Goal: Communication & Community: Answer question/provide support

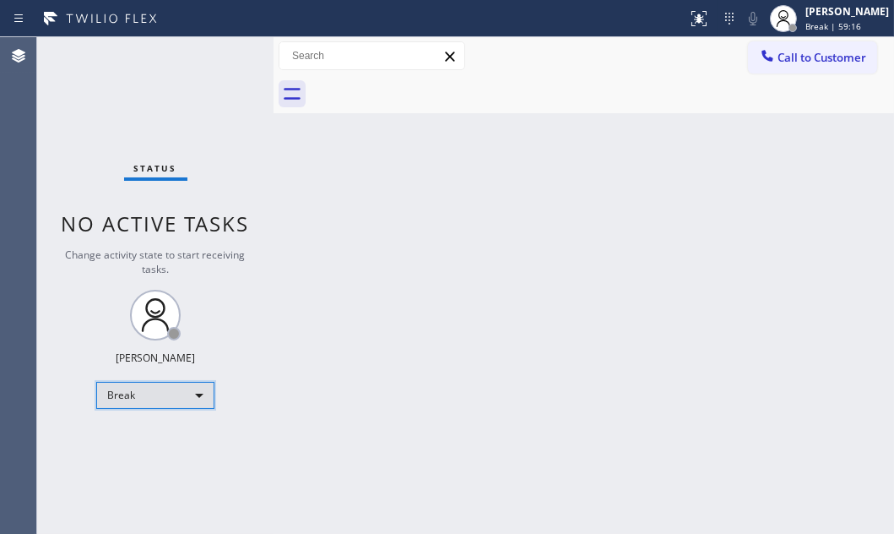
click at [191, 387] on div "Break" at bounding box center [155, 395] width 118 height 27
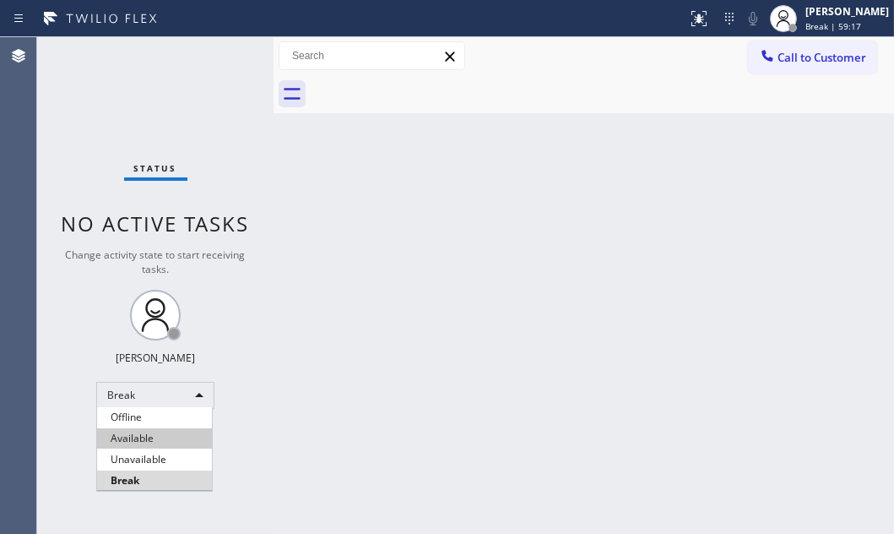
click at [173, 436] on li "Available" at bounding box center [154, 438] width 115 height 20
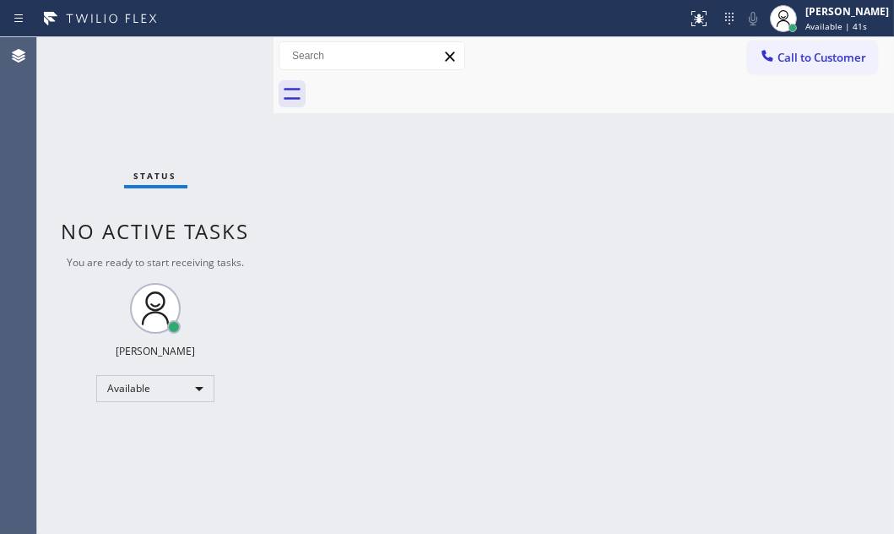
click at [225, 57] on div "Status No active tasks You are ready to start receiving tasks. [PERSON_NAME] Av…" at bounding box center [155, 285] width 236 height 496
click at [225, 56] on div "Status No active tasks You are ready to start receiving tasks. [PERSON_NAME] Av…" at bounding box center [155, 285] width 236 height 496
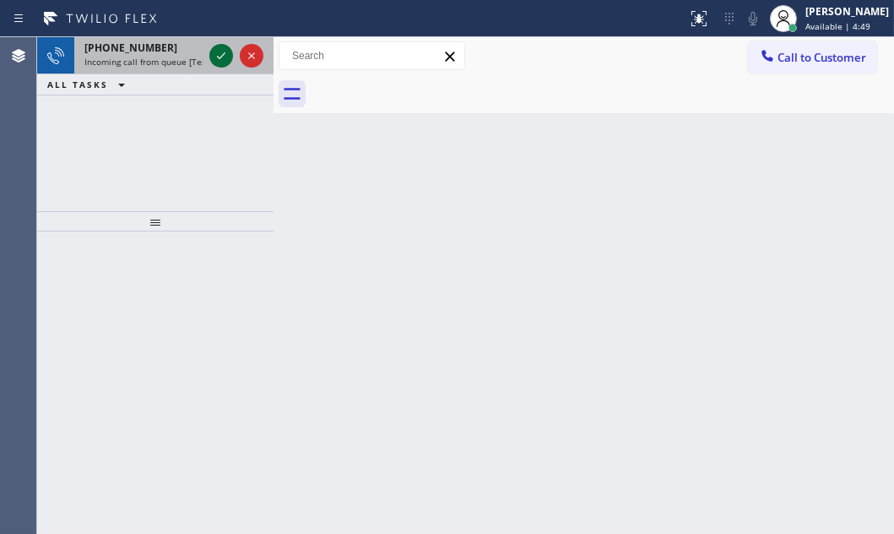
click at [218, 54] on icon at bounding box center [221, 56] width 20 height 20
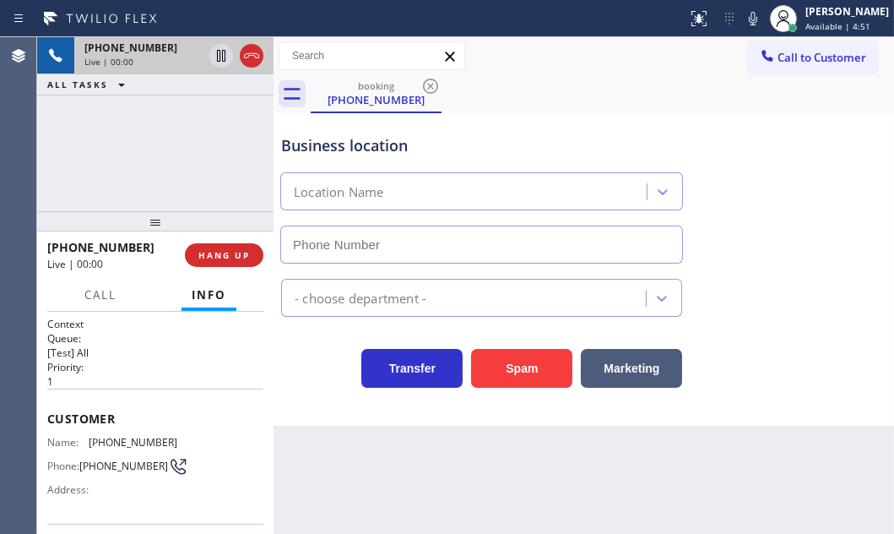
type input "[PHONE_NUMBER]"
click at [225, 253] on span "HANG UP" at bounding box center [223, 255] width 51 height 12
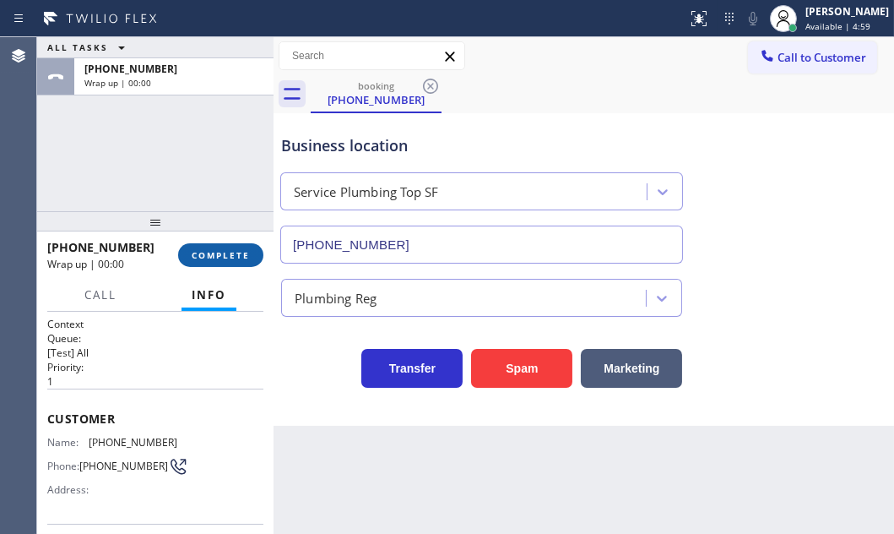
click at [226, 254] on span "COMPLETE" at bounding box center [221, 255] width 58 height 12
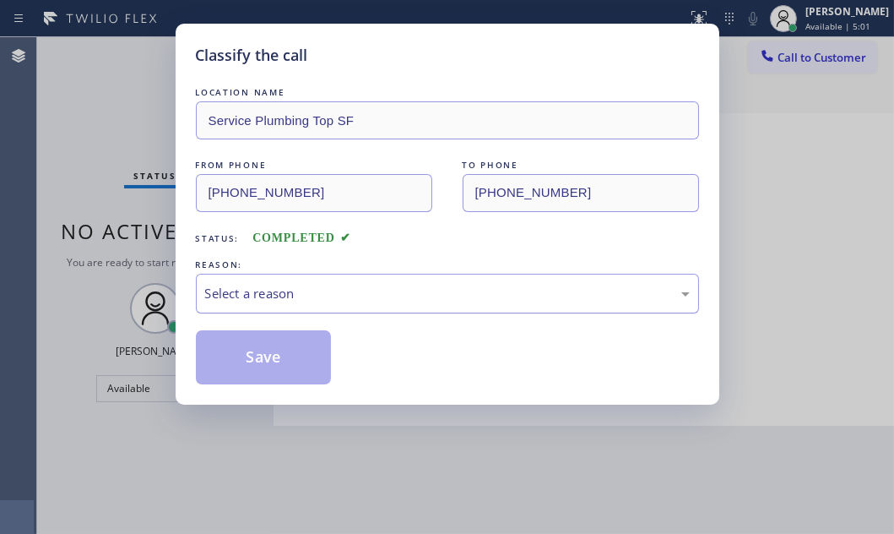
click at [391, 295] on div "Select a reason" at bounding box center [447, 293] width 485 height 19
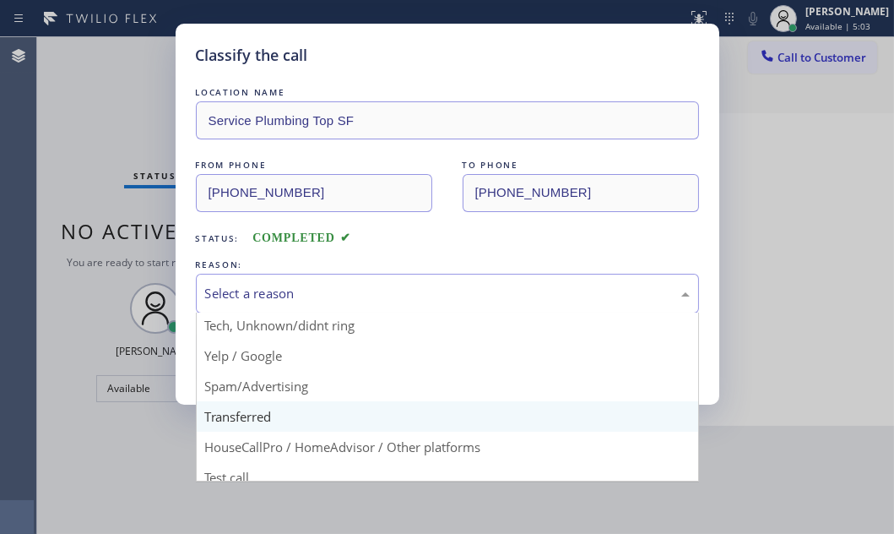
scroll to position [112, 0]
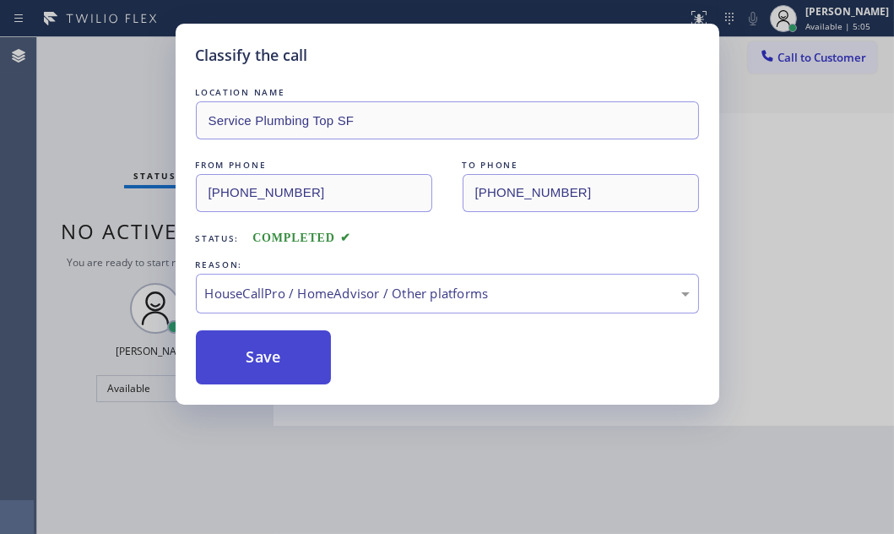
click at [275, 349] on button "Save" at bounding box center [264, 357] width 136 height 54
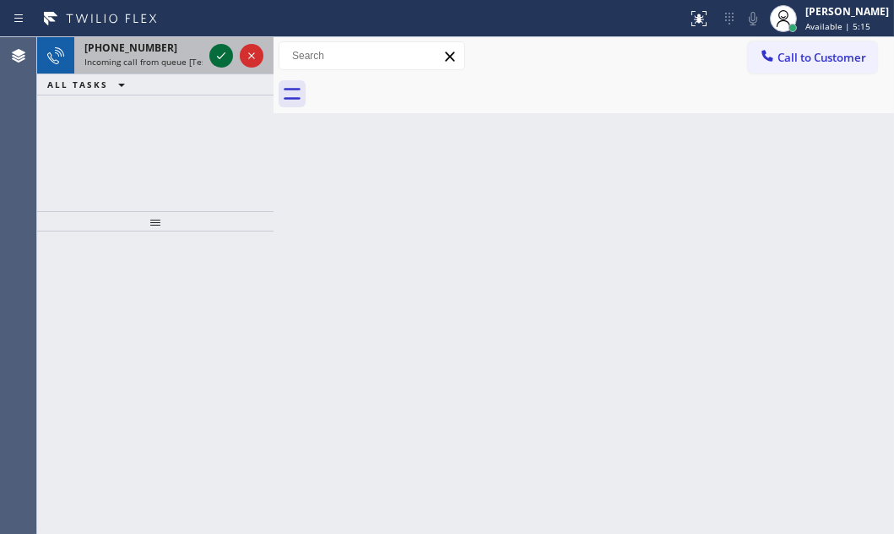
click at [229, 53] on icon at bounding box center [221, 56] width 20 height 20
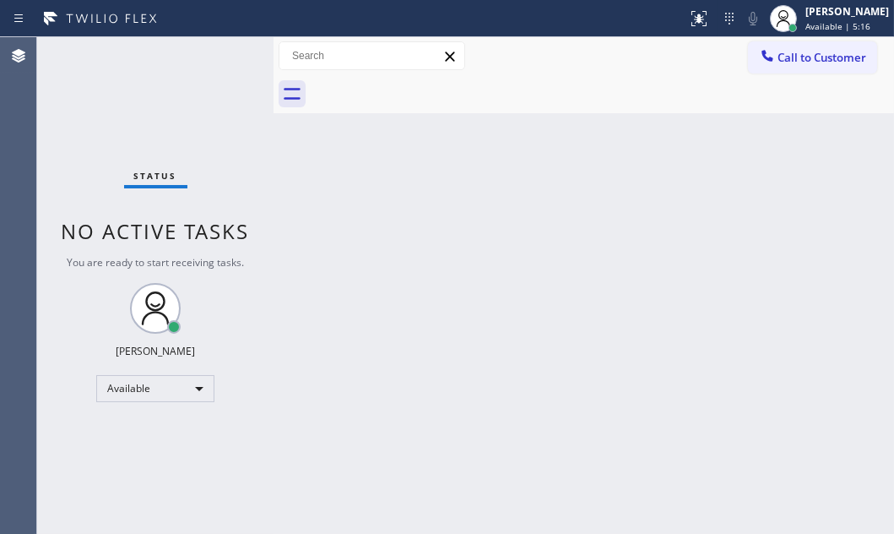
drag, startPoint x: 220, startPoint y: 57, endPoint x: 219, endPoint y: 120, distance: 63.3
click at [220, 62] on div "Status No active tasks You are ready to start receiving tasks. [PERSON_NAME] Av…" at bounding box center [155, 285] width 236 height 496
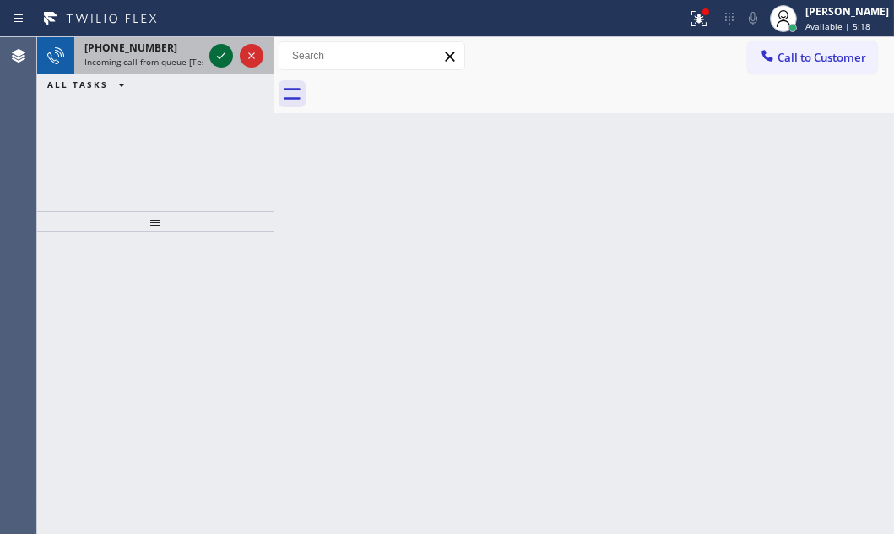
click at [217, 57] on icon at bounding box center [221, 56] width 20 height 20
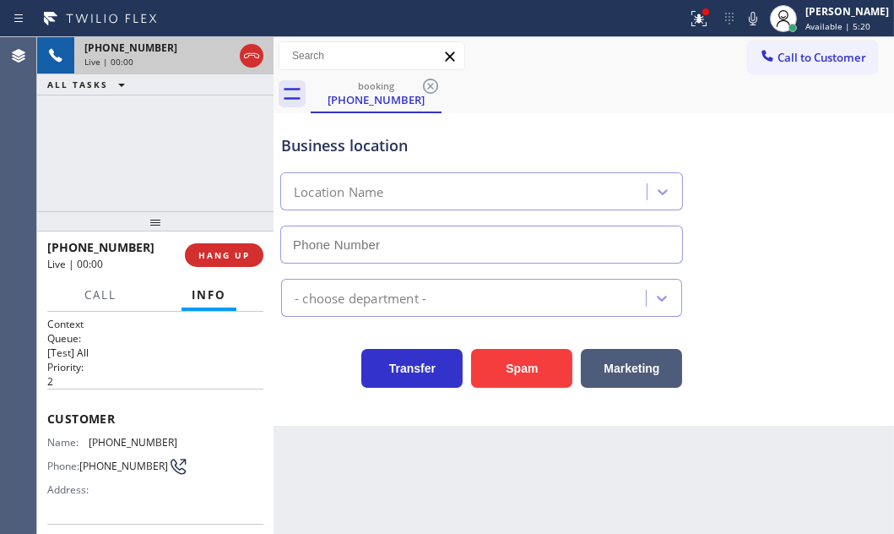
type input "[PHONE_NUMBER]"
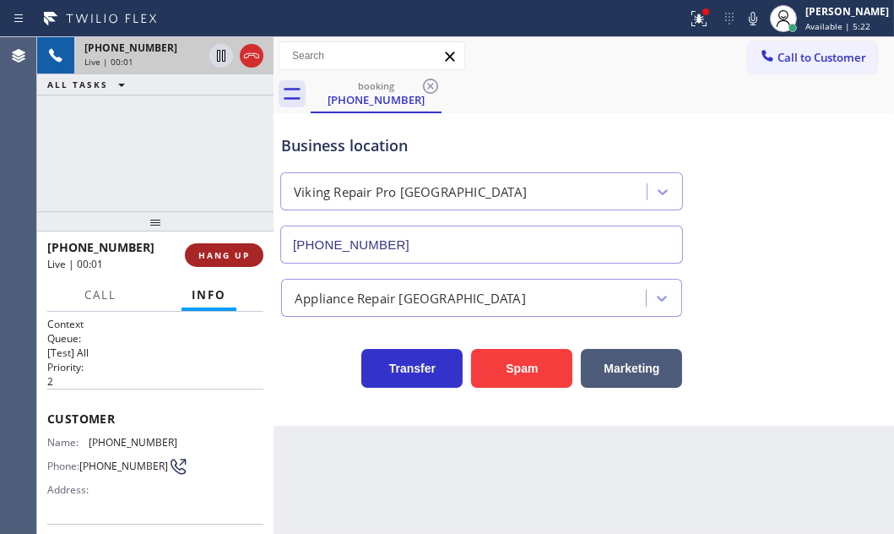
click at [230, 257] on span "HANG UP" at bounding box center [223, 255] width 51 height 12
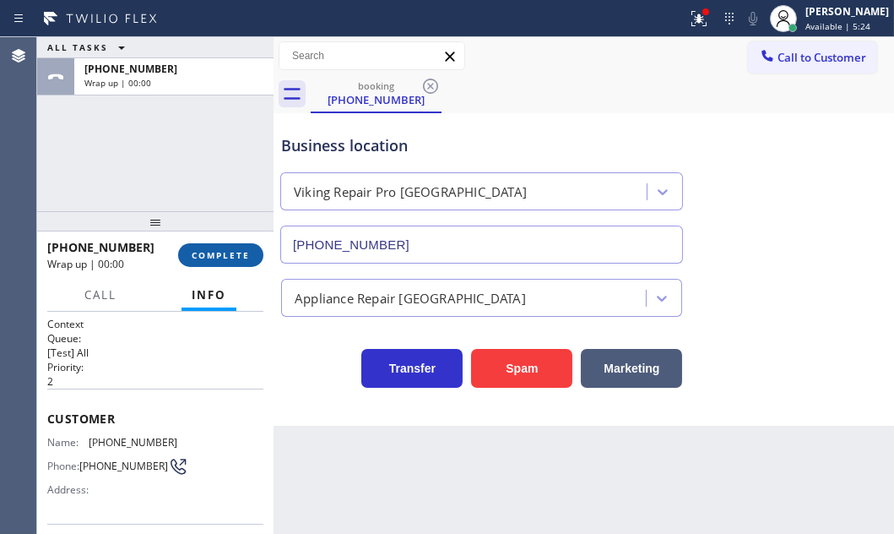
click at [229, 249] on span "COMPLETE" at bounding box center [221, 255] width 58 height 12
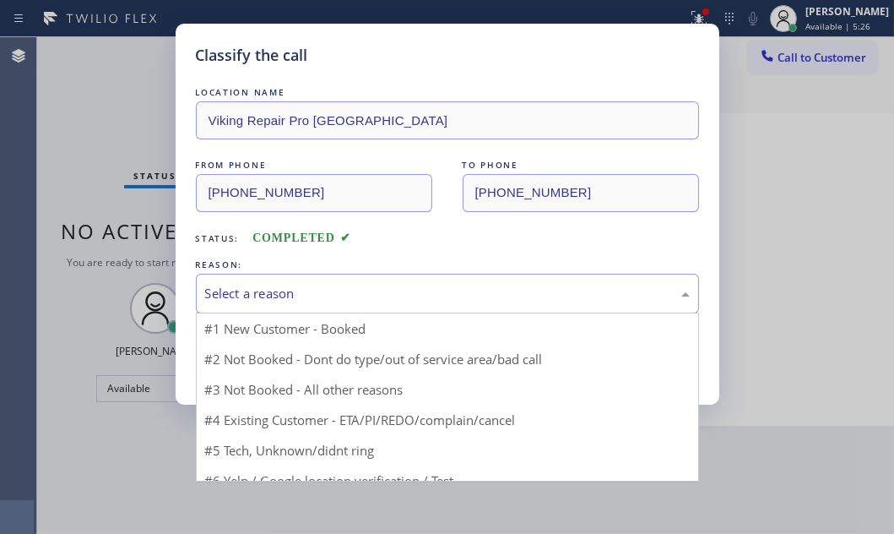
drag, startPoint x: 353, startPoint y: 279, endPoint x: 352, endPoint y: 315, distance: 36.3
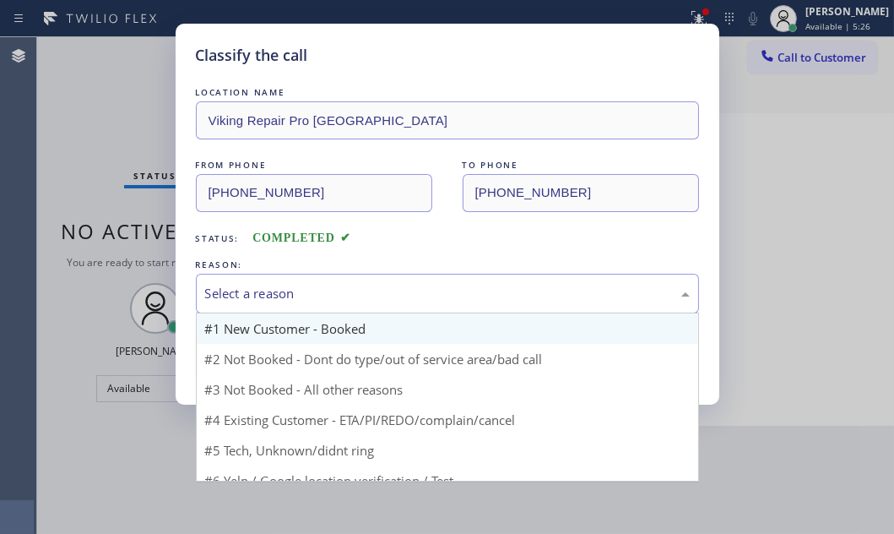
click at [353, 279] on div "Select a reason" at bounding box center [447, 294] width 503 height 40
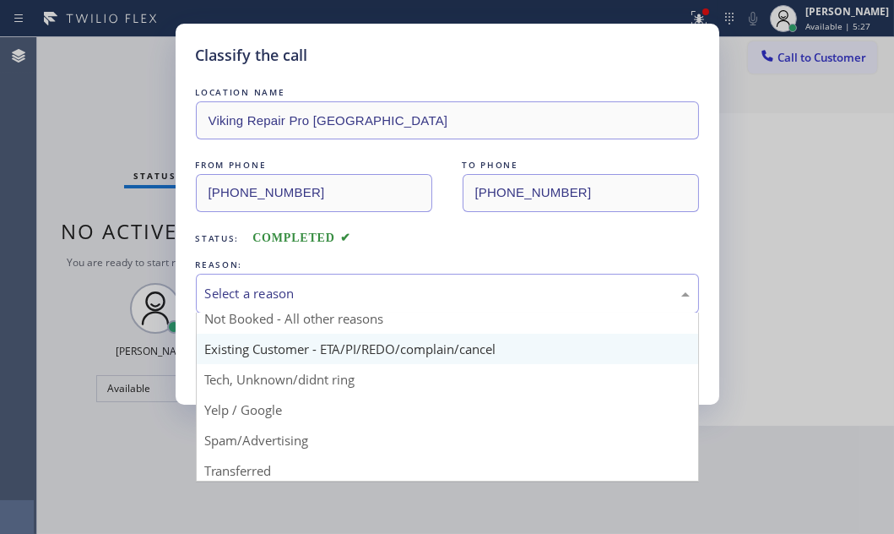
scroll to position [112, 0]
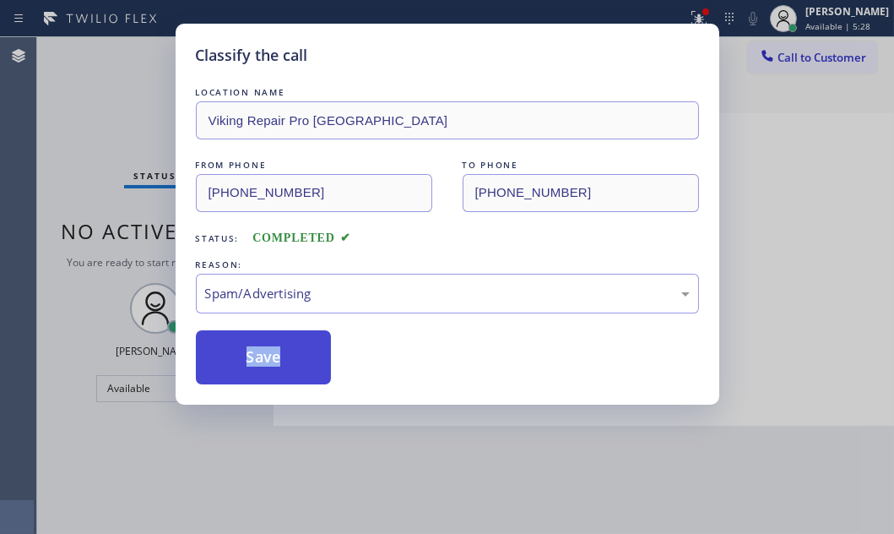
click at [245, 351] on button "Save" at bounding box center [264, 357] width 136 height 54
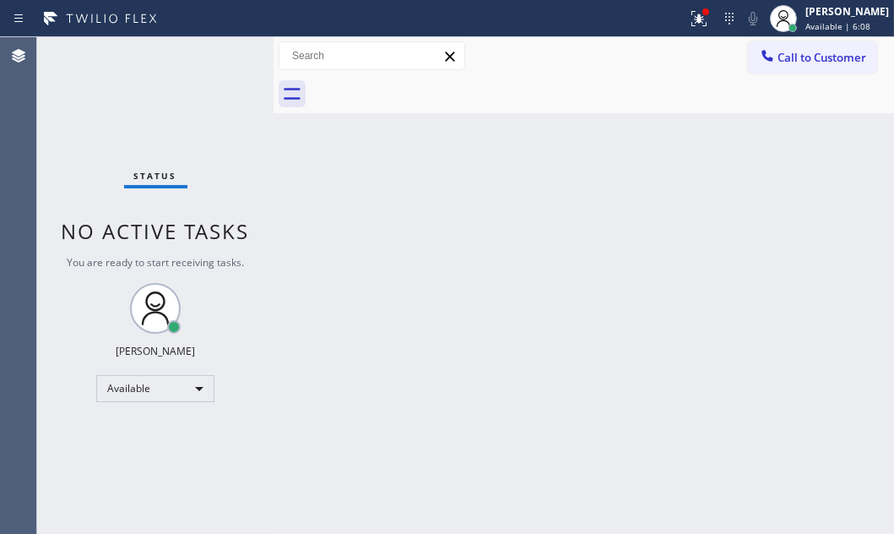
drag, startPoint x: 210, startPoint y: 55, endPoint x: 227, endPoint y: 57, distance: 17.0
click at [214, 53] on div "Status No active tasks You are ready to start receiving tasks. [PERSON_NAME] Av…" at bounding box center [155, 285] width 236 height 496
click at [689, 24] on icon at bounding box center [699, 18] width 20 height 20
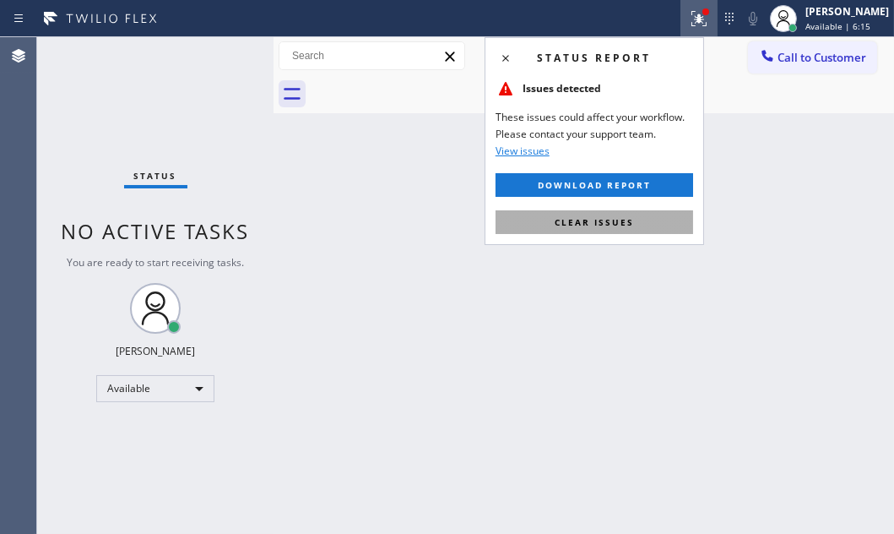
click at [633, 219] on button "Clear issues" at bounding box center [595, 222] width 198 height 24
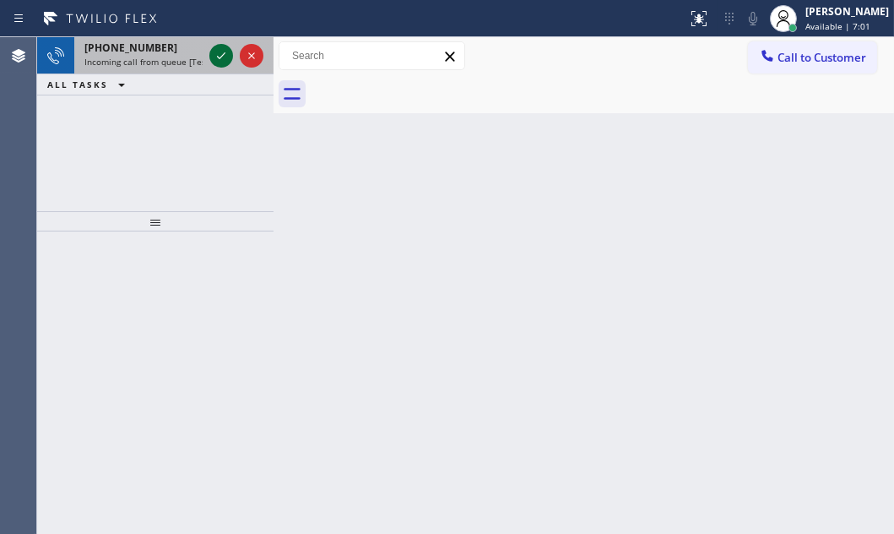
click at [222, 56] on icon at bounding box center [221, 55] width 8 height 7
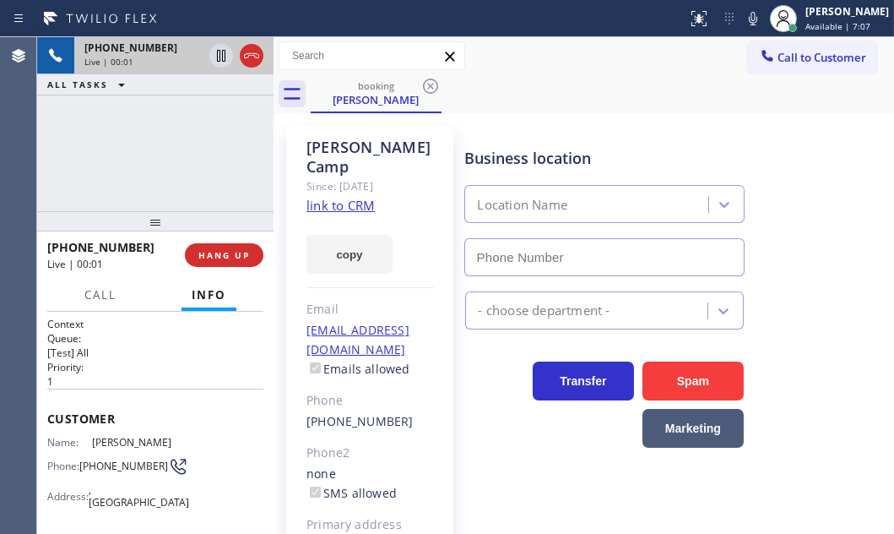
type input "[PHONE_NUMBER]"
click at [349, 197] on link "link to CRM" at bounding box center [340, 205] width 68 height 17
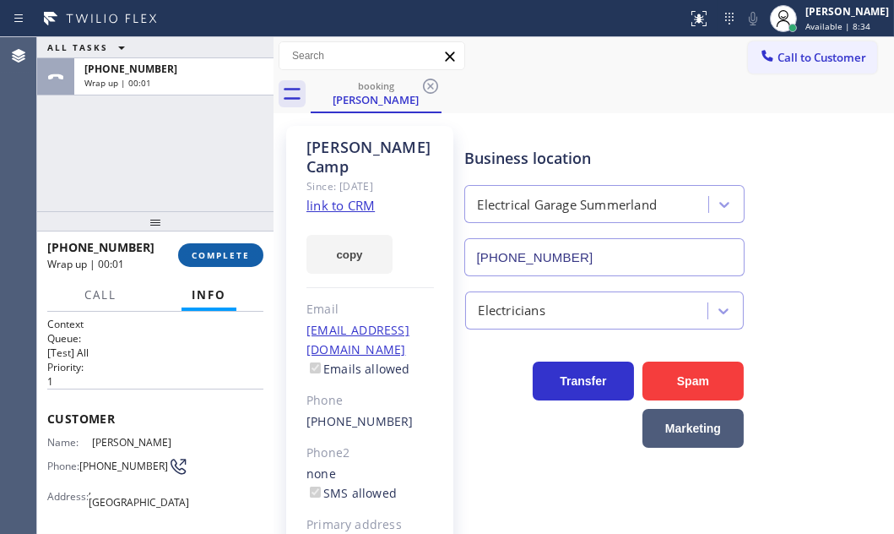
click at [219, 253] on span "COMPLETE" at bounding box center [221, 255] width 58 height 12
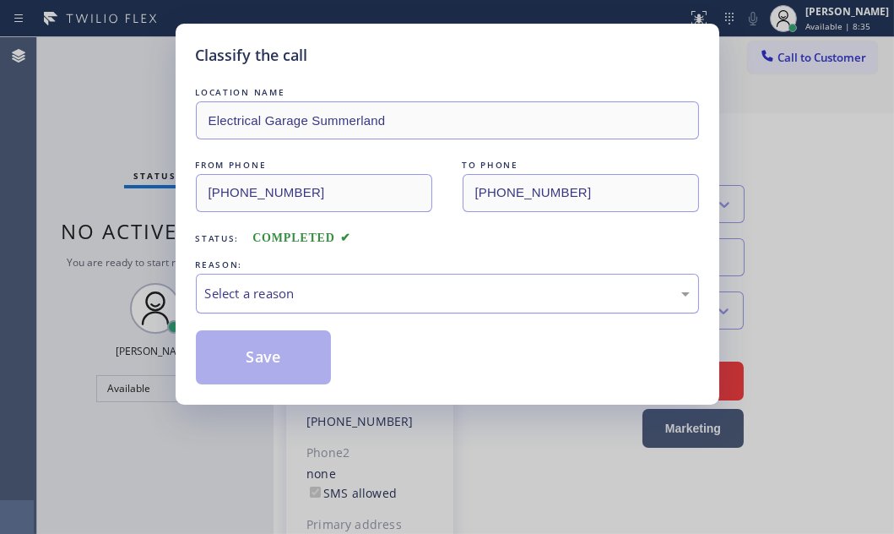
click at [477, 290] on div "Select a reason" at bounding box center [447, 293] width 485 height 19
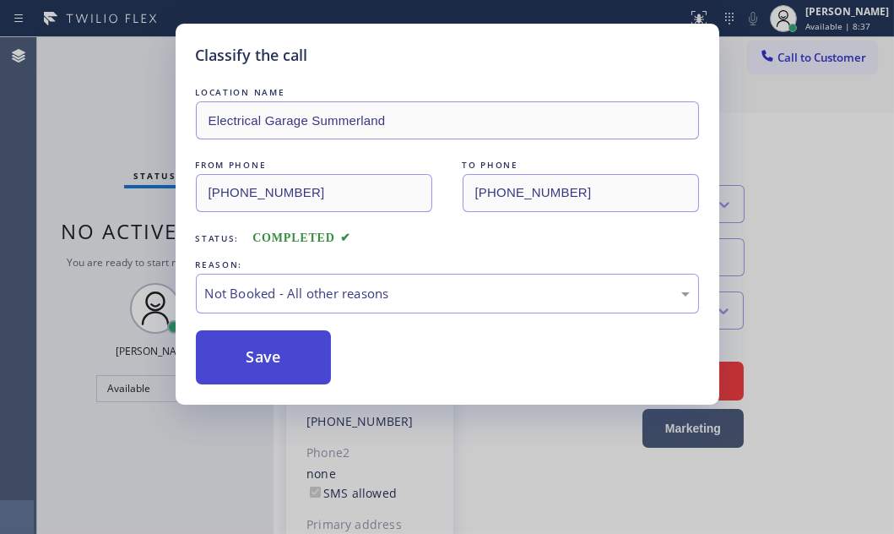
click at [262, 360] on button "Save" at bounding box center [264, 357] width 136 height 54
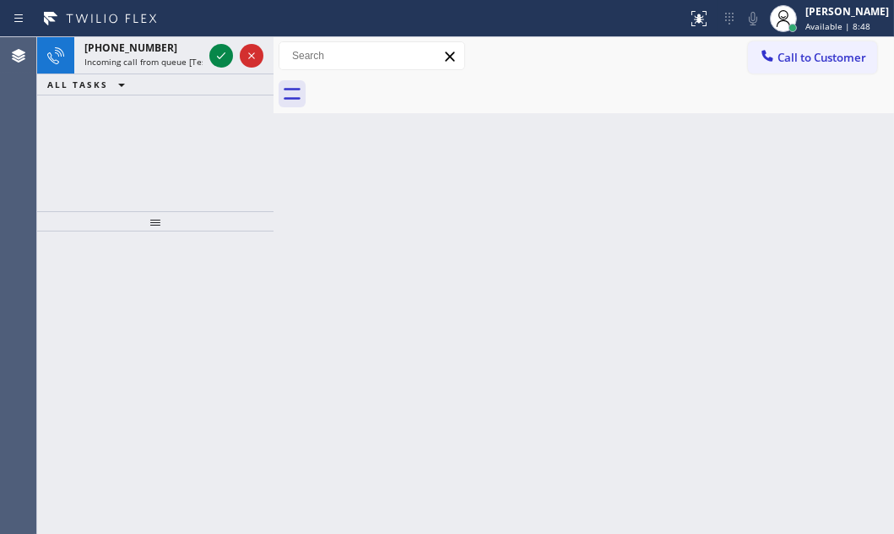
drag, startPoint x: 215, startPoint y: 54, endPoint x: 217, endPoint y: 78, distance: 23.7
click at [215, 56] on icon at bounding box center [221, 56] width 20 height 20
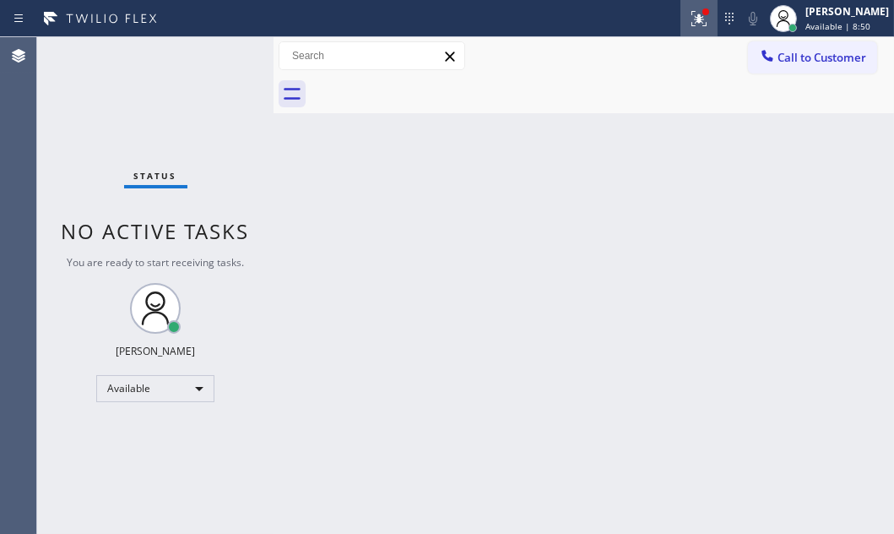
click at [689, 18] on icon at bounding box center [699, 18] width 20 height 20
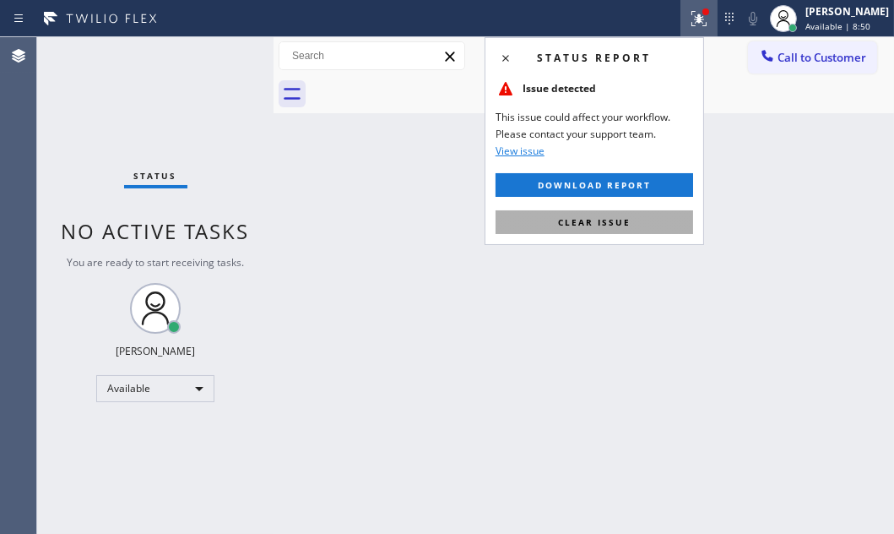
click at [591, 210] on button "Clear issue" at bounding box center [595, 222] width 198 height 24
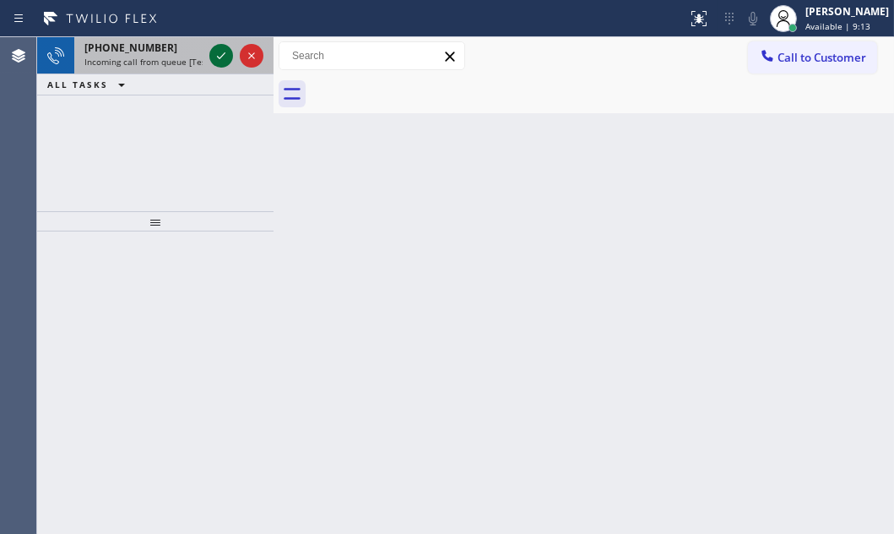
click at [222, 56] on icon at bounding box center [221, 55] width 8 height 7
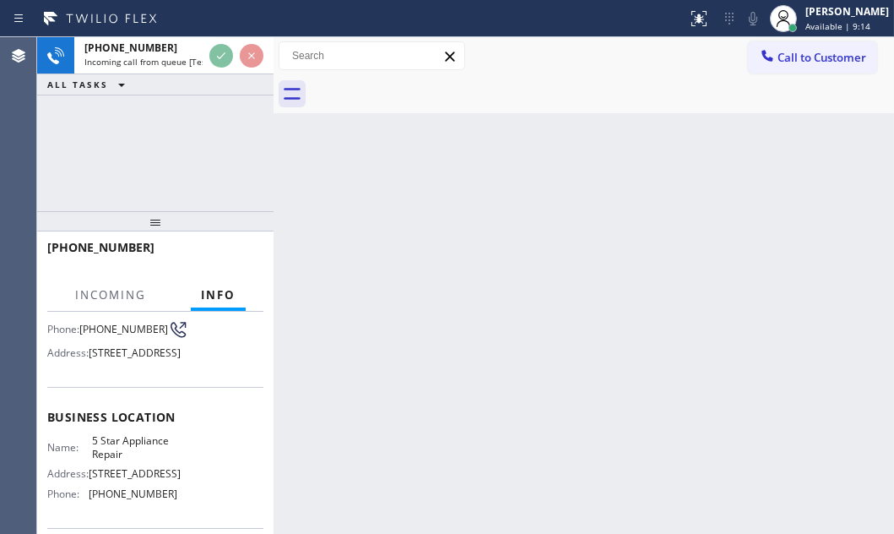
scroll to position [153, 0]
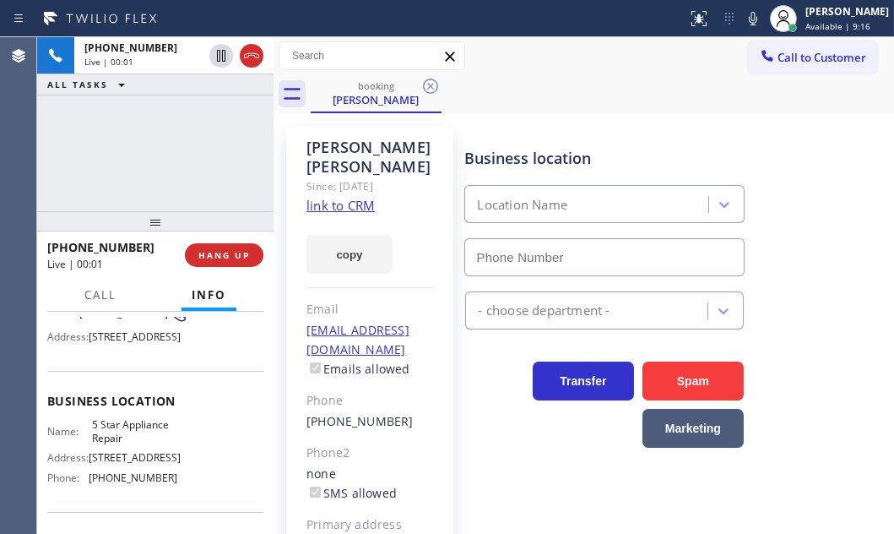
type input "[PHONE_NUMBER]"
click at [355, 208] on link "link to CRM" at bounding box center [340, 205] width 68 height 17
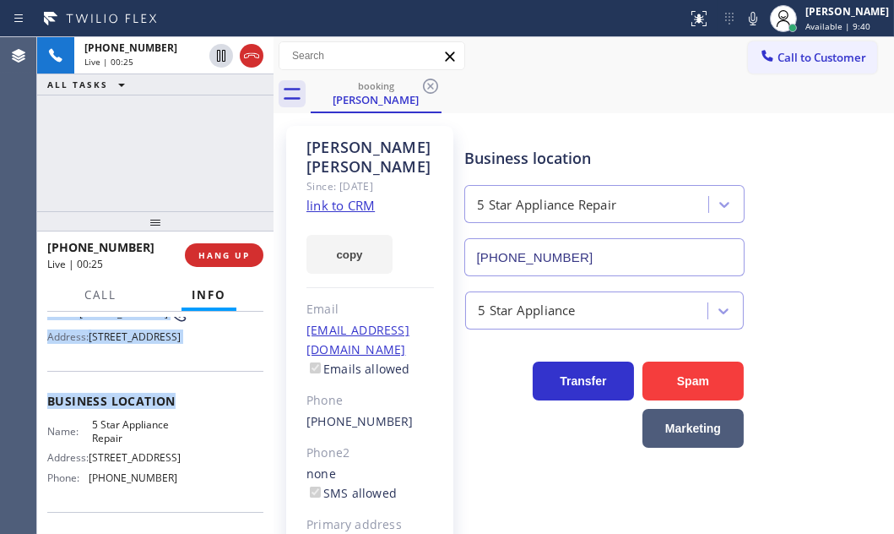
scroll to position [230, 0]
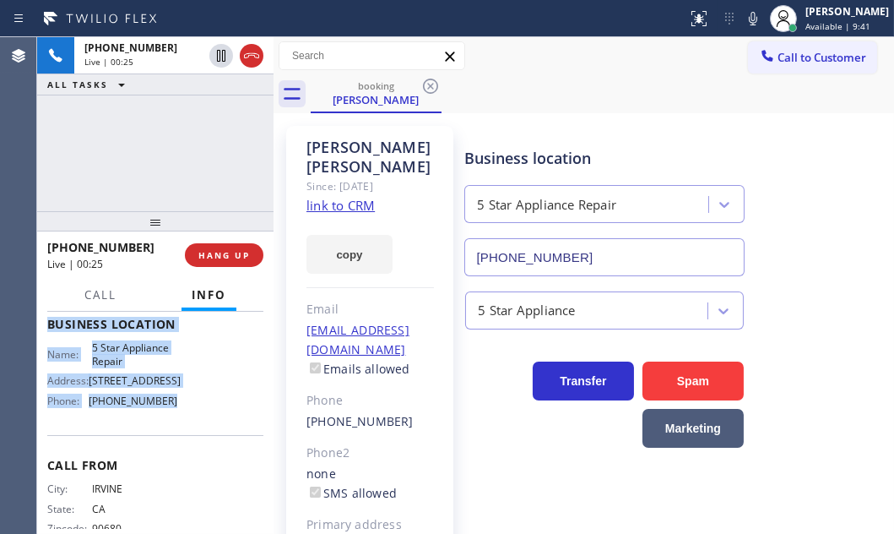
drag, startPoint x: 50, startPoint y: 406, endPoint x: 179, endPoint y: 452, distance: 137.2
click at [179, 452] on div "Context Queue: [Test] All Priority: 1 Customer Name: [PERSON_NAME] Phone: [PHON…" at bounding box center [155, 324] width 216 height 475
copy div "Customer Name: [PERSON_NAME] Phone: [PHONE_NUMBER] Address: [STREET_ADDRESS] Bu…"
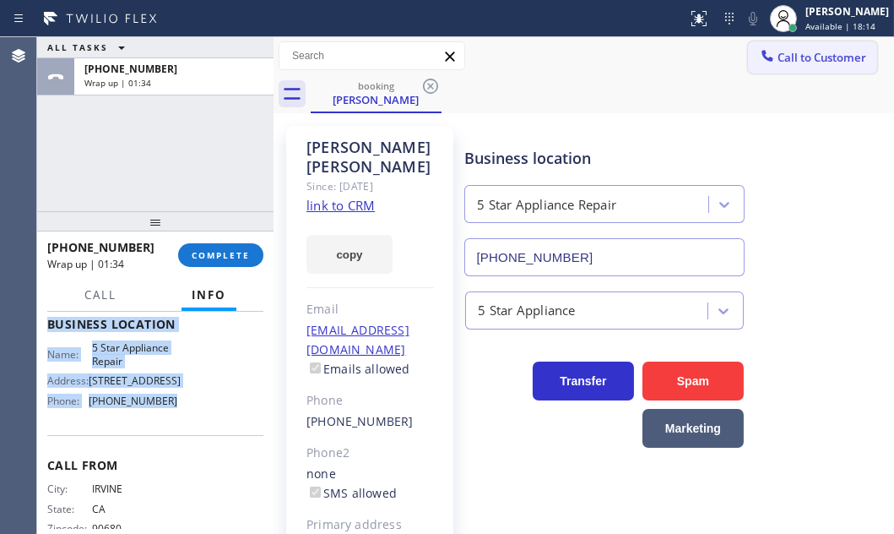
click at [777, 59] on span "Call to Customer" at bounding box center [821, 57] width 89 height 15
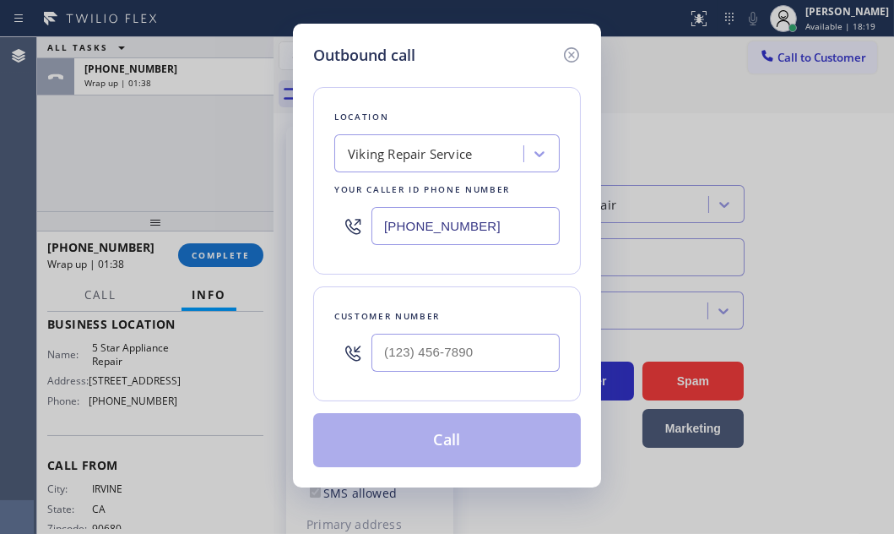
click at [512, 222] on input "[PHONE_NUMBER]" at bounding box center [465, 226] width 188 height 38
click at [512, 223] on input "[PHONE_NUMBER]" at bounding box center [465, 226] width 188 height 38
paste input "855) 731-4952"
type input "[PHONE_NUMBER]"
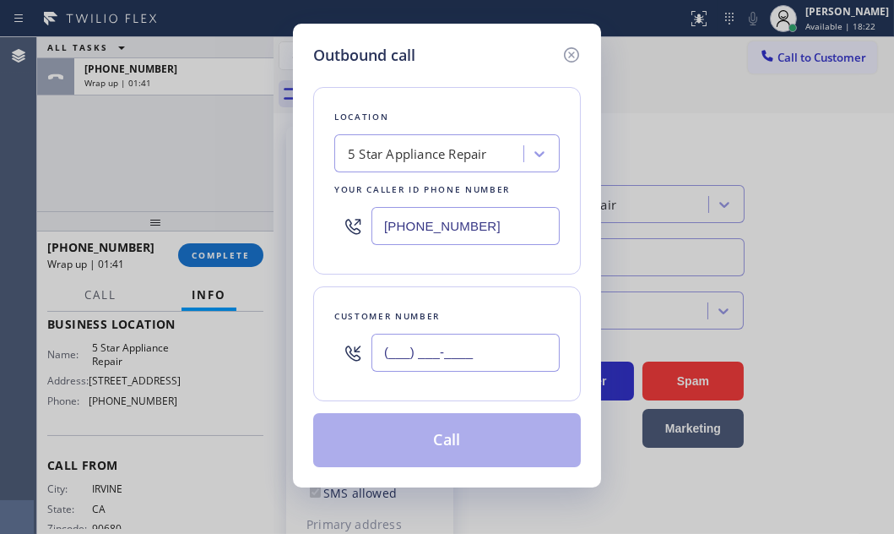
click at [443, 346] on input "(___) ___-____" at bounding box center [465, 352] width 188 height 38
paste input "714) 348-1556"
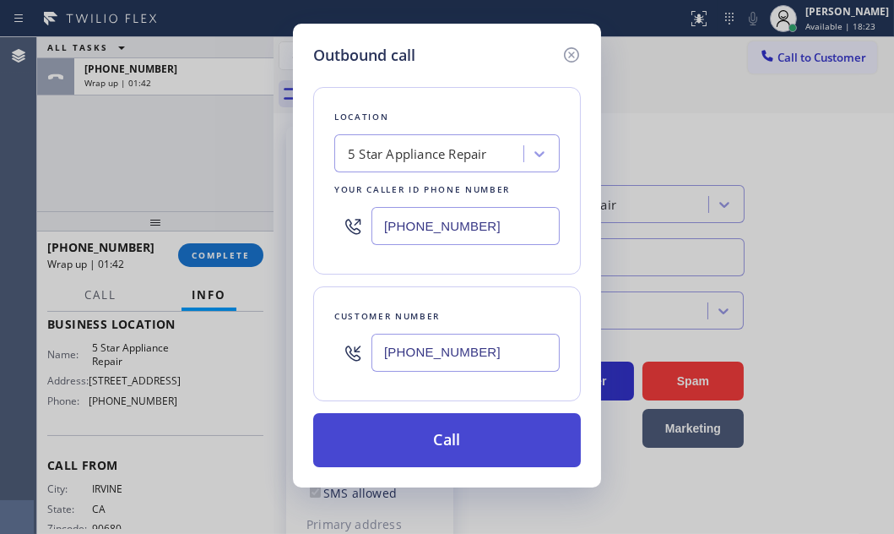
type input "[PHONE_NUMBER]"
click at [458, 437] on button "Call" at bounding box center [447, 440] width 268 height 54
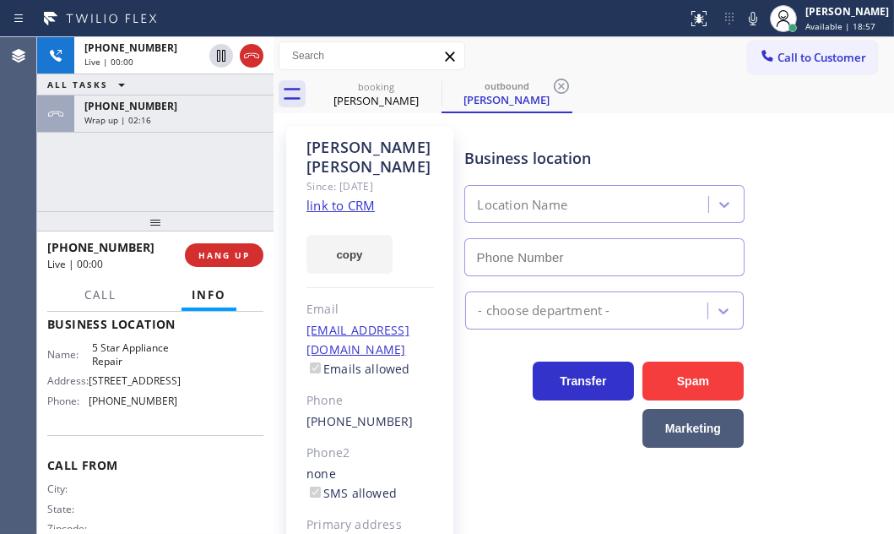
type input "[PHONE_NUMBER]"
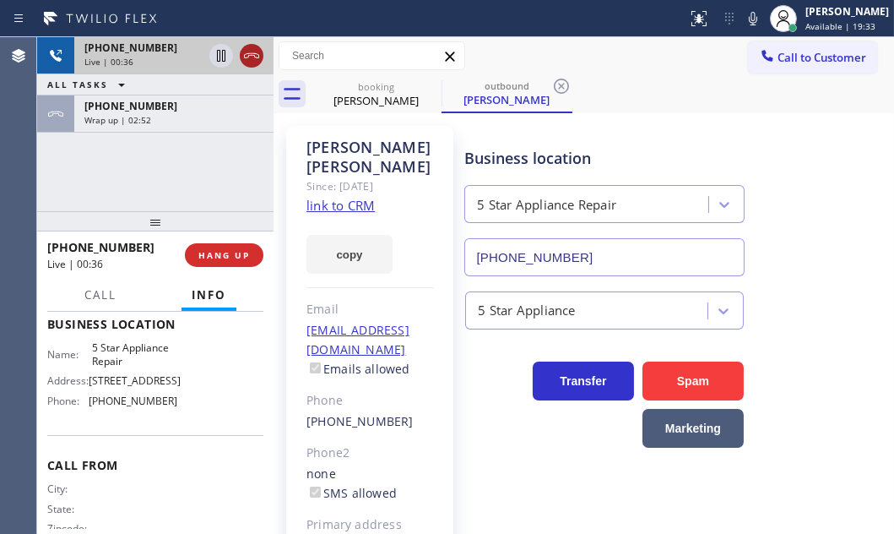
click at [247, 58] on icon at bounding box center [251, 56] width 20 height 20
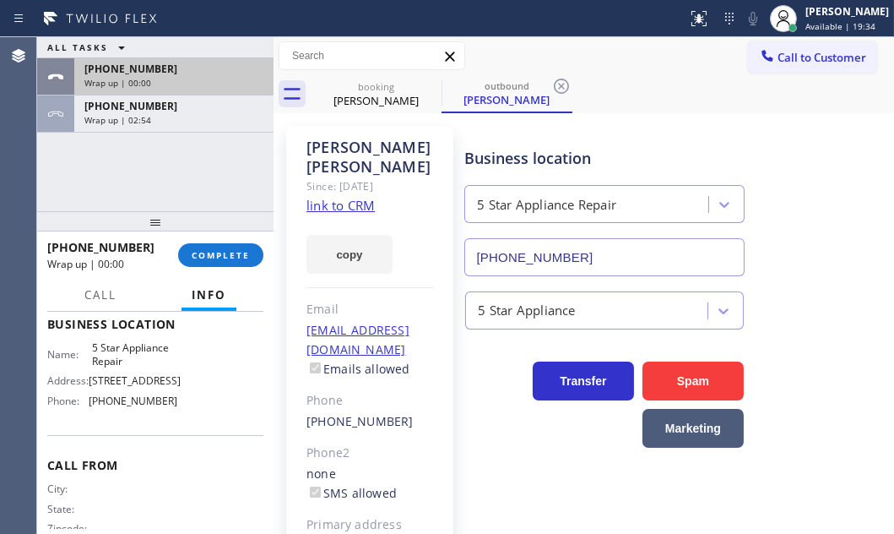
click at [206, 80] on div "Wrap up | 00:00" at bounding box center [173, 83] width 179 height 12
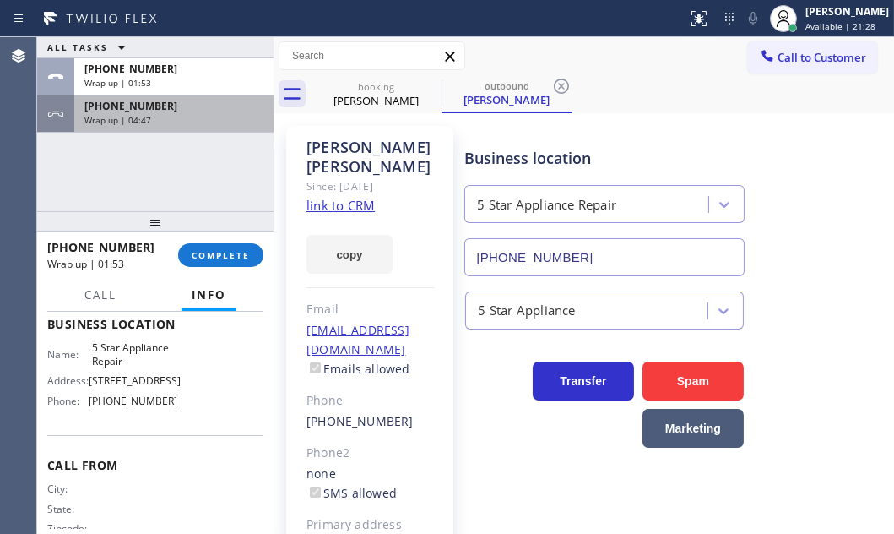
click at [192, 118] on div "Wrap up | 04:47" at bounding box center [173, 120] width 179 height 12
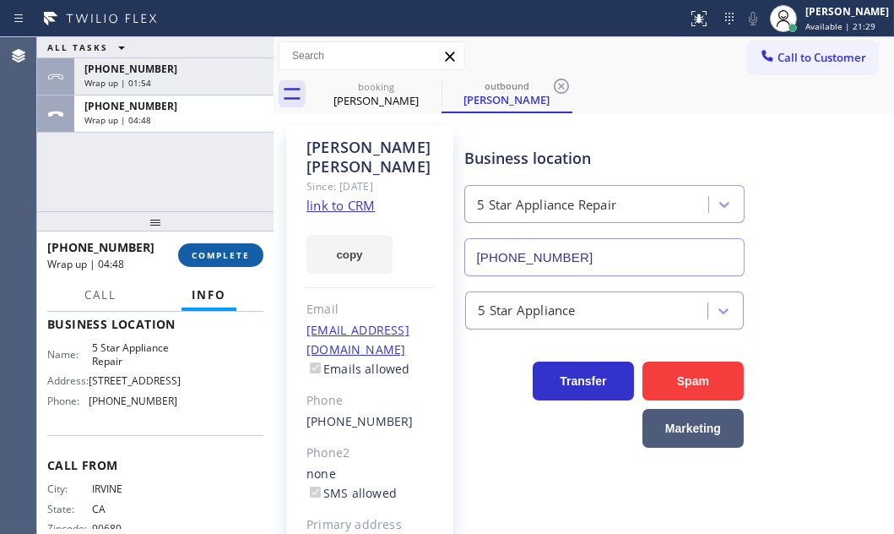
click at [214, 252] on span "COMPLETE" at bounding box center [221, 255] width 58 height 12
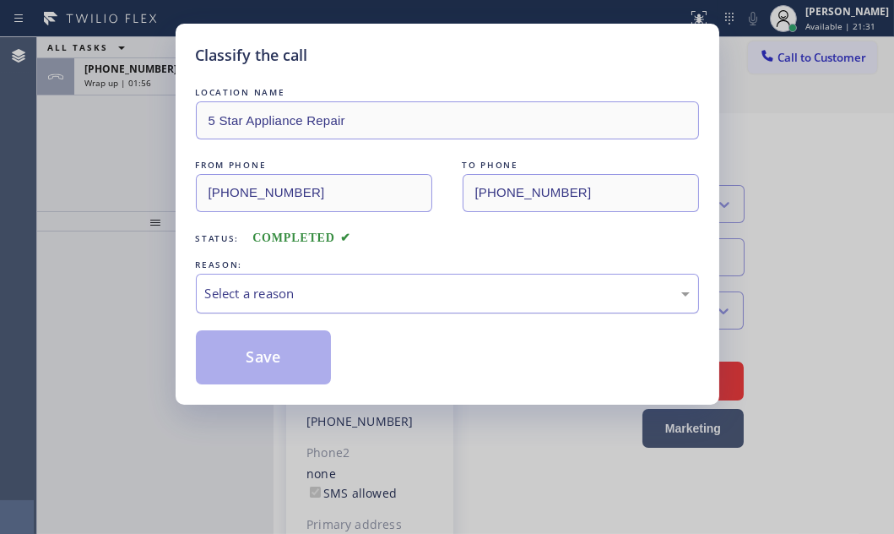
click at [430, 290] on div "Select a reason" at bounding box center [447, 293] width 485 height 19
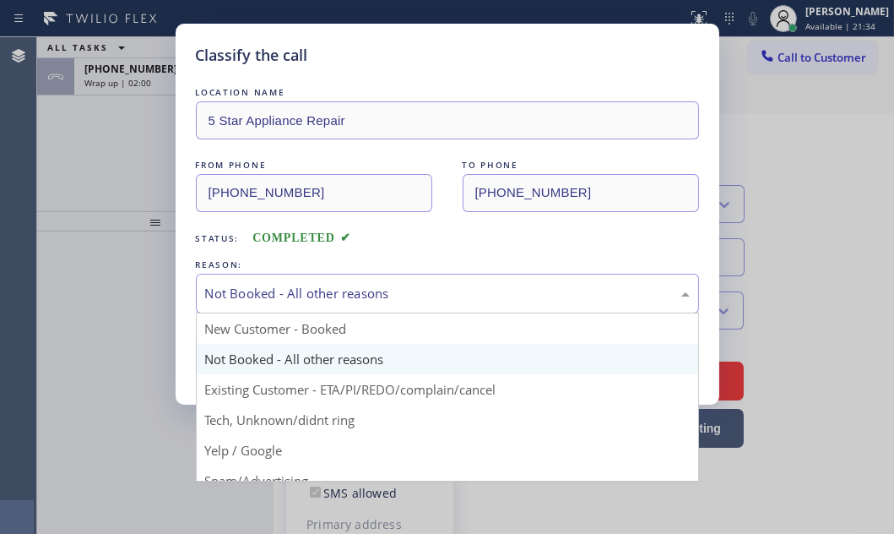
click at [335, 289] on div "Not Booked - All other reasons" at bounding box center [447, 293] width 485 height 19
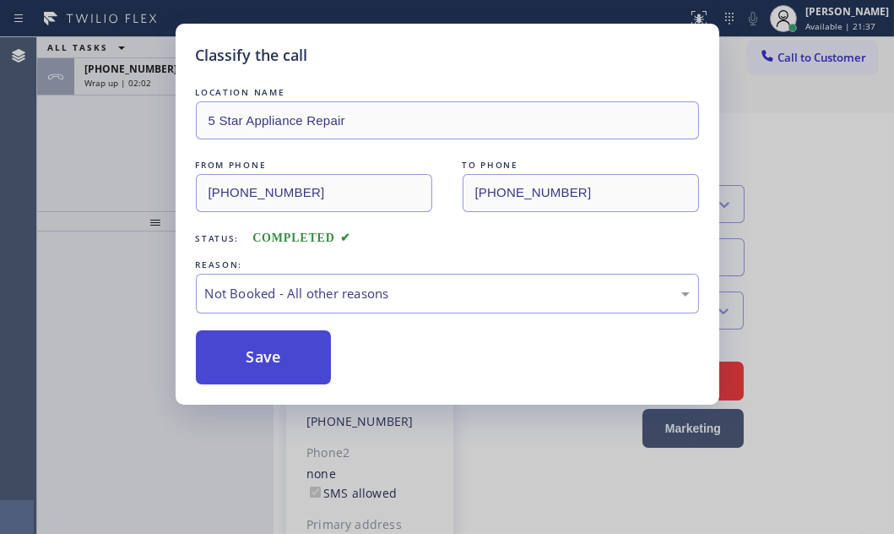
click at [281, 349] on button "Save" at bounding box center [264, 357] width 136 height 54
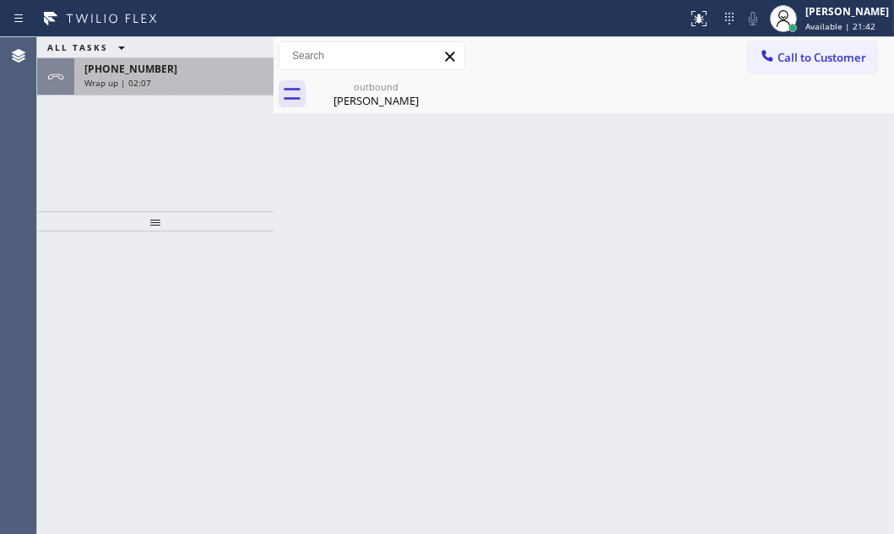
click at [184, 84] on div "Wrap up | 02:07" at bounding box center [173, 83] width 179 height 12
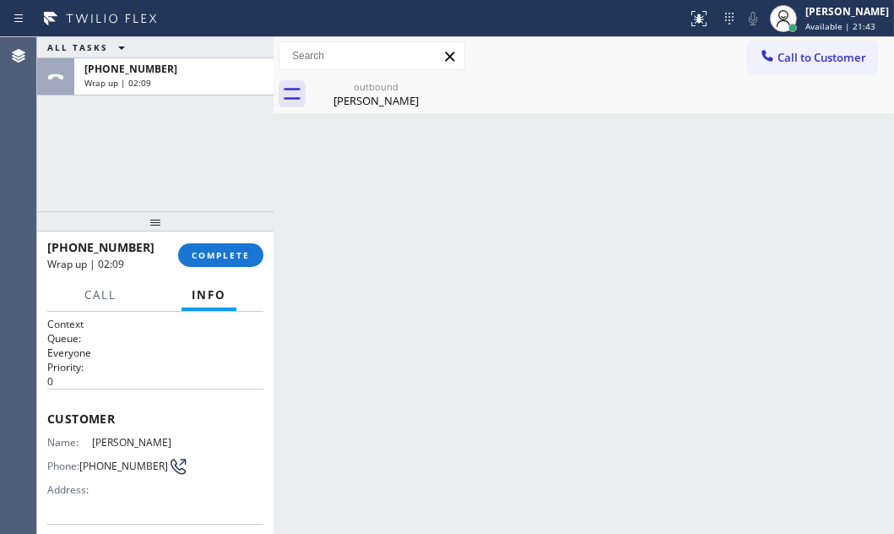
click at [219, 237] on div "[PHONE_NUMBER] Wrap up | 02:09 COMPLETE" at bounding box center [155, 255] width 216 height 44
drag, startPoint x: 214, startPoint y: 253, endPoint x: 260, endPoint y: 274, distance: 49.9
click at [214, 253] on span "COMPLETE" at bounding box center [221, 255] width 58 height 12
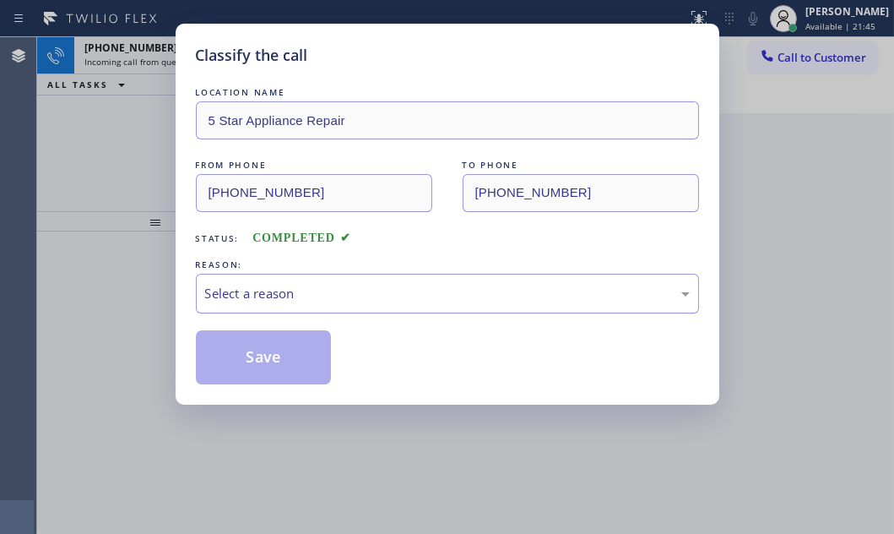
click at [397, 294] on div "Select a reason" at bounding box center [447, 293] width 485 height 19
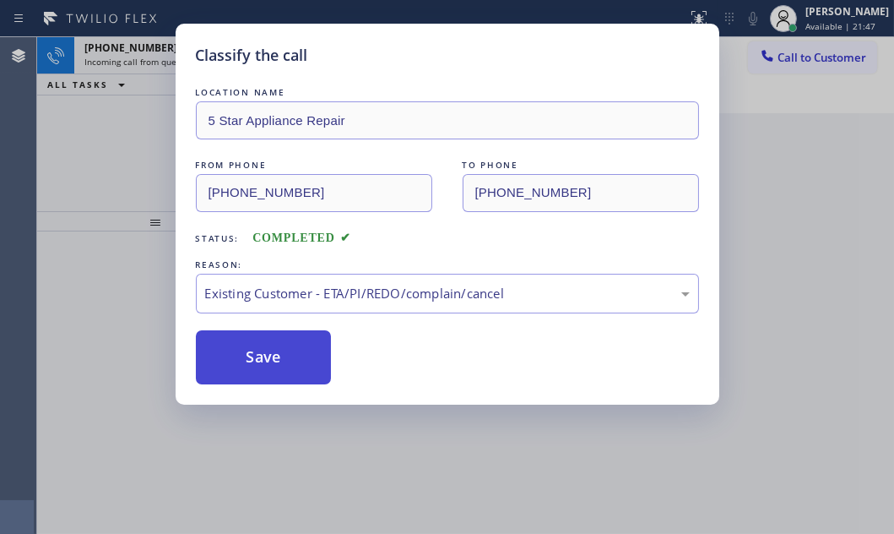
click at [264, 362] on button "Save" at bounding box center [264, 357] width 136 height 54
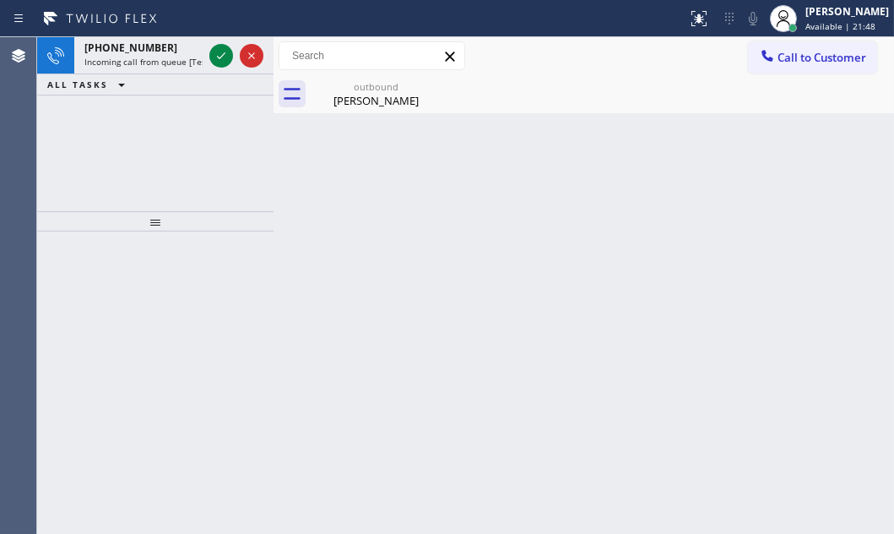
drag, startPoint x: 119, startPoint y: 134, endPoint x: 163, endPoint y: 110, distance: 50.3
click at [139, 127] on div "[PHONE_NUMBER] Incoming call from queue [Test] All ALL TASKS ALL TASKS ACTIVE T…" at bounding box center [155, 124] width 236 height 174
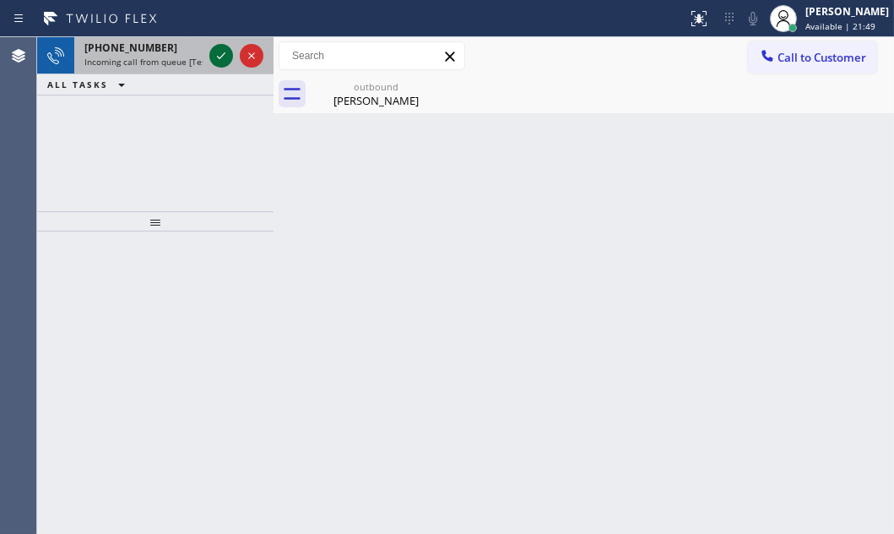
click at [221, 54] on icon at bounding box center [221, 56] width 20 height 20
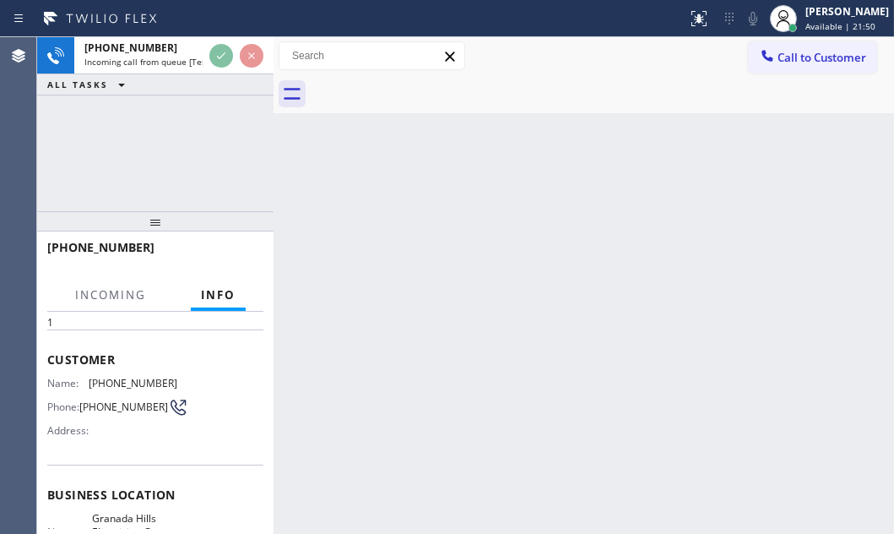
scroll to position [230, 0]
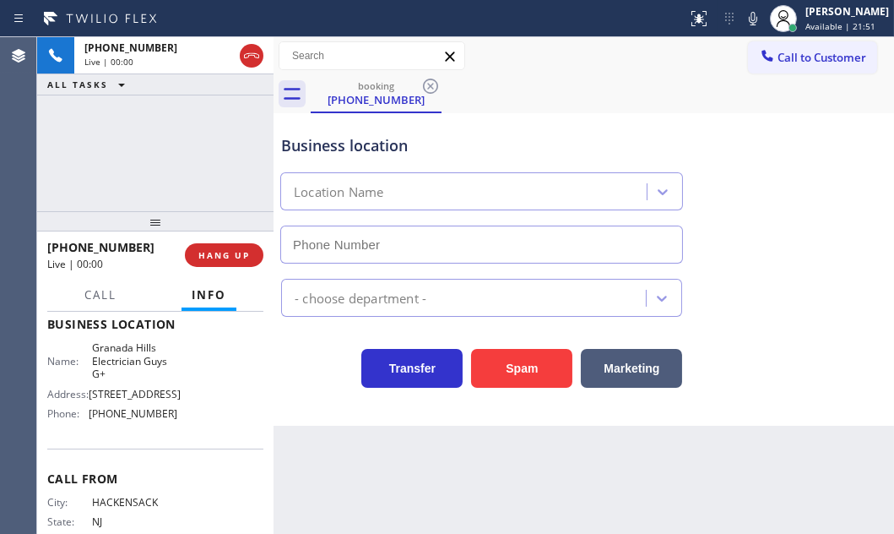
type input "[PHONE_NUMBER]"
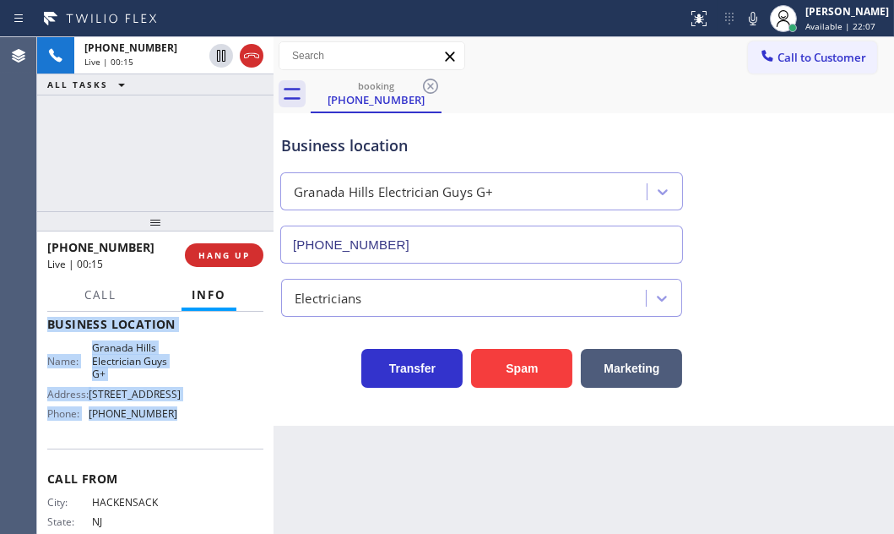
drag, startPoint x: 49, startPoint y: 334, endPoint x: 207, endPoint y: 450, distance: 195.7
click at [207, 450] on div "Context Queue: [Test] All Priority: 1 Customer Name: [PHONE_NUMBER] Phone: [PHO…" at bounding box center [155, 331] width 216 height 489
copy div "Customer Name: [PHONE_NUMBER] Phone: [PHONE_NUMBER] Address: Business location …"
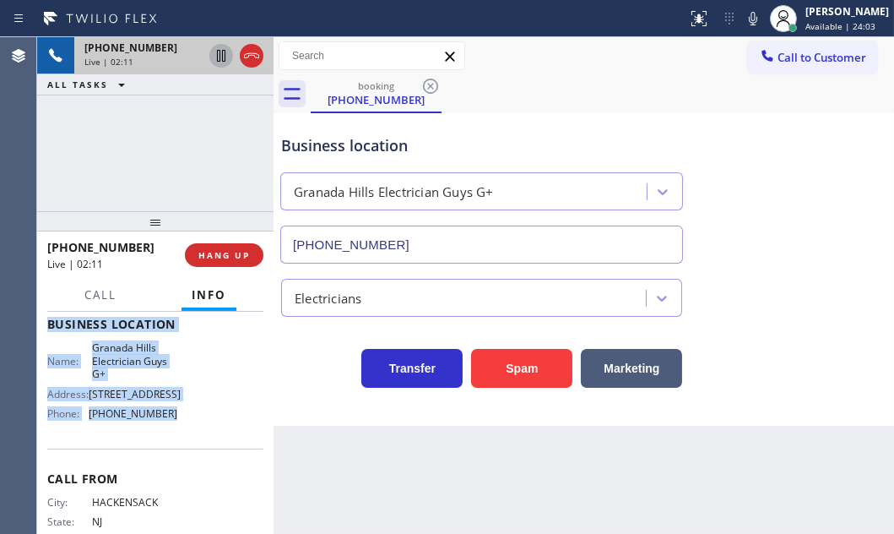
click at [221, 59] on icon at bounding box center [221, 56] width 20 height 20
click at [219, 57] on icon at bounding box center [221, 56] width 12 height 12
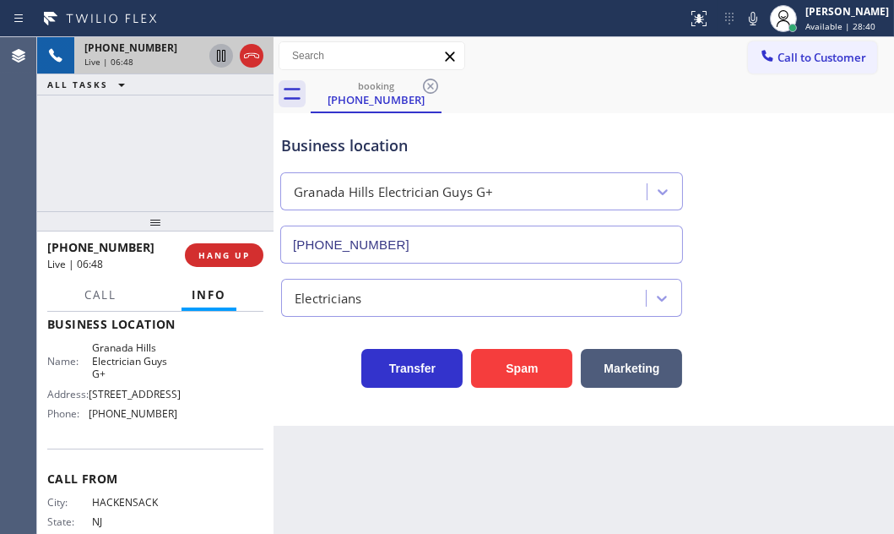
click at [565, 469] on div "Back to Dashboard Change Sender ID Customers Technicians Select a contact Outbo…" at bounding box center [584, 285] width 620 height 496
click at [250, 57] on div "Live | 08:51" at bounding box center [173, 62] width 179 height 12
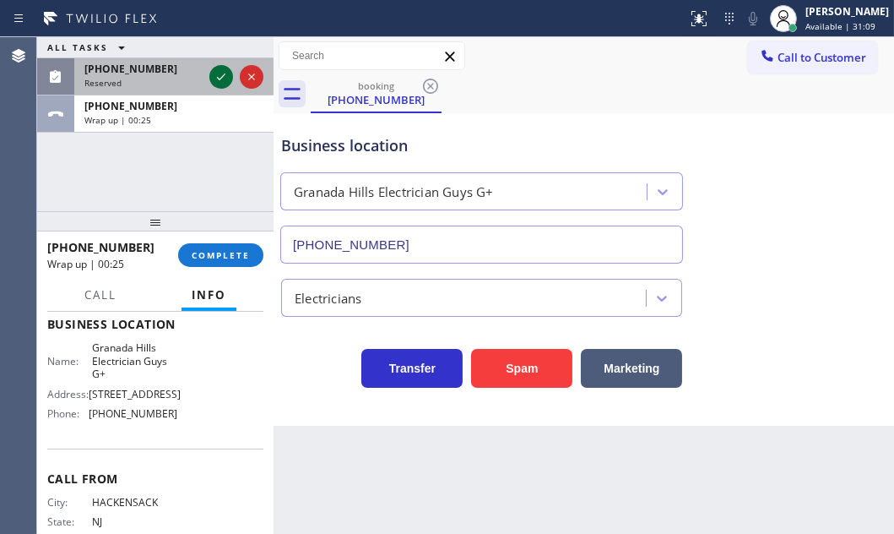
click at [217, 76] on icon at bounding box center [221, 77] width 20 height 20
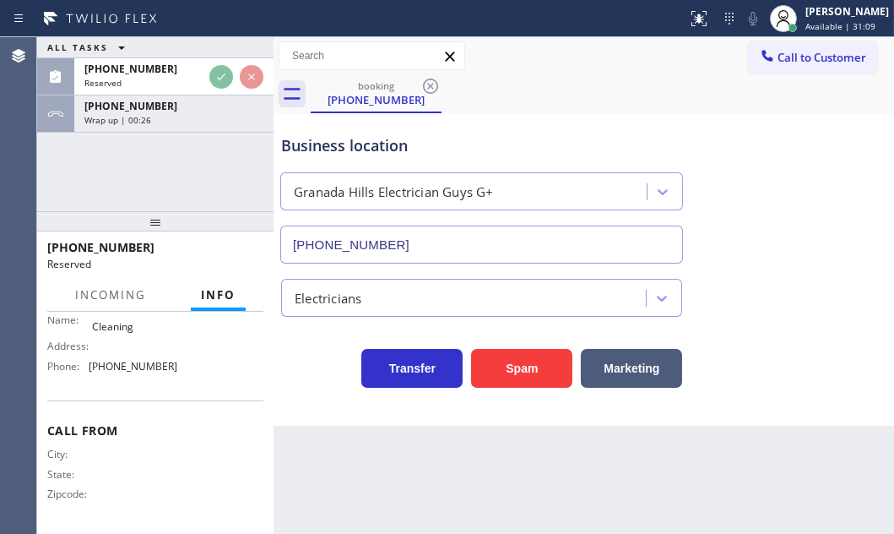
scroll to position [283, 0]
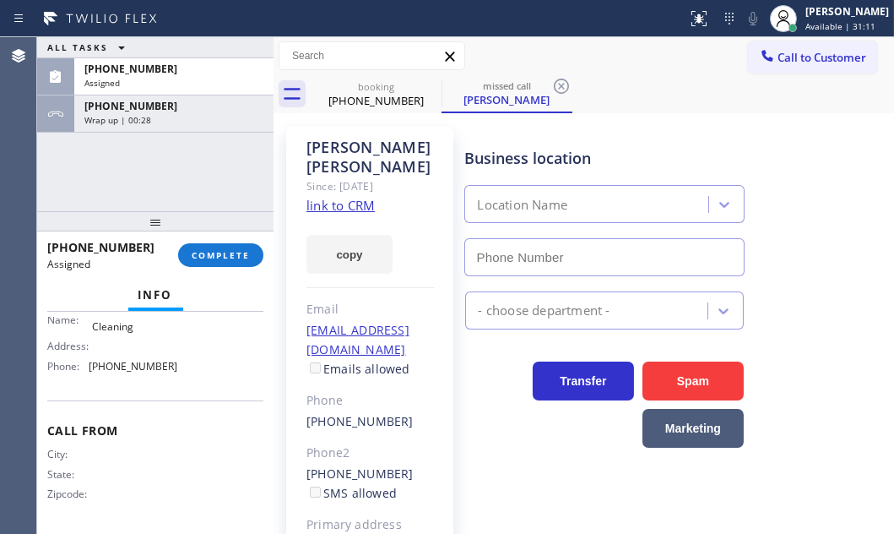
type input "[PHONE_NUMBER]"
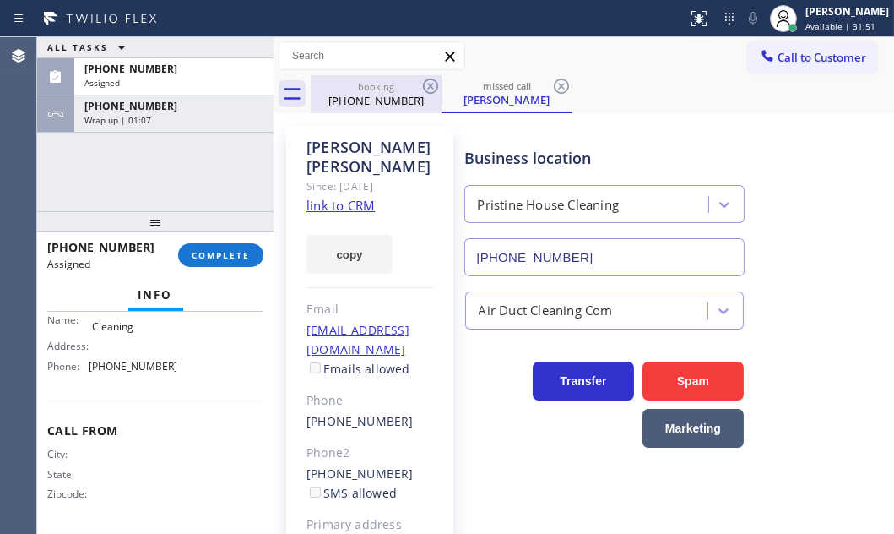
click at [389, 103] on div "[PHONE_NUMBER]" at bounding box center [375, 100] width 127 height 15
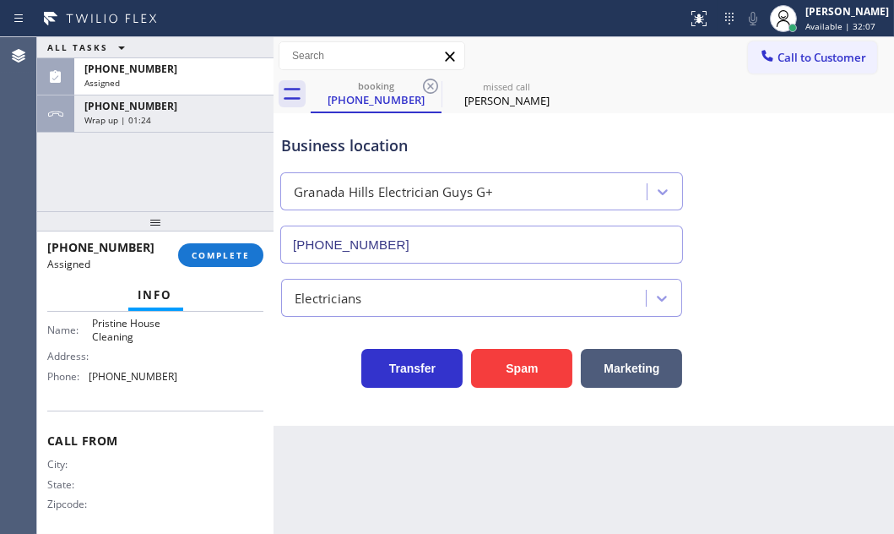
scroll to position [296, 0]
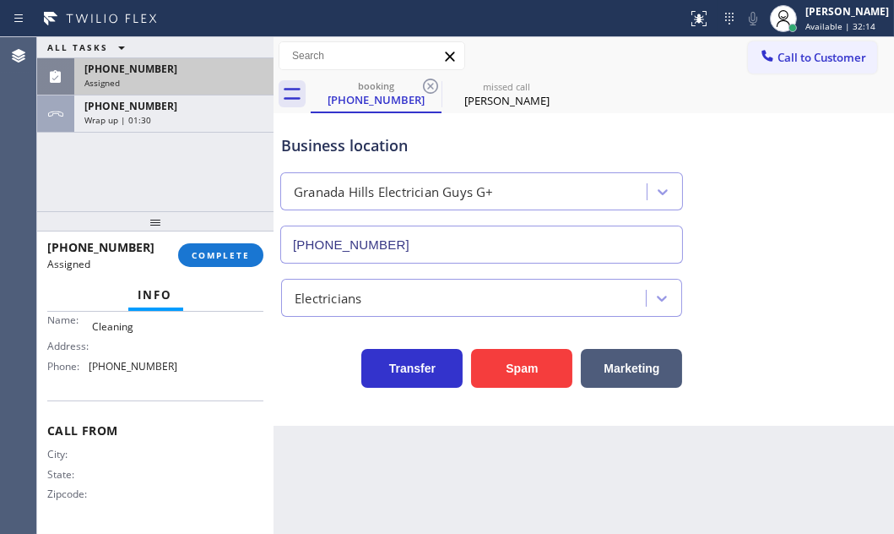
click at [200, 79] on div "Assigned" at bounding box center [173, 83] width 179 height 12
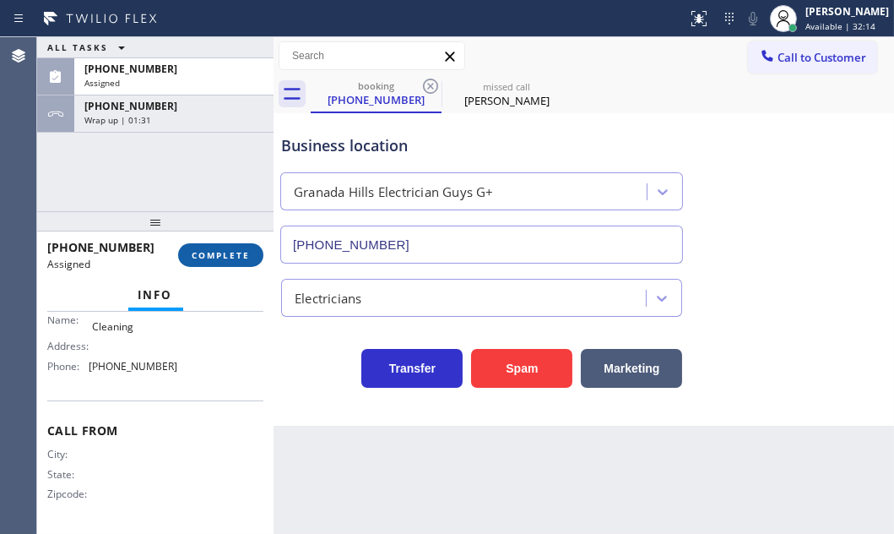
click at [229, 253] on span "COMPLETE" at bounding box center [221, 255] width 58 height 12
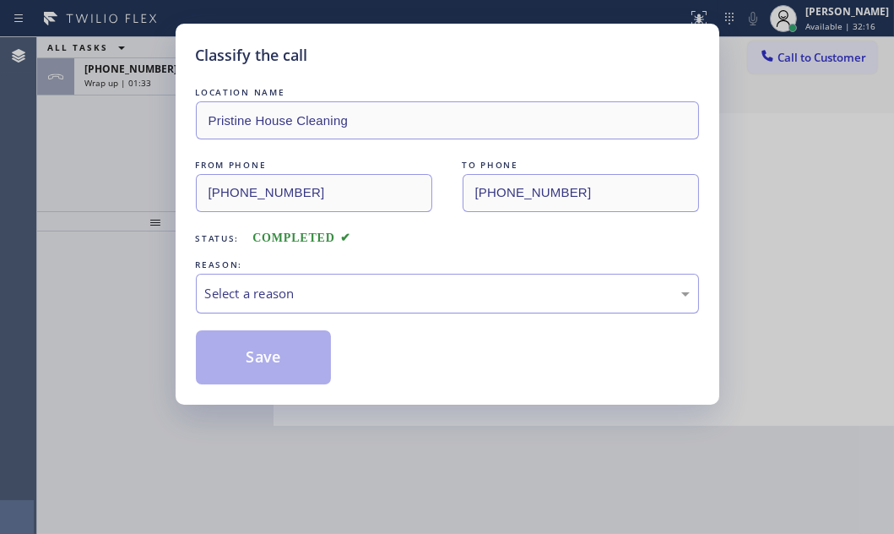
click at [405, 304] on div "Select a reason" at bounding box center [447, 294] width 503 height 40
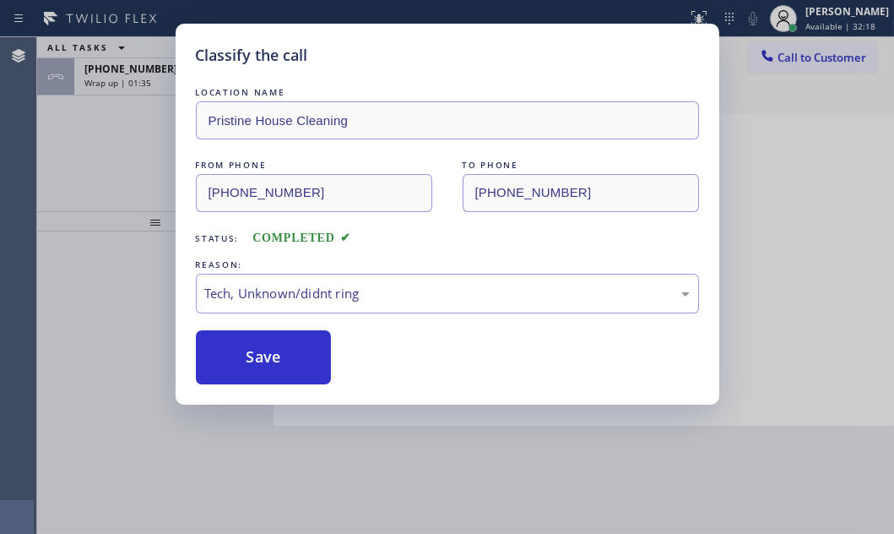
drag, startPoint x: 302, startPoint y: 366, endPoint x: 421, endPoint y: 371, distance: 119.1
click at [310, 366] on button "Save" at bounding box center [264, 357] width 136 height 54
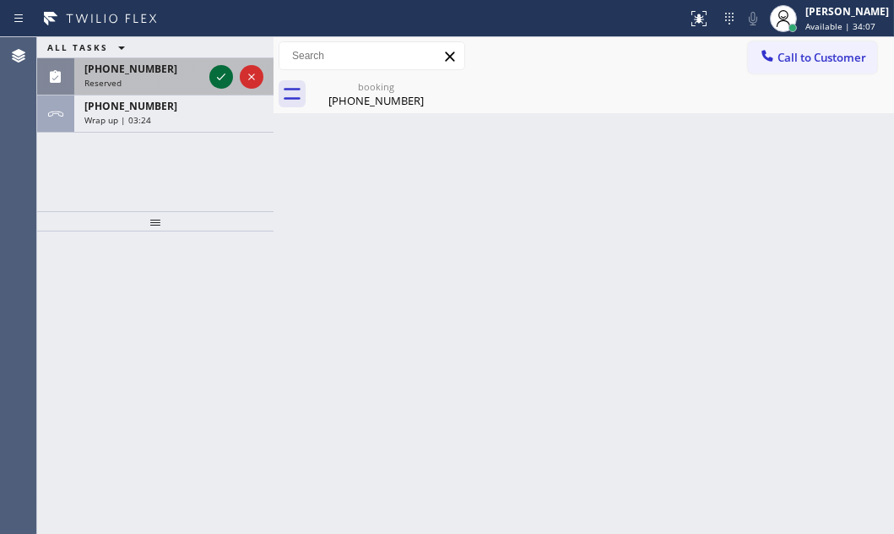
click at [216, 78] on icon at bounding box center [221, 77] width 20 height 20
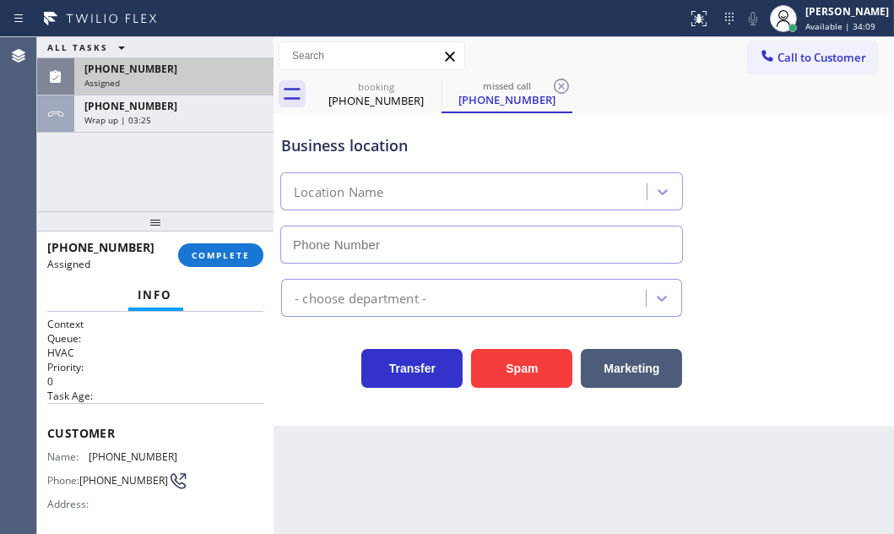
type input "[PHONE_NUMBER]"
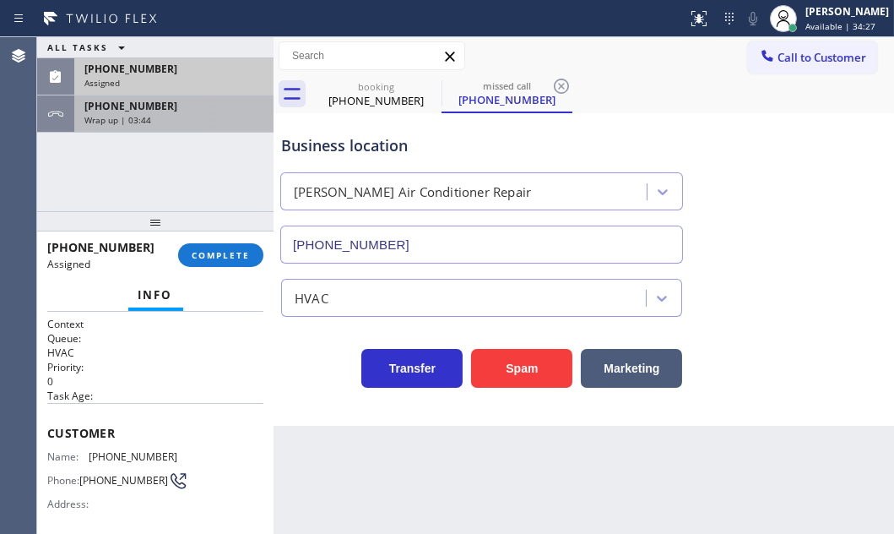
click at [179, 124] on div "Wrap up | 03:44" at bounding box center [173, 120] width 179 height 12
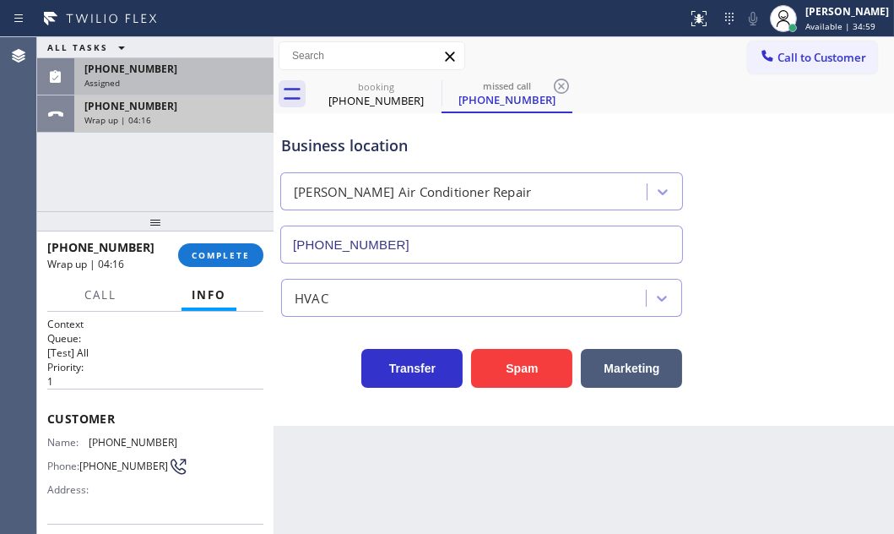
click at [208, 118] on div "Wrap up | 04:16" at bounding box center [173, 120] width 179 height 12
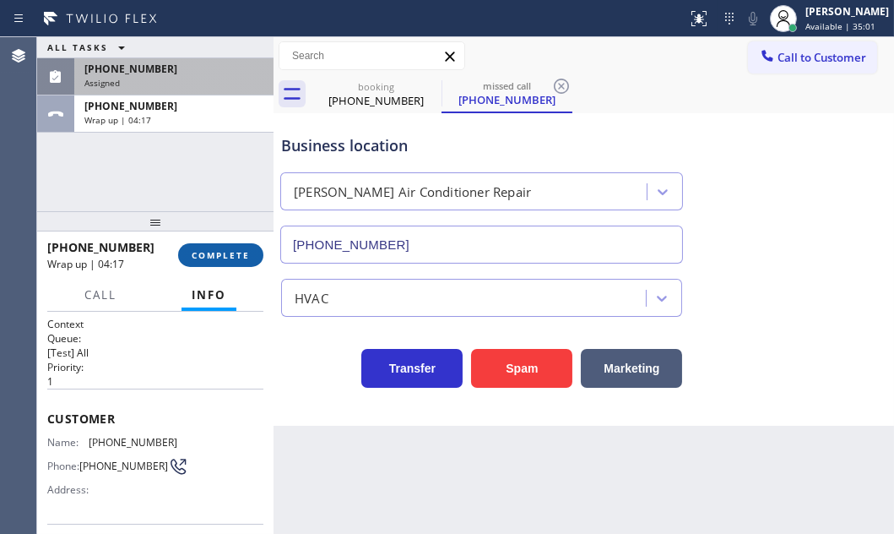
click at [213, 253] on span "COMPLETE" at bounding box center [221, 255] width 58 height 12
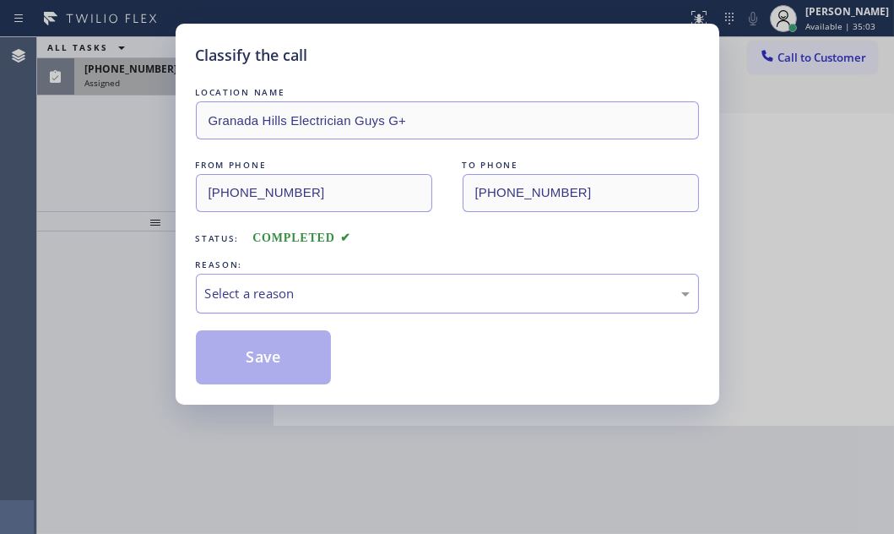
click at [404, 284] on div "Select a reason" at bounding box center [447, 293] width 485 height 19
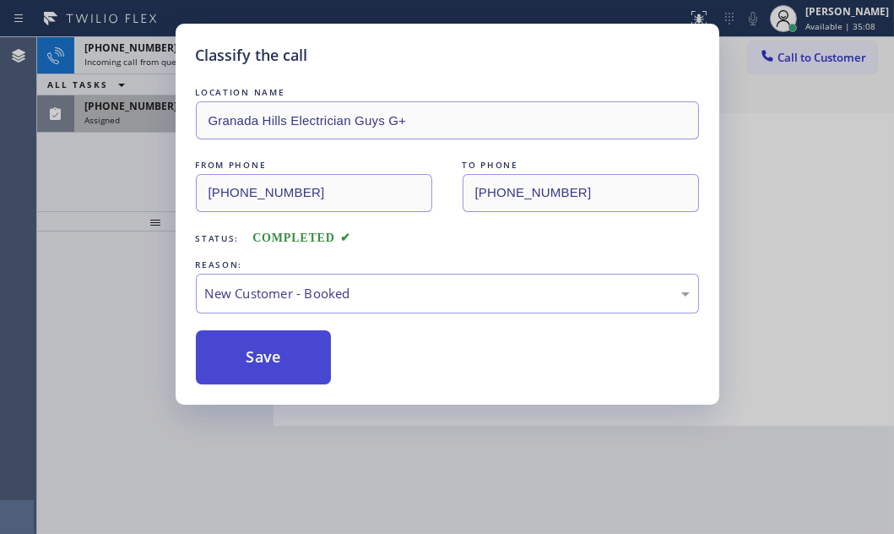
click at [295, 362] on button "Save" at bounding box center [264, 357] width 136 height 54
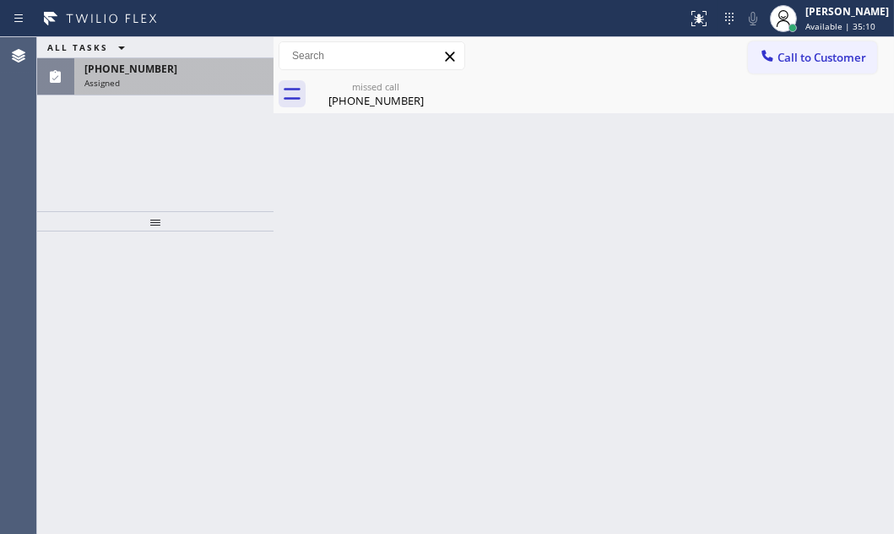
click at [201, 77] on div "Assigned" at bounding box center [173, 83] width 179 height 12
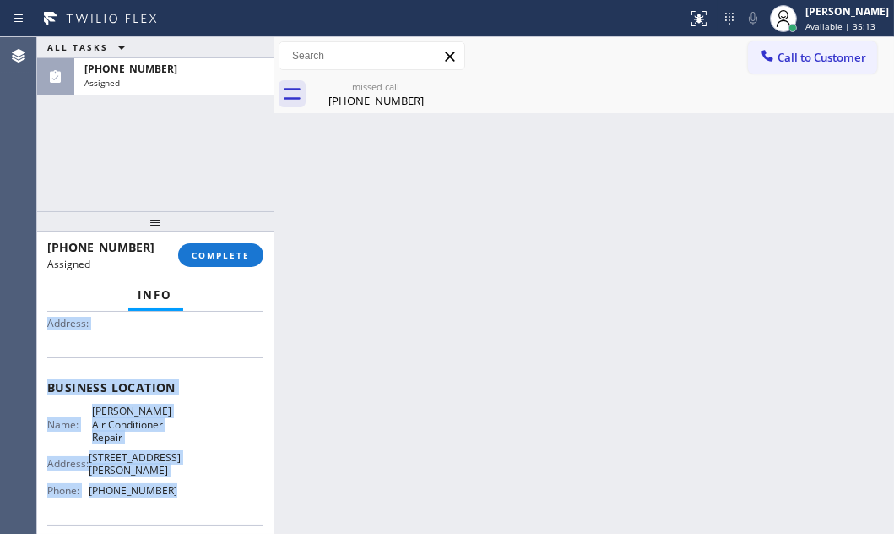
scroll to position [230, 0]
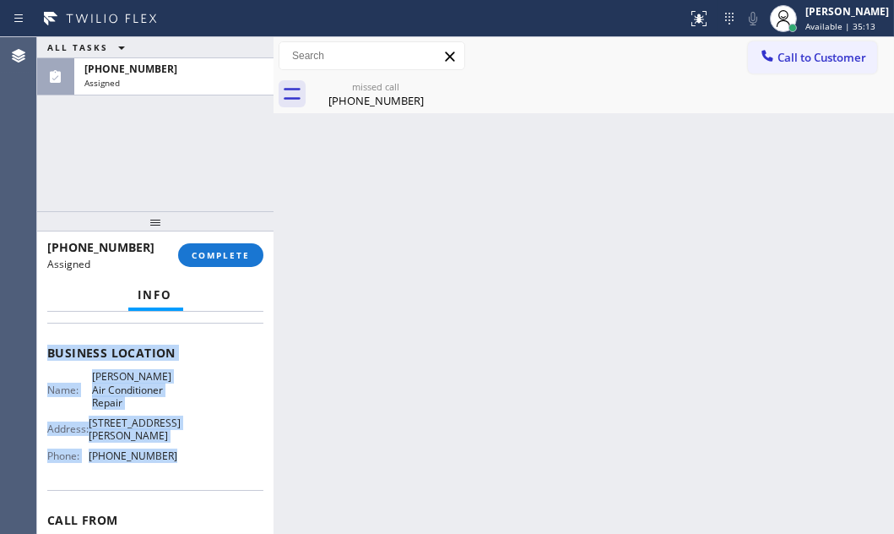
drag, startPoint x: 82, startPoint y: 441, endPoint x: 187, endPoint y: 470, distance: 109.4
click at [187, 470] on div "Context Queue: HVAC Priority: 0 Task Age: [DEMOGRAPHIC_DATA] minute(s) Customer…" at bounding box center [155, 421] width 236 height 221
click at [219, 250] on span "COMPLETE" at bounding box center [221, 255] width 58 height 12
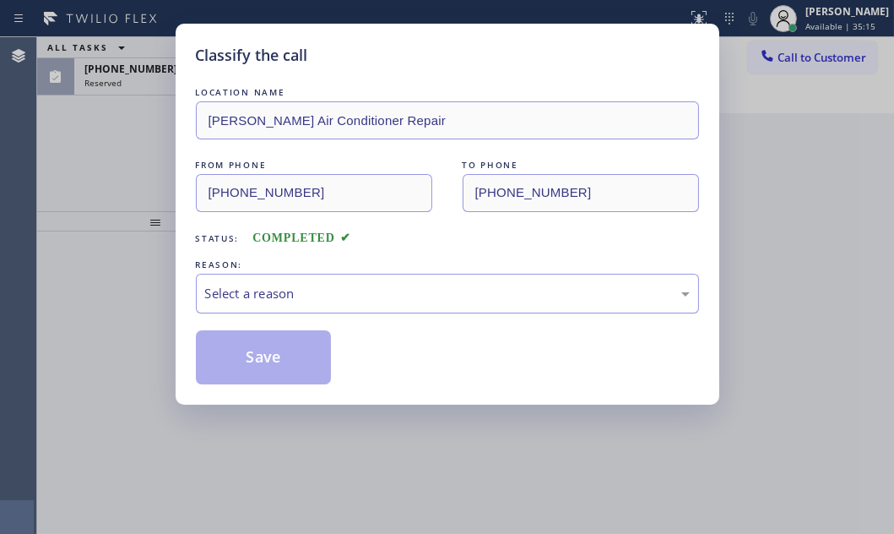
click at [461, 295] on div "Select a reason" at bounding box center [447, 293] width 485 height 19
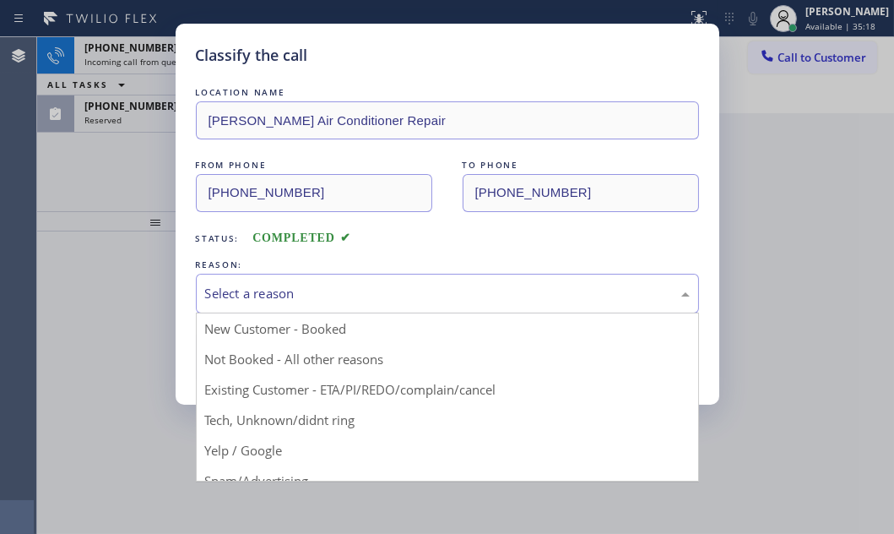
drag, startPoint x: 329, startPoint y: 422, endPoint x: 285, endPoint y: 393, distance: 52.4
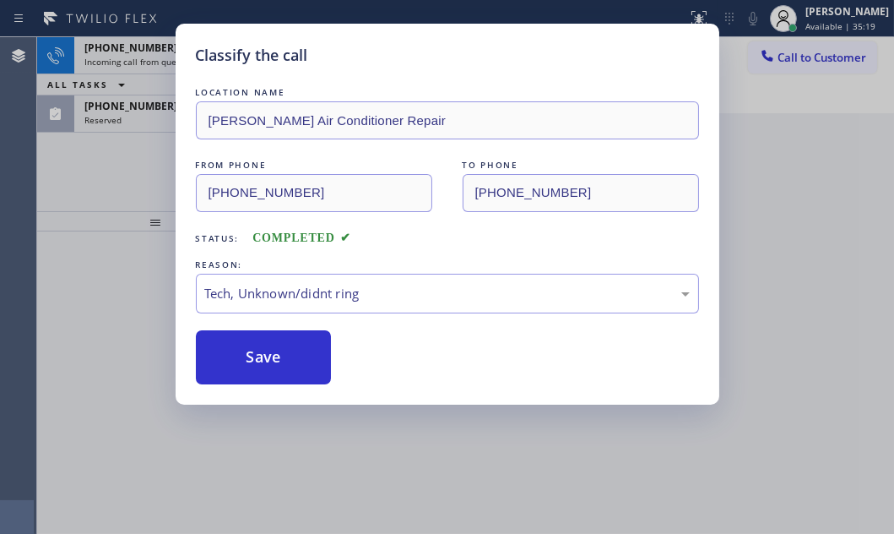
drag, startPoint x: 277, startPoint y: 353, endPoint x: 255, endPoint y: 321, distance: 38.9
click at [276, 353] on button "Save" at bounding box center [264, 357] width 136 height 54
click at [121, 154] on div "Classify the call LOCATION NAME [PERSON_NAME] Air Conditioner Repair FROM PHONE…" at bounding box center [447, 267] width 894 height 534
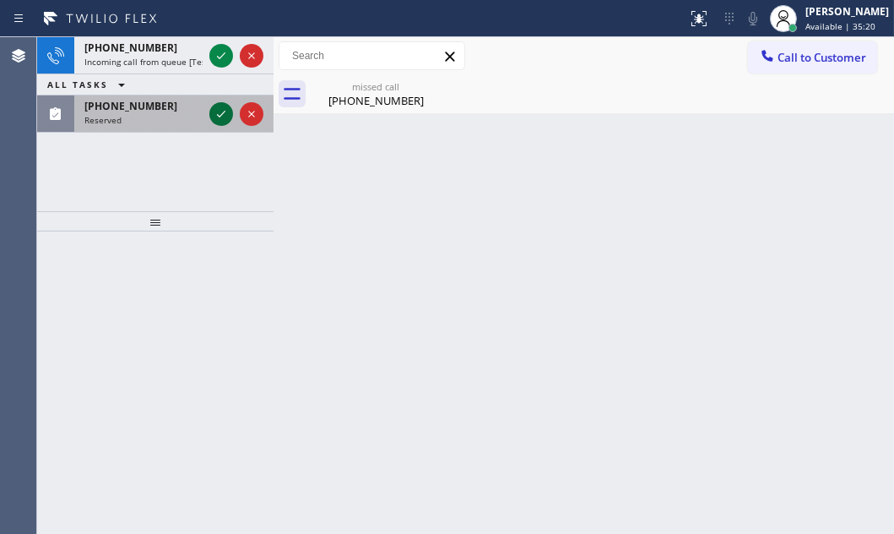
click at [219, 104] on icon at bounding box center [221, 114] width 20 height 20
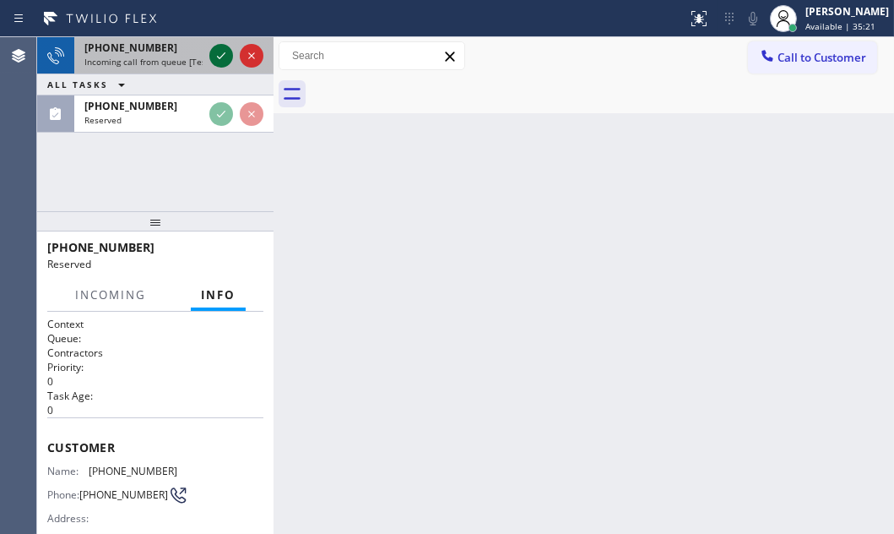
click at [219, 56] on icon at bounding box center [221, 56] width 20 height 20
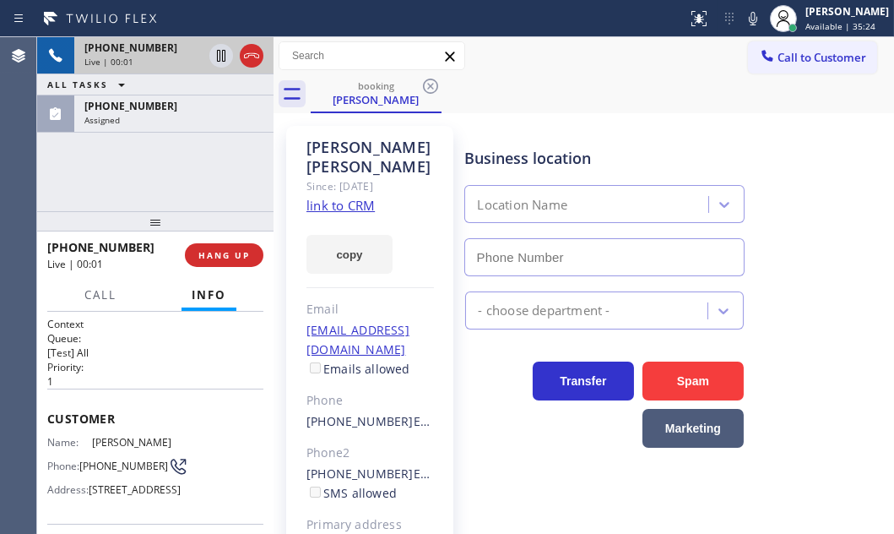
type input "[PHONE_NUMBER]"
click at [345, 197] on link "link to CRM" at bounding box center [340, 205] width 68 height 17
drag, startPoint x: 217, startPoint y: 57, endPoint x: 228, endPoint y: 57, distance: 11.0
click at [217, 57] on icon at bounding box center [221, 56] width 8 height 12
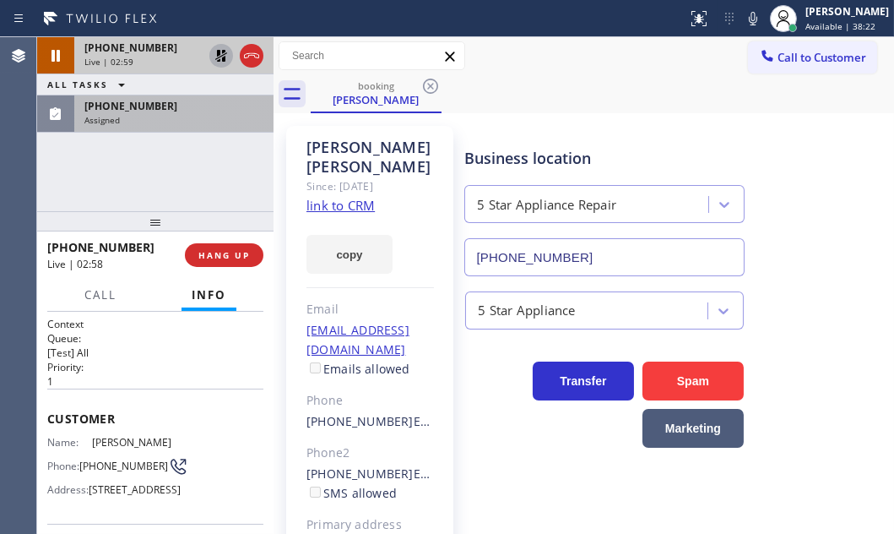
click at [165, 116] on div "Assigned" at bounding box center [173, 120] width 179 height 12
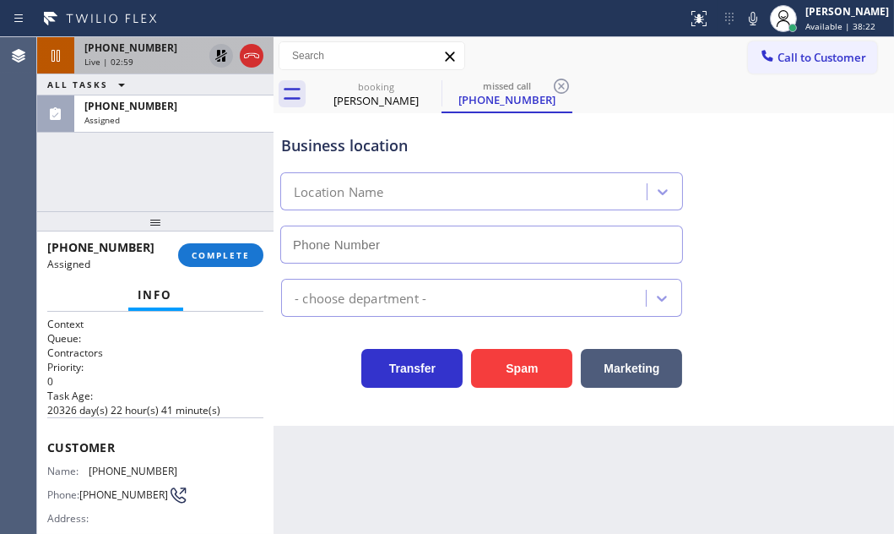
type input "[PHONE_NUMBER]"
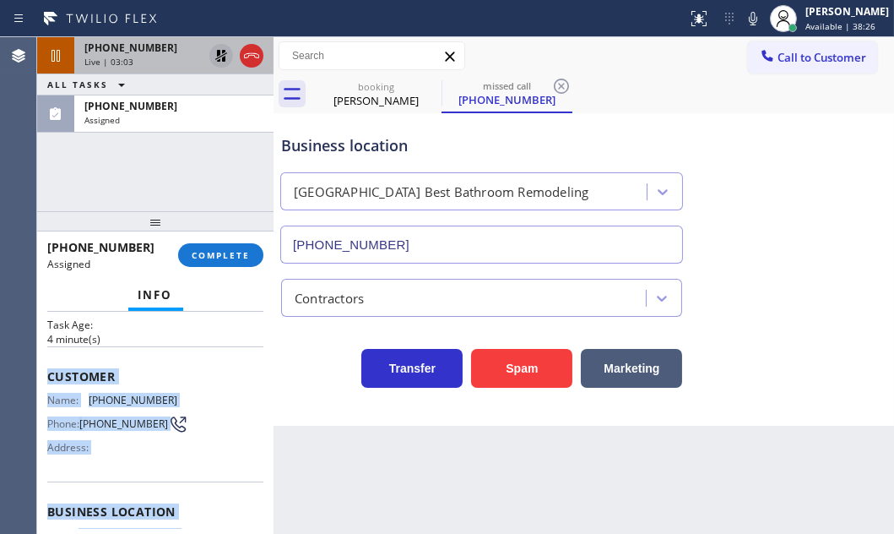
scroll to position [230, 0]
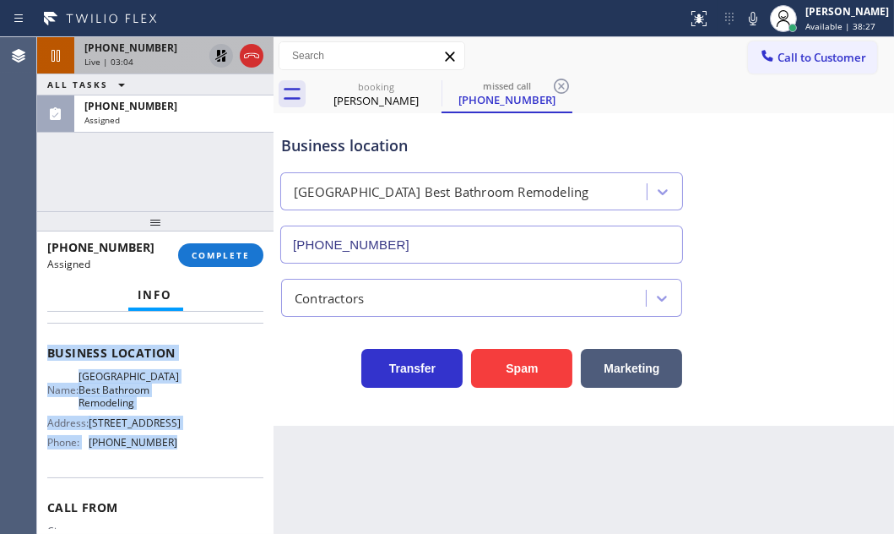
drag, startPoint x: 44, startPoint y: 439, endPoint x: 185, endPoint y: 470, distance: 144.4
click at [185, 470] on div "Context Queue: Contractors Priority: 0 Task Age: [DEMOGRAPHIC_DATA] minute(s) C…" at bounding box center [155, 421] width 236 height 221
copy div "Customer Name: [PHONE_NUMBER] Phone: [PHONE_NUMBER] Address: Business location …"
click at [209, 253] on span "COMPLETE" at bounding box center [221, 255] width 58 height 12
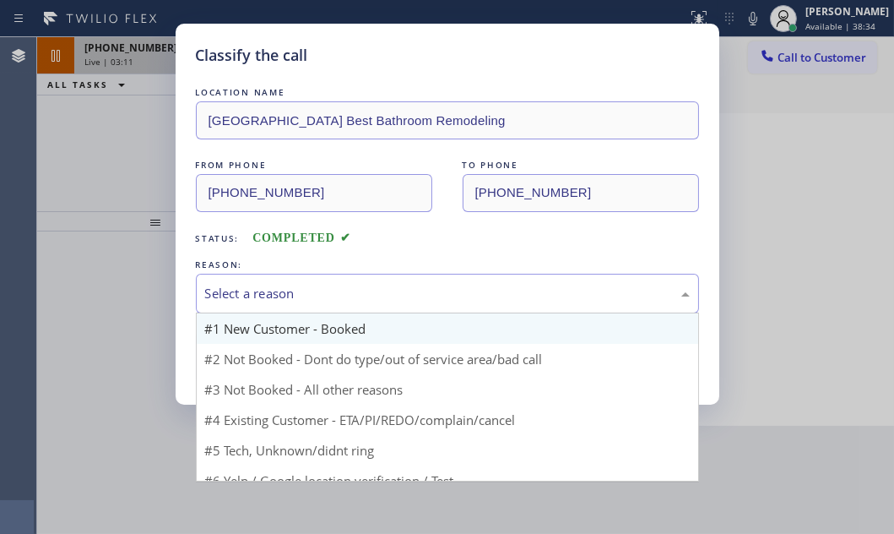
drag, startPoint x: 378, startPoint y: 289, endPoint x: 346, endPoint y: 341, distance: 61.4
click at [377, 289] on div "Select a reason" at bounding box center [447, 293] width 485 height 19
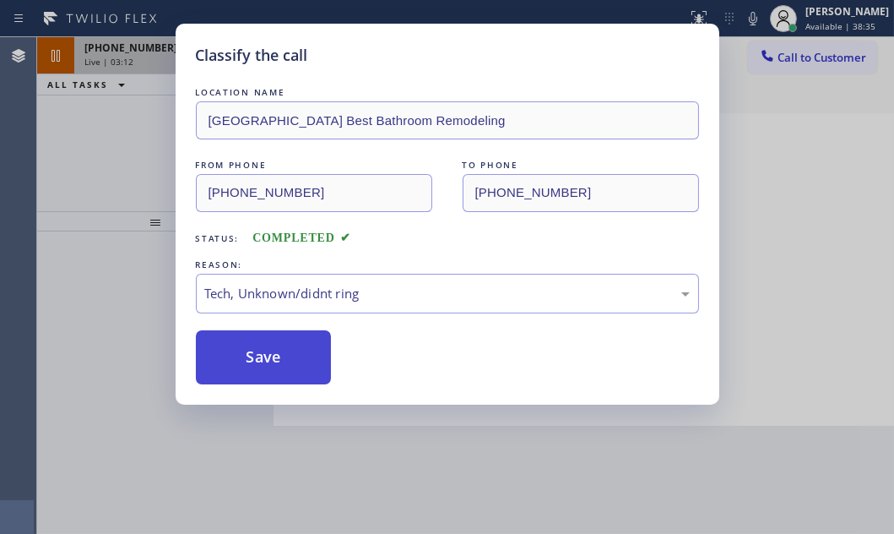
click at [270, 368] on button "Save" at bounding box center [264, 357] width 136 height 54
type input "[PHONE_NUMBER]"
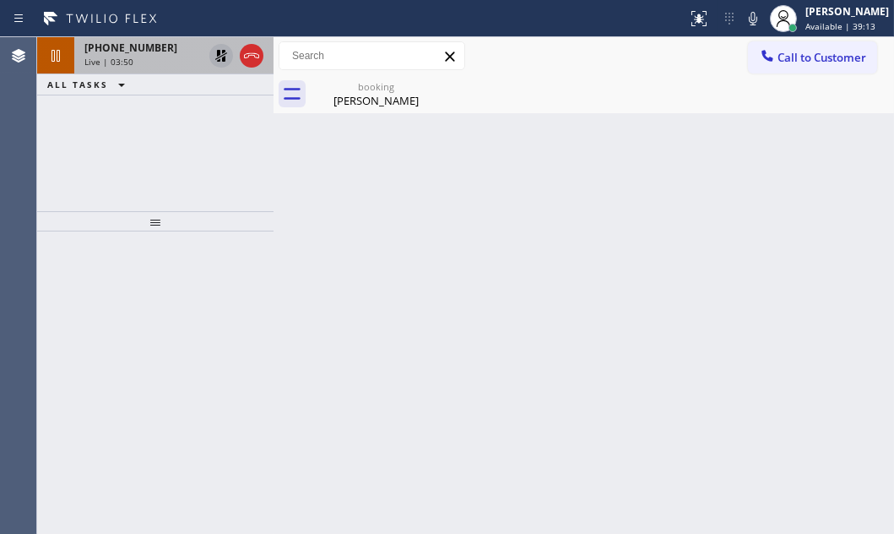
click at [216, 59] on icon at bounding box center [221, 56] width 20 height 20
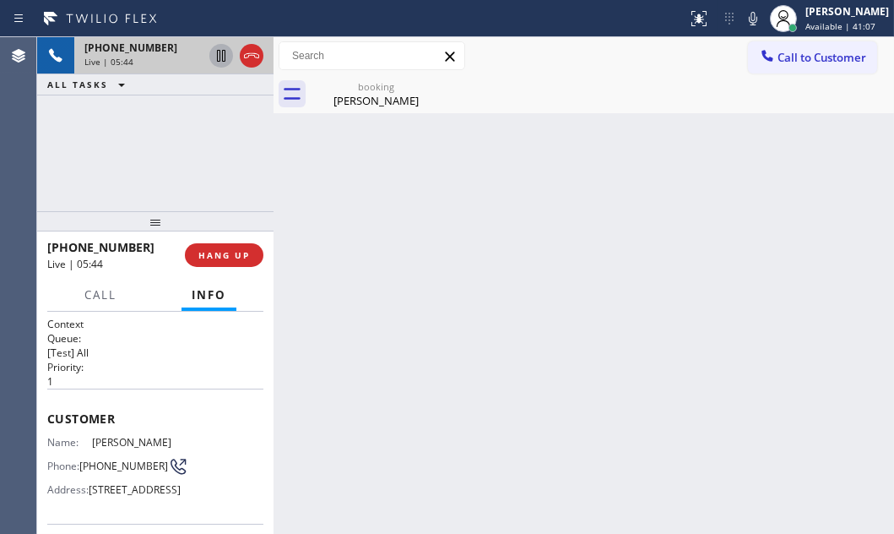
click at [171, 71] on div "[PHONE_NUMBER] Live | 05:44" at bounding box center [140, 55] width 132 height 37
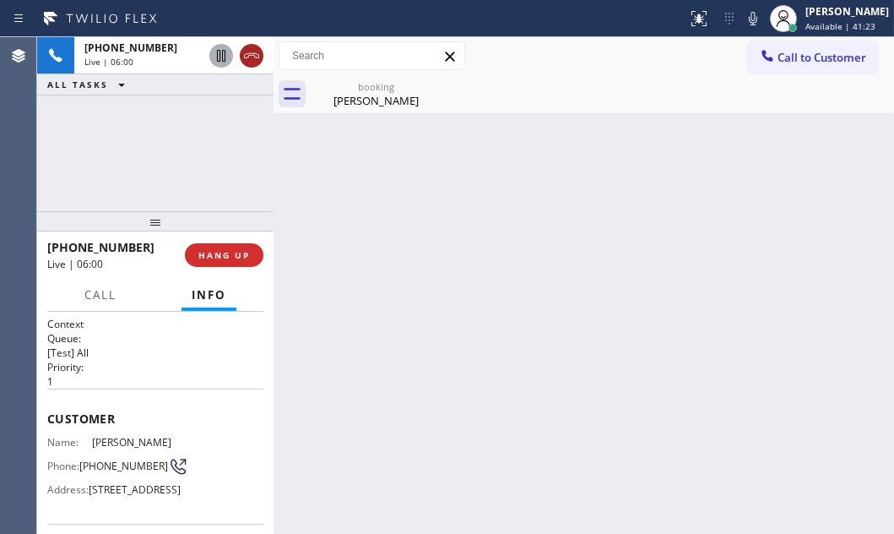
click at [252, 60] on icon at bounding box center [251, 56] width 20 height 20
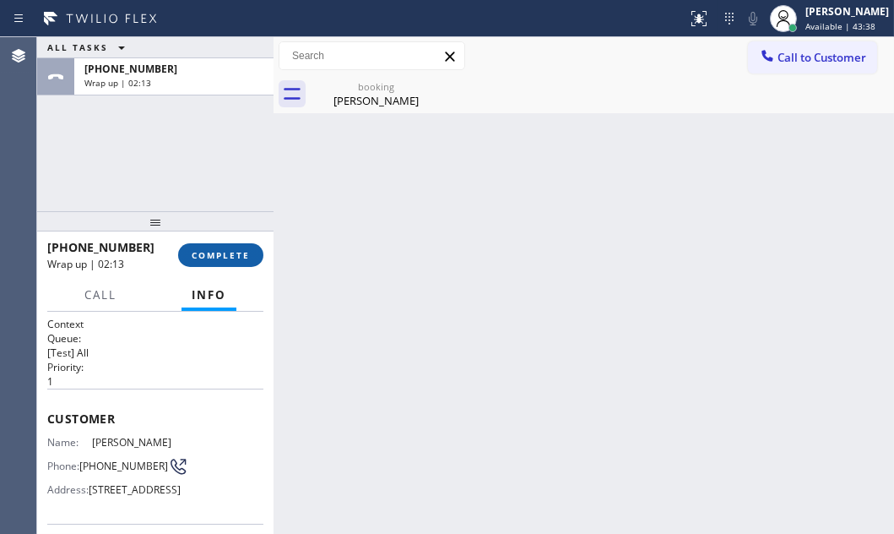
click at [217, 258] on span "COMPLETE" at bounding box center [221, 255] width 58 height 12
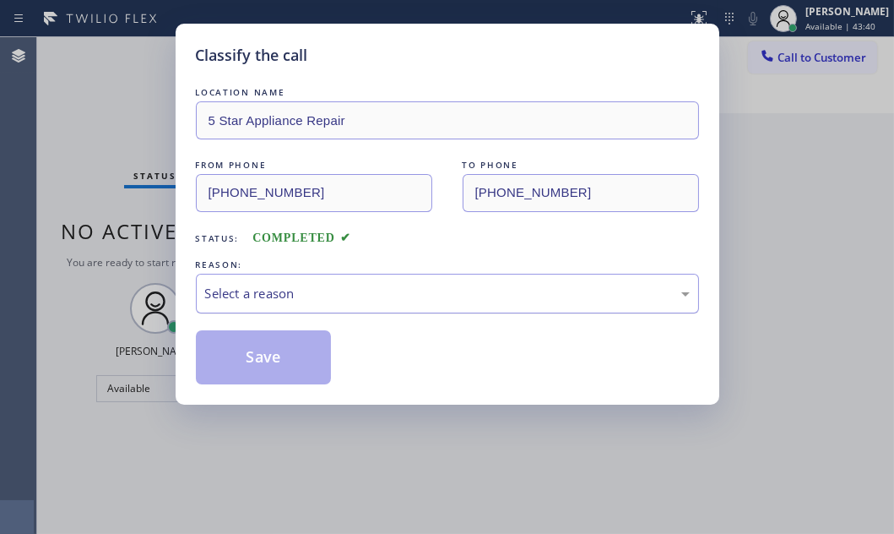
click at [430, 298] on div "Select a reason" at bounding box center [447, 293] width 485 height 19
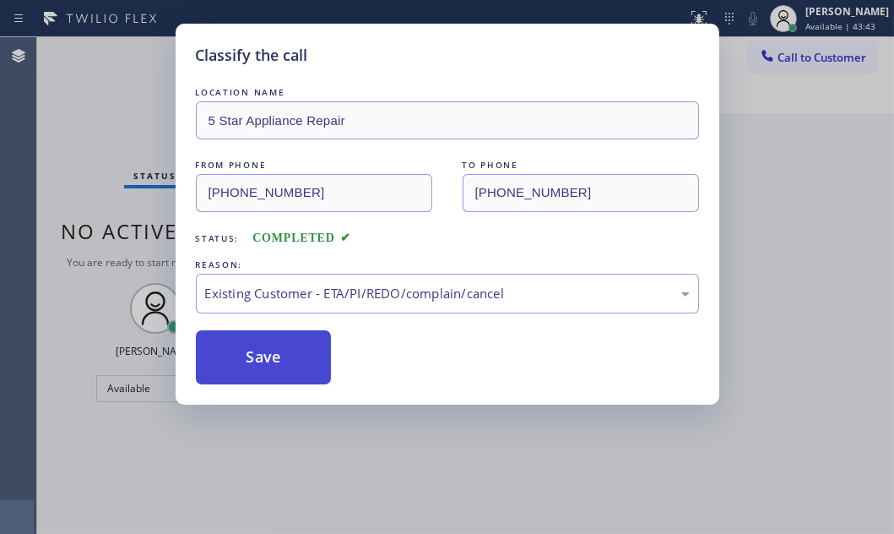
click at [284, 360] on button "Save" at bounding box center [264, 357] width 136 height 54
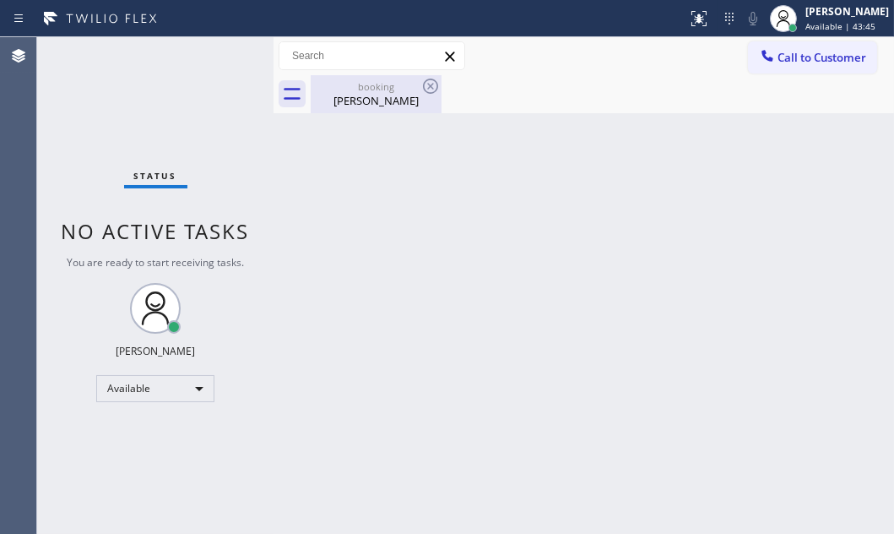
click at [384, 88] on div "booking" at bounding box center [375, 86] width 127 height 13
click at [603, 198] on div "Back to Dashboard Change Sender ID Customers Technicians Select a contact Outbo…" at bounding box center [584, 285] width 620 height 496
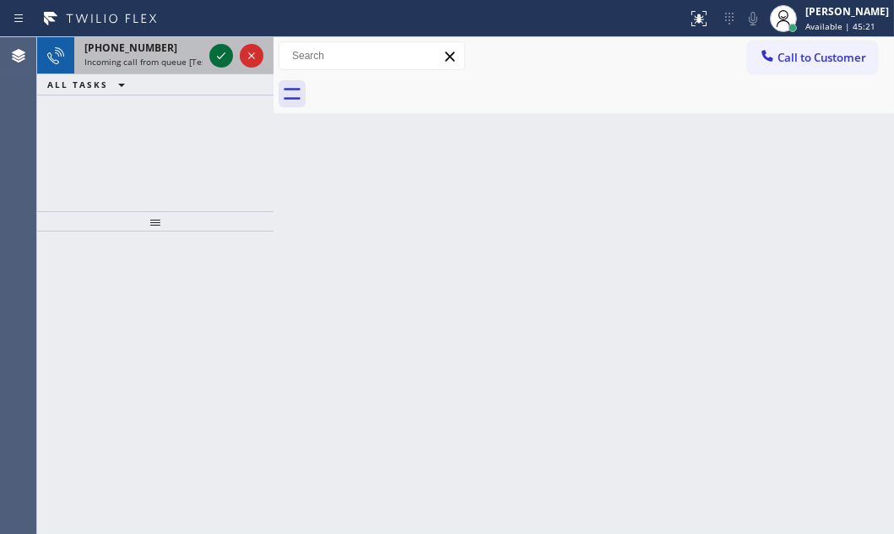
click at [225, 50] on icon at bounding box center [221, 56] width 20 height 20
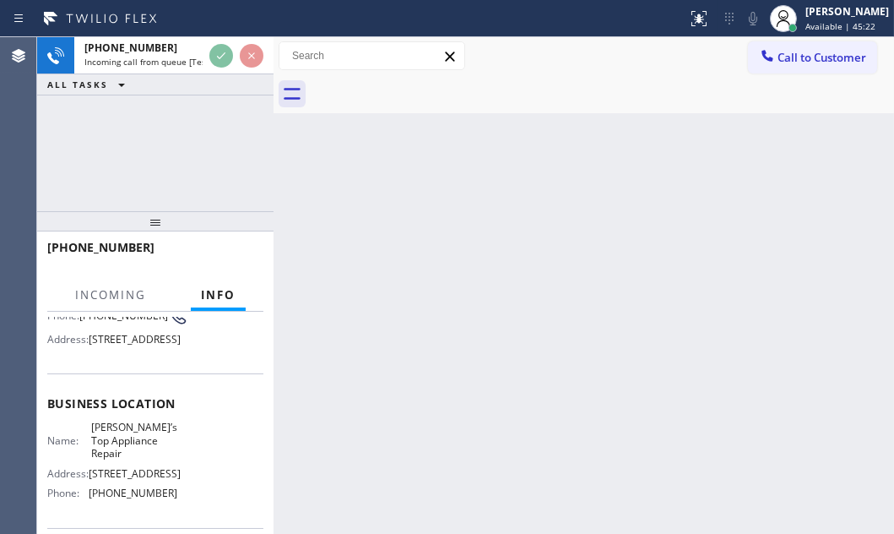
scroll to position [153, 0]
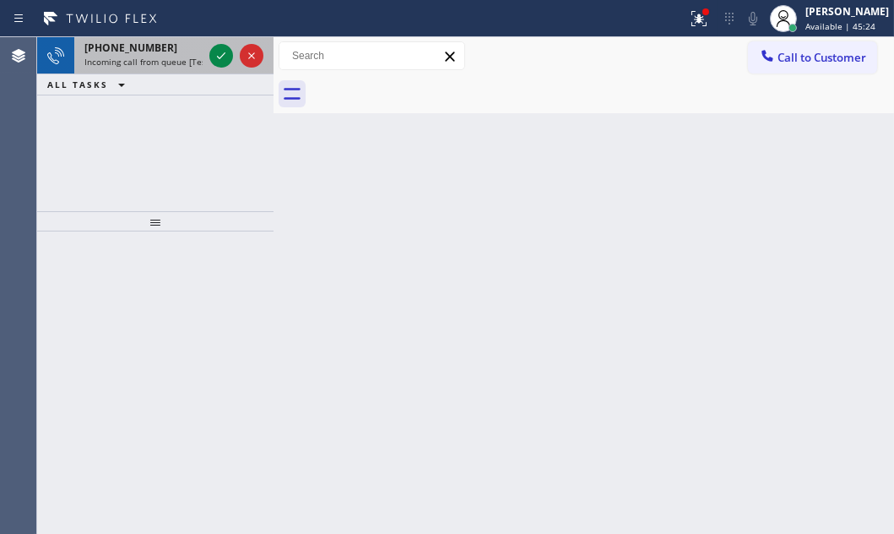
click at [161, 59] on span "Incoming call from queue [Test] All" at bounding box center [154, 62] width 140 height 12
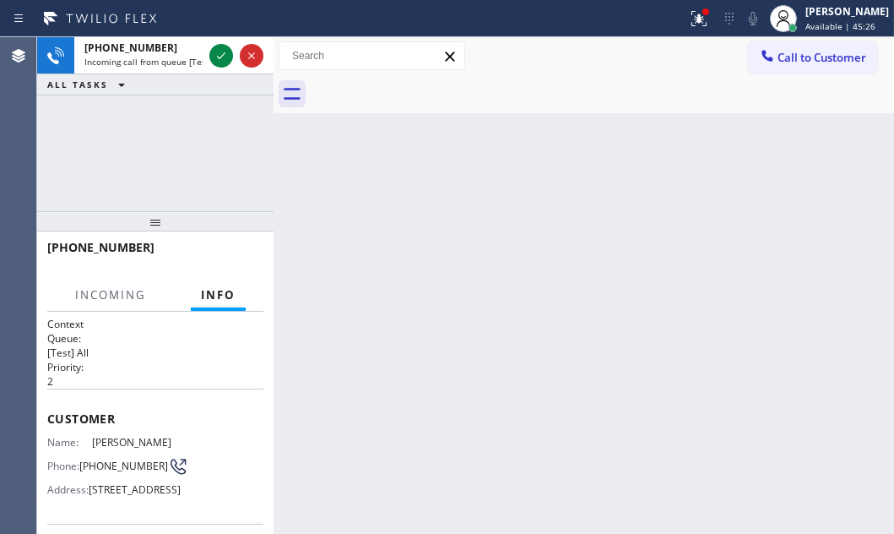
click at [161, 142] on div "[PHONE_NUMBER] Incoming call from queue [Test] All ALL TASKS ALL TASKS ACTIVE T…" at bounding box center [155, 124] width 236 height 174
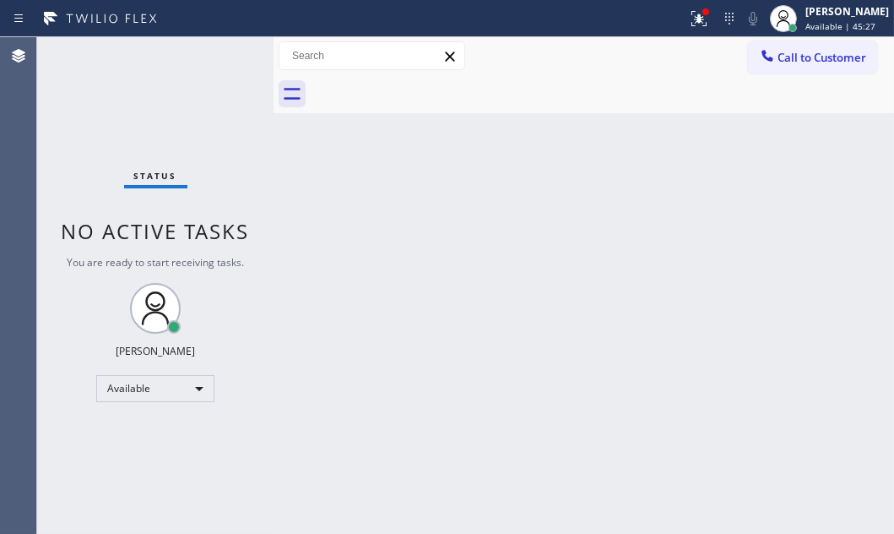
click at [288, 133] on div "Back to Dashboard Change Sender ID Customers Technicians Select a contact Outbo…" at bounding box center [584, 285] width 620 height 496
drag, startPoint x: 685, startPoint y: 17, endPoint x: 678, endPoint y: 23, distance: 9.0
click at [691, 17] on icon at bounding box center [696, 17] width 10 height 12
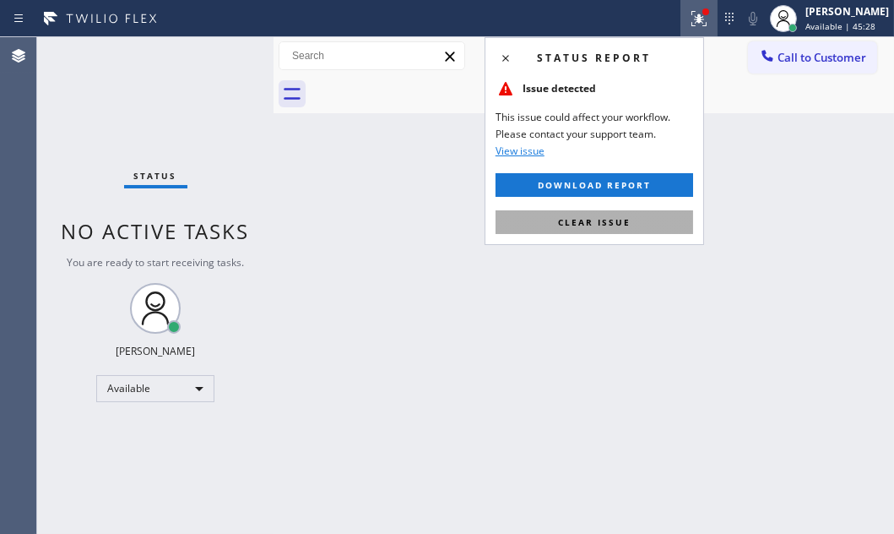
click at [631, 217] on button "Clear issue" at bounding box center [595, 222] width 198 height 24
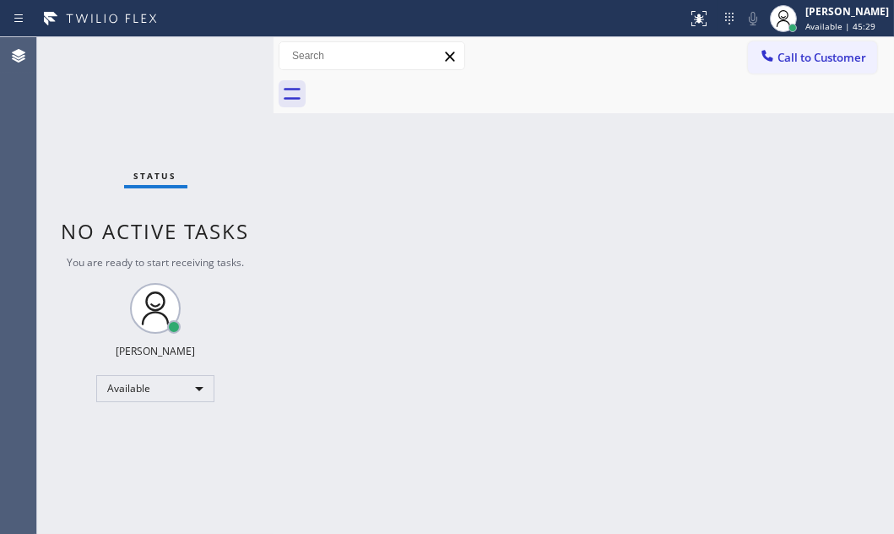
drag, startPoint x: 208, startPoint y: 62, endPoint x: 514, endPoint y: 218, distance: 343.9
click at [211, 62] on div "Status No active tasks You are ready to start receiving tasks. [PERSON_NAME] Av…" at bounding box center [155, 285] width 236 height 496
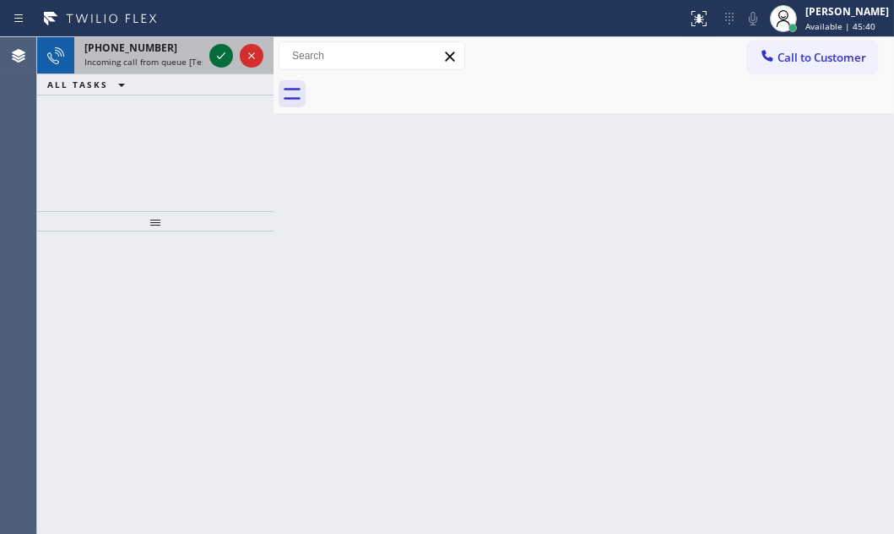
click at [214, 59] on icon at bounding box center [221, 56] width 20 height 20
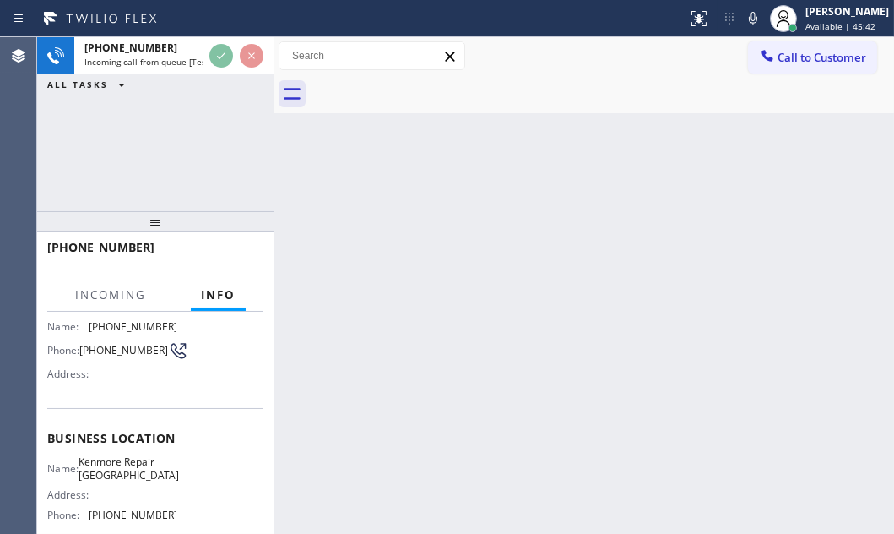
scroll to position [153, 0]
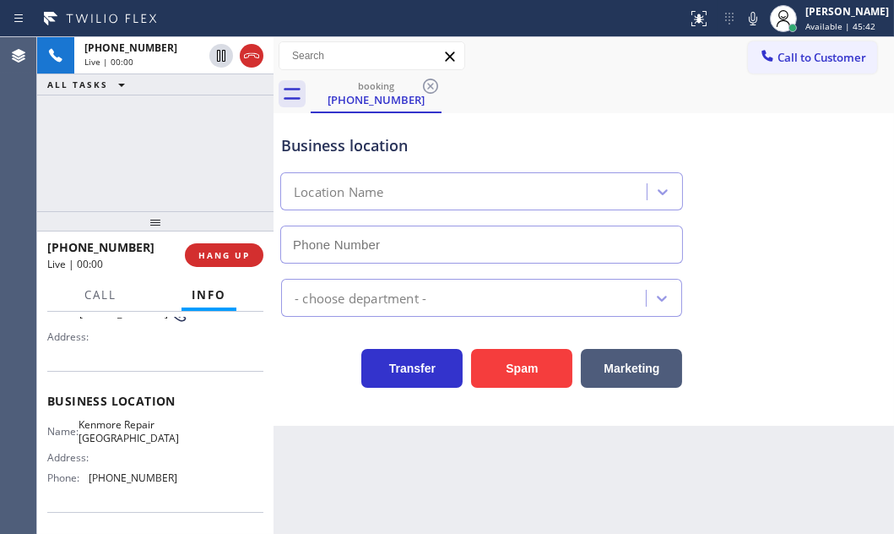
type input "[PHONE_NUMBER]"
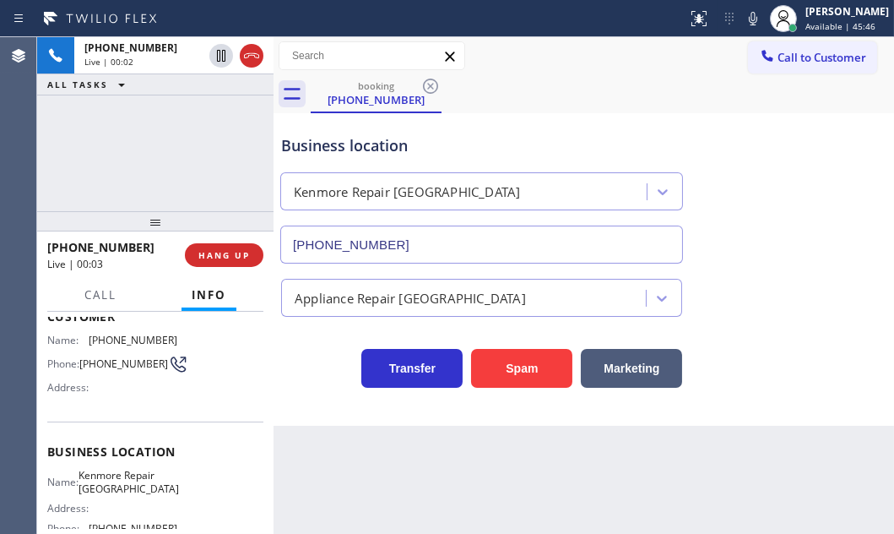
scroll to position [76, 0]
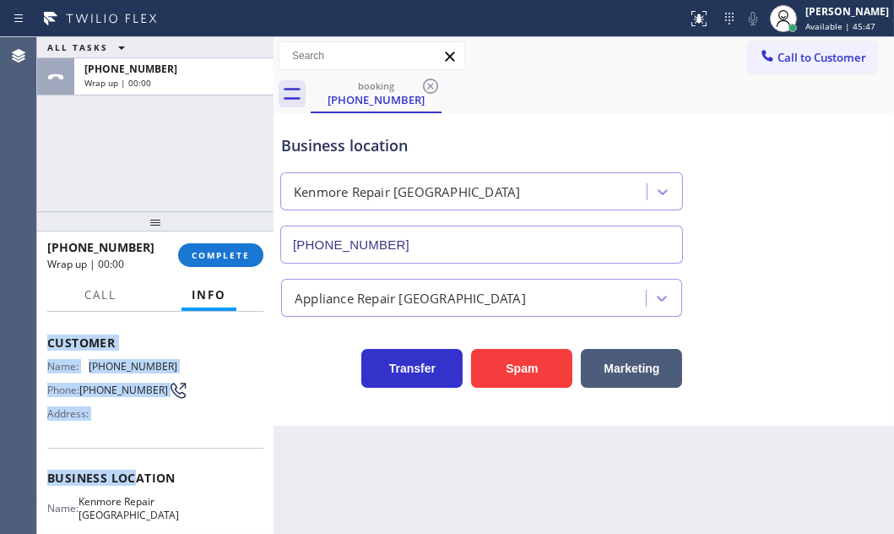
drag, startPoint x: 42, startPoint y: 333, endPoint x: 202, endPoint y: 452, distance: 199.1
click at [144, 473] on div "Context Queue: [Test] All Priority: 2 Customer Name: [PHONE_NUMBER] Phone: [PHO…" at bounding box center [155, 421] width 236 height 221
click at [230, 252] on span "COMPLETE" at bounding box center [221, 255] width 58 height 12
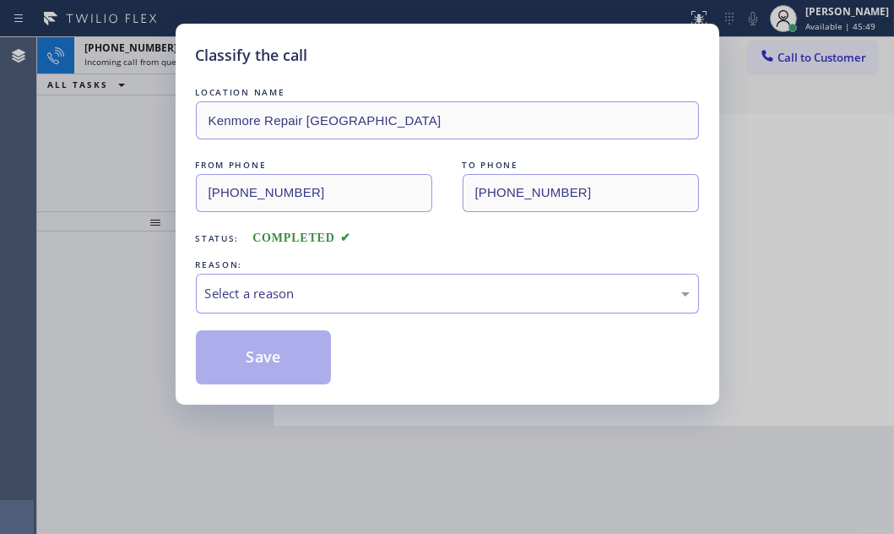
drag, startPoint x: 473, startPoint y: 288, endPoint x: 457, endPoint y: 304, distance: 22.7
click at [469, 290] on div "Select a reason" at bounding box center [447, 293] width 485 height 19
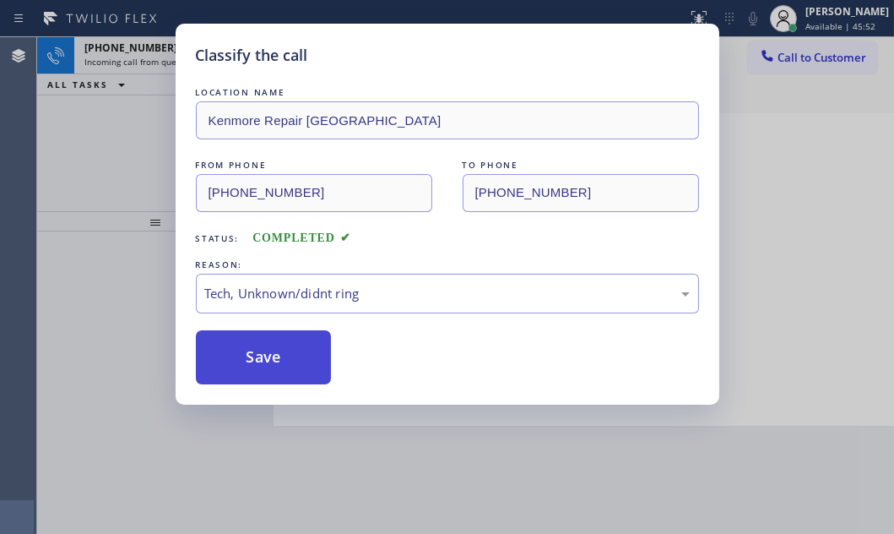
click at [279, 370] on button "Save" at bounding box center [264, 357] width 136 height 54
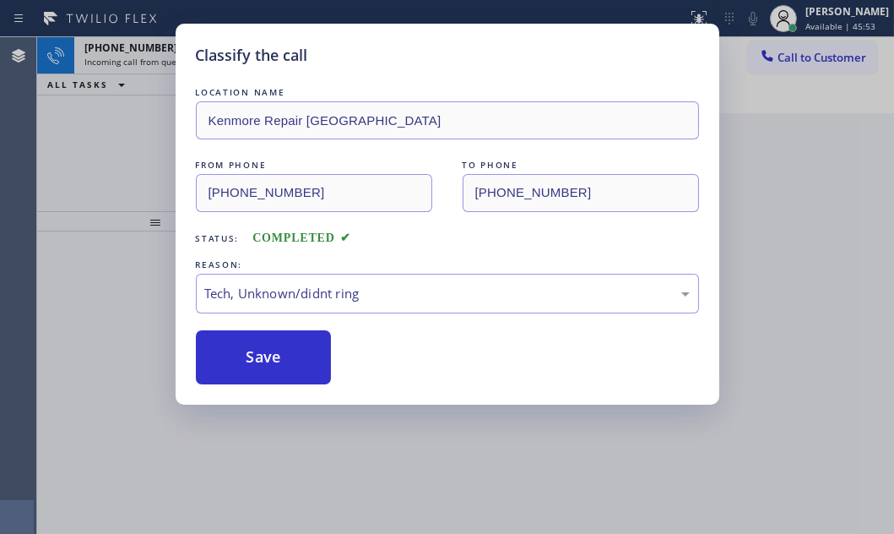
click at [131, 53] on div "Classify the call LOCATION NAME Kenmore Repair Phoenix FROM PHONE [PHONE_NUMBER…" at bounding box center [447, 267] width 894 height 534
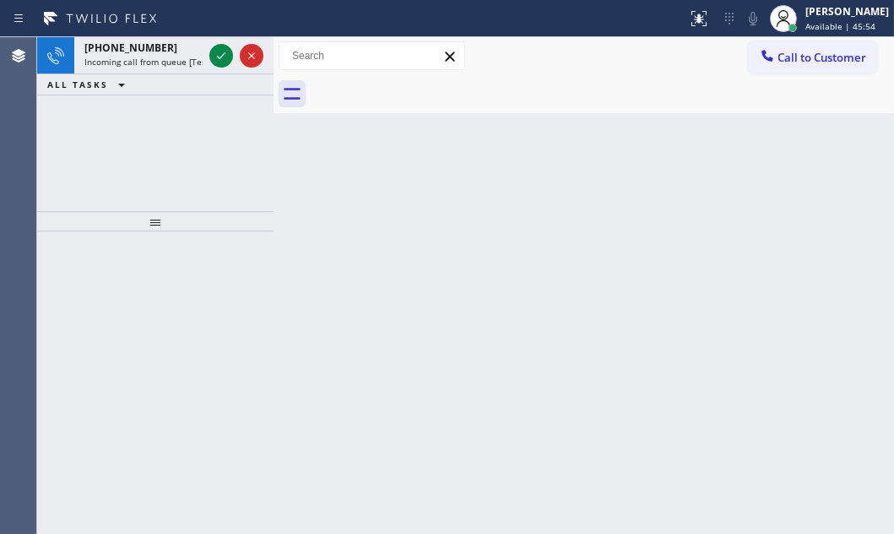
drag, startPoint x: 220, startPoint y: 52, endPoint x: 198, endPoint y: 149, distance: 99.7
click at [220, 54] on icon at bounding box center [221, 56] width 20 height 20
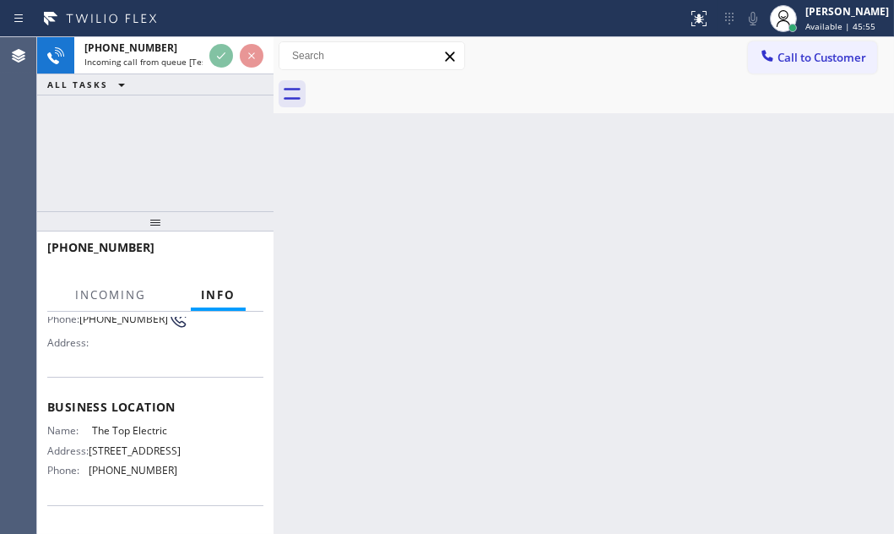
scroll to position [153, 0]
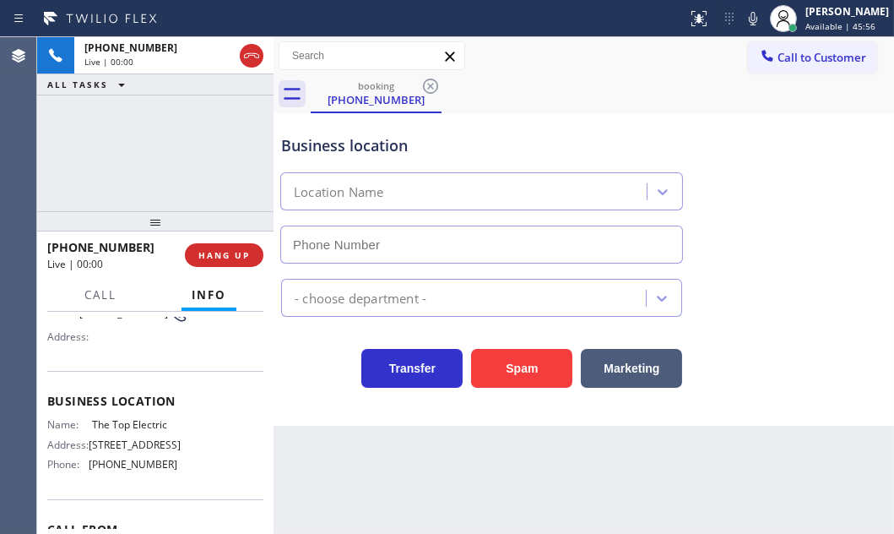
type input "[PHONE_NUMBER]"
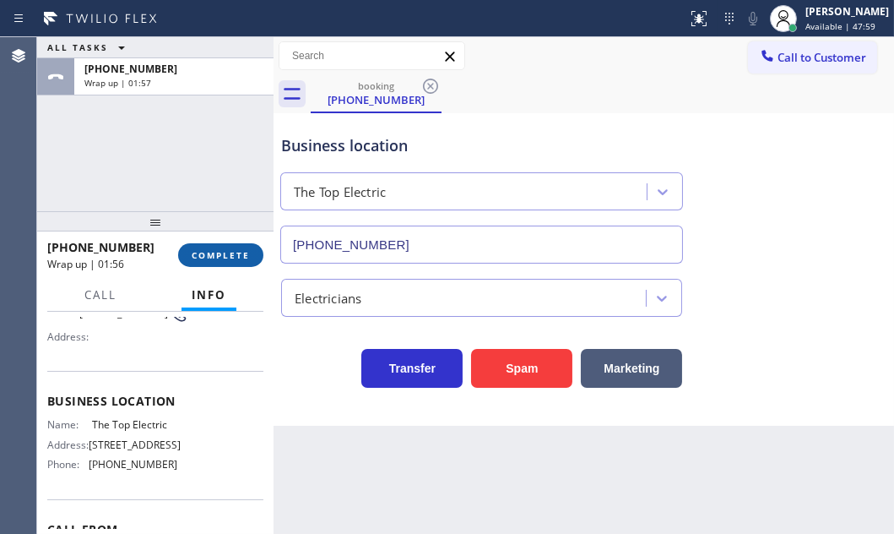
click at [225, 247] on button "COMPLETE" at bounding box center [220, 255] width 85 height 24
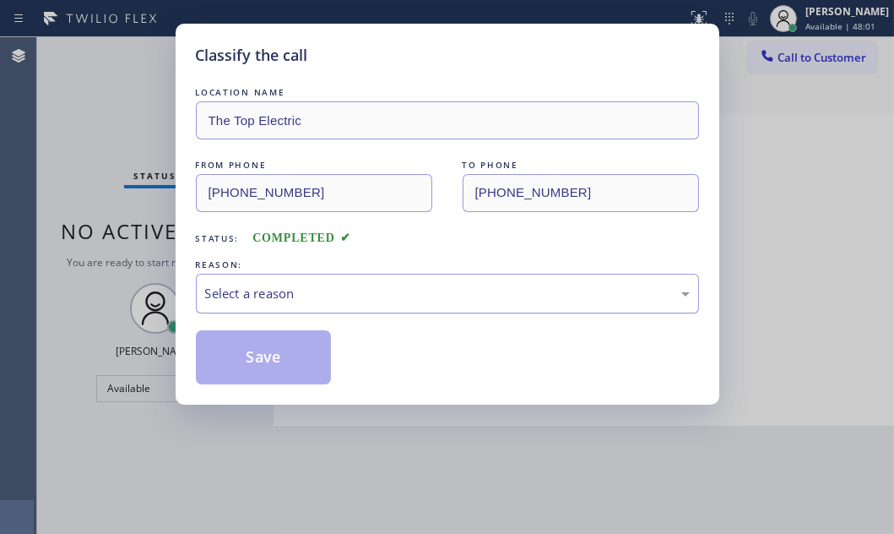
click at [360, 295] on div "Select a reason" at bounding box center [447, 293] width 485 height 19
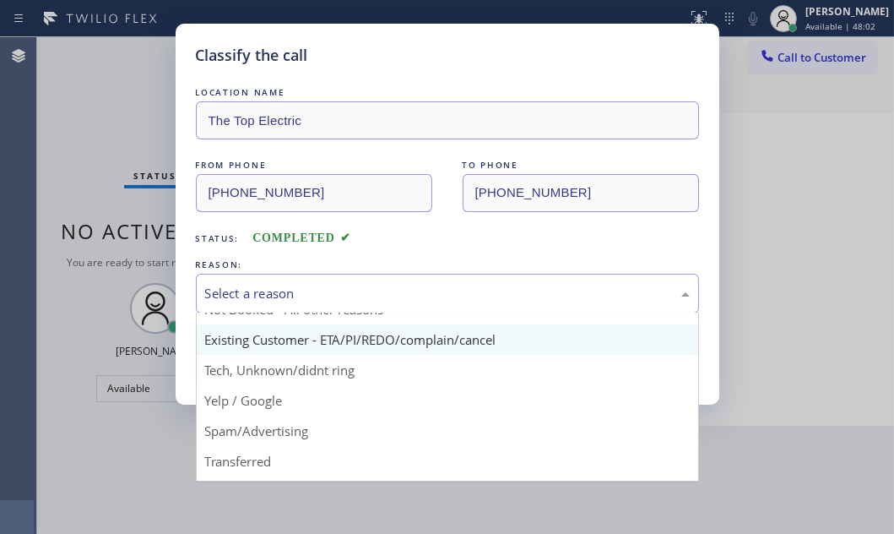
scroll to position [76, 0]
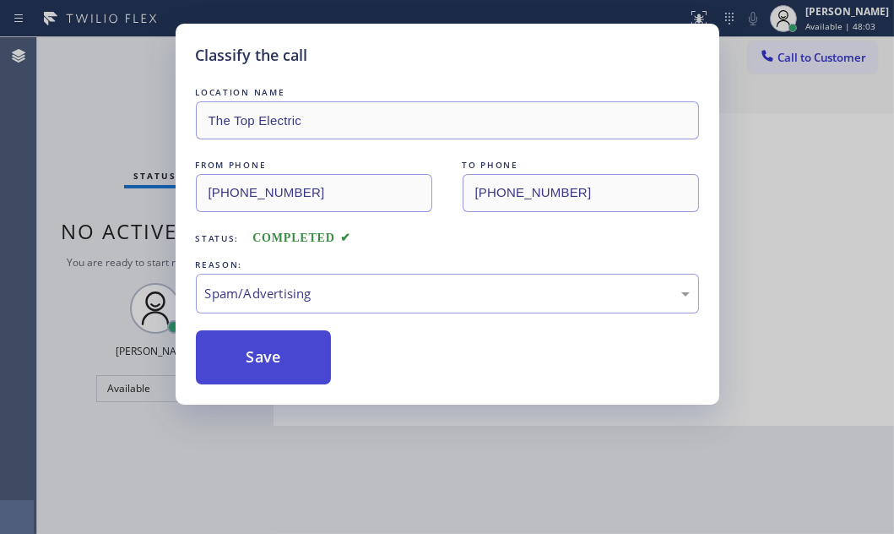
click at [253, 355] on button "Save" at bounding box center [264, 357] width 136 height 54
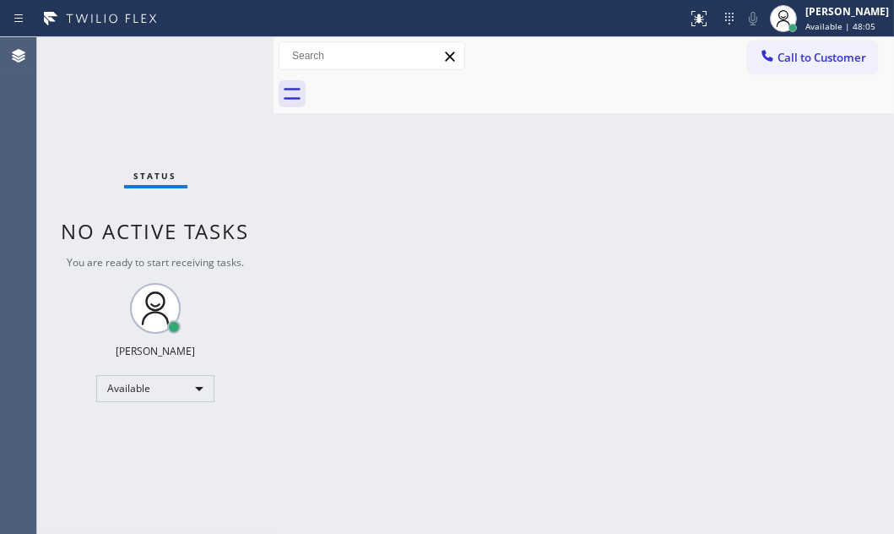
click at [523, 175] on div "Back to Dashboard Change Sender ID Customers Technicians Select a contact Outbo…" at bounding box center [584, 285] width 620 height 496
click at [655, 198] on div "Back to Dashboard Change Sender ID Customers Technicians Select a contact Outbo…" at bounding box center [584, 285] width 620 height 496
click at [188, 393] on div "Available" at bounding box center [155, 388] width 118 height 27
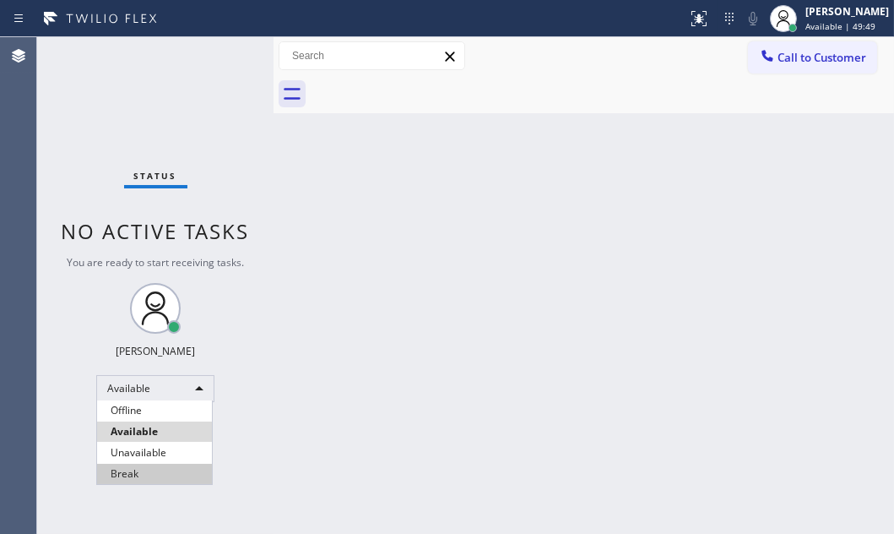
click at [169, 479] on li "Break" at bounding box center [154, 473] width 115 height 20
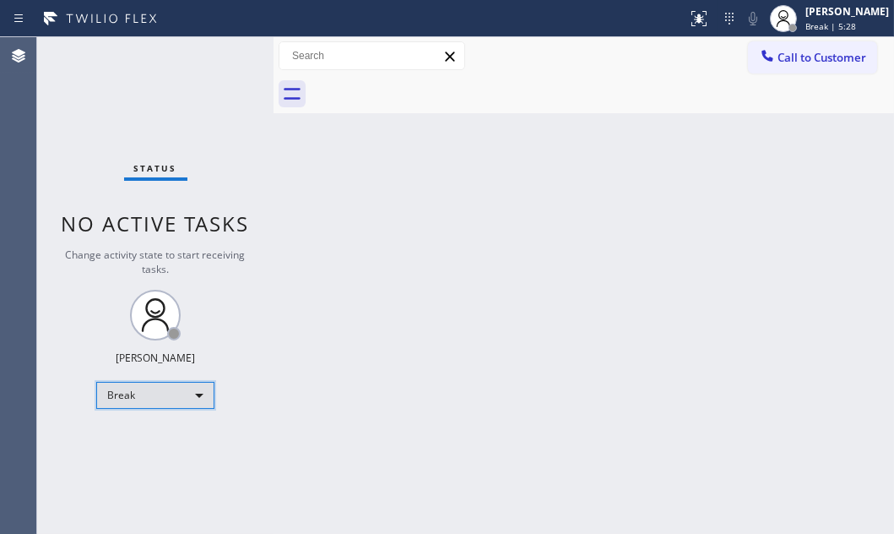
click at [186, 391] on div "Break" at bounding box center [155, 395] width 118 height 27
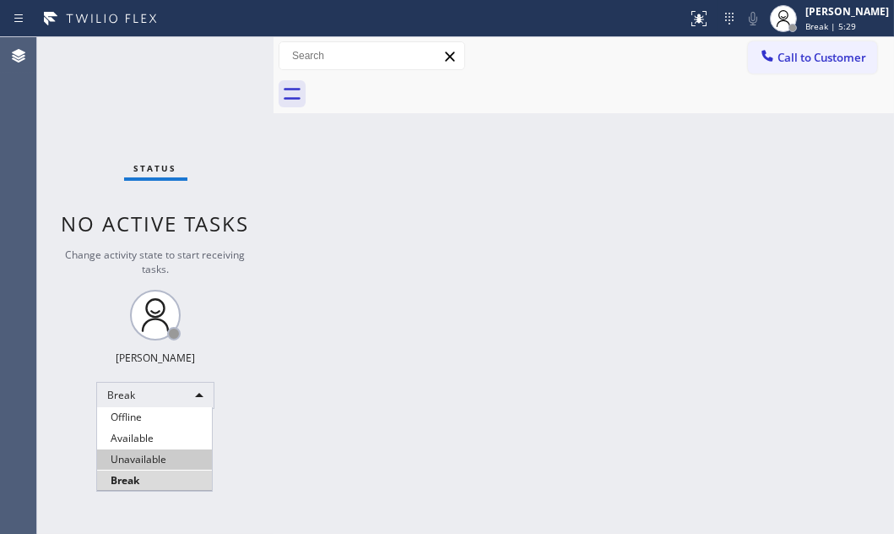
click at [163, 431] on li "Available" at bounding box center [154, 438] width 115 height 20
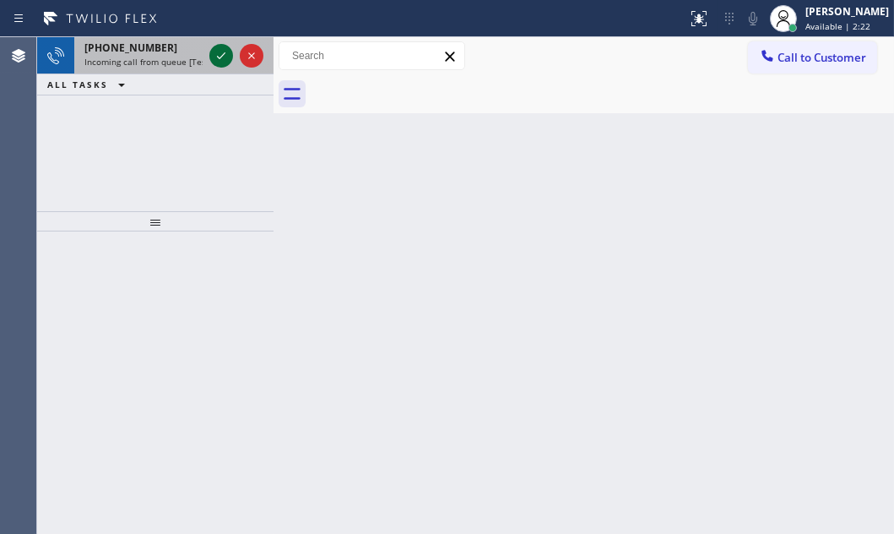
click at [225, 59] on icon at bounding box center [221, 56] width 20 height 20
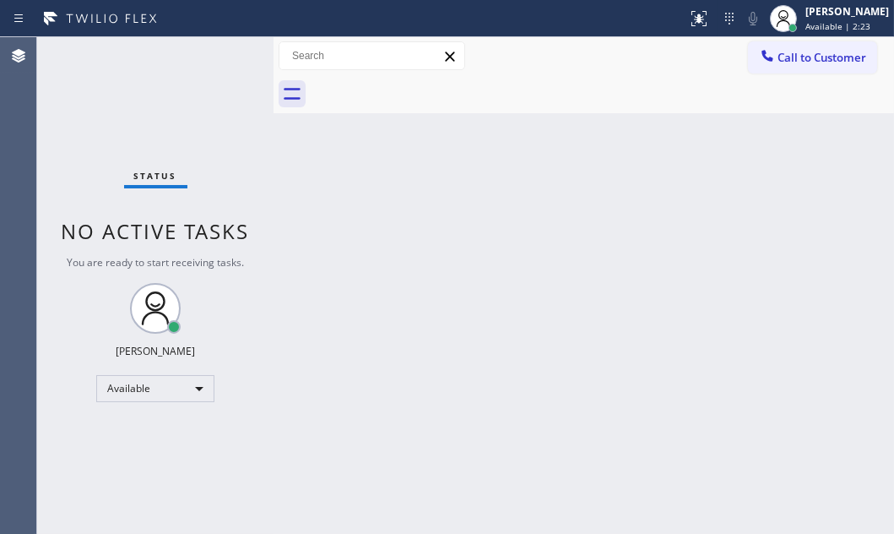
click at [221, 59] on div "Status No active tasks You are ready to start receiving tasks. [PERSON_NAME] Av…" at bounding box center [155, 285] width 236 height 496
click at [691, 19] on icon at bounding box center [696, 17] width 10 height 12
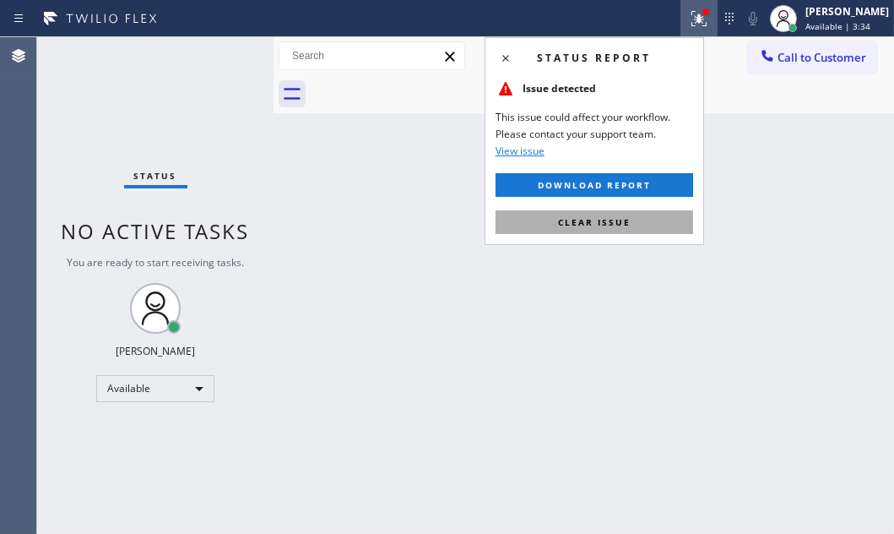
click at [609, 220] on span "Clear issue" at bounding box center [594, 222] width 73 height 12
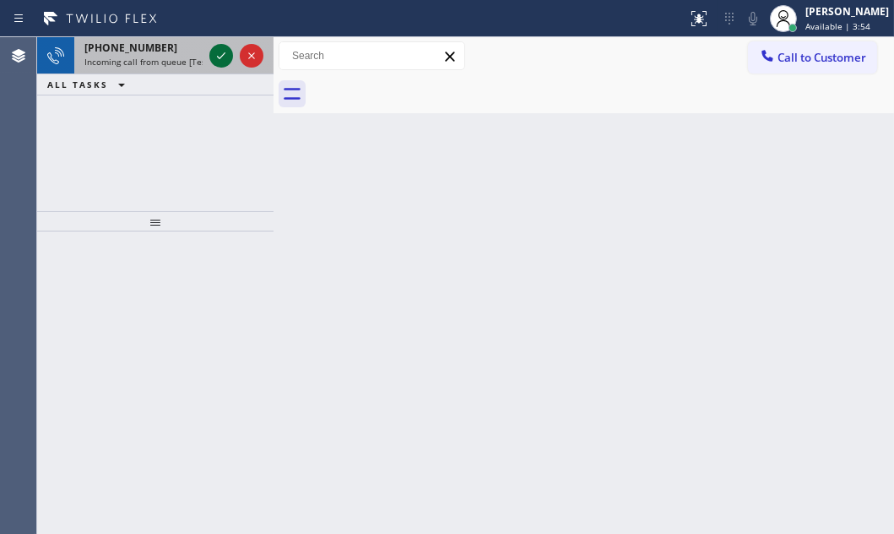
click at [215, 56] on icon at bounding box center [221, 56] width 20 height 20
drag, startPoint x: 219, startPoint y: 46, endPoint x: 215, endPoint y: 60, distance: 14.7
click at [218, 51] on icon at bounding box center [221, 56] width 20 height 20
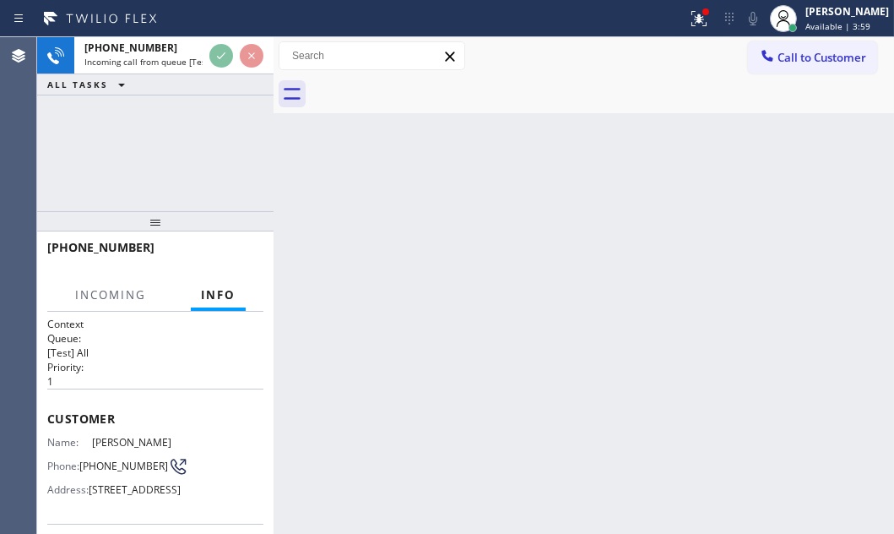
scroll to position [153, 0]
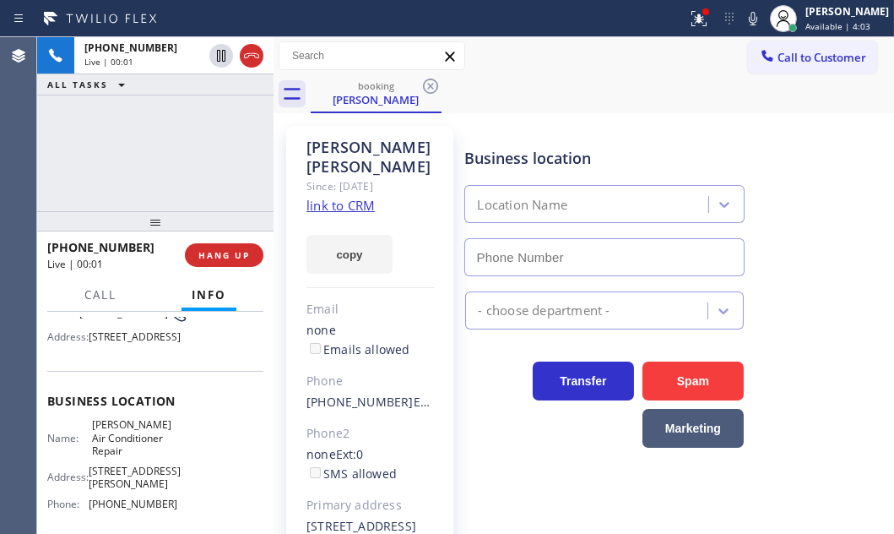
type input "[PHONE_NUMBER]"
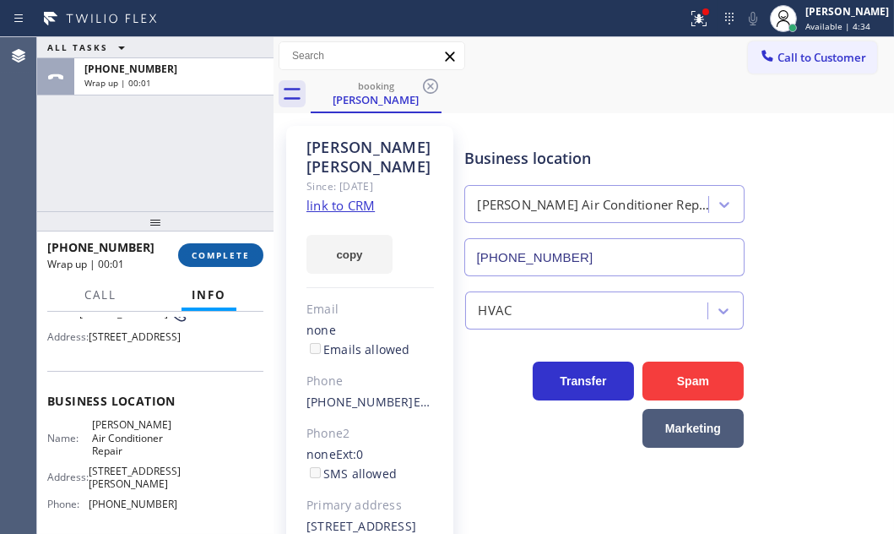
click at [209, 249] on span "COMPLETE" at bounding box center [221, 255] width 58 height 12
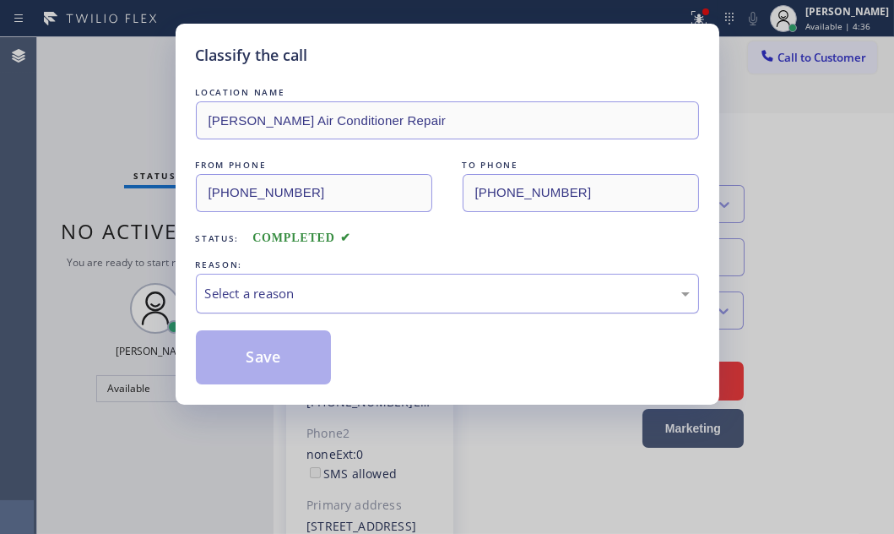
click at [481, 311] on div "Select a reason" at bounding box center [447, 294] width 503 height 40
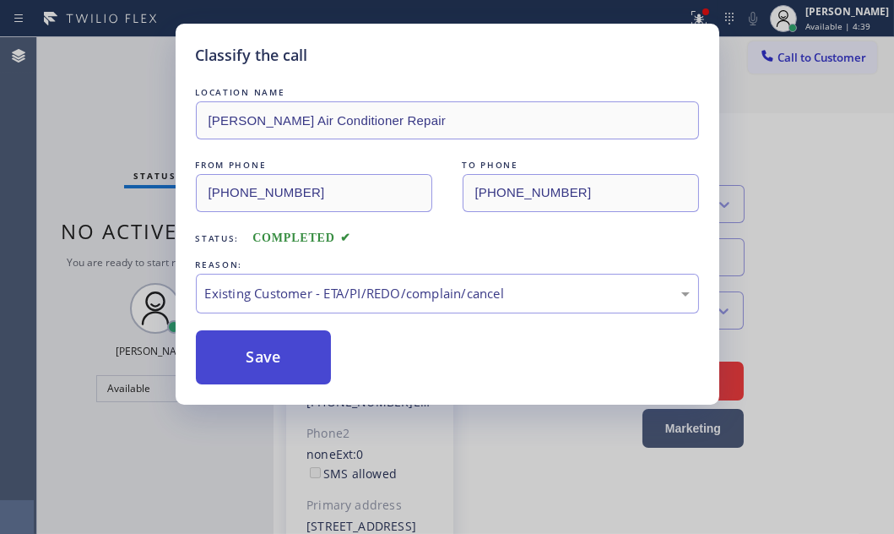
drag, startPoint x: 272, startPoint y: 359, endPoint x: 529, endPoint y: 305, distance: 263.1
click at [272, 358] on button "Save" at bounding box center [264, 357] width 136 height 54
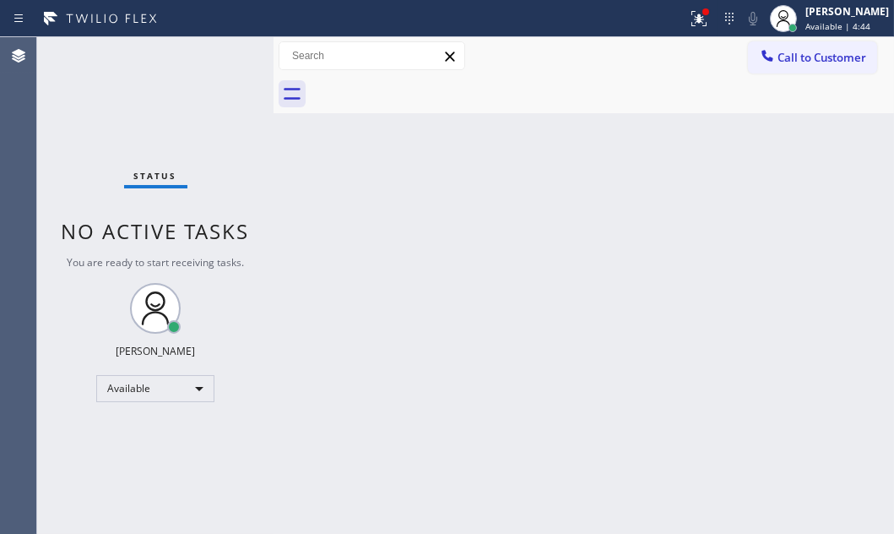
drag, startPoint x: 684, startPoint y: 20, endPoint x: 690, endPoint y: 56, distance: 35.9
click at [691, 22] on icon at bounding box center [696, 17] width 10 height 12
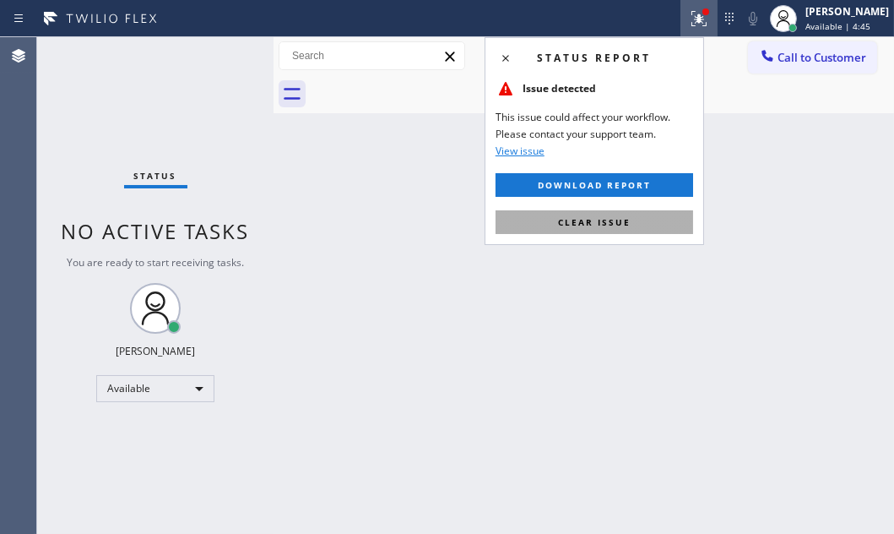
click at [627, 216] on span "Clear issue" at bounding box center [594, 222] width 73 height 12
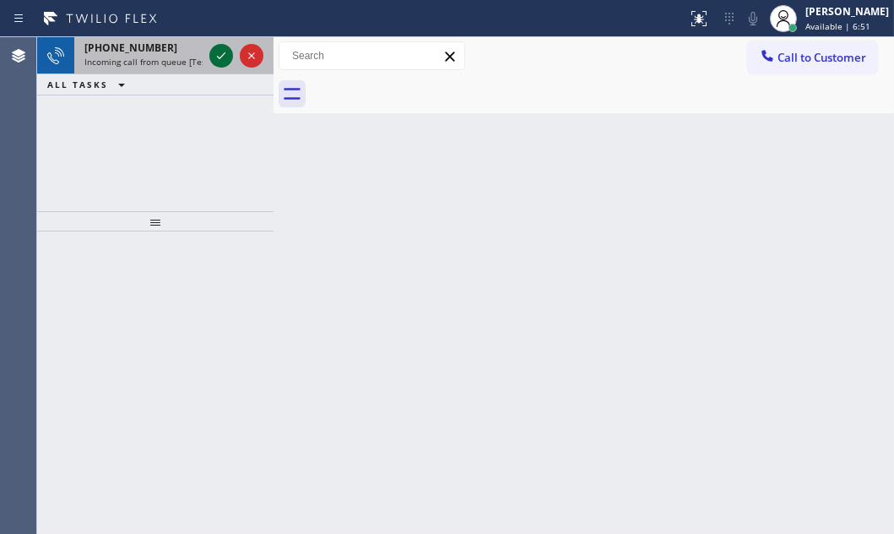
click at [219, 60] on icon at bounding box center [221, 56] width 20 height 20
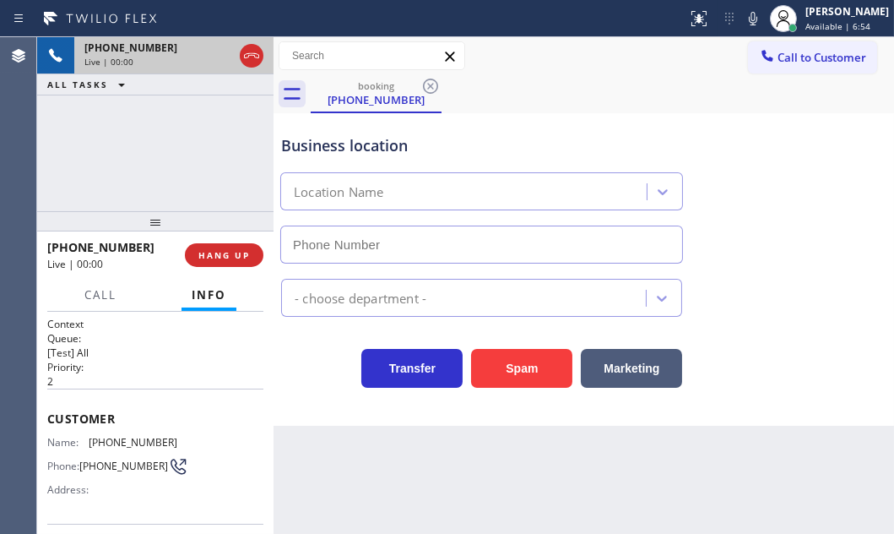
type input "[PHONE_NUMBER]"
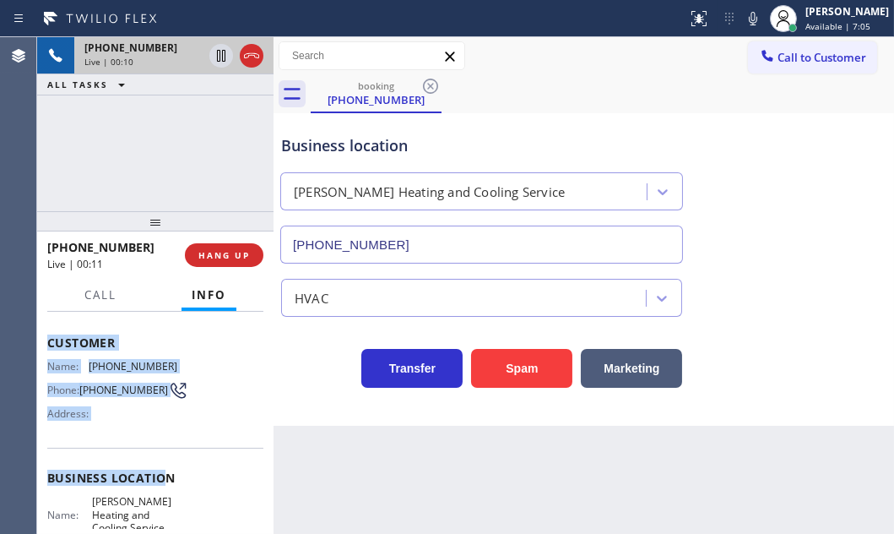
scroll to position [153, 0]
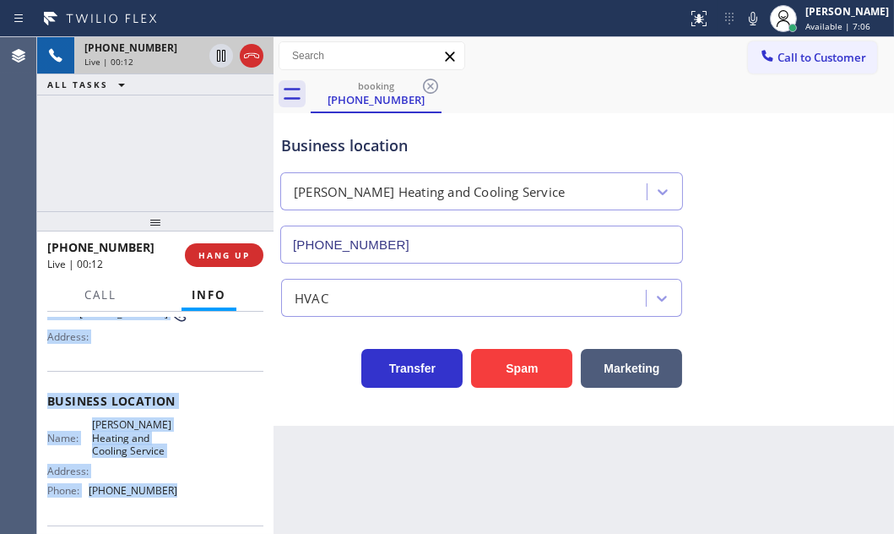
drag, startPoint x: 46, startPoint y: 413, endPoint x: 175, endPoint y: 501, distance: 155.5
click at [175, 501] on div "Context Queue: [Test] All Priority: 2 Customer Name: [PHONE_NUMBER] Phone: [PHO…" at bounding box center [155, 408] width 216 height 489
copy div "Customer Name: [PHONE_NUMBER] Phone: [PHONE_NUMBER] Address: Business location …"
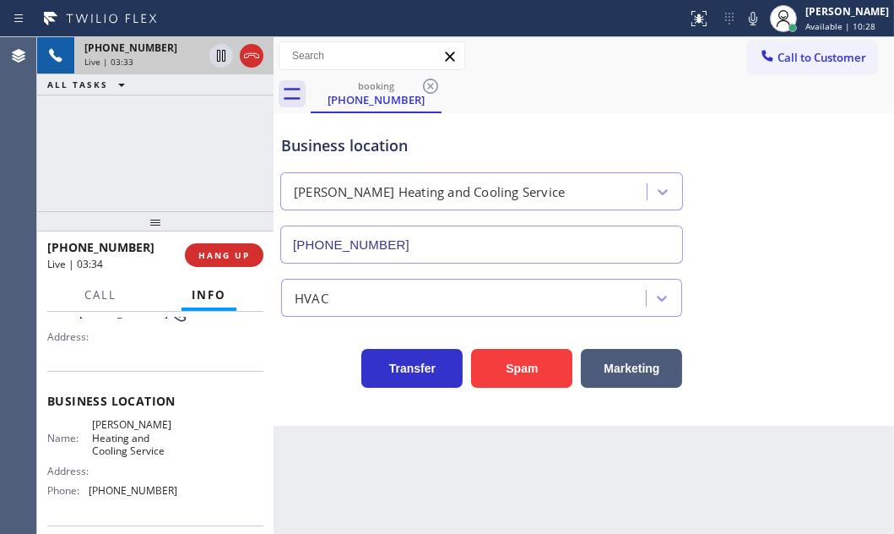
click at [211, 164] on div "[PHONE_NUMBER] Live | 03:33 ALL TASKS ALL TASKS ACTIVE TASKS TASKS IN WRAP UP" at bounding box center [155, 124] width 236 height 174
click at [228, 257] on span "HANG UP" at bounding box center [223, 255] width 51 height 12
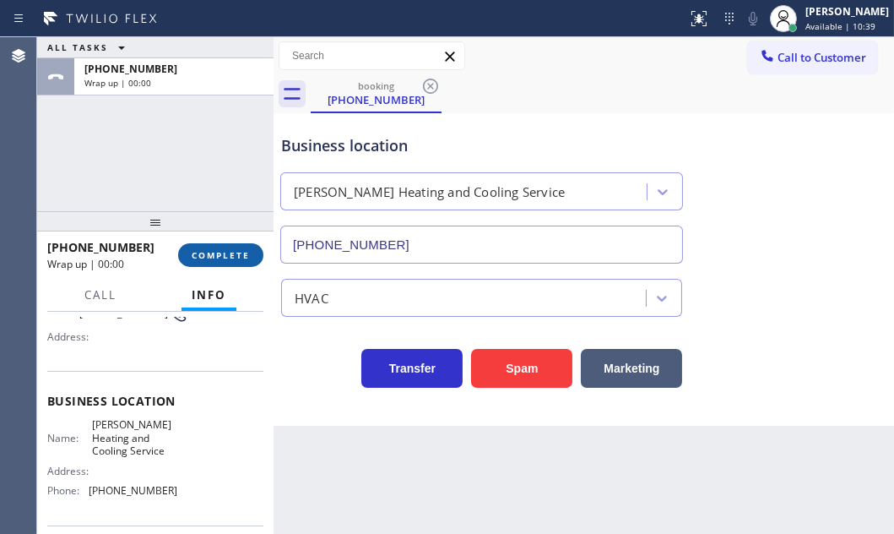
click at [218, 255] on span "COMPLETE" at bounding box center [221, 255] width 58 height 12
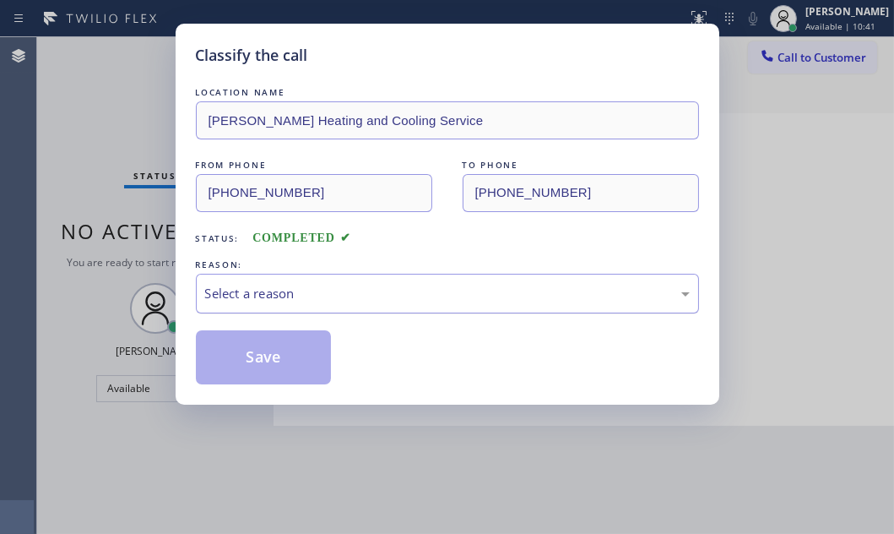
click at [366, 286] on div "Select a reason" at bounding box center [447, 293] width 485 height 19
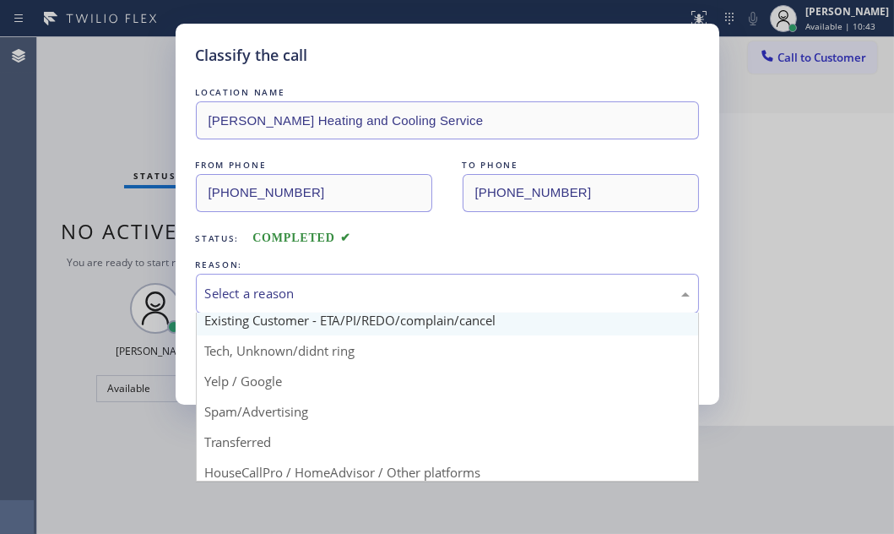
scroll to position [35, 0]
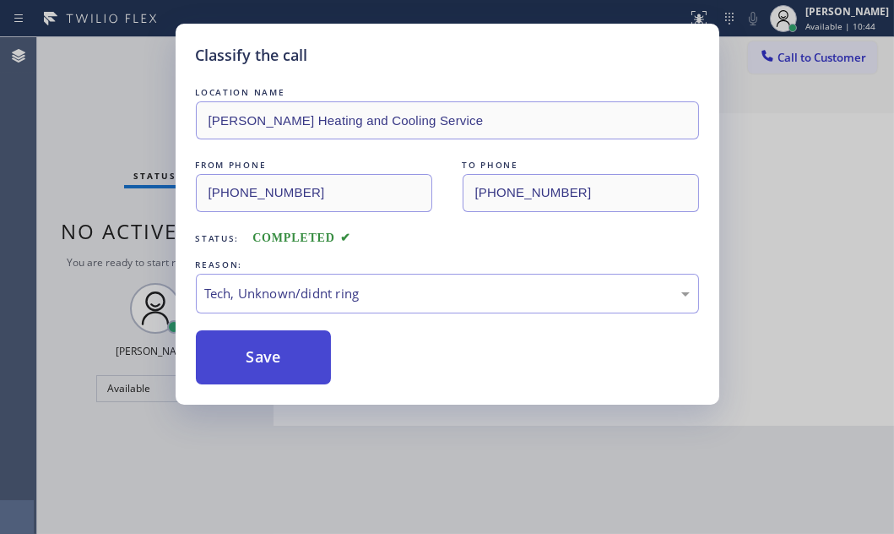
click at [304, 352] on button "Save" at bounding box center [264, 357] width 136 height 54
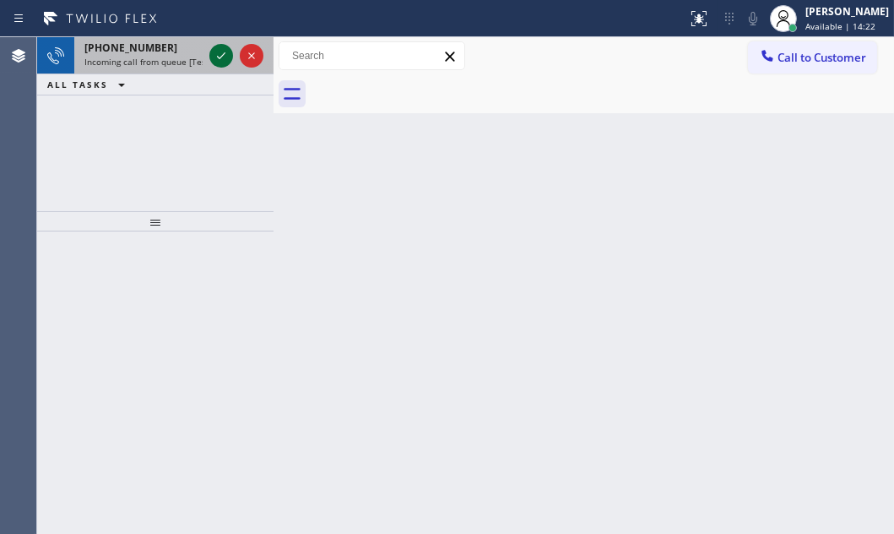
click at [211, 57] on icon at bounding box center [221, 56] width 20 height 20
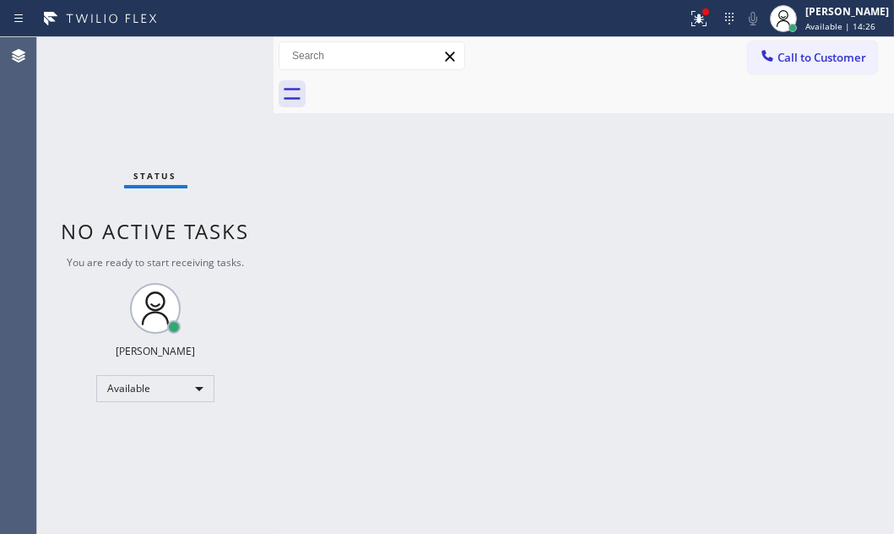
click at [216, 51] on div "Status No active tasks You are ready to start receiving tasks. [PERSON_NAME] Av…" at bounding box center [155, 285] width 236 height 496
drag, startPoint x: 688, startPoint y: 13, endPoint x: 685, endPoint y: 30, distance: 18.0
click at [686, 14] on div at bounding box center [698, 18] width 37 height 37
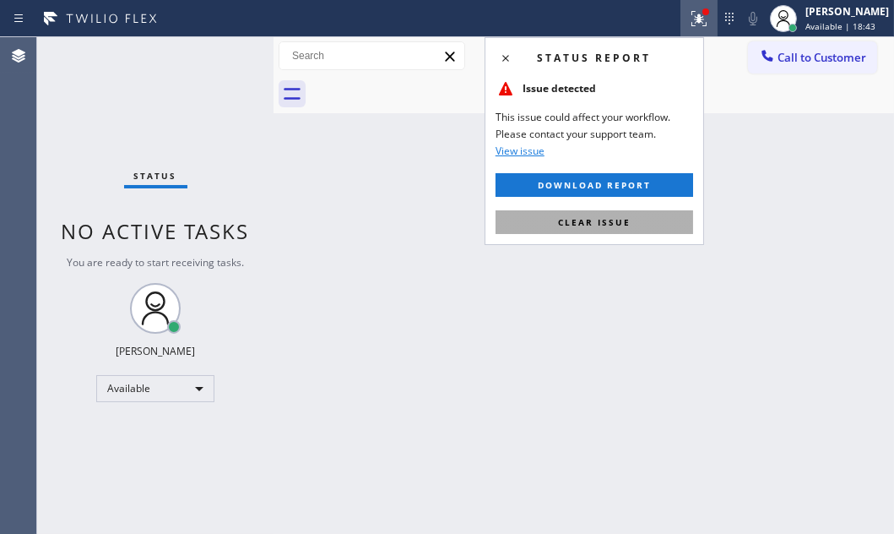
click at [599, 225] on span "Clear issue" at bounding box center [594, 222] width 73 height 12
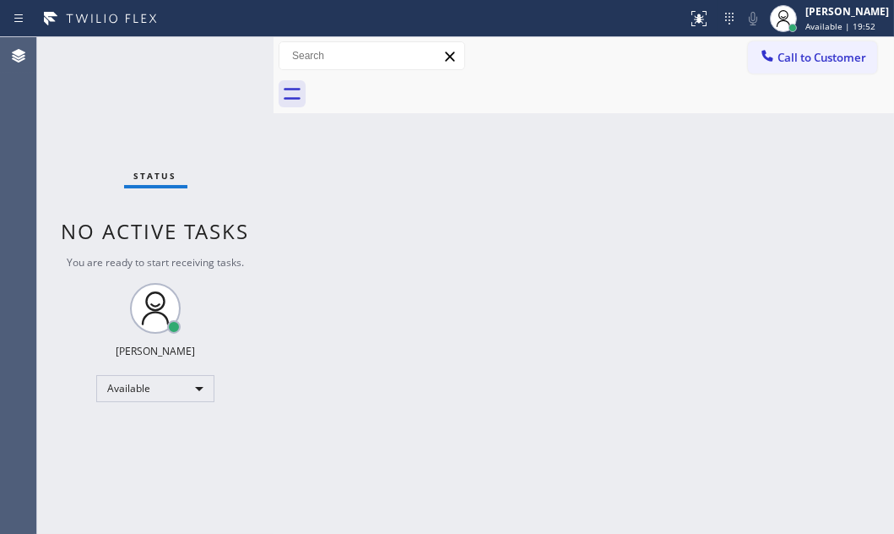
drag, startPoint x: 561, startPoint y: 68, endPoint x: 557, endPoint y: 85, distance: 17.2
click at [559, 75] on div "Call to Customer Outbound call Location 5 Star Appliance Repair Your caller id …" at bounding box center [584, 75] width 620 height 76
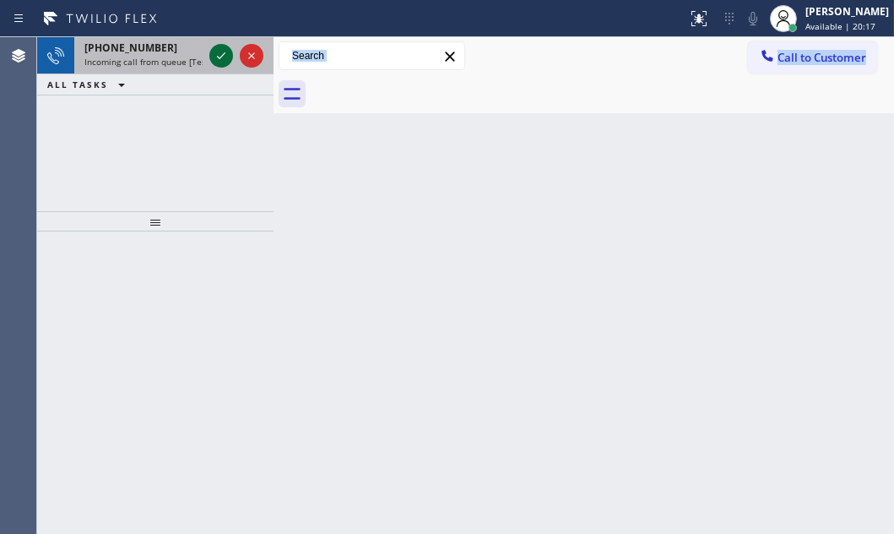
click at [219, 57] on icon at bounding box center [221, 56] width 20 height 20
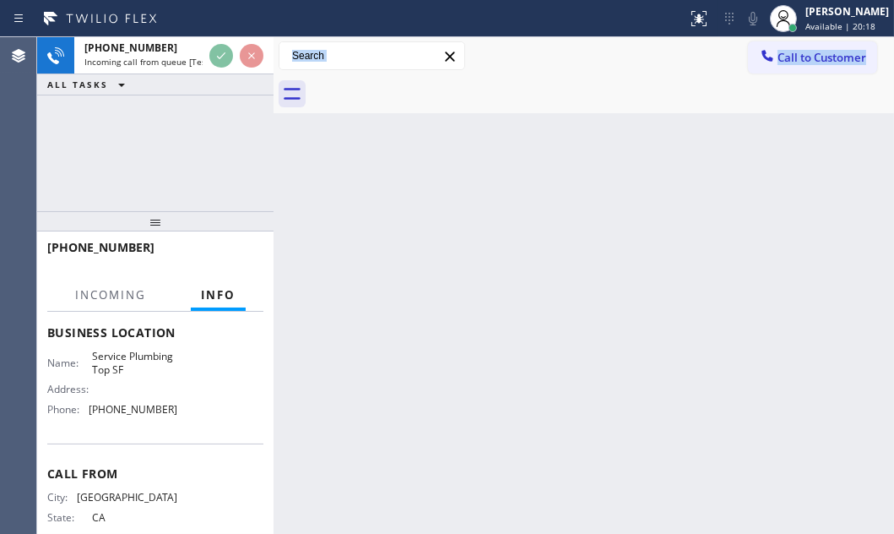
scroll to position [230, 0]
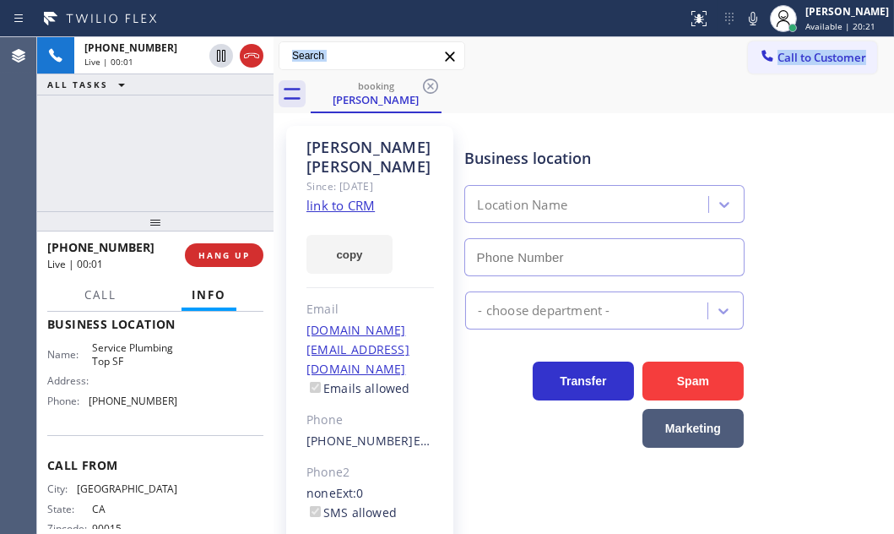
type input "[PHONE_NUMBER]"
click at [219, 252] on span "HANG UP" at bounding box center [223, 255] width 51 height 12
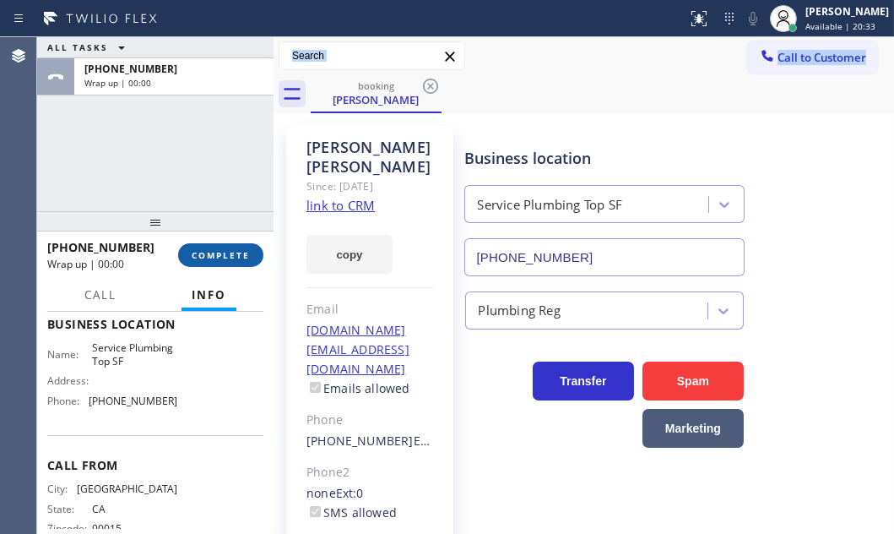
click at [244, 253] on span "COMPLETE" at bounding box center [221, 255] width 58 height 12
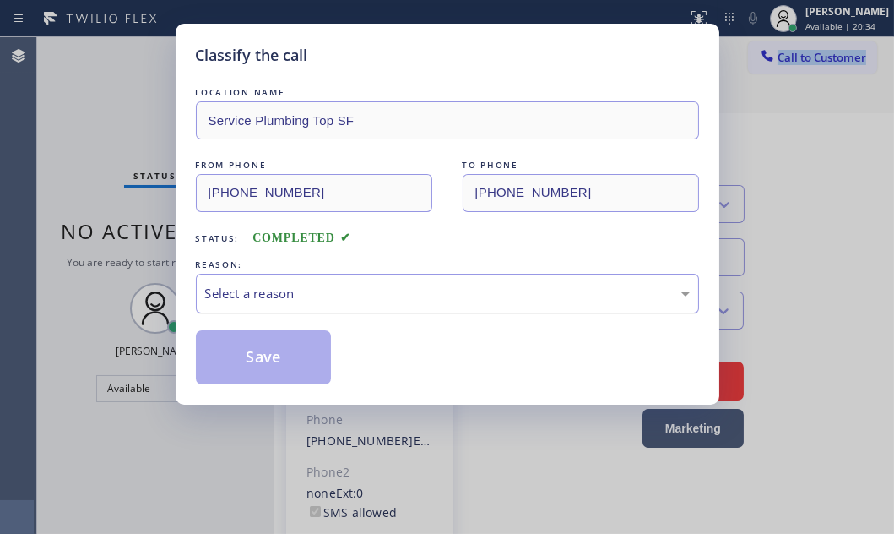
click at [360, 284] on div "Select a reason" at bounding box center [447, 293] width 485 height 19
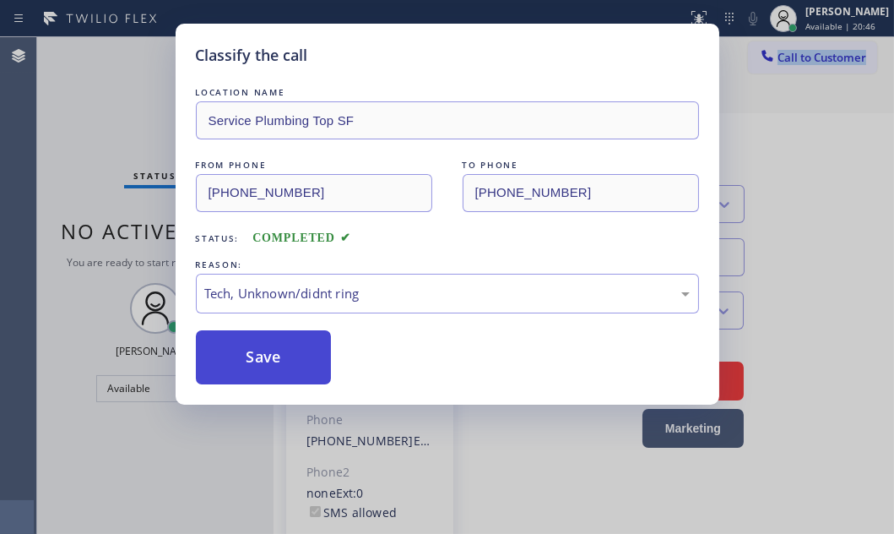
click at [301, 348] on button "Save" at bounding box center [264, 357] width 136 height 54
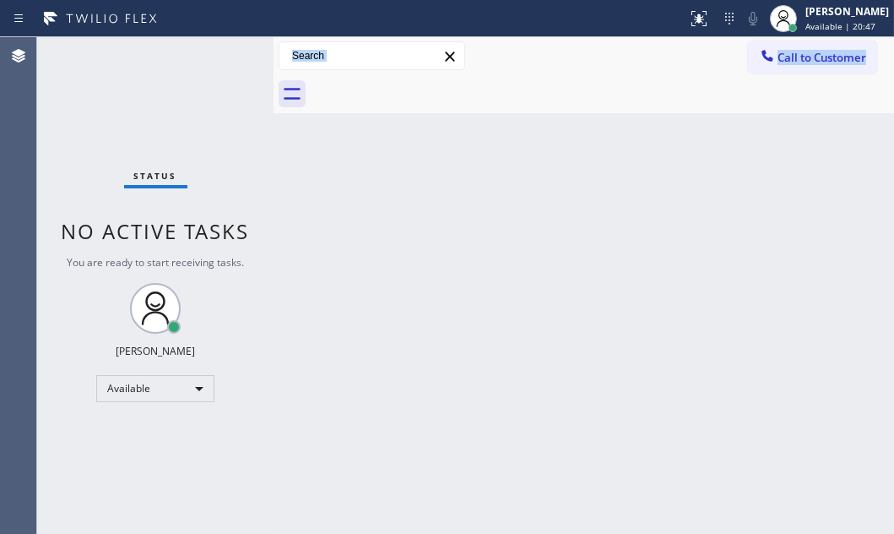
click at [616, 315] on div "Back to Dashboard Change Sender ID Customers Technicians Select a contact Outbo…" at bounding box center [584, 285] width 620 height 496
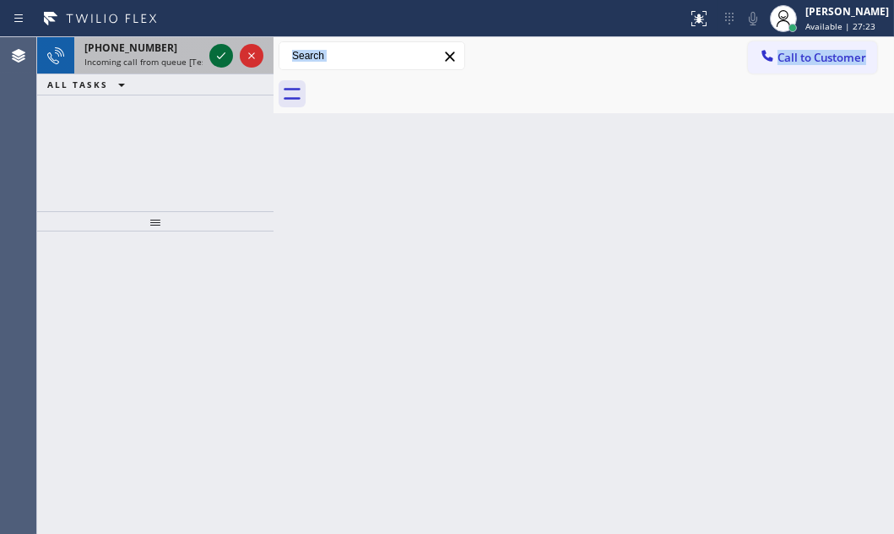
click at [221, 49] on icon at bounding box center [221, 56] width 20 height 20
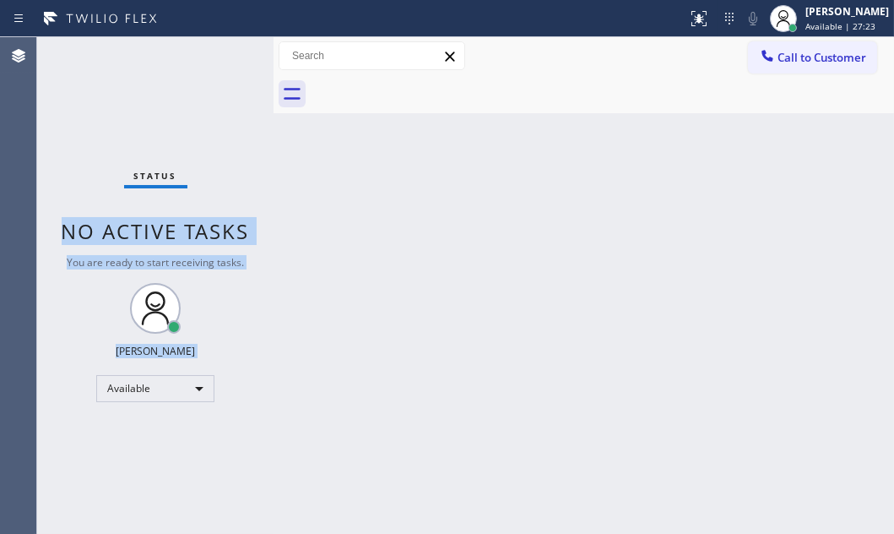
click at [223, 49] on div "Status No active tasks You are ready to start receiving tasks. [PERSON_NAME] Av…" at bounding box center [155, 285] width 236 height 496
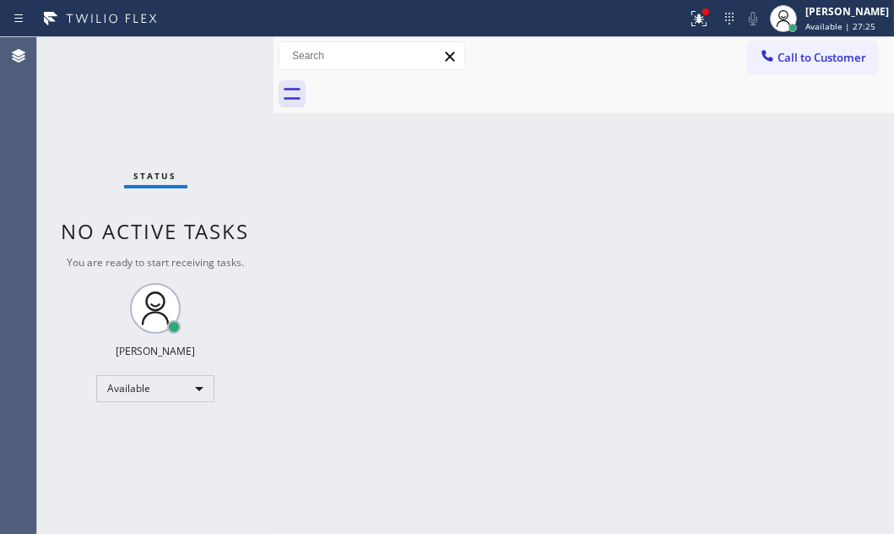
click at [508, 329] on div "Back to Dashboard Change Sender ID Customers Technicians Select a contact Outbo…" at bounding box center [584, 285] width 620 height 496
drag, startPoint x: 508, startPoint y: 329, endPoint x: 498, endPoint y: 340, distance: 14.9
click at [504, 335] on div "Back to Dashboard Change Sender ID Customers Technicians Select a contact Outbo…" at bounding box center [584, 285] width 620 height 496
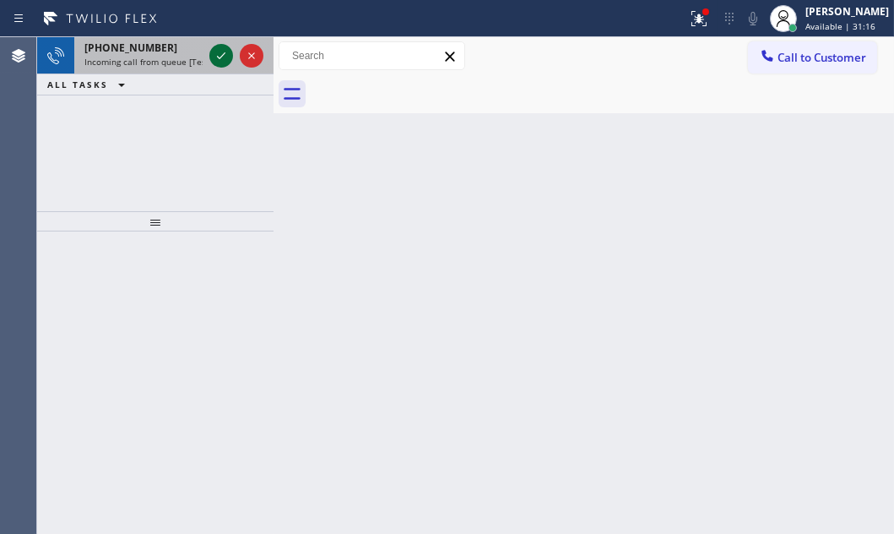
click at [219, 54] on icon at bounding box center [221, 56] width 20 height 20
drag, startPoint x: 156, startPoint y: 55, endPoint x: 194, endPoint y: 69, distance: 40.6
click at [157, 57] on span "Incoming call from queue [Test] All" at bounding box center [154, 62] width 140 height 12
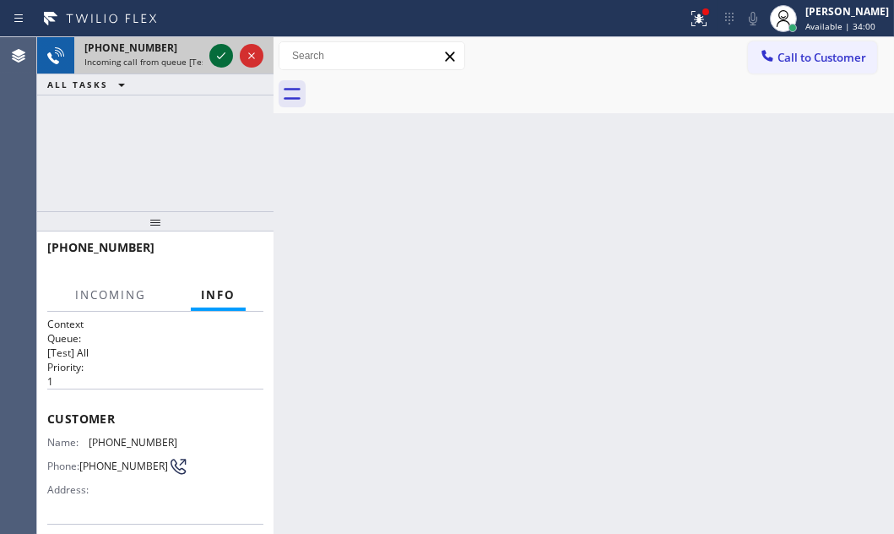
click at [214, 57] on icon at bounding box center [221, 56] width 20 height 20
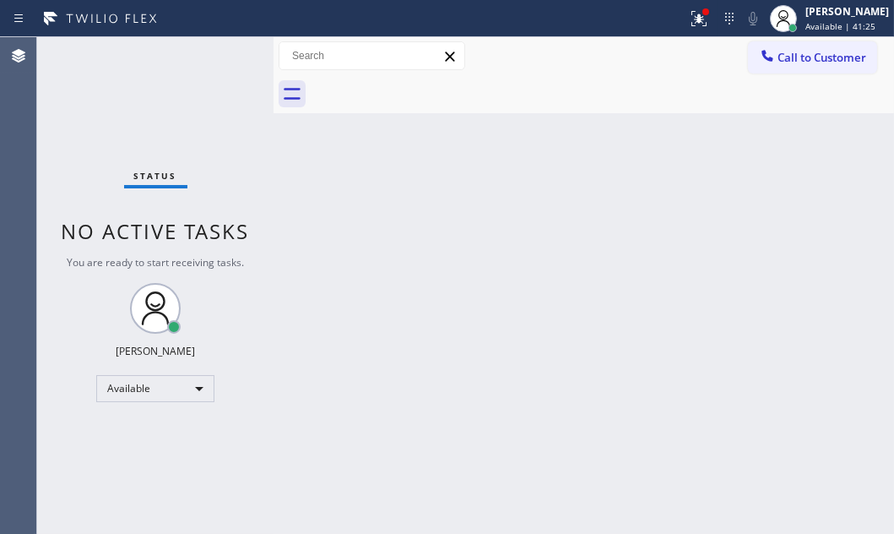
click at [227, 60] on div "Status No active tasks You are ready to start receiving tasks. [PERSON_NAME] Av…" at bounding box center [155, 285] width 236 height 496
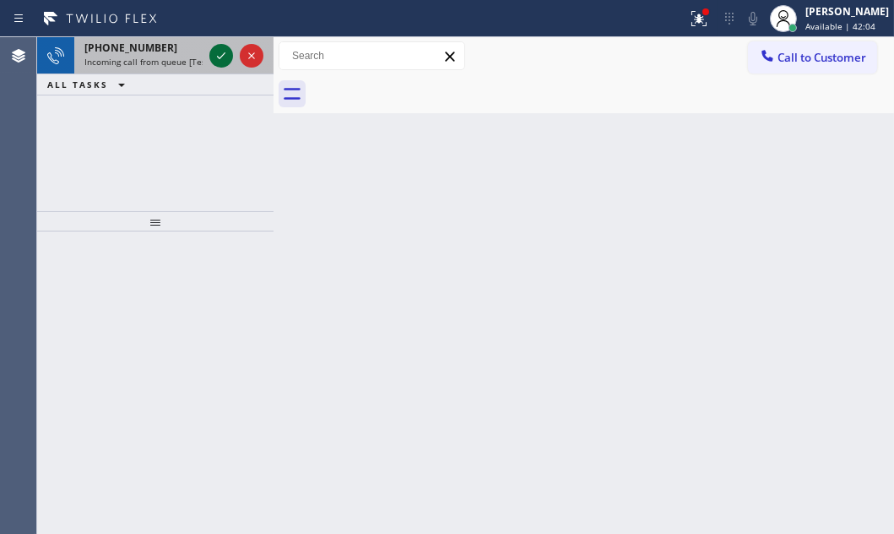
click at [221, 59] on icon at bounding box center [221, 56] width 20 height 20
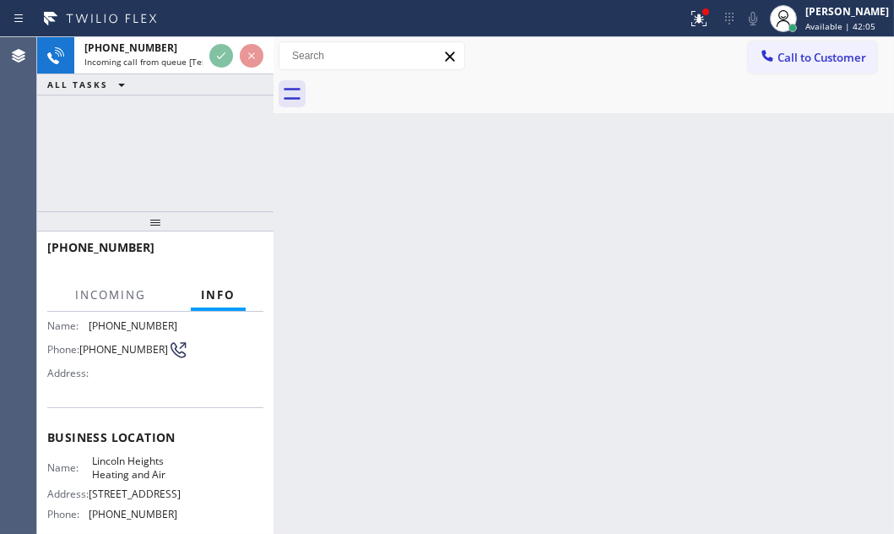
scroll to position [230, 0]
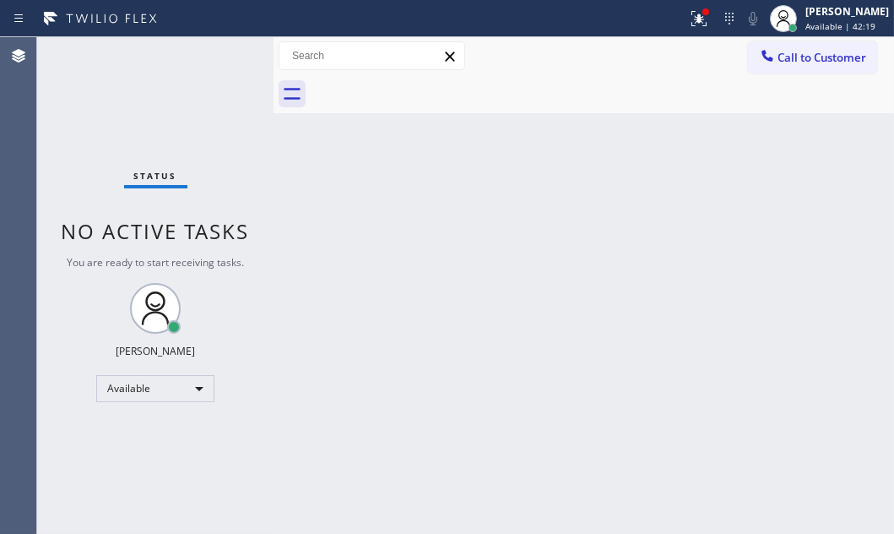
click at [214, 58] on div "Status No active tasks You are ready to start receiving tasks. [PERSON_NAME] Av…" at bounding box center [155, 285] width 236 height 496
click at [214, 57] on div "Status No active tasks You are ready to start receiving tasks. [PERSON_NAME] Av…" at bounding box center [155, 285] width 236 height 496
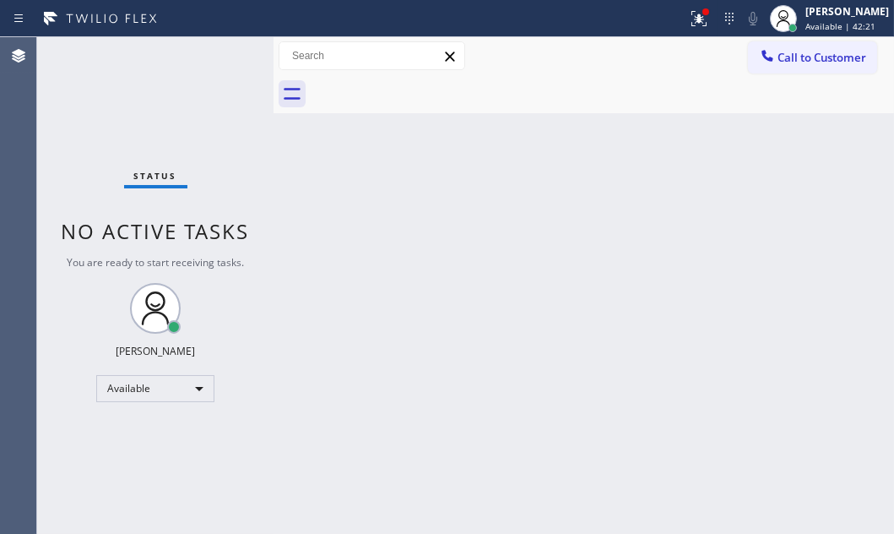
click at [214, 57] on div "Status No active tasks You are ready to start receiving tasks. [PERSON_NAME] Av…" at bounding box center [155, 285] width 236 height 496
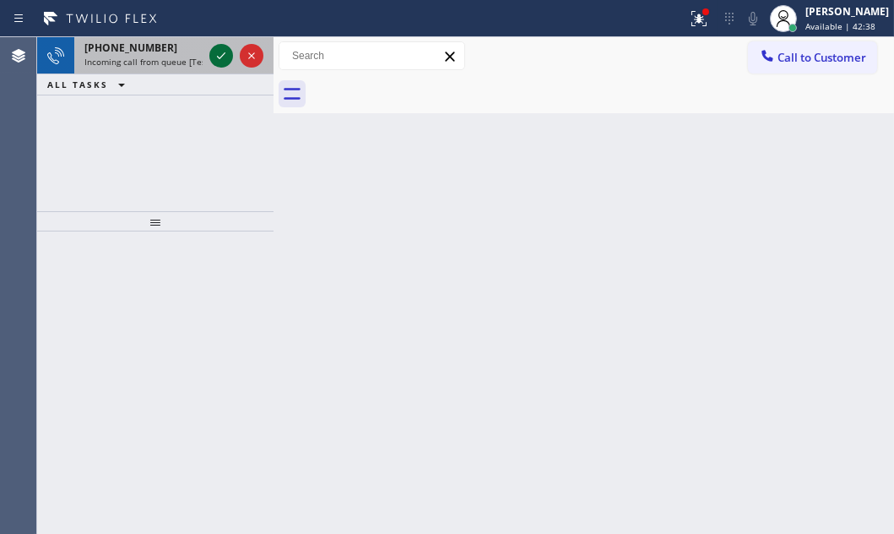
click at [216, 50] on icon at bounding box center [221, 56] width 20 height 20
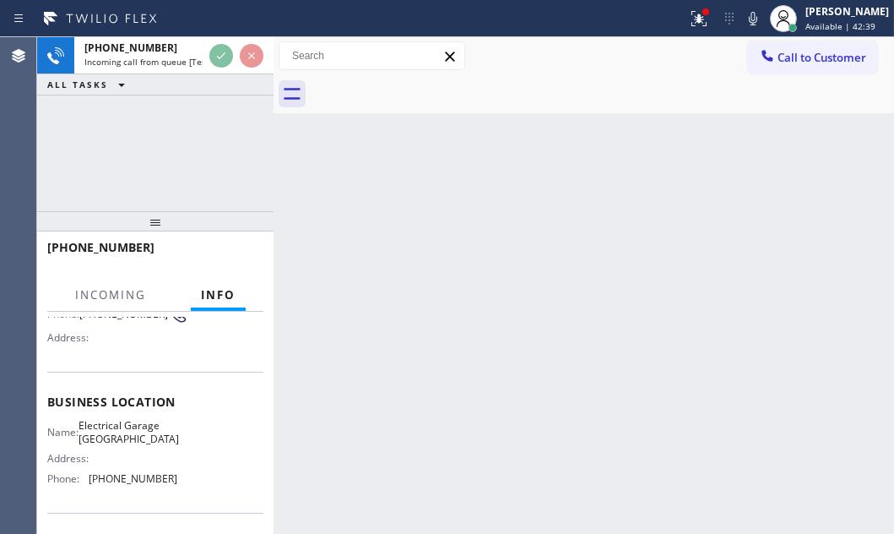
scroll to position [153, 0]
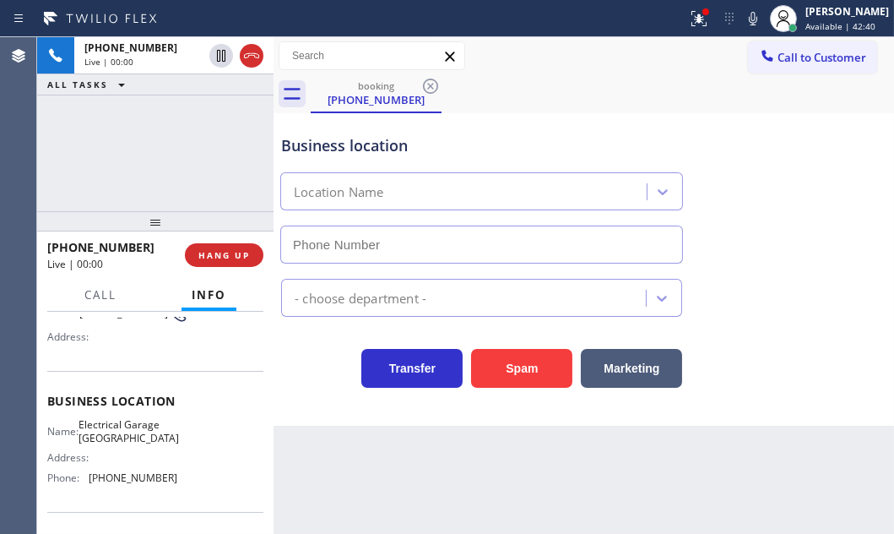
type input "[PHONE_NUMBER]"
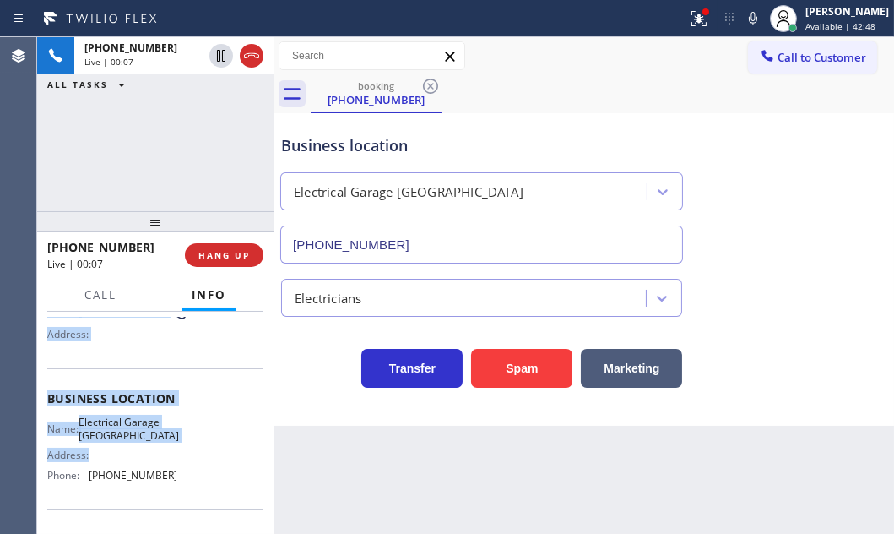
scroll to position [190, 0]
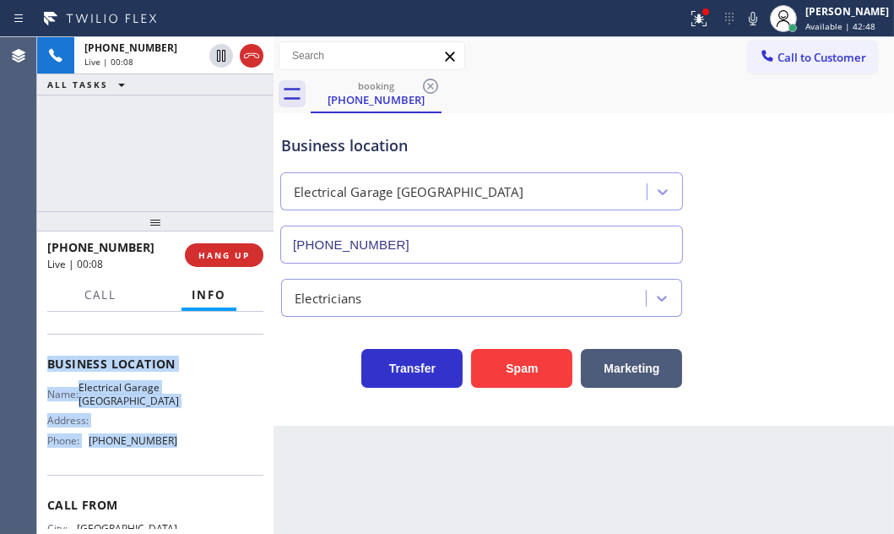
drag, startPoint x: 46, startPoint y: 376, endPoint x: 169, endPoint y: 442, distance: 140.1
click at [169, 442] on div "Context Queue: [Test] All Priority: 2 Customer Name: [PHONE_NUMBER] Phone: [PHO…" at bounding box center [155, 421] width 236 height 221
copy div "Customer Name: [PHONE_NUMBER] Phone: [PHONE_NUMBER] Address: Business location …"
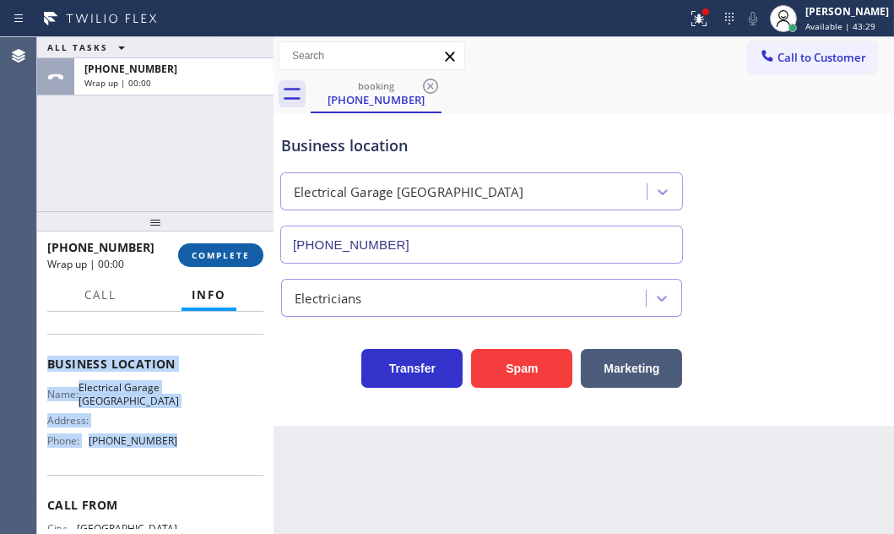
click at [244, 262] on button "COMPLETE" at bounding box center [220, 255] width 85 height 24
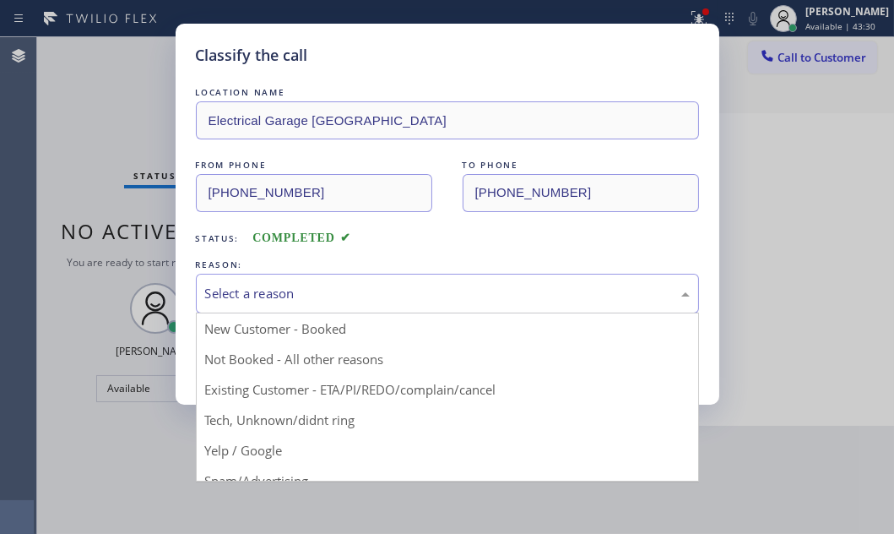
click at [421, 292] on div "Select a reason" at bounding box center [447, 293] width 485 height 19
drag, startPoint x: 274, startPoint y: 353, endPoint x: 246, endPoint y: 354, distance: 28.7
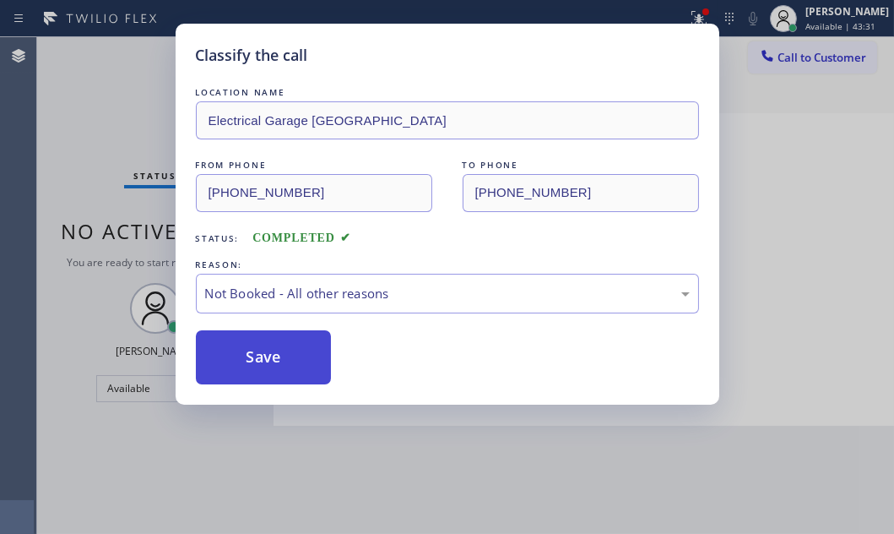
click at [246, 354] on button "Save" at bounding box center [264, 357] width 136 height 54
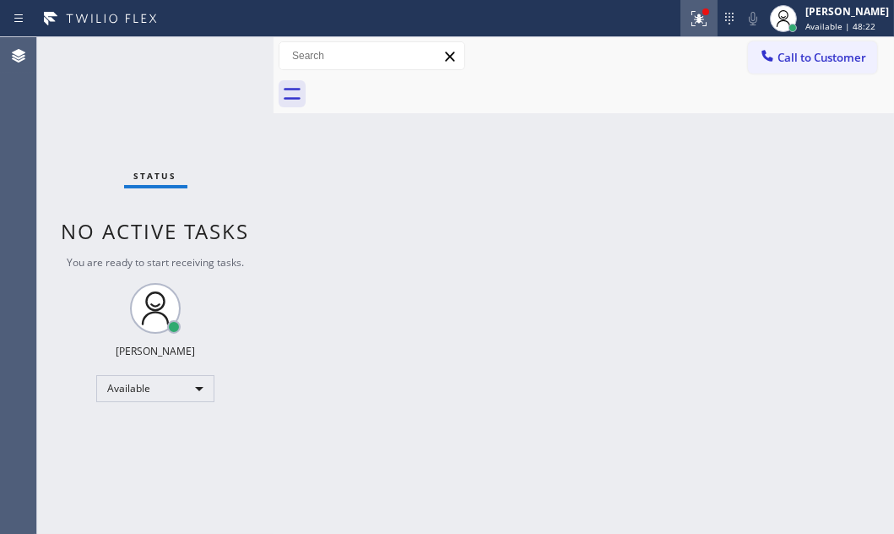
click at [694, 24] on icon at bounding box center [699, 18] width 20 height 20
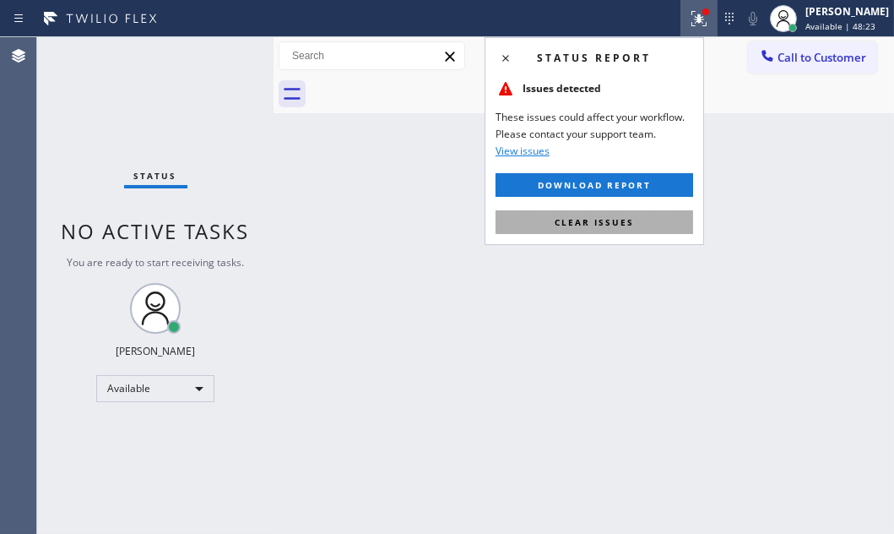
click at [616, 219] on span "Clear issues" at bounding box center [594, 222] width 79 height 12
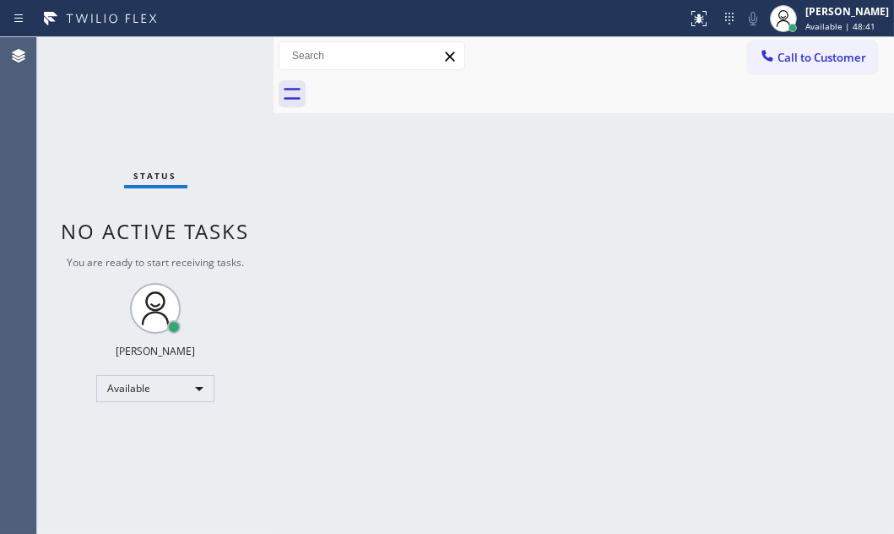
click at [225, 56] on div "Status No active tasks You are ready to start receiving tasks. [PERSON_NAME] Av…" at bounding box center [155, 285] width 236 height 496
click at [806, 27] on span "Available | 49:34" at bounding box center [840, 26] width 70 height 12
click at [523, 123] on div "Back to Dashboard Change Sender ID Customers Technicians Select a contact Outbo…" at bounding box center [584, 285] width 620 height 496
click at [221, 57] on div "Status No active tasks You are ready to start receiving tasks. [PERSON_NAME] Av…" at bounding box center [155, 285] width 236 height 496
click at [129, 53] on div "Status No active tasks You are ready to start receiving tasks. [PERSON_NAME] Av…" at bounding box center [155, 285] width 236 height 496
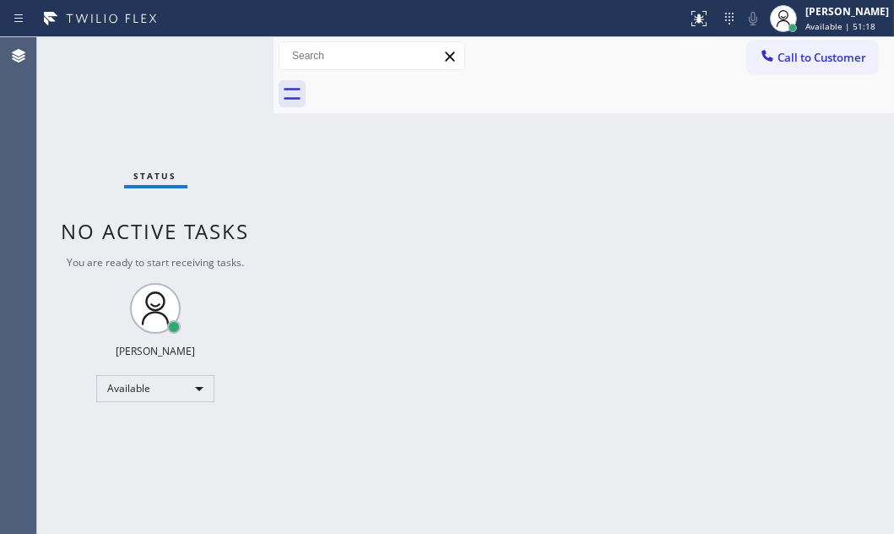
click at [219, 51] on div "Status No active tasks You are ready to start receiving tasks. [PERSON_NAME] Av…" at bounding box center [155, 285] width 236 height 496
click at [202, 57] on div "Status No active tasks You are ready to start receiving tasks. [PERSON_NAME] Av…" at bounding box center [155, 285] width 236 height 496
click at [216, 57] on div "Status No active tasks You are ready to start receiving tasks. [PERSON_NAME] Av…" at bounding box center [155, 285] width 236 height 496
click at [208, 42] on div "Status No active tasks You are ready to start receiving tasks. [PERSON_NAME] Av…" at bounding box center [155, 285] width 236 height 496
click at [210, 52] on div "Status No active tasks You are ready to start receiving tasks. [PERSON_NAME] Av…" at bounding box center [155, 285] width 236 height 496
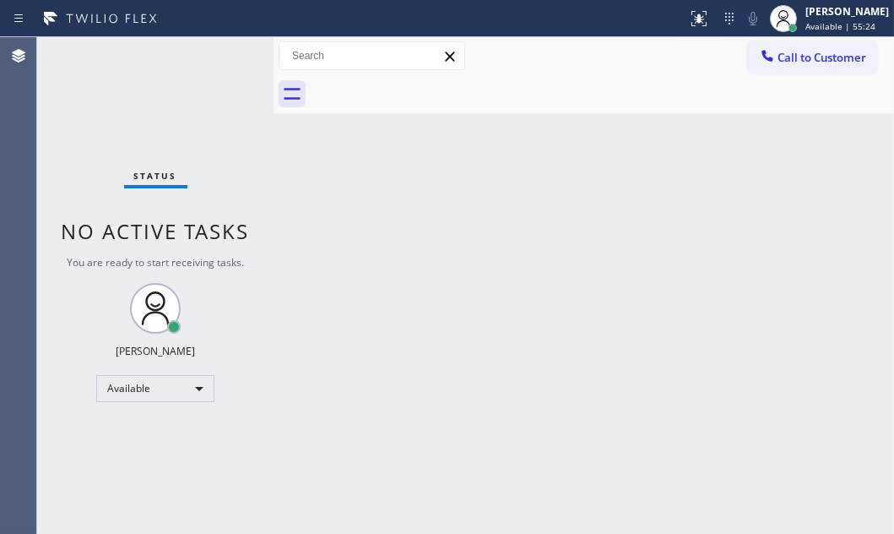
click at [221, 64] on div "Status No active tasks You are ready to start receiving tasks. [PERSON_NAME] Av…" at bounding box center [155, 285] width 236 height 496
click at [221, 68] on div "Status No active tasks You are ready to start receiving tasks. [PERSON_NAME] Av…" at bounding box center [155, 285] width 236 height 496
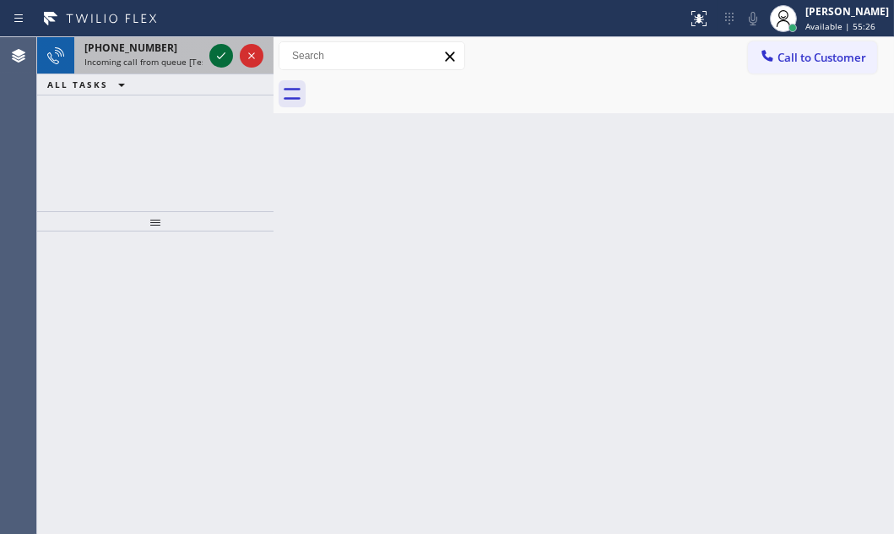
click at [228, 47] on icon at bounding box center [221, 56] width 20 height 20
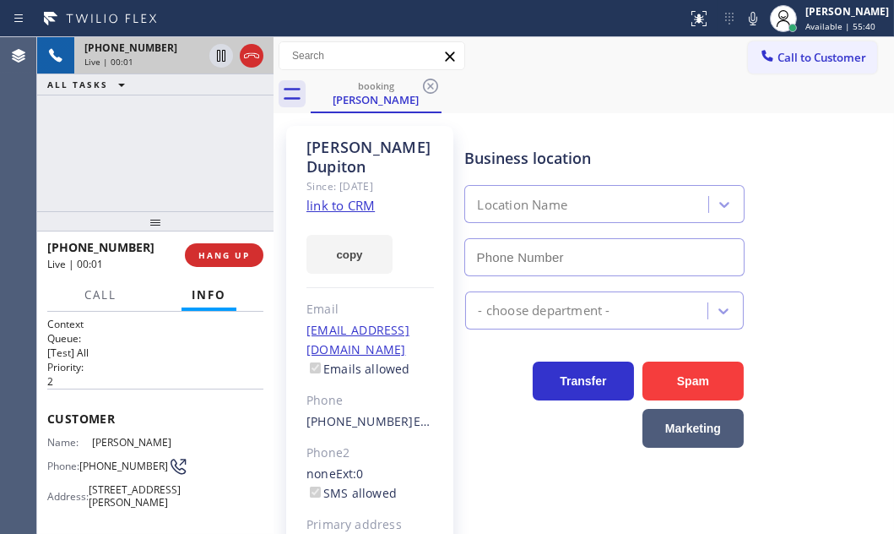
type input "[PHONE_NUMBER]"
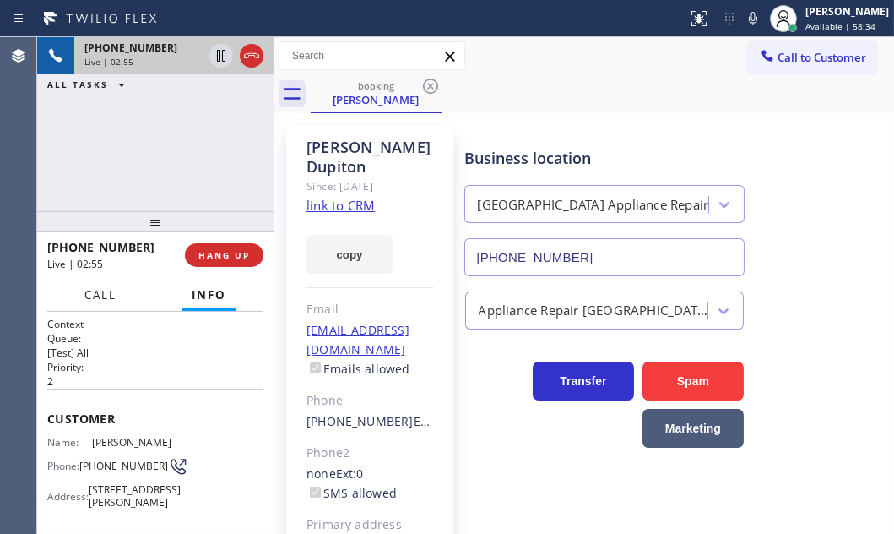
click at [99, 298] on span "Call" at bounding box center [100, 294] width 32 height 15
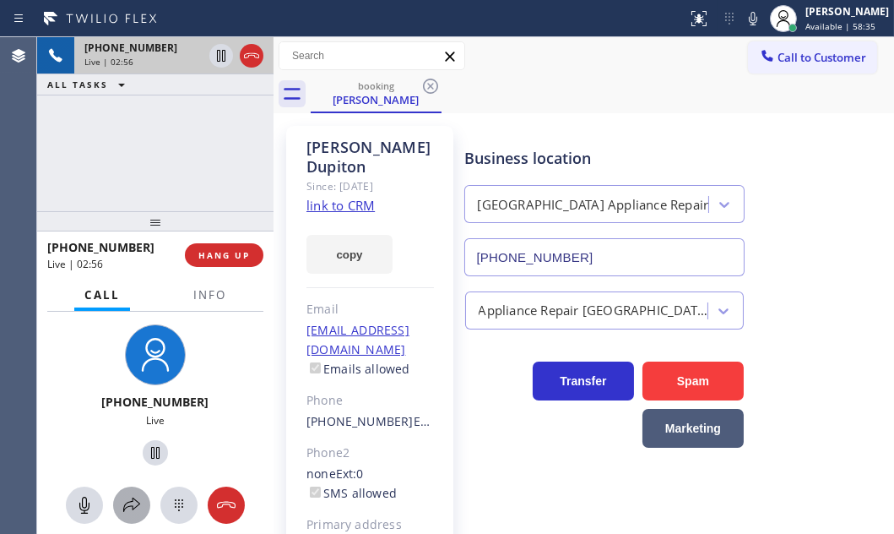
click at [123, 508] on icon at bounding box center [132, 505] width 20 height 20
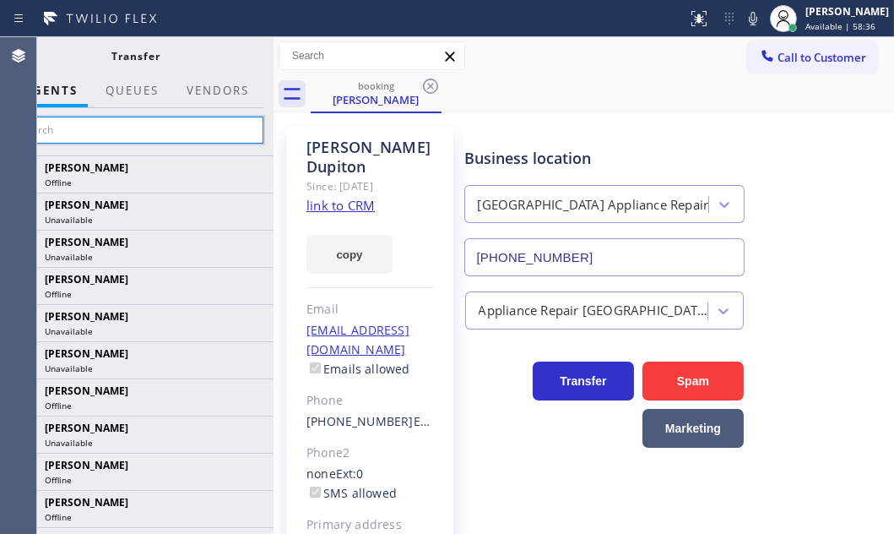
click at [142, 135] on input "text" at bounding box center [136, 129] width 254 height 27
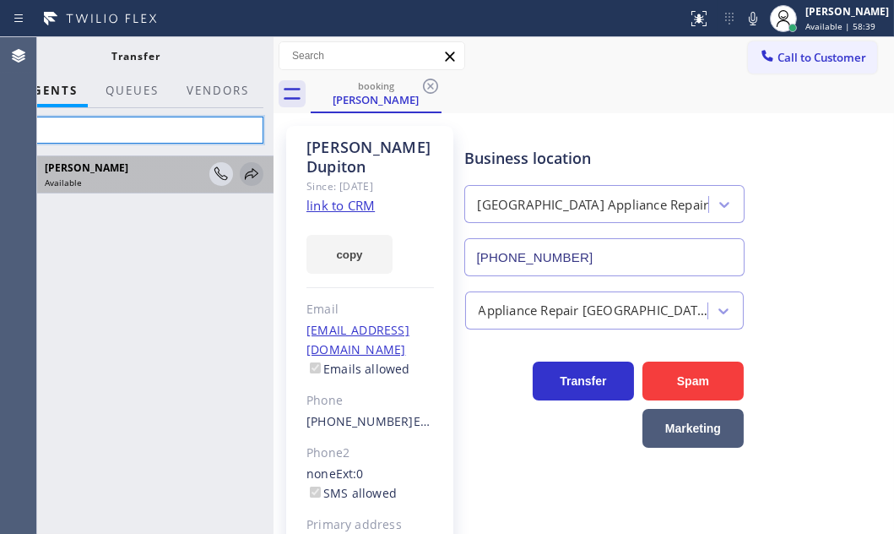
type input "Lyk"
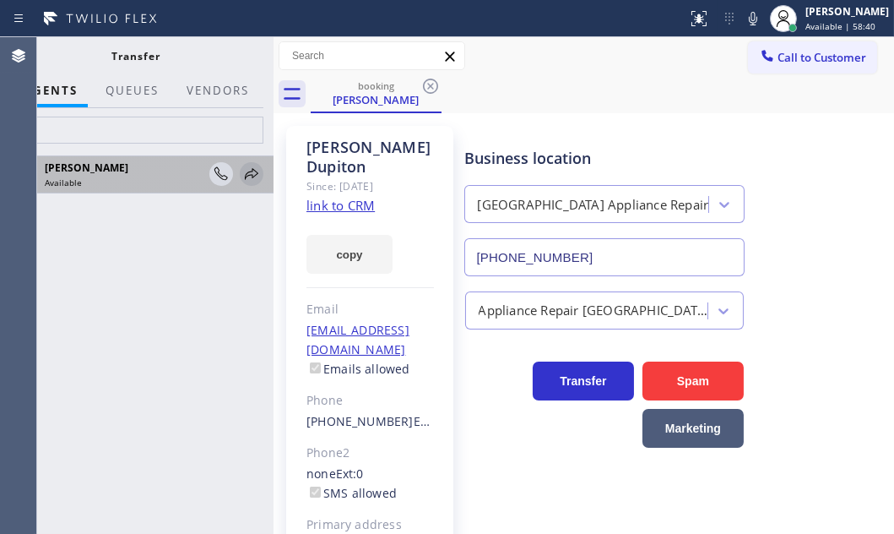
click at [253, 175] on icon at bounding box center [251, 174] width 20 height 20
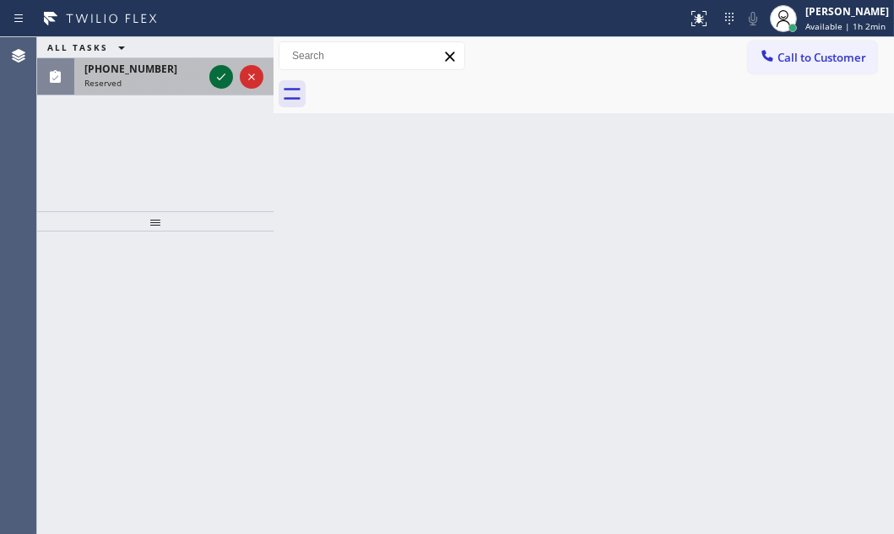
click at [214, 73] on icon at bounding box center [221, 77] width 20 height 20
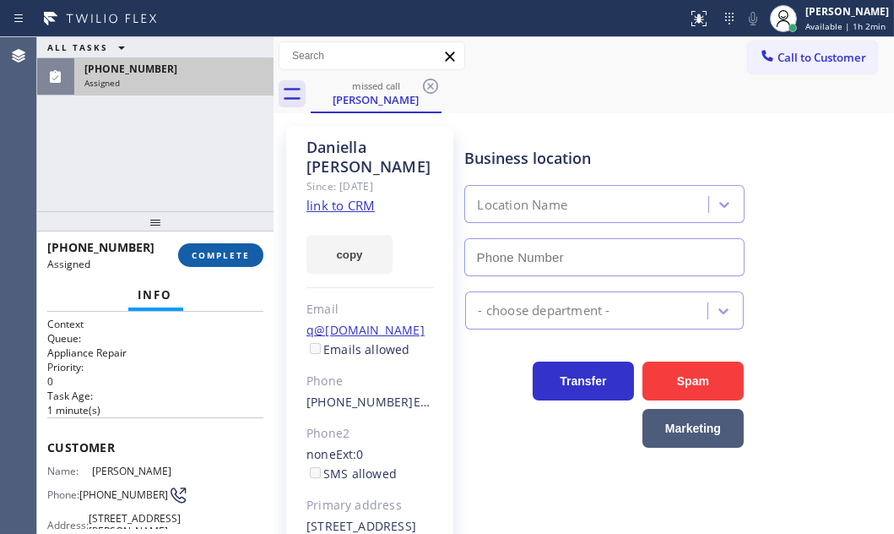
type input "[PHONE_NUMBER]"
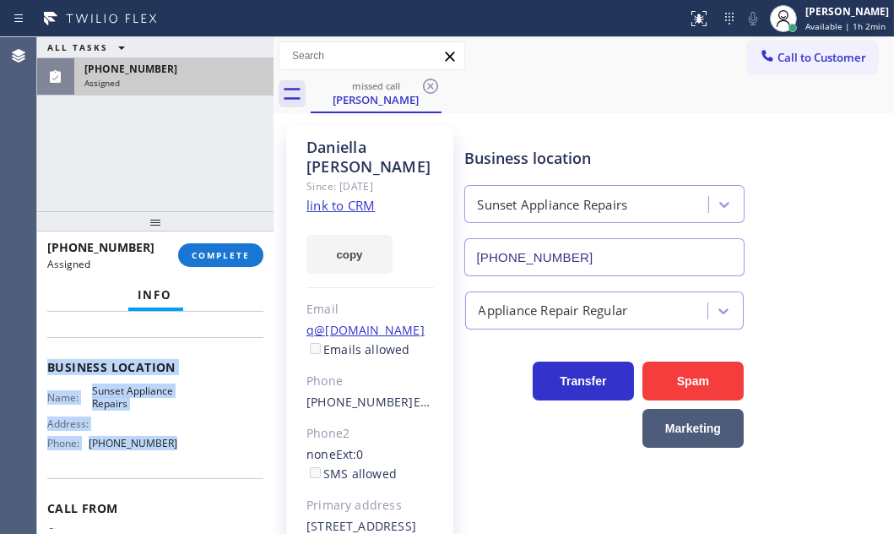
scroll to position [230, 0]
drag, startPoint x: 46, startPoint y: 436, endPoint x: 181, endPoint y: 491, distance: 145.8
click at [181, 491] on div "Context Queue: Appliance Repair Priority: 0 Task Age: [DEMOGRAPHIC_DATA] minute…" at bounding box center [155, 345] width 216 height 517
copy div "Customer Name: [PERSON_NAME] Phone: [PHONE_NUMBER] Address: [STREET_ADDRESS][PE…"
click at [223, 257] on span "COMPLETE" at bounding box center [221, 255] width 58 height 12
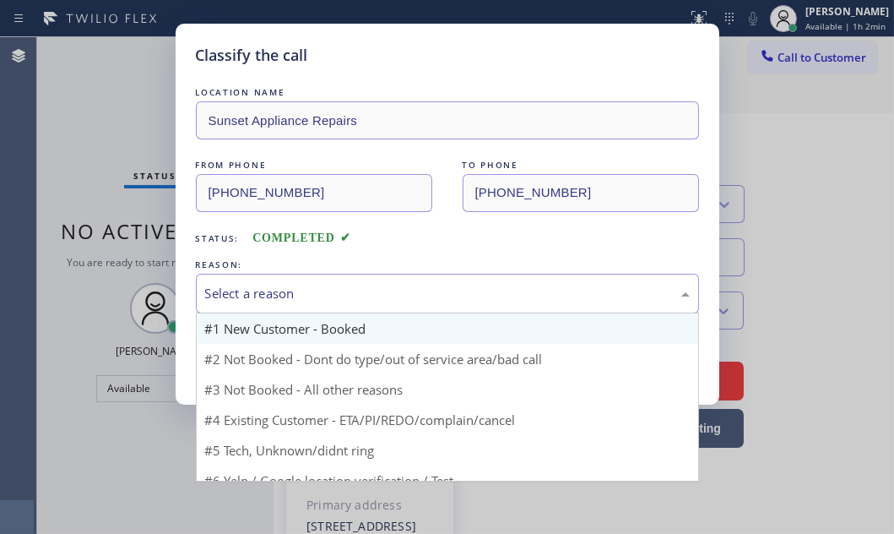
drag, startPoint x: 372, startPoint y: 275, endPoint x: 358, endPoint y: 320, distance: 47.0
click at [372, 274] on div "Select a reason" at bounding box center [447, 294] width 503 height 40
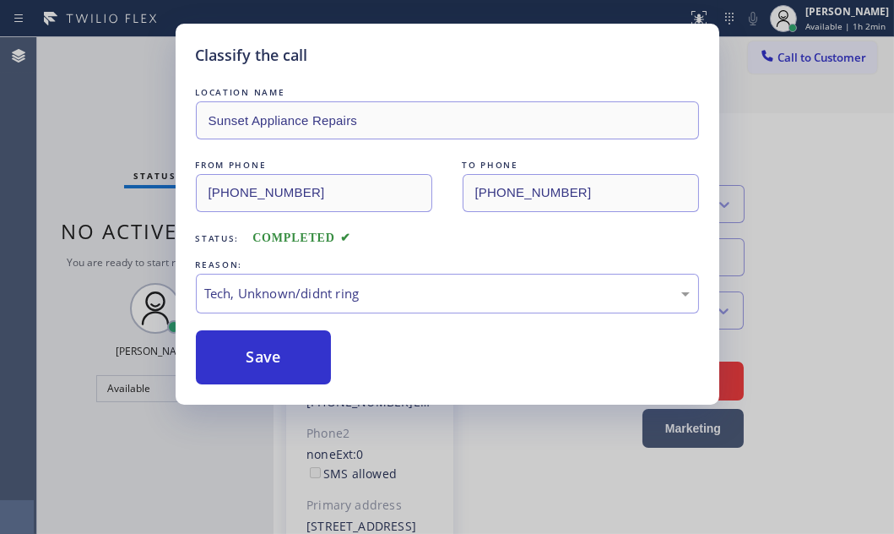
drag, startPoint x: 277, startPoint y: 417, endPoint x: 277, endPoint y: 356, distance: 60.8
drag, startPoint x: 277, startPoint y: 352, endPoint x: 703, endPoint y: 339, distance: 426.5
click at [296, 349] on button "Save" at bounding box center [264, 357] width 136 height 54
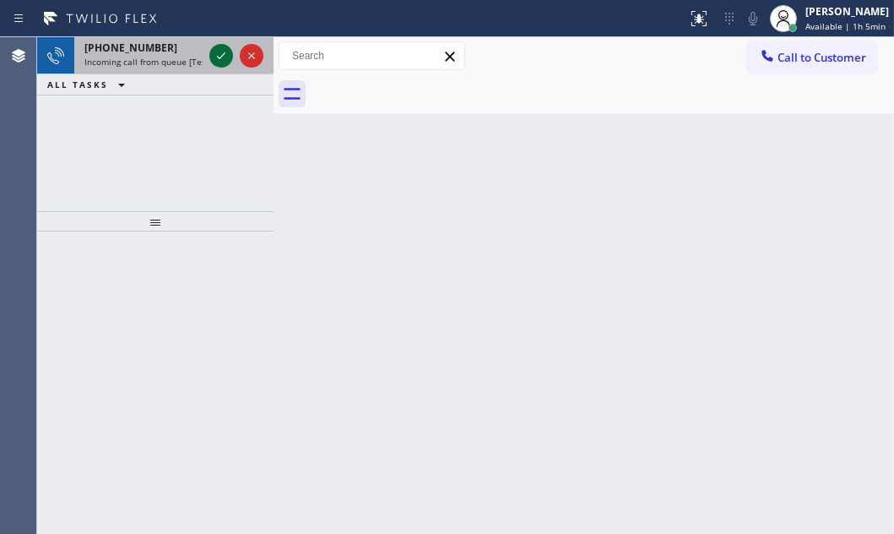
click at [231, 59] on div at bounding box center [221, 56] width 24 height 20
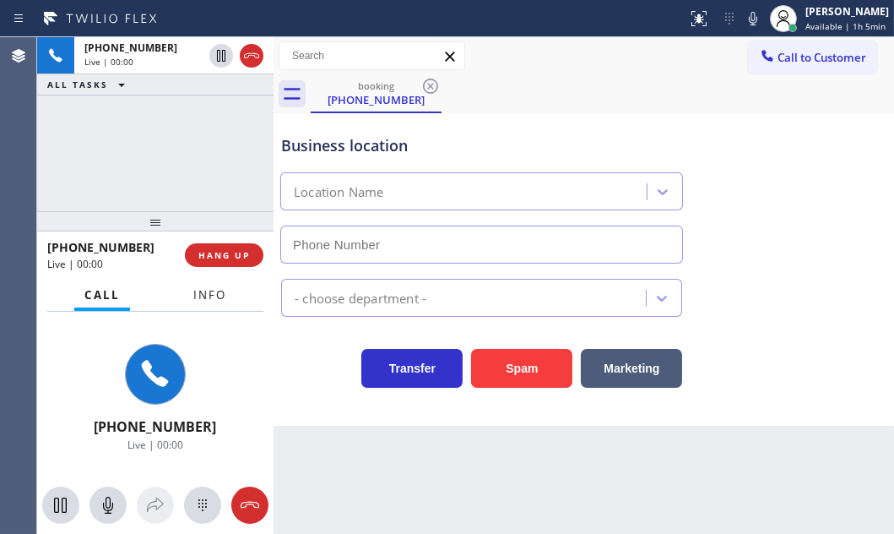
click at [207, 301] on span "Info" at bounding box center [209, 294] width 33 height 15
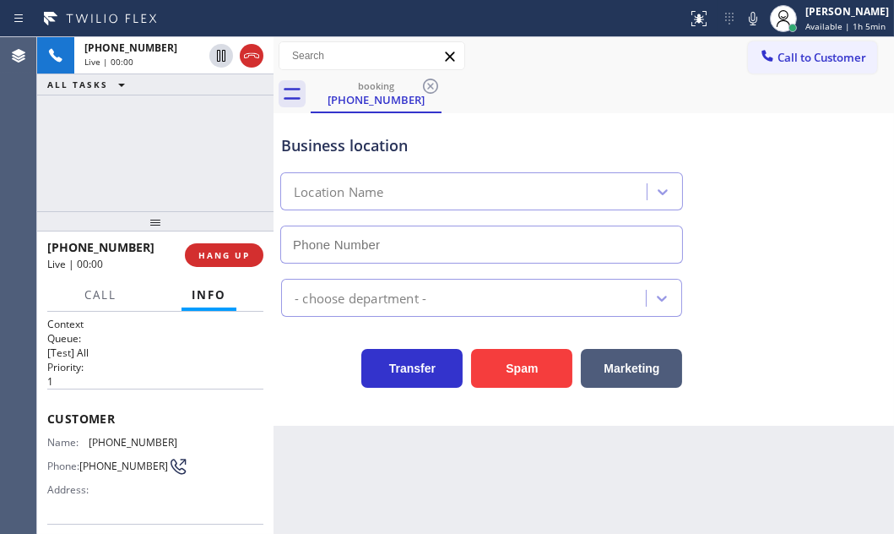
type input "[PHONE_NUMBER]"
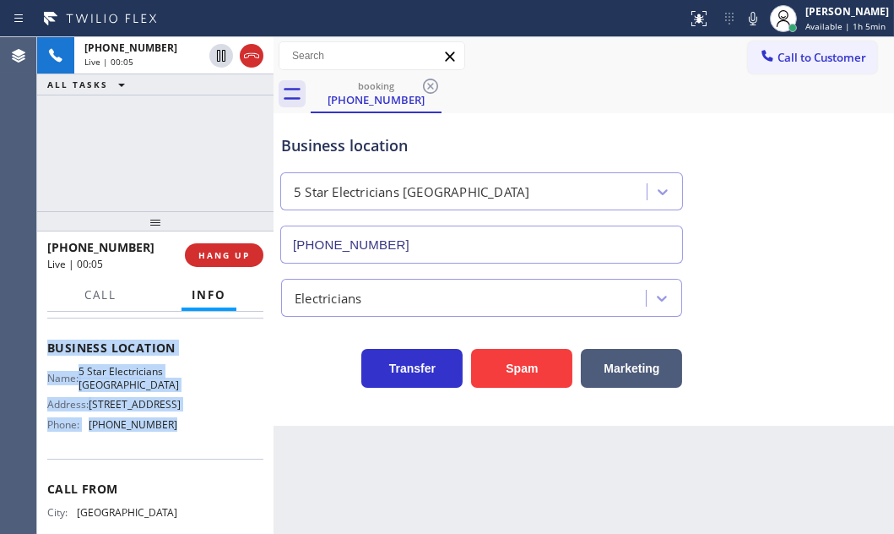
scroll to position [230, 0]
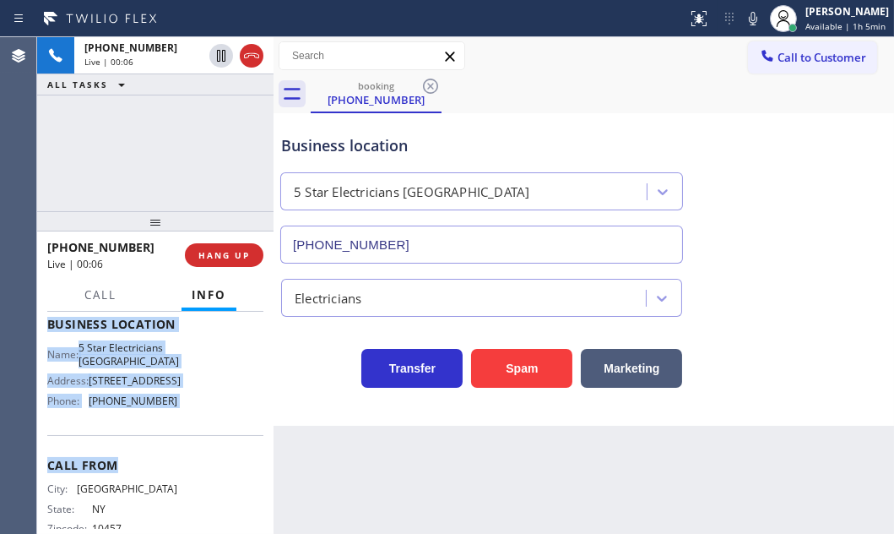
drag, startPoint x: 47, startPoint y: 332, endPoint x: 188, endPoint y: 464, distance: 193.5
click at [188, 464] on div "Context Queue: [Test] All Priority: 1 Customer Name: [PHONE_NUMBER] Phone: [PHO…" at bounding box center [155, 324] width 216 height 475
copy div "Customer Name: [PHONE_NUMBER] Phone: [PHONE_NUMBER] Address: Business location …"
click at [620, 367] on button "Marketing" at bounding box center [631, 368] width 101 height 39
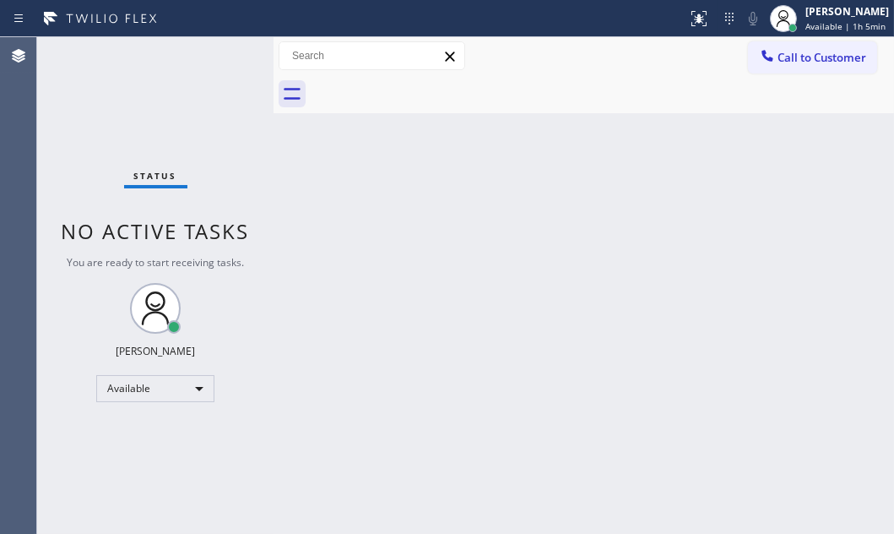
click at [211, 255] on span "You are ready to start receiving tasks." at bounding box center [155, 262] width 177 height 14
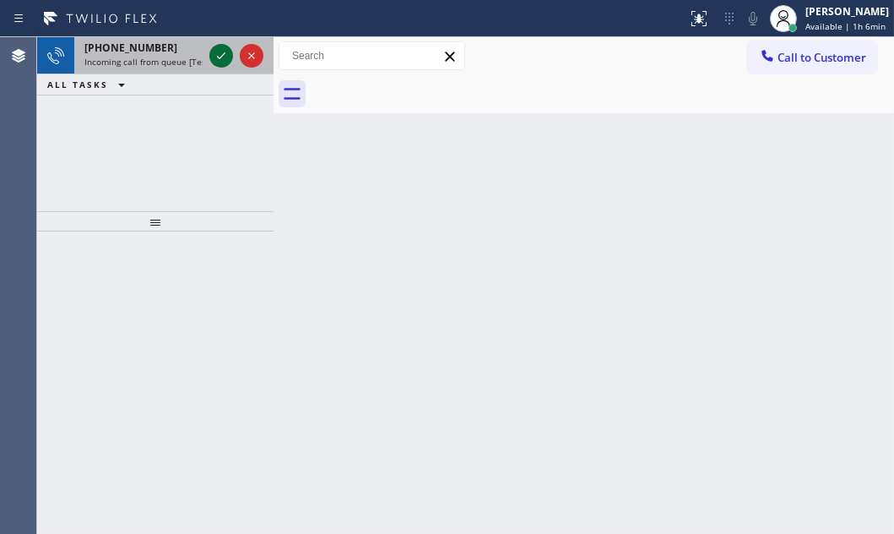
click at [211, 53] on icon at bounding box center [221, 56] width 20 height 20
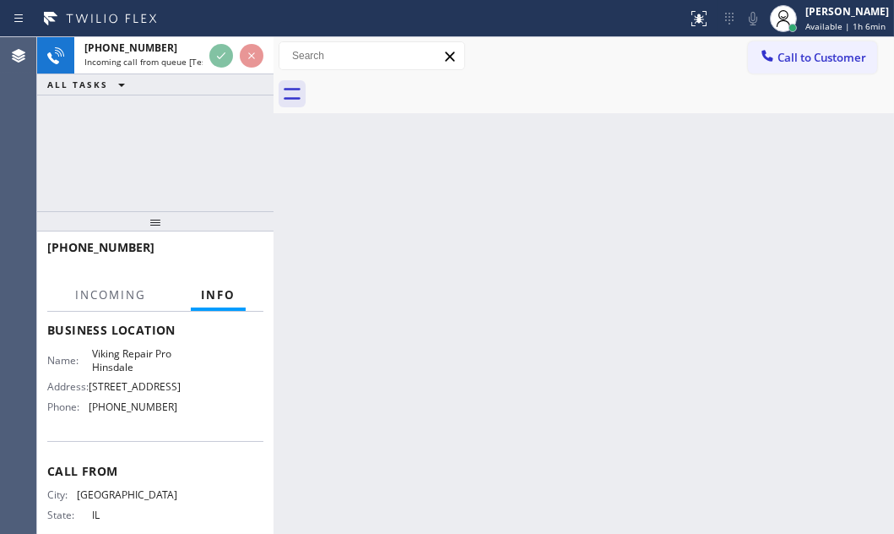
scroll to position [230, 0]
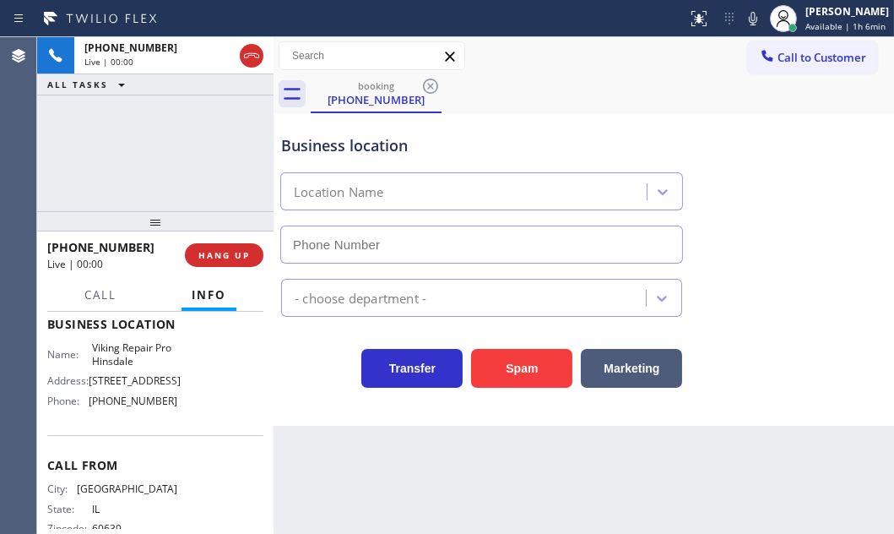
type input "[PHONE_NUMBER]"
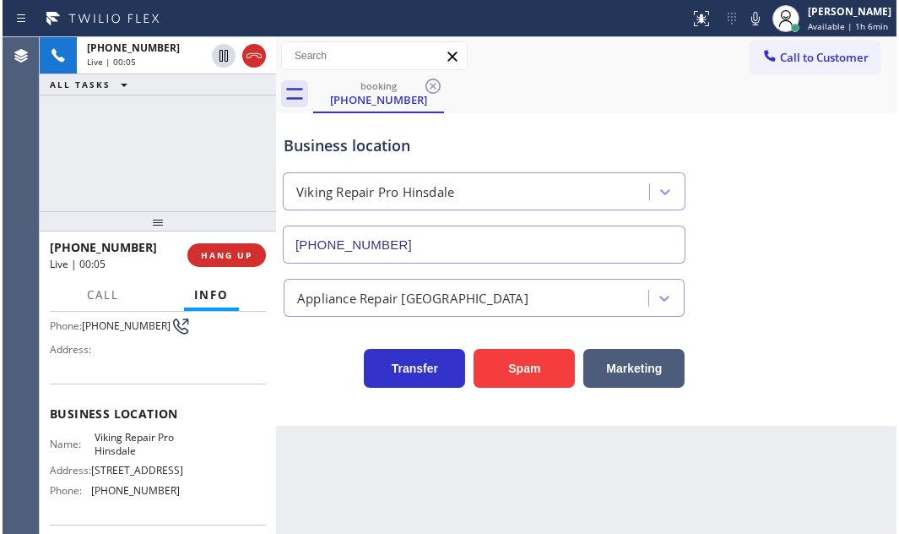
scroll to position [153, 0]
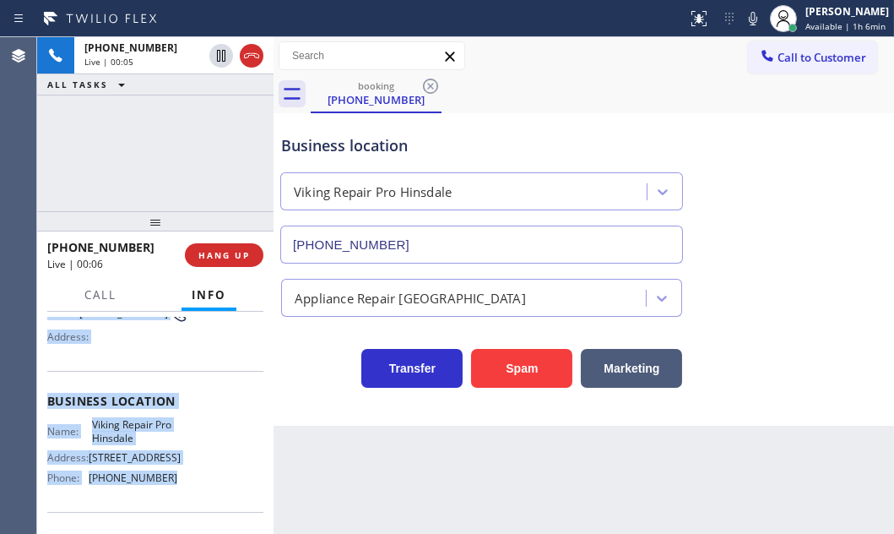
drag, startPoint x: 45, startPoint y: 414, endPoint x: 169, endPoint y: 494, distance: 147.3
click at [169, 494] on div "Context Queue: [Test] All Priority: 1 Customer Name: [PHONE_NUMBER] Phone: [PHO…" at bounding box center [155, 421] width 236 height 221
copy div "Customer Name: [PHONE_NUMBER] Phone: [PHONE_NUMBER] Address: Business location …"
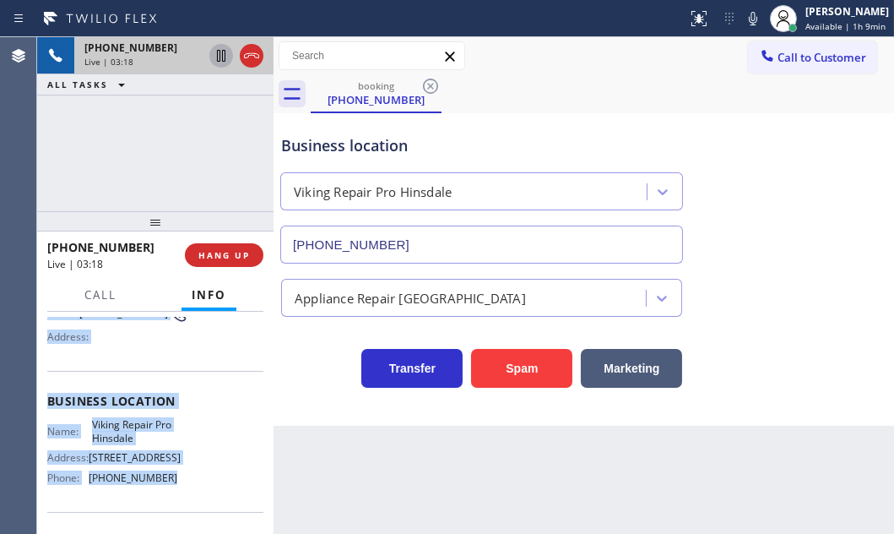
click at [217, 57] on icon at bounding box center [221, 56] width 8 height 12
click at [217, 57] on icon at bounding box center [221, 56] width 20 height 20
click at [253, 58] on icon at bounding box center [251, 56] width 20 height 20
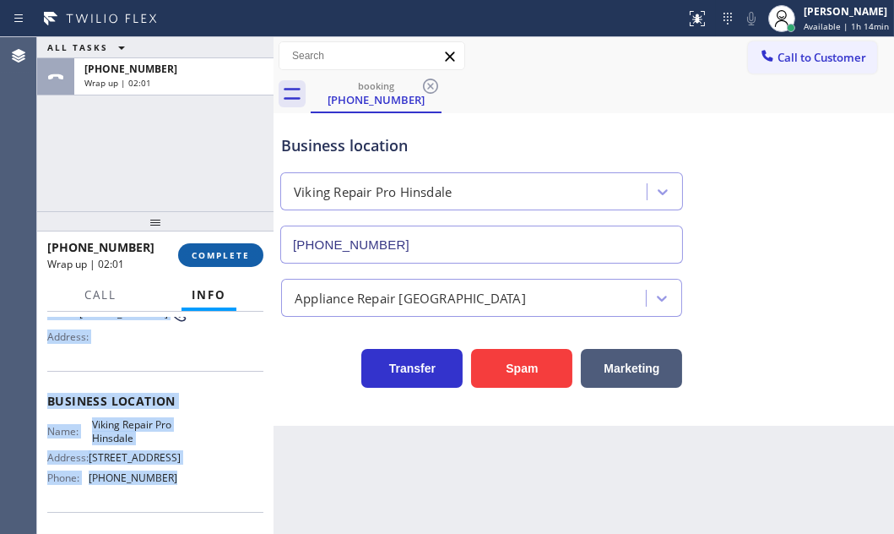
click at [225, 249] on span "COMPLETE" at bounding box center [221, 255] width 58 height 12
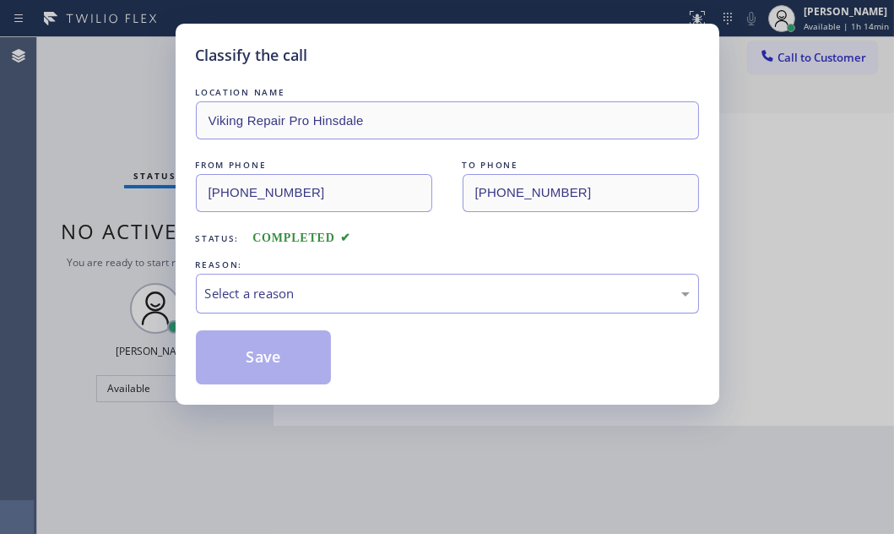
click at [398, 279] on div "Select a reason" at bounding box center [447, 294] width 503 height 40
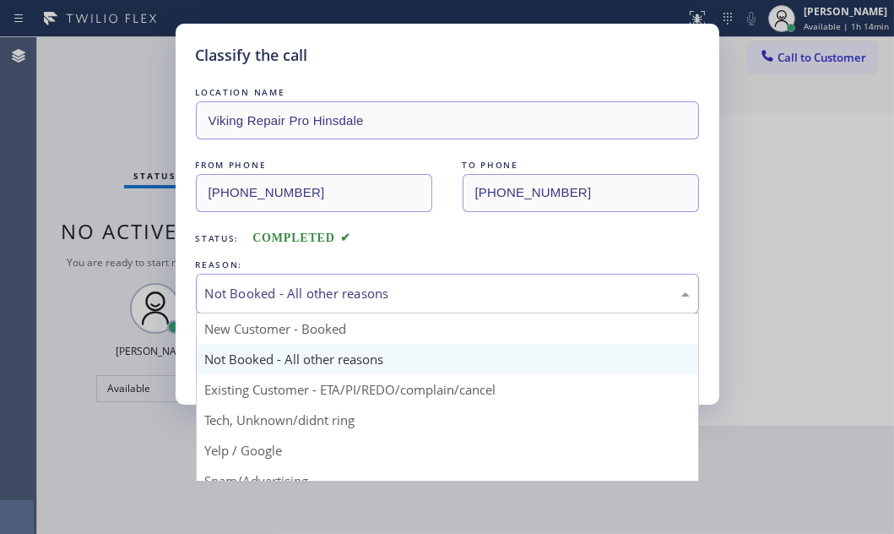
drag, startPoint x: 286, startPoint y: 299, endPoint x: 274, endPoint y: 345, distance: 47.9
click at [287, 299] on div "Not Booked - All other reasons" at bounding box center [447, 293] width 485 height 19
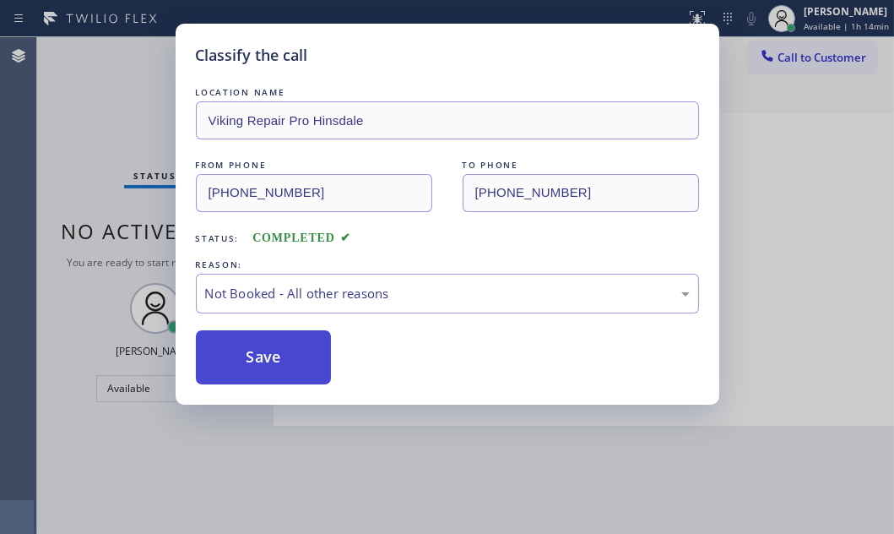
click at [262, 352] on button "Save" at bounding box center [264, 357] width 136 height 54
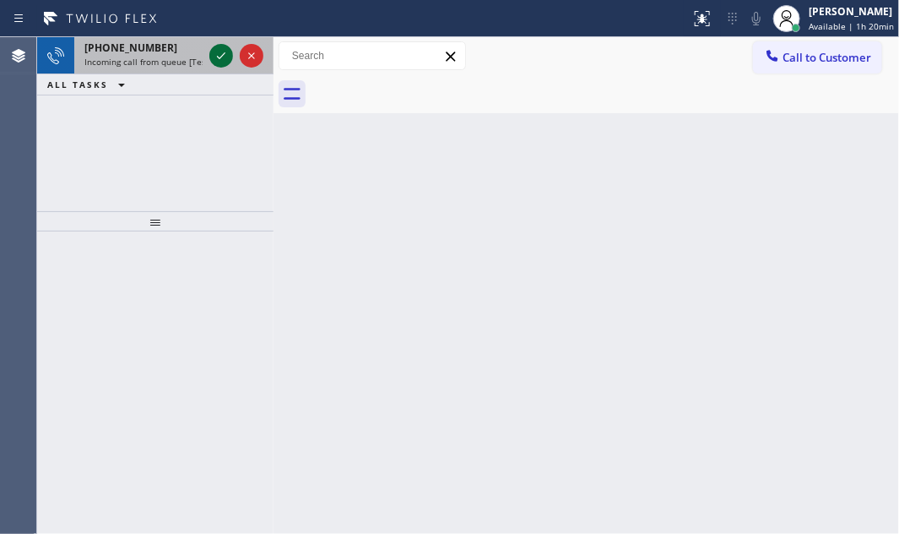
click at [225, 61] on icon at bounding box center [221, 56] width 20 height 20
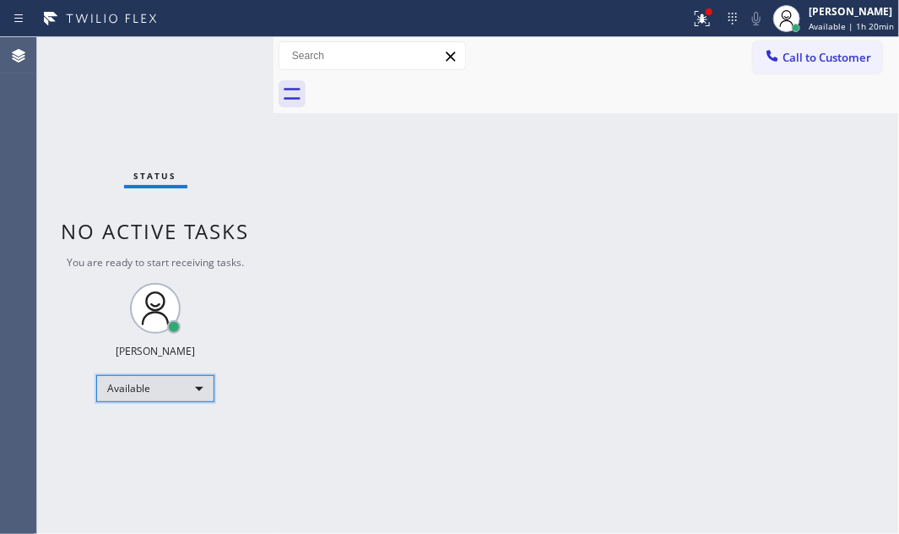
click at [200, 387] on div "Available" at bounding box center [155, 388] width 118 height 27
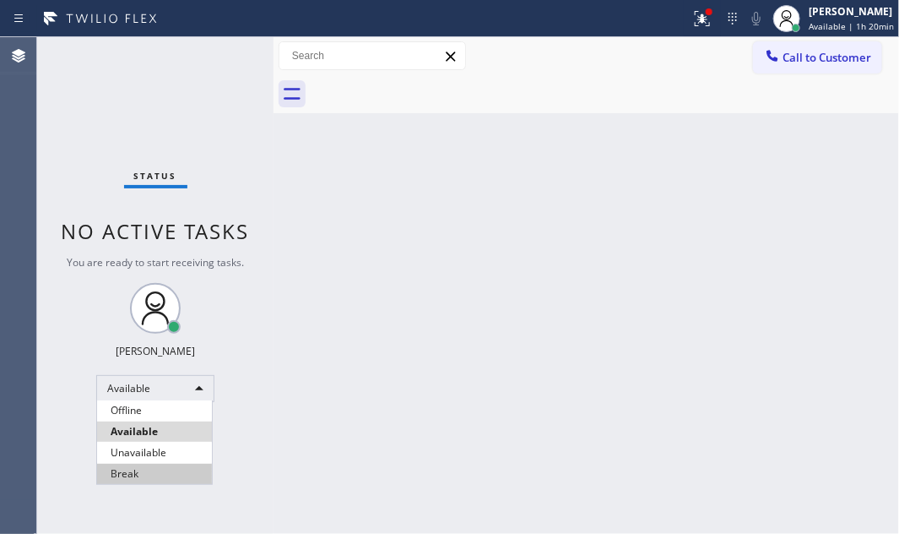
click at [164, 476] on li "Break" at bounding box center [154, 473] width 115 height 20
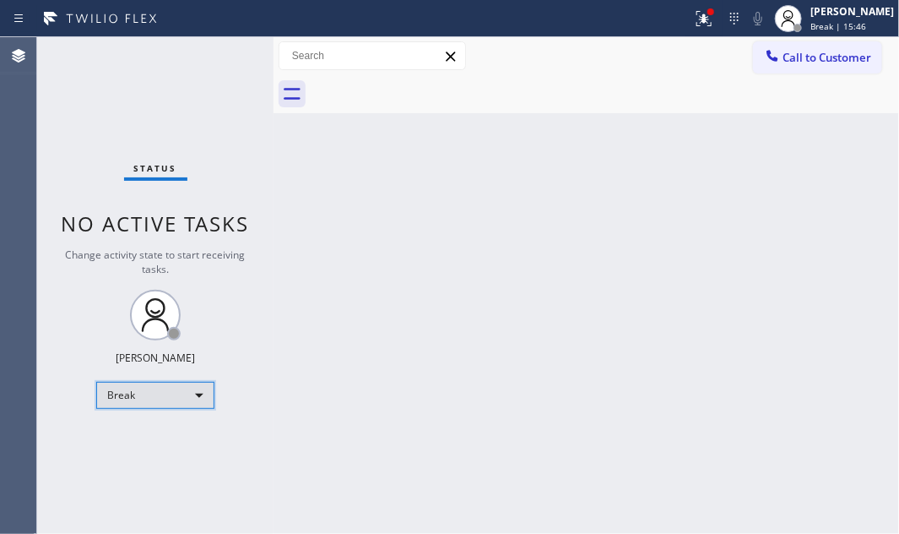
click at [190, 398] on div "Break" at bounding box center [155, 395] width 118 height 27
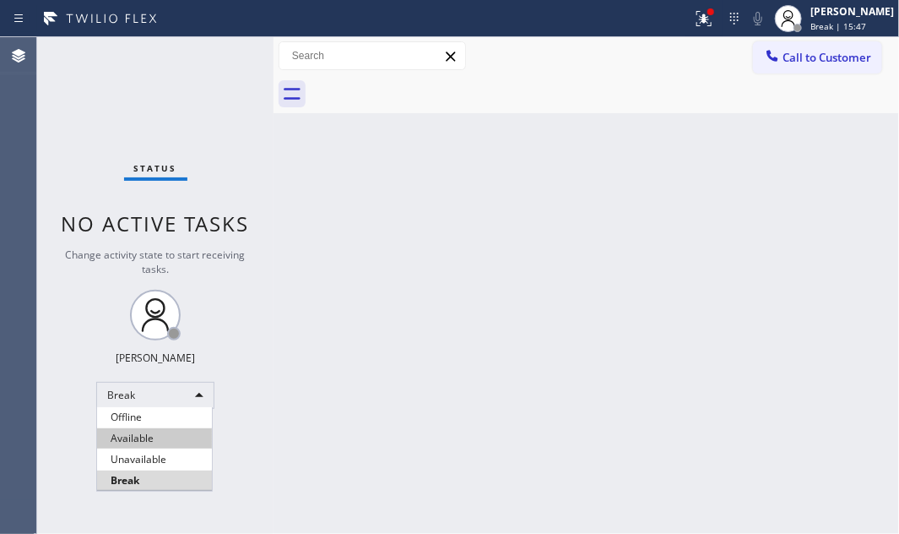
click at [157, 430] on li "Available" at bounding box center [154, 438] width 115 height 20
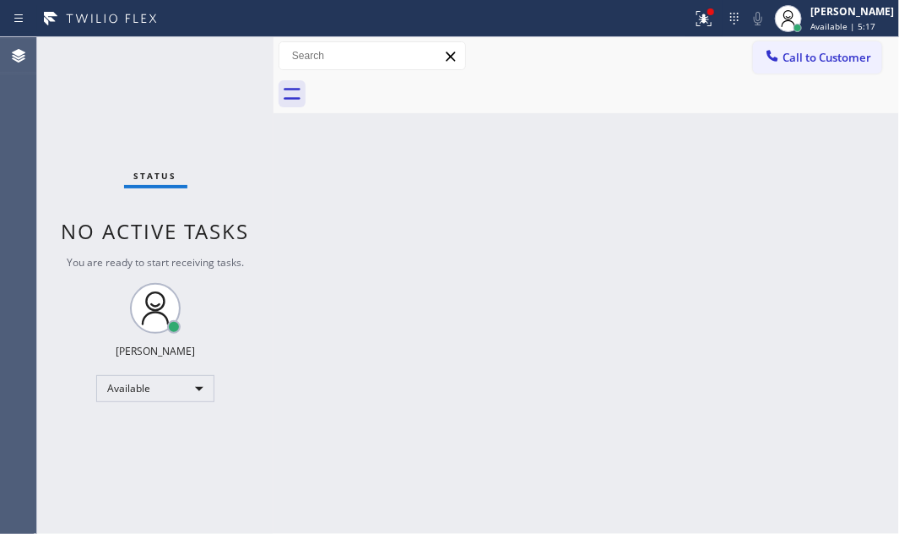
click at [210, 98] on div "Status No active tasks You are ready to start receiving tasks. [PERSON_NAME] Av…" at bounding box center [155, 285] width 236 height 496
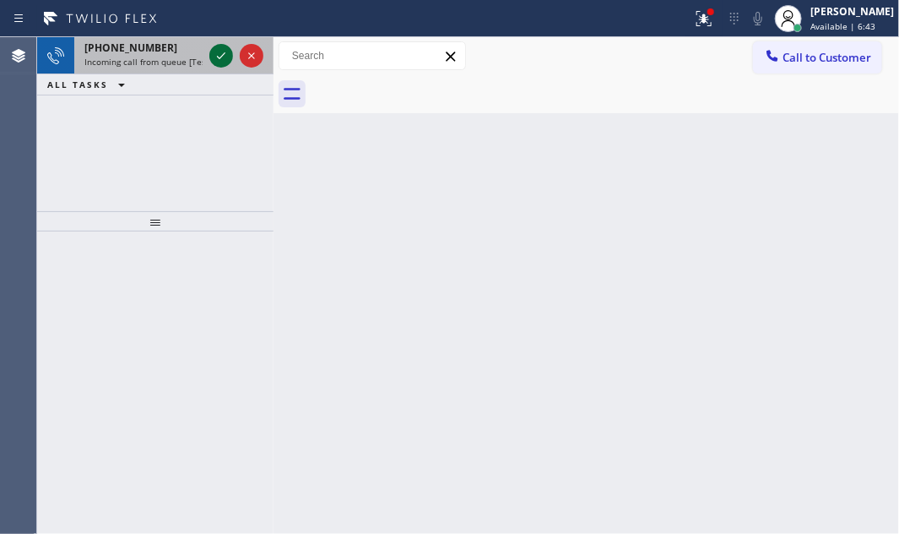
click at [221, 46] on icon at bounding box center [221, 56] width 20 height 20
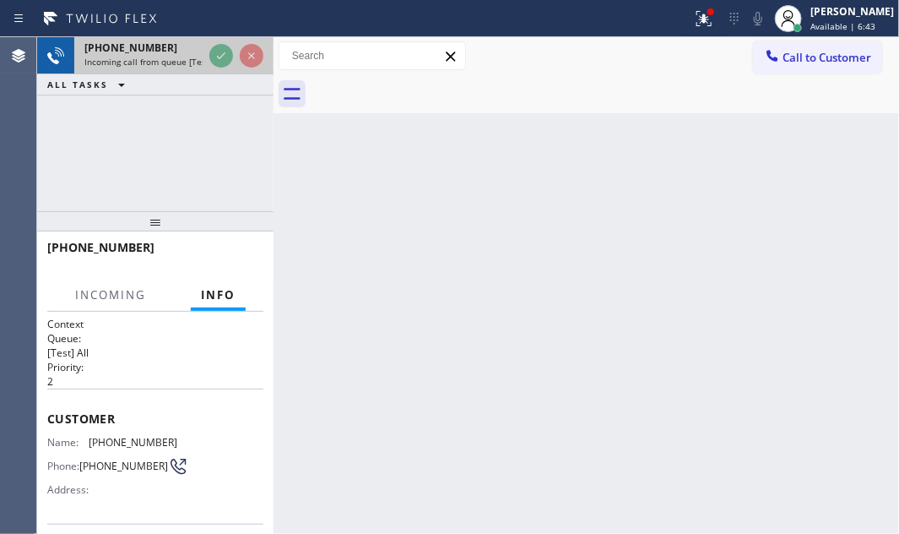
click at [208, 60] on div at bounding box center [236, 55] width 61 height 37
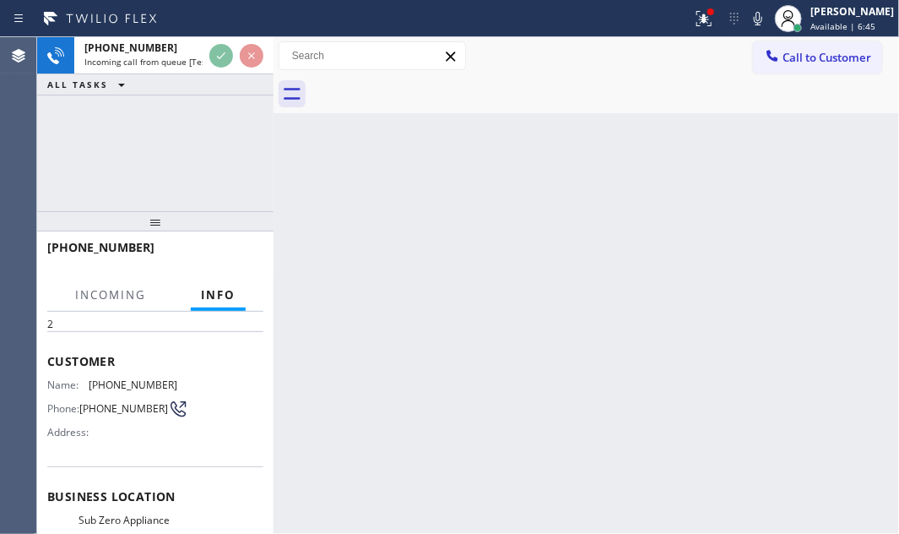
scroll to position [153, 0]
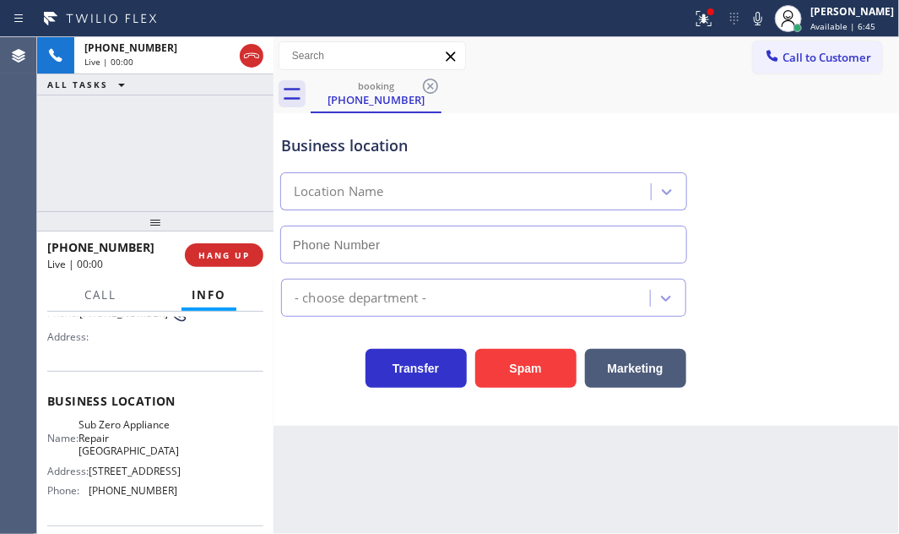
type input "[PHONE_NUMBER]"
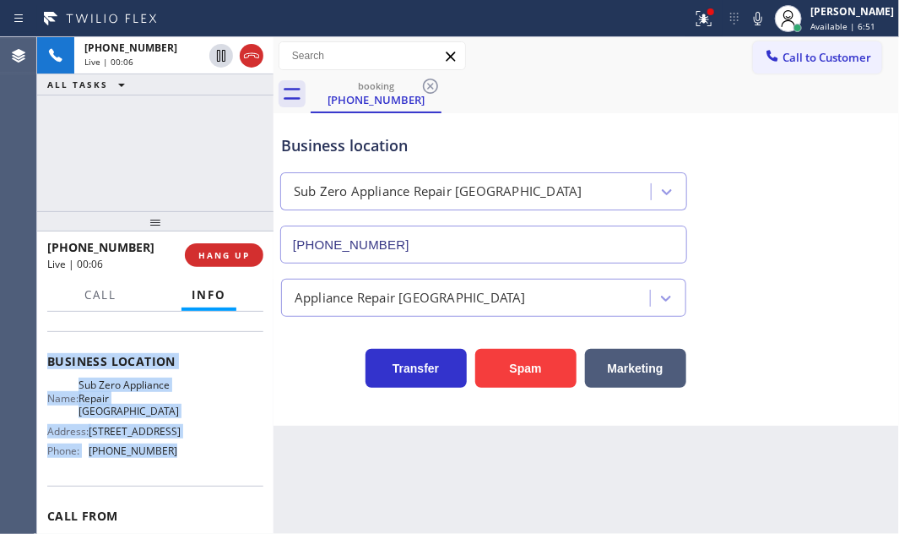
scroll to position [230, 0]
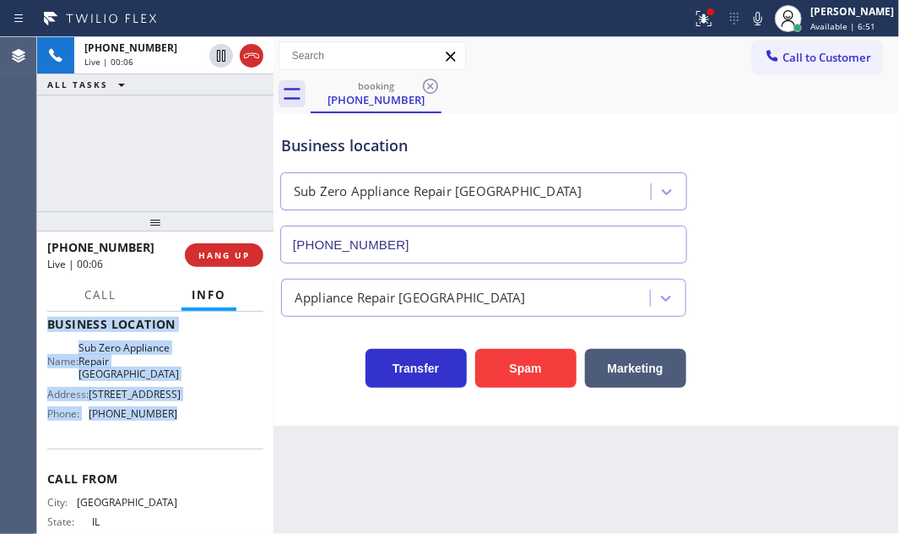
drag, startPoint x: 46, startPoint y: 408, endPoint x: 165, endPoint y: 448, distance: 126.5
click at [165, 448] on div "Context Queue: [Test] All Priority: 2 Customer Name: [PHONE_NUMBER] Phone: [PHO…" at bounding box center [155, 421] width 236 height 221
copy div "Customer Name: [PHONE_NUMBER] Phone: [PHONE_NUMBER] Address: Business location …"
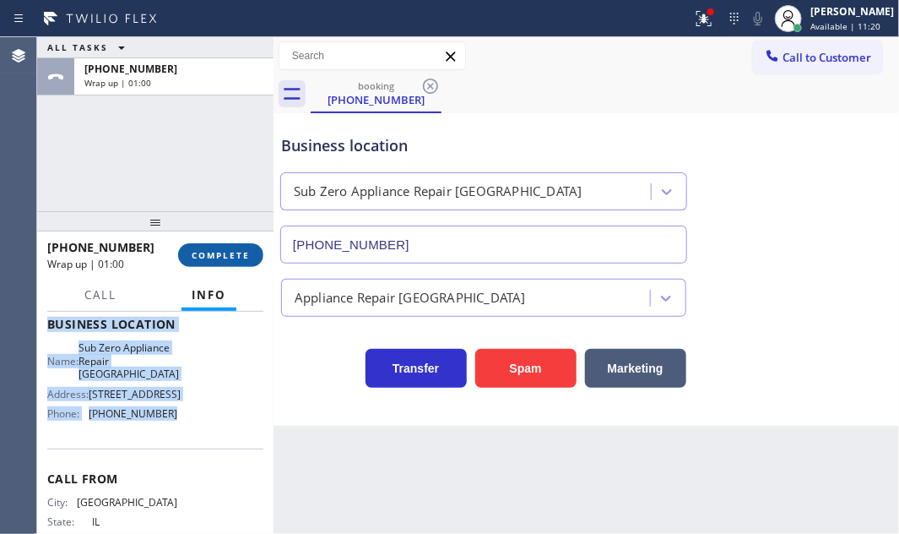
click at [214, 262] on button "COMPLETE" at bounding box center [220, 255] width 85 height 24
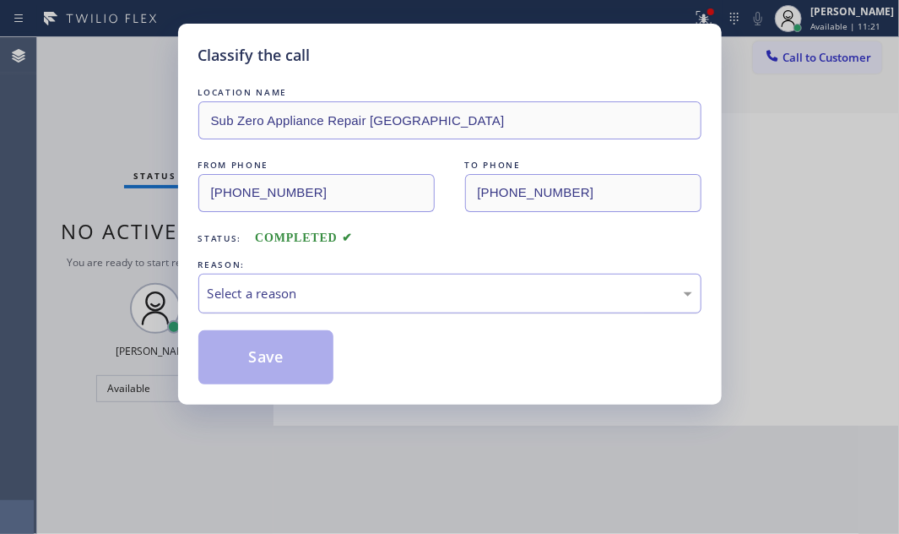
click at [342, 298] on div "Select a reason" at bounding box center [450, 293] width 485 height 19
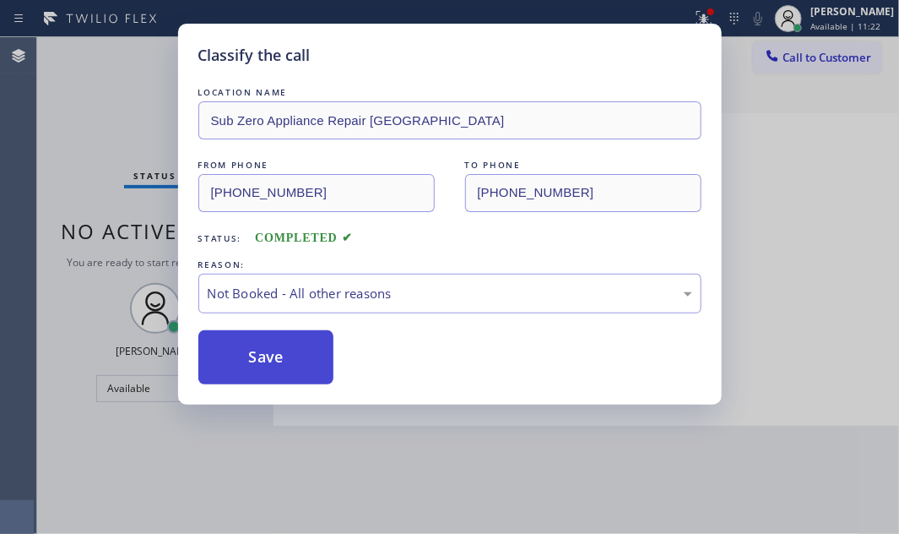
drag, startPoint x: 254, startPoint y: 355, endPoint x: 243, endPoint y: 356, distance: 11.1
click at [243, 356] on button "Save" at bounding box center [266, 357] width 136 height 54
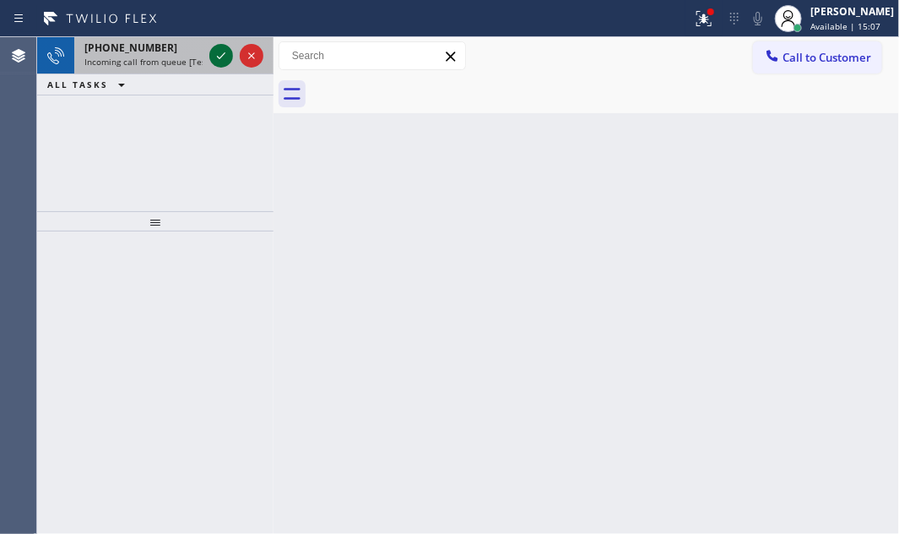
click at [219, 62] on icon at bounding box center [221, 56] width 20 height 20
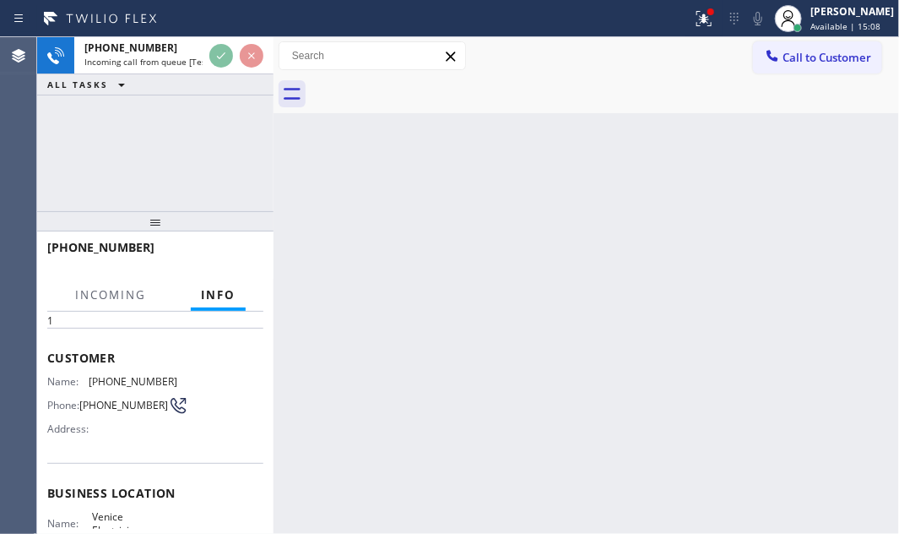
scroll to position [153, 0]
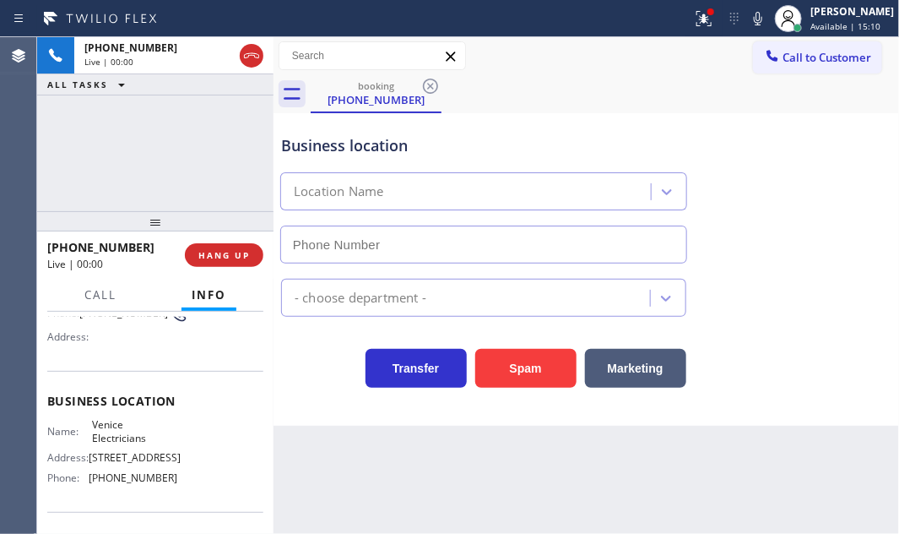
type input "[PHONE_NUMBER]"
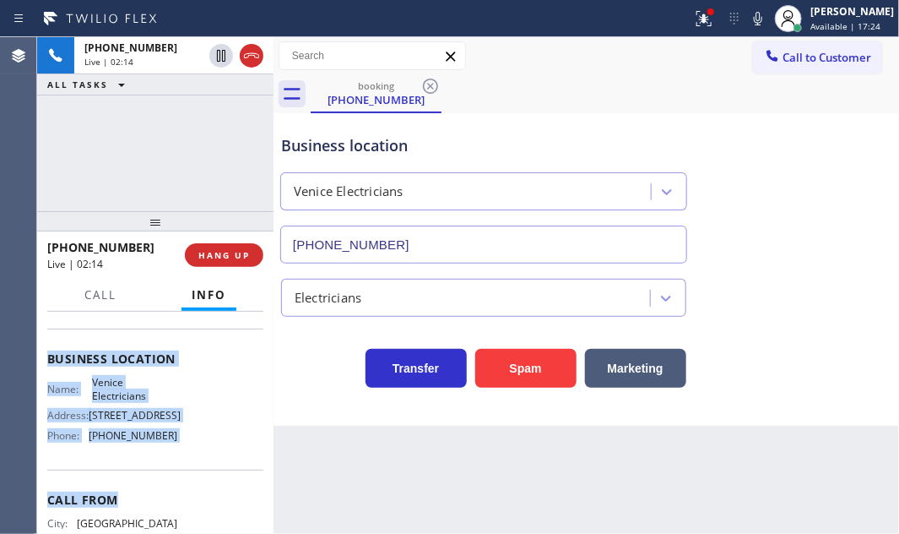
scroll to position [230, 0]
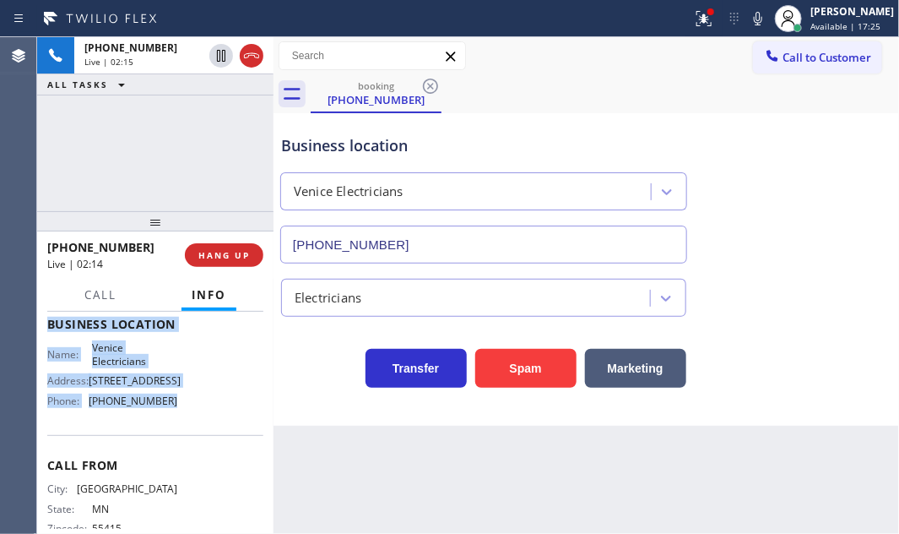
drag, startPoint x: 46, startPoint y: 409, endPoint x: 181, endPoint y: 422, distance: 135.7
click at [180, 422] on div "Context Queue: [Test] All Priority: 1 Customer Name: [PHONE_NUMBER] Phone: [PHO…" at bounding box center [155, 324] width 216 height 475
copy div "Customer Name: [PHONE_NUMBER] Phone: [PHONE_NUMBER] Address: Business location …"
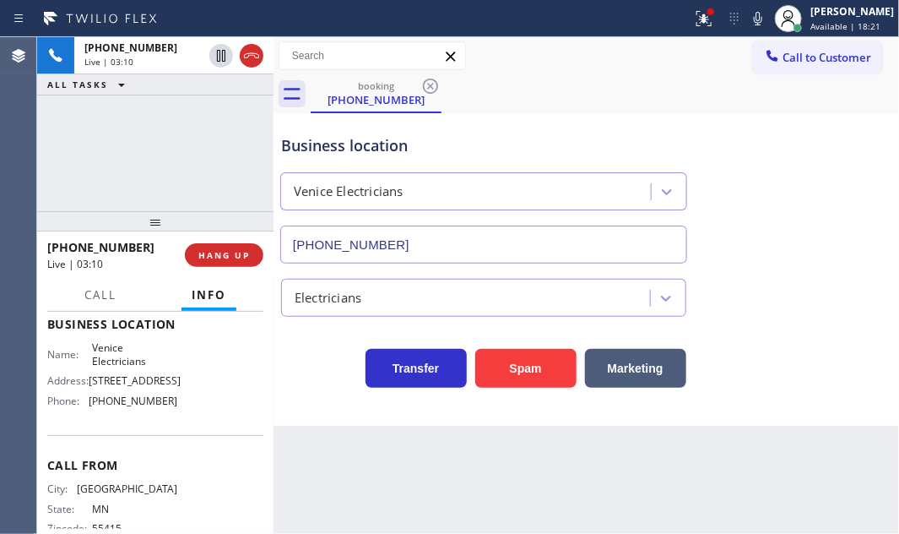
click at [707, 107] on div "booking [PHONE_NUMBER]" at bounding box center [605, 94] width 588 height 38
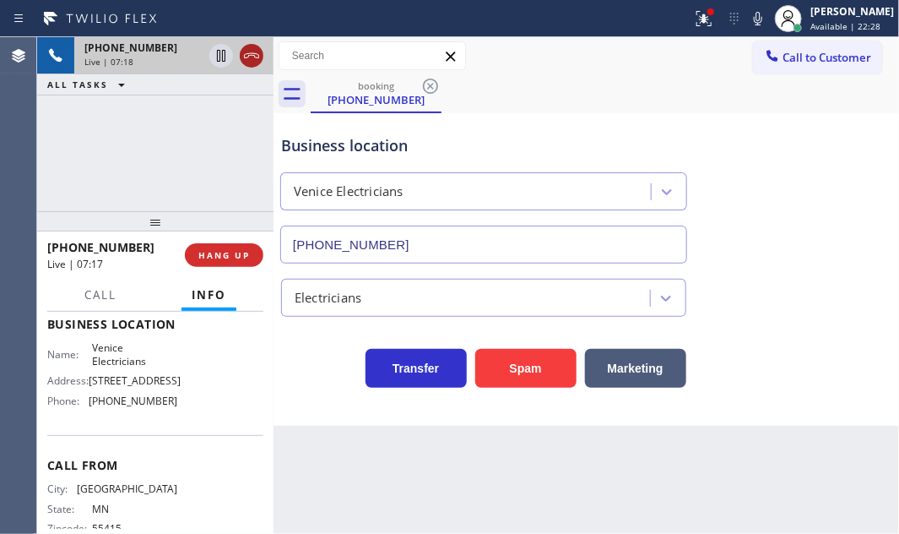
click at [250, 60] on icon at bounding box center [251, 56] width 20 height 20
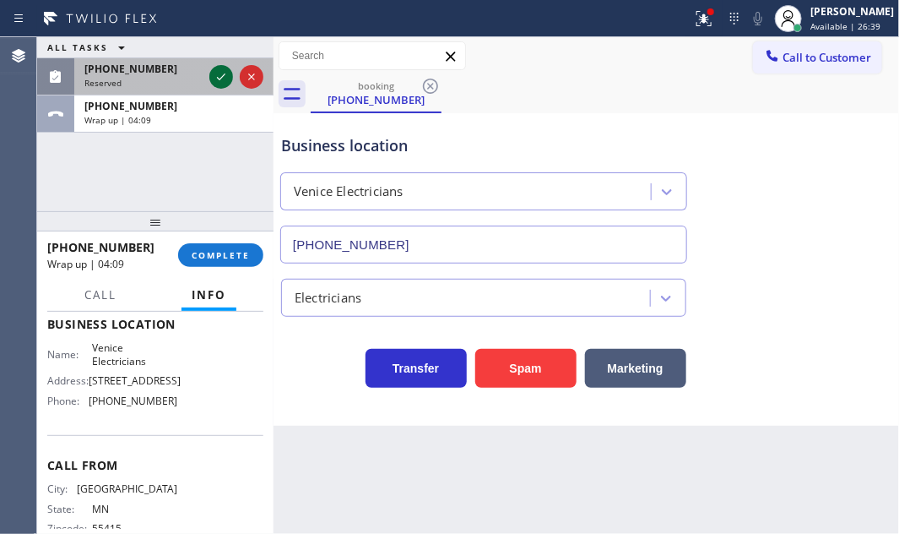
click at [219, 71] on icon at bounding box center [221, 77] width 20 height 20
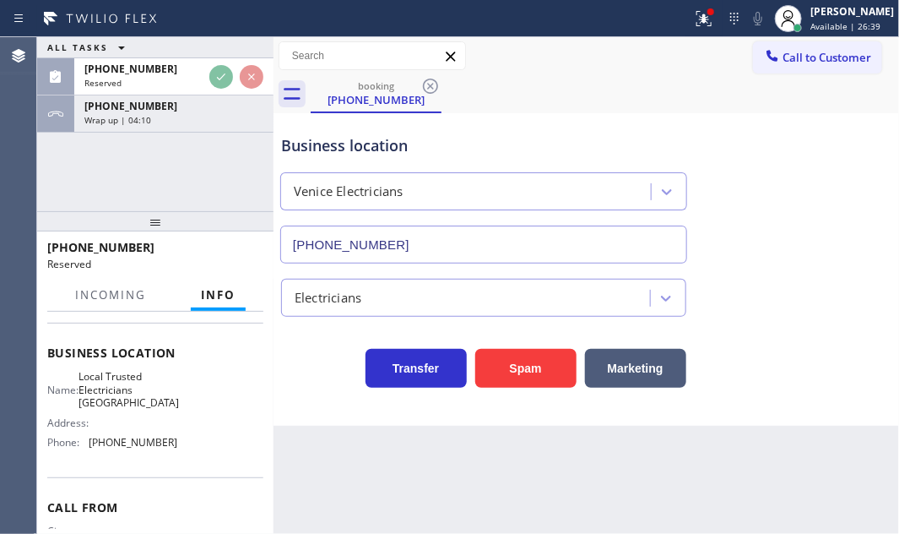
scroll to position [257, 0]
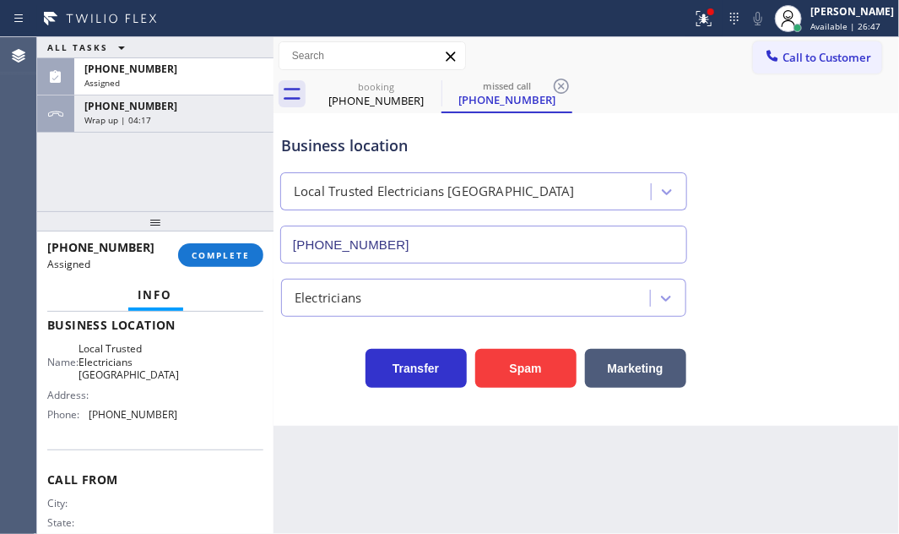
drag, startPoint x: 222, startPoint y: 127, endPoint x: 222, endPoint y: 203, distance: 76.0
click at [222, 132] on div "[PHONE_NUMBER] Wrap up | 04:17" at bounding box center [155, 113] width 236 height 37
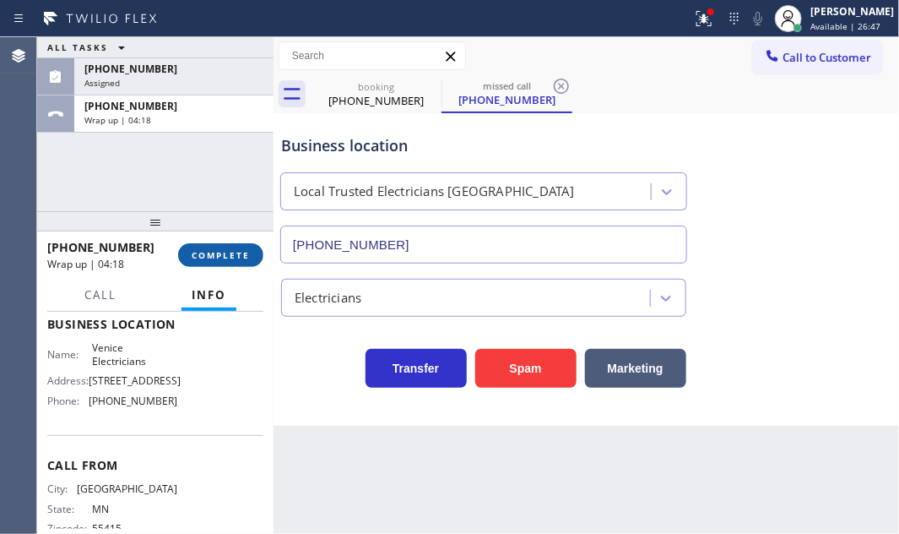
click at [229, 249] on span "COMPLETE" at bounding box center [221, 255] width 58 height 12
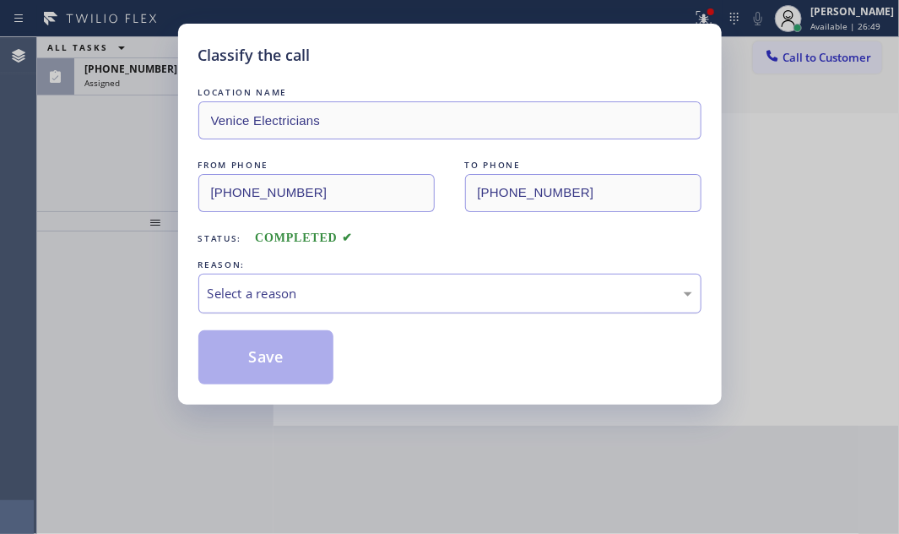
drag, startPoint x: 393, startPoint y: 290, endPoint x: 391, endPoint y: 309, distance: 19.6
click at [393, 293] on div "Select a reason" at bounding box center [450, 293] width 485 height 19
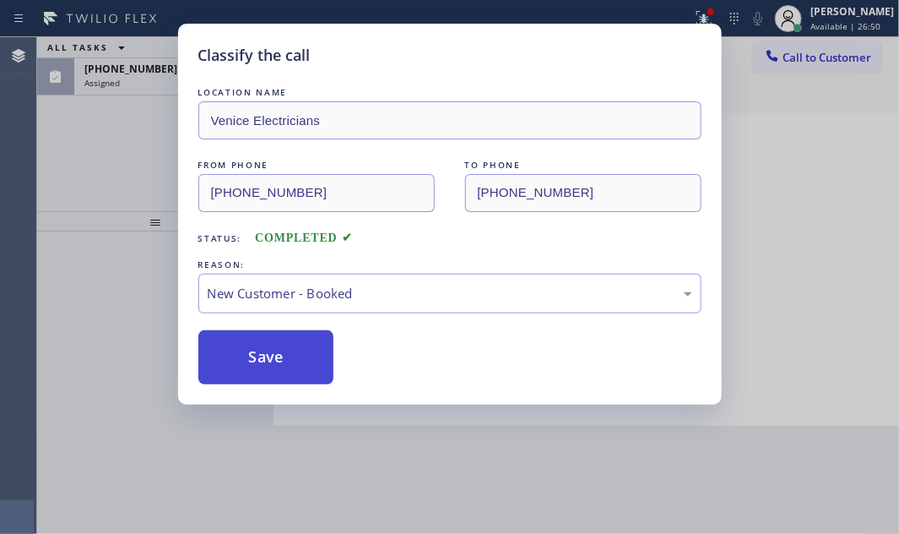
drag, startPoint x: 285, startPoint y: 329, endPoint x: 265, endPoint y: 336, distance: 21.4
click at [265, 336] on button "Save" at bounding box center [266, 357] width 136 height 54
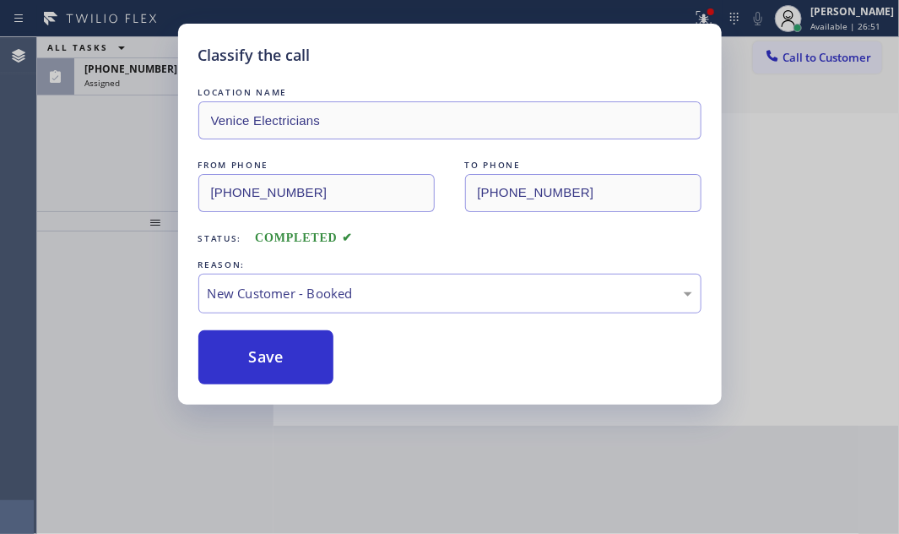
click at [138, 102] on div "Classify the call LOCATION NAME Venice Electricians FROM PHONE [PHONE_NUMBER] T…" at bounding box center [449, 267] width 899 height 534
click at [152, 78] on div "Classify the call LOCATION NAME Viking Repair Service FROM PHONE [PHONE_NUMBER]…" at bounding box center [468, 285] width 862 height 496
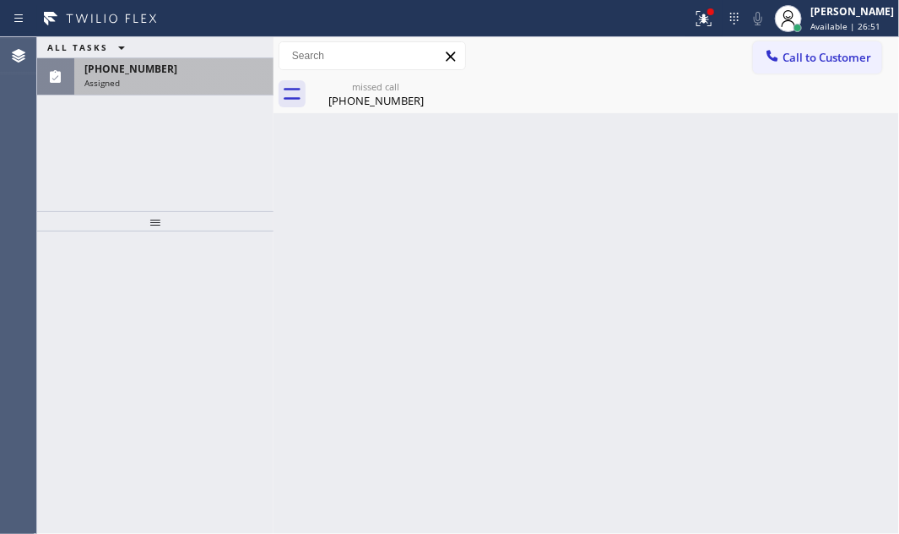
click at [169, 78] on div "Assigned" at bounding box center [173, 83] width 179 height 12
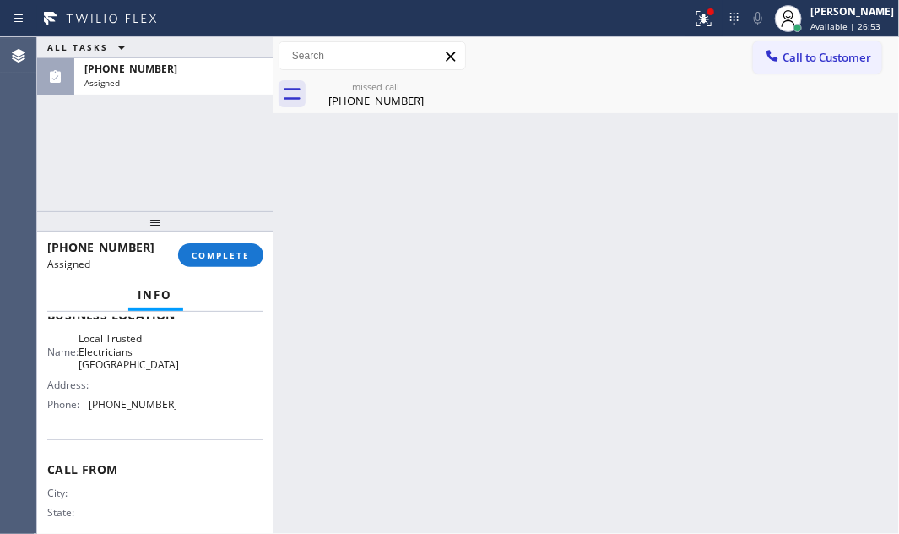
scroll to position [230, 0]
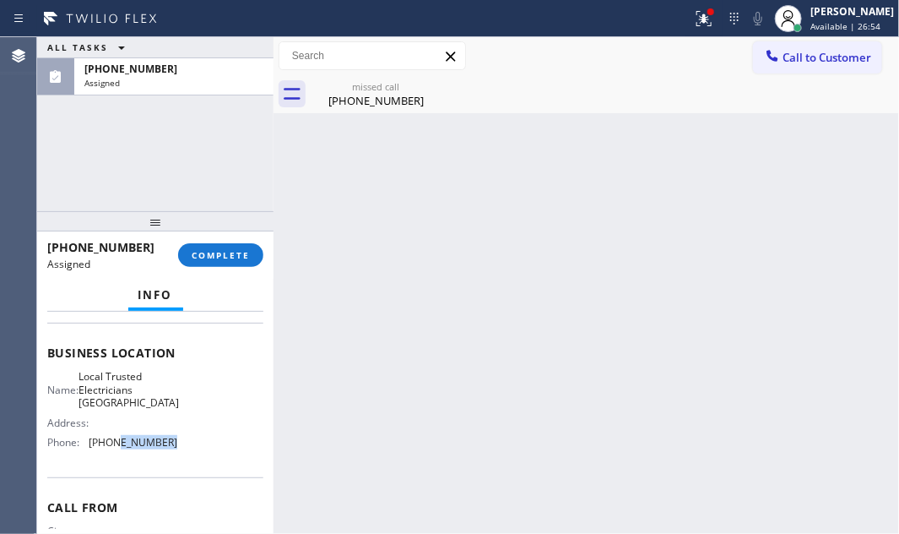
drag, startPoint x: 161, startPoint y: 439, endPoint x: 114, endPoint y: 439, distance: 47.3
click at [114, 439] on span "[PHONE_NUMBER]" at bounding box center [133, 442] width 89 height 13
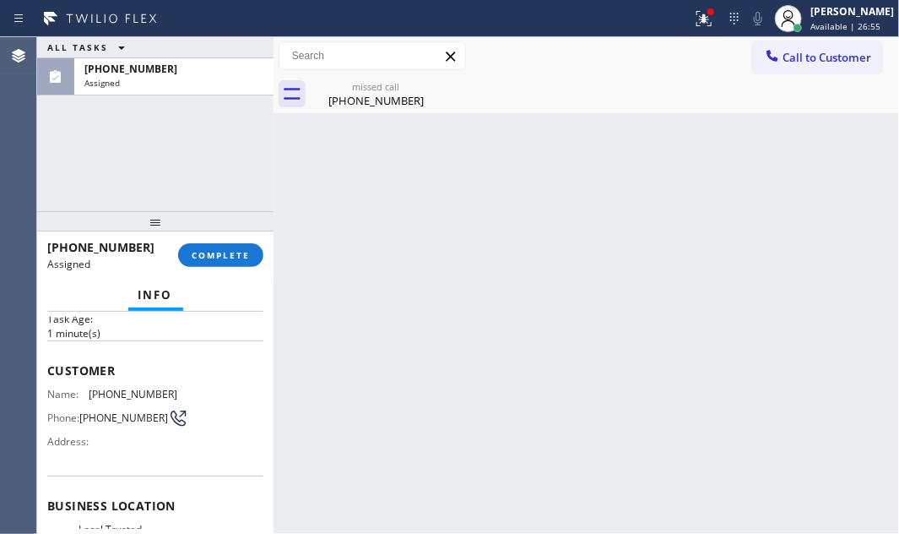
scroll to position [76, 0]
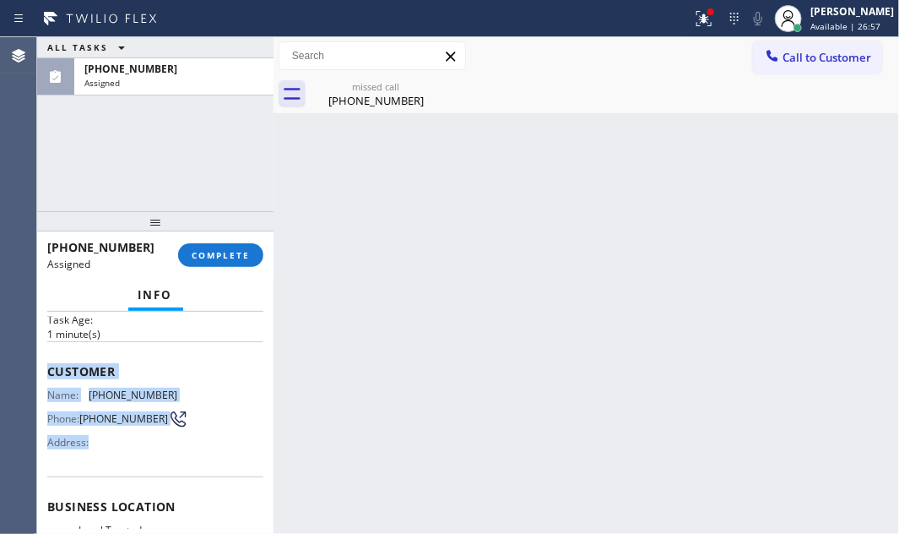
drag, startPoint x: 47, startPoint y: 356, endPoint x: 122, endPoint y: 426, distance: 102.7
click at [169, 439] on div "Customer Name: [PHONE_NUMBER] Phone: [PHONE_NUMBER] Address:" at bounding box center [155, 408] width 216 height 135
click at [122, 425] on span "[PHONE_NUMBER]" at bounding box center [123, 418] width 89 height 13
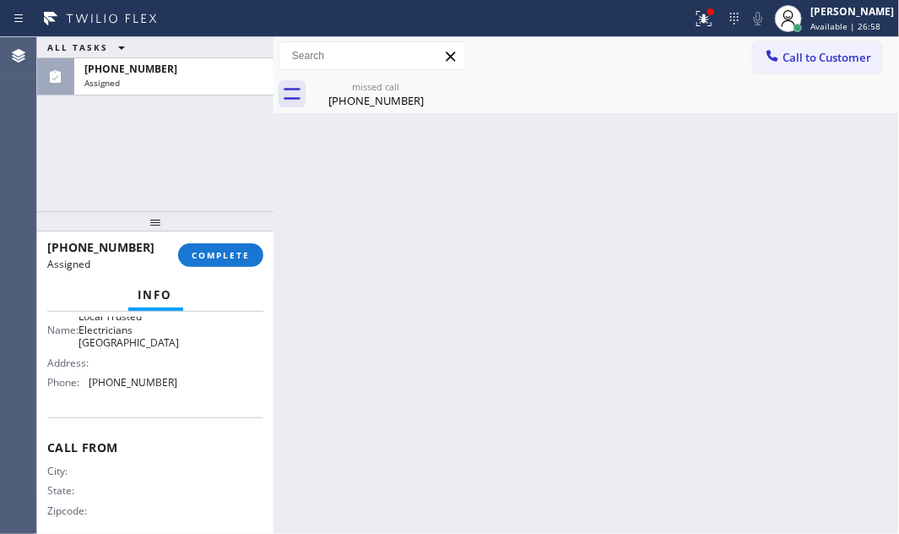
scroll to position [306, 0]
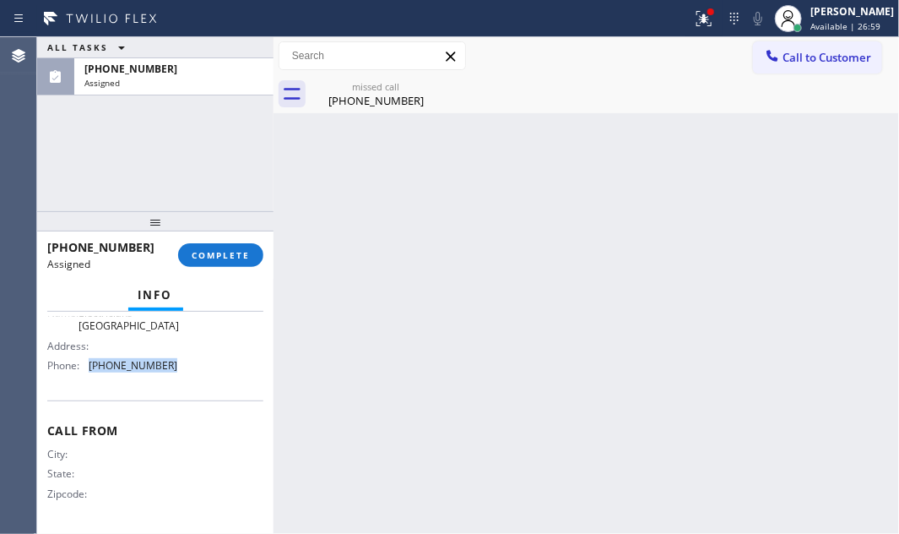
drag, startPoint x: 110, startPoint y: 365, endPoint x: 84, endPoint y: 366, distance: 25.4
click at [84, 366] on div "Phone: [PHONE_NUMBER]" at bounding box center [112, 365] width 130 height 13
drag, startPoint x: 815, startPoint y: 57, endPoint x: 581, endPoint y: 189, distance: 269.5
click at [813, 57] on span "Call to Customer" at bounding box center [827, 57] width 89 height 15
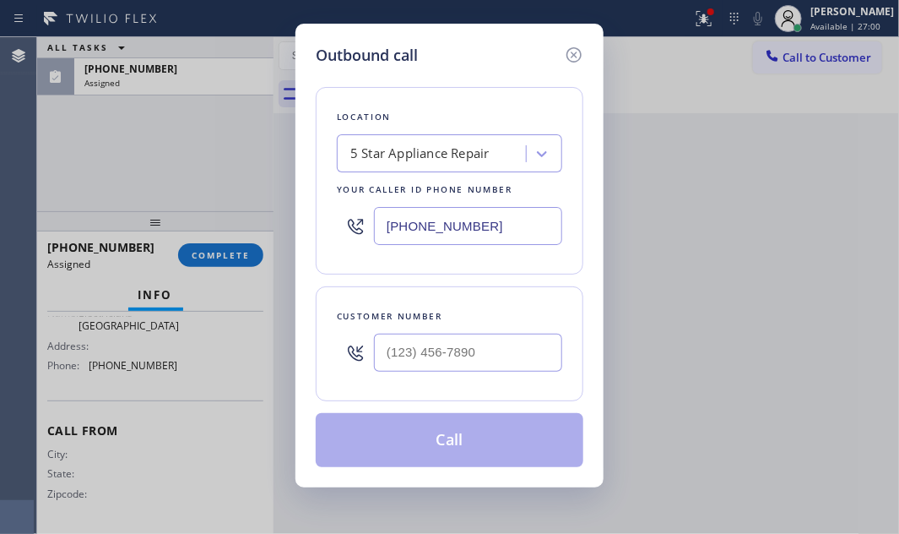
click at [493, 224] on input "[PHONE_NUMBER]" at bounding box center [468, 226] width 188 height 38
paste input "05) 222-7117"
type input "[PHONE_NUMBER]"
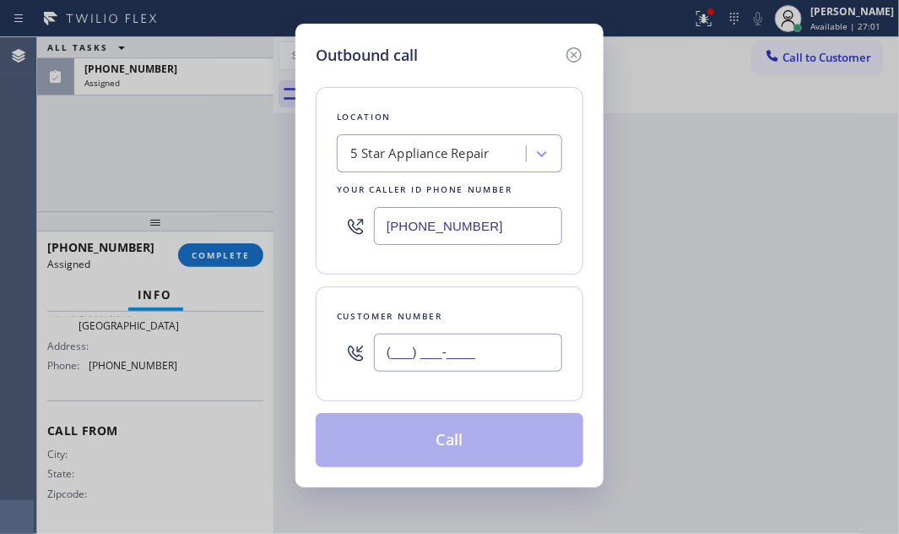
click at [458, 355] on input "(___) ___-____" at bounding box center [468, 352] width 188 height 38
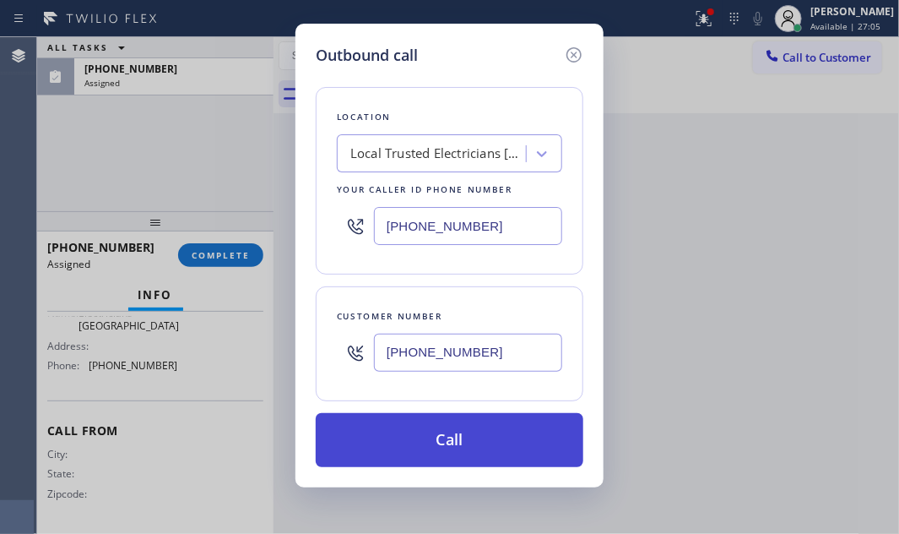
type input "[PHONE_NUMBER]"
click at [505, 419] on button "Call" at bounding box center [450, 440] width 268 height 54
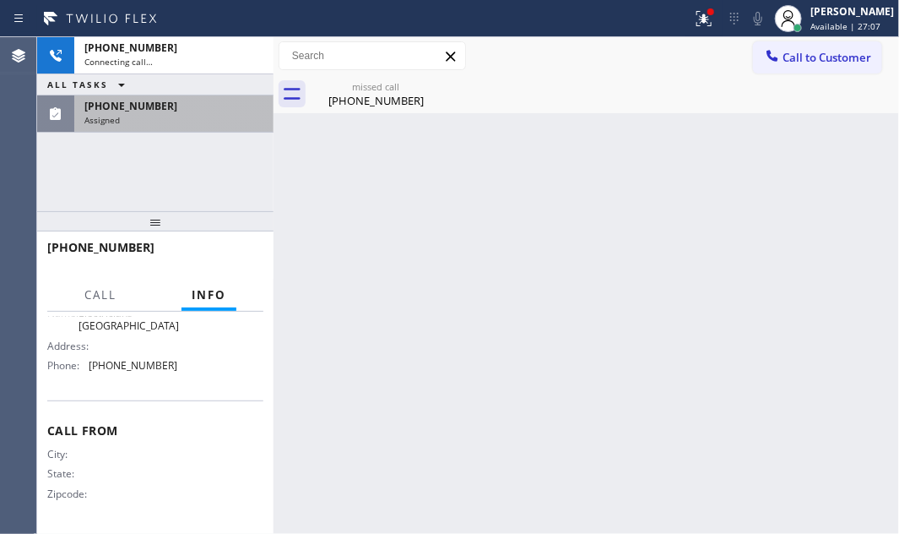
click at [214, 114] on div "Assigned" at bounding box center [173, 120] width 179 height 12
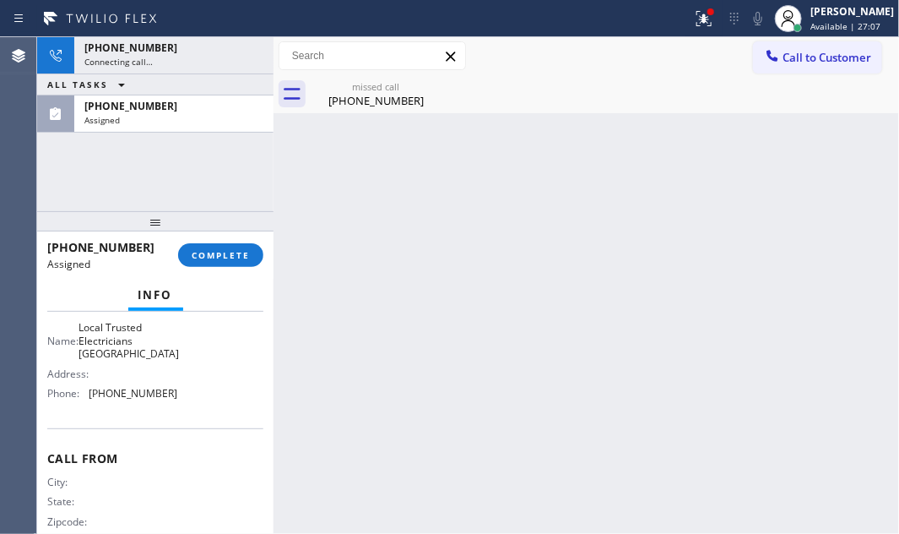
scroll to position [306, 0]
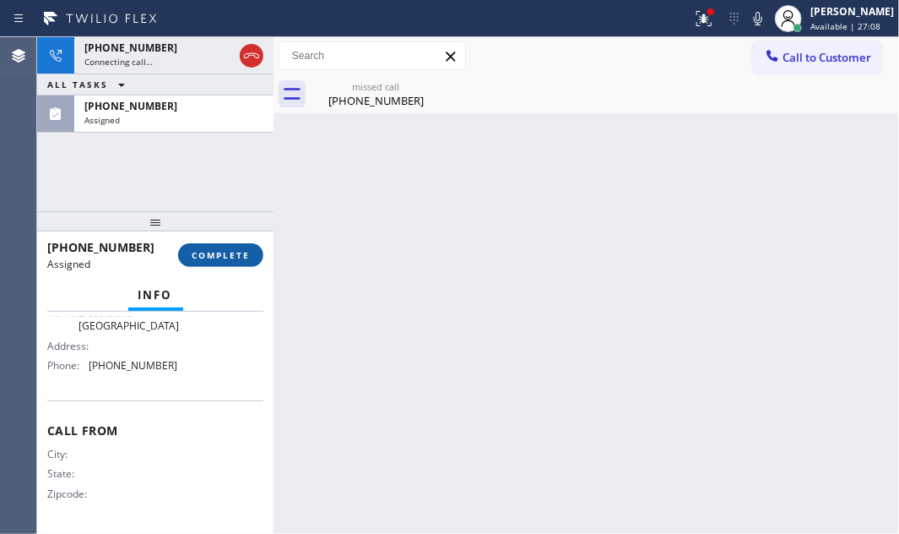
click at [210, 253] on span "COMPLETE" at bounding box center [221, 255] width 58 height 12
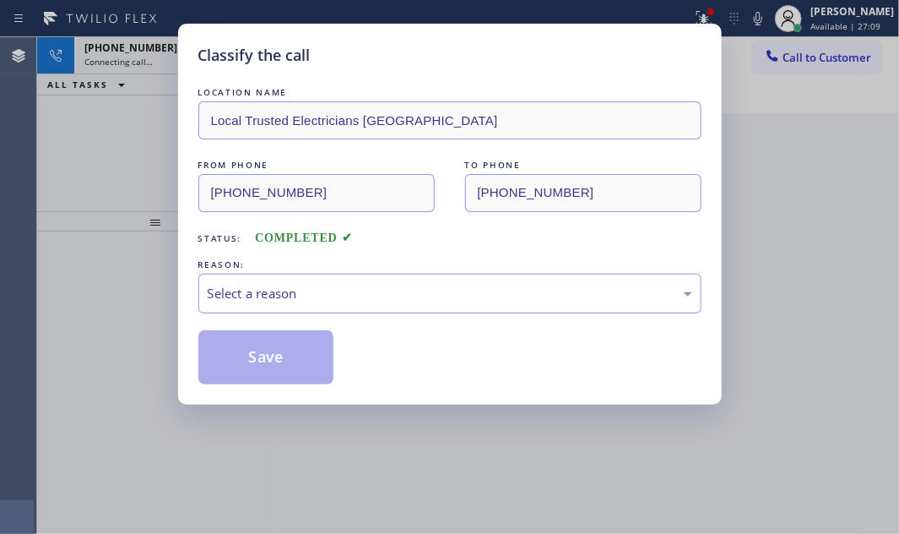
click at [396, 287] on div "Select a reason" at bounding box center [450, 293] width 485 height 19
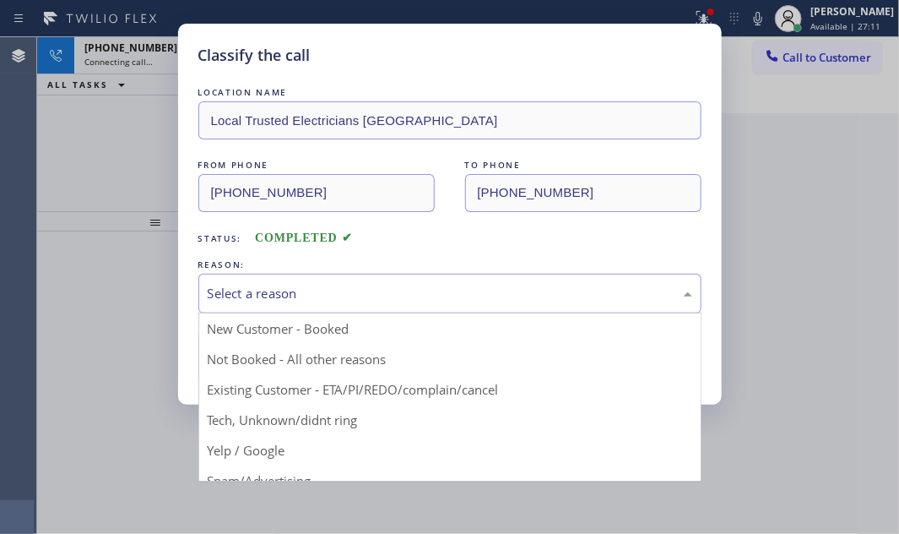
drag, startPoint x: 331, startPoint y: 426, endPoint x: 319, endPoint y: 385, distance: 43.0
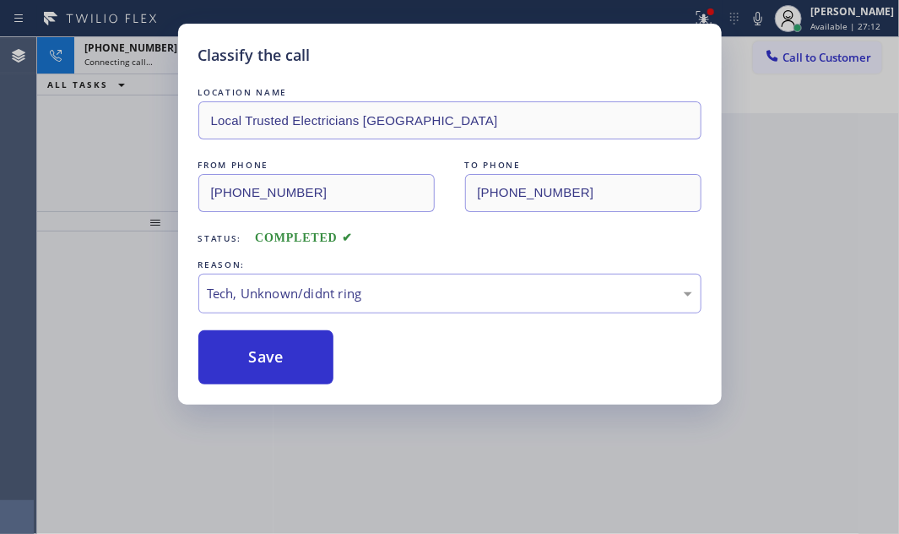
drag, startPoint x: 300, startPoint y: 354, endPoint x: 755, endPoint y: 438, distance: 462.8
click at [302, 354] on button "Save" at bounding box center [266, 357] width 136 height 54
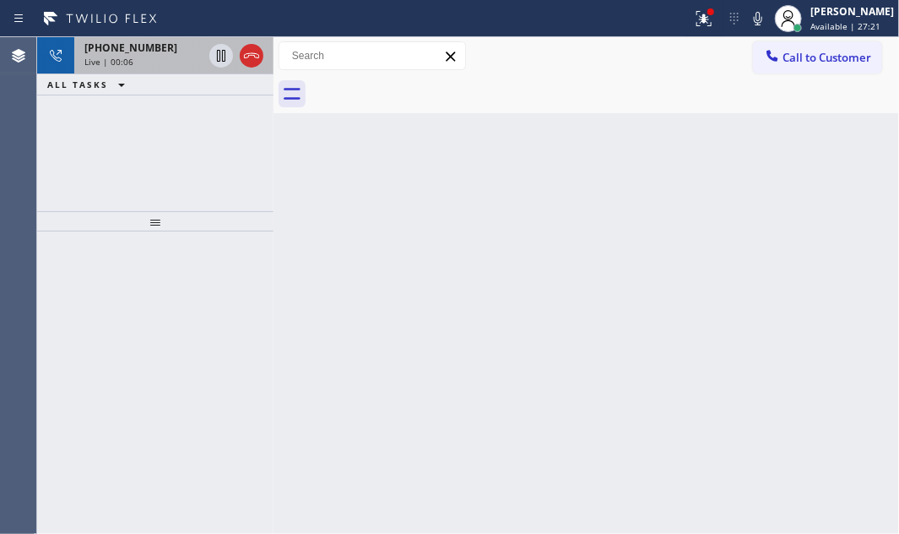
click at [162, 62] on div "Live | 00:06" at bounding box center [143, 62] width 118 height 12
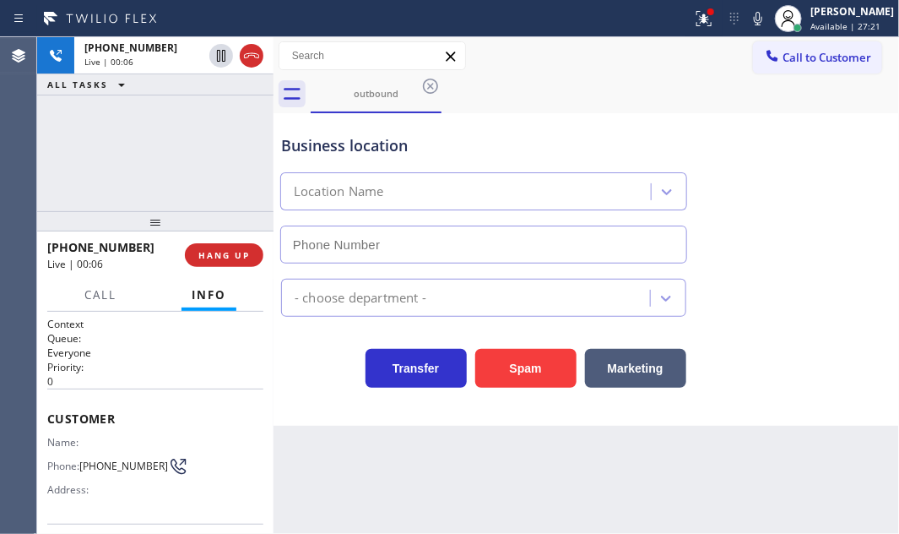
type input "[PHONE_NUMBER]"
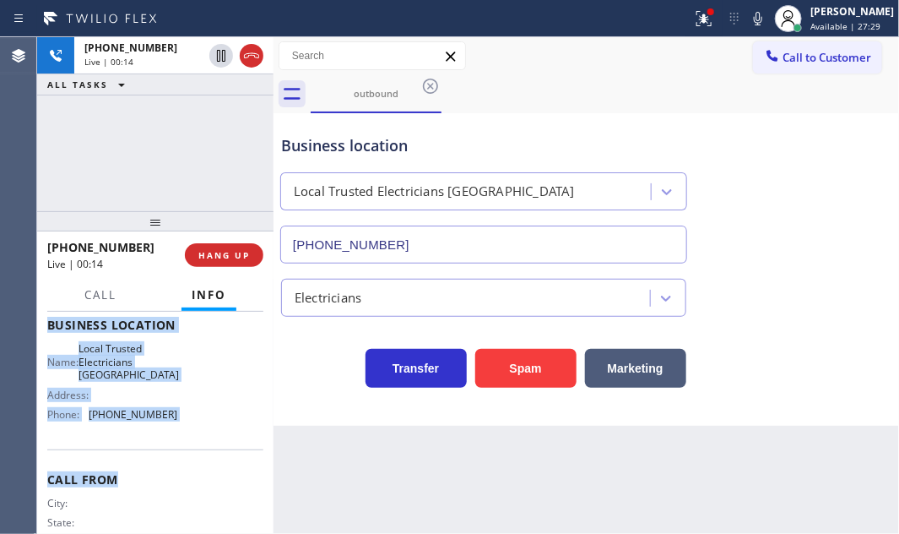
scroll to position [230, 0]
drag, startPoint x: 45, startPoint y: 334, endPoint x: 189, endPoint y: 432, distance: 174.4
click at [189, 432] on div "Context Queue: Everyone Priority: 0 Customer Name: Phone: [PHONE_NUMBER] Addres…" at bounding box center [155, 421] width 236 height 221
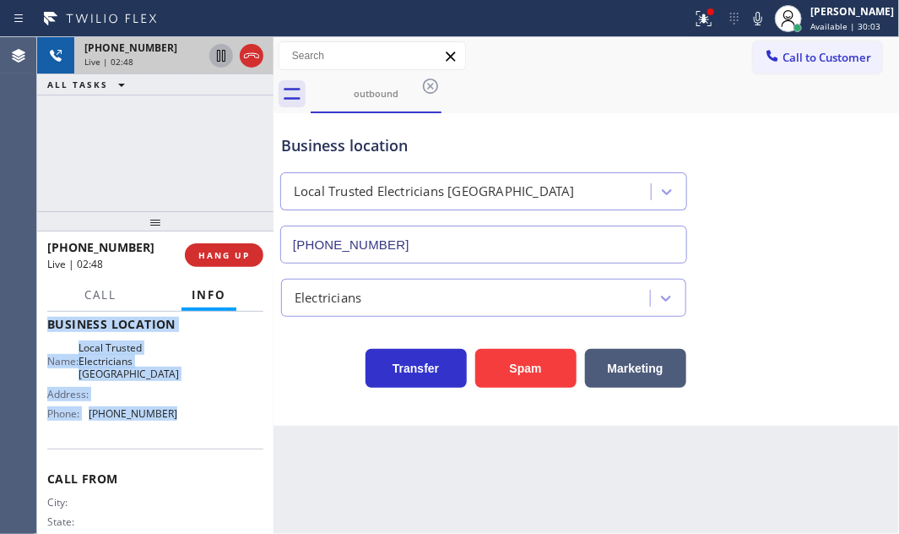
click at [216, 56] on icon at bounding box center [221, 56] width 20 height 20
click at [217, 58] on icon at bounding box center [221, 56] width 12 height 12
click at [178, 58] on div "Live | 04:14" at bounding box center [143, 62] width 118 height 12
click at [77, 48] on div "[PHONE_NUMBER] Live | 06:43" at bounding box center [140, 55] width 132 height 37
click at [169, 60] on div "Live | 06:44" at bounding box center [143, 62] width 118 height 12
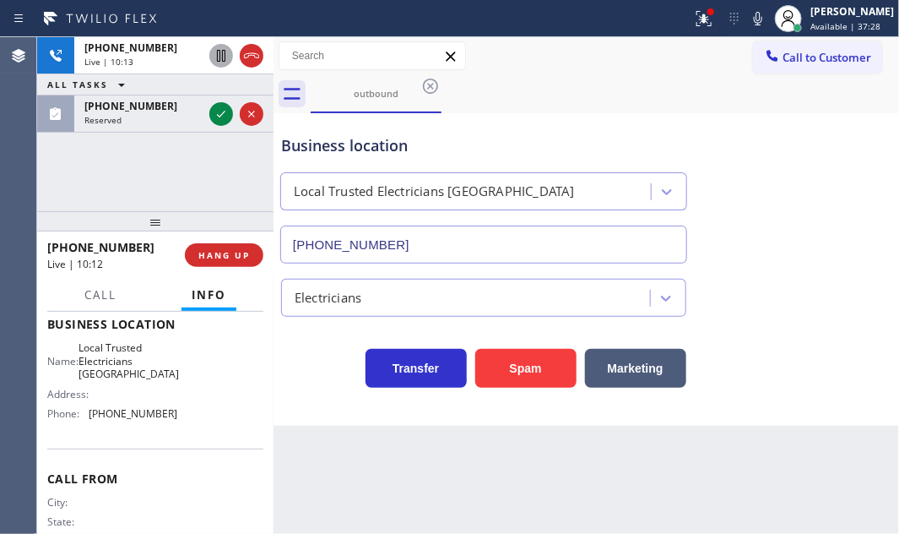
click at [869, 232] on div "Business location Local Trusted Electricians [GEOGRAPHIC_DATA] [PHONE_NUMBER]" at bounding box center [586, 187] width 617 height 153
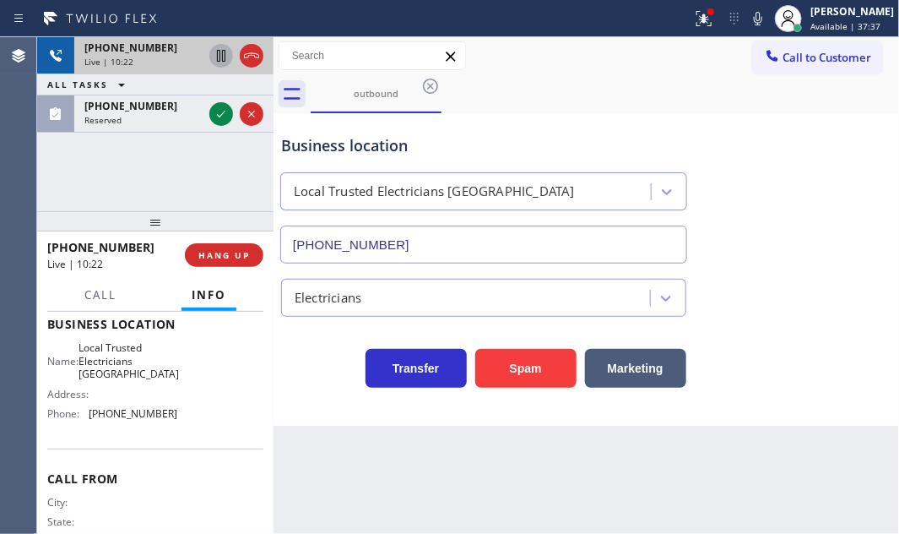
click at [131, 62] on div "Live | 10:22" at bounding box center [143, 62] width 118 height 12
click at [162, 58] on div "Live | 10:32" at bounding box center [143, 62] width 118 height 12
click at [171, 59] on div "Live | 10:33" at bounding box center [143, 62] width 118 height 12
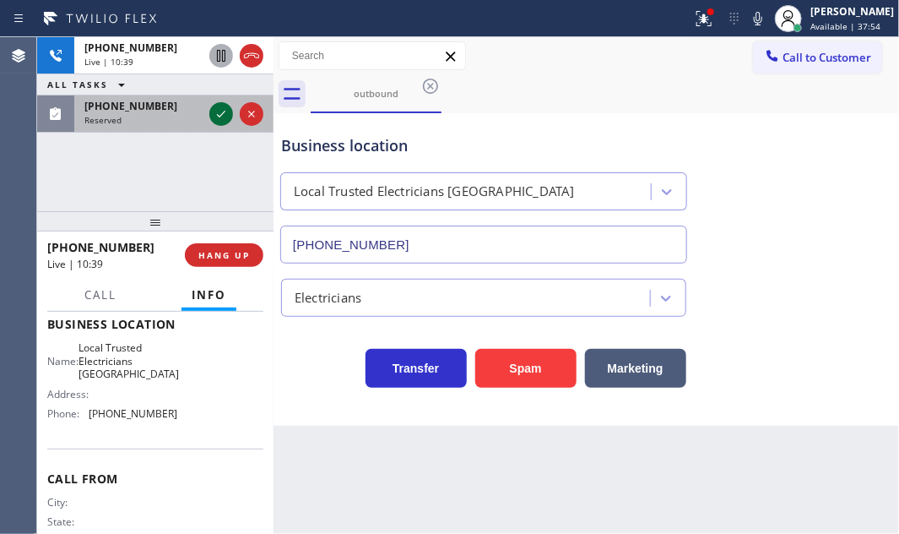
click at [216, 118] on icon at bounding box center [221, 114] width 20 height 20
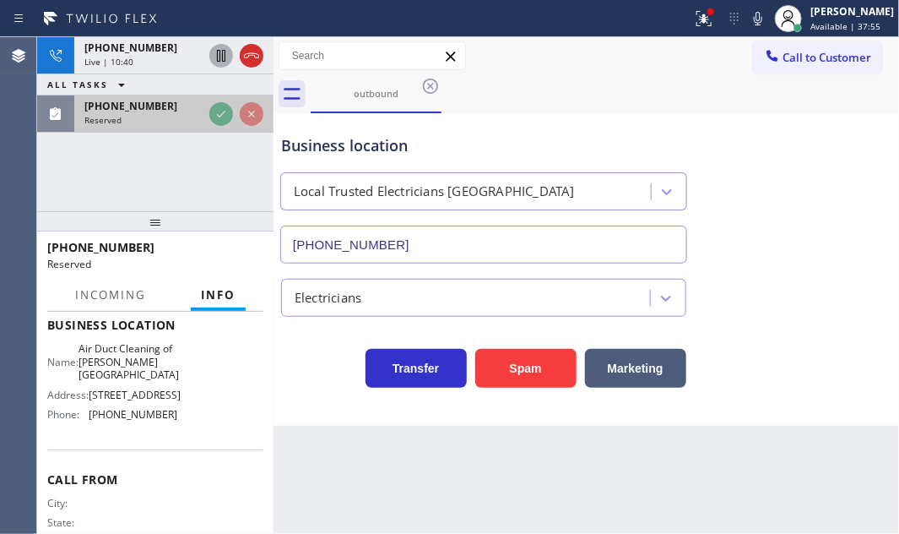
scroll to position [244, 0]
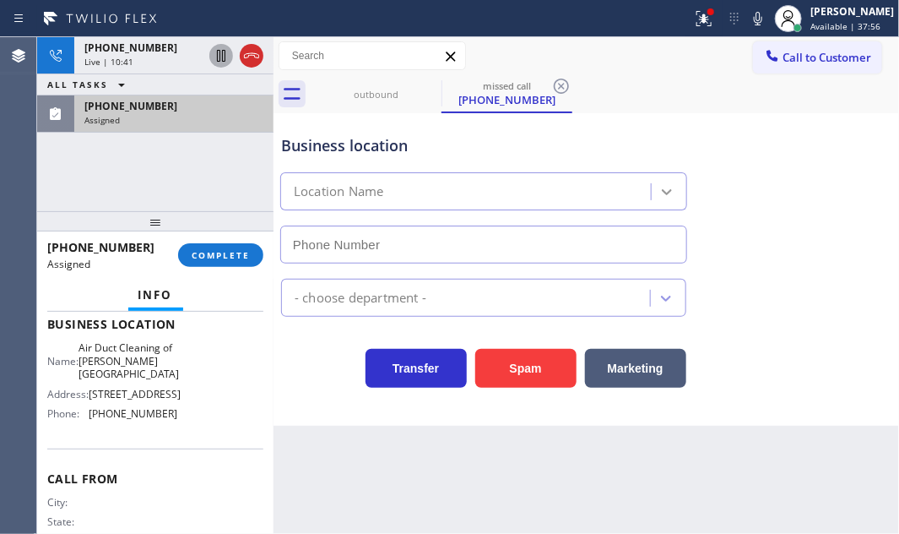
type input "[PHONE_NUMBER]"
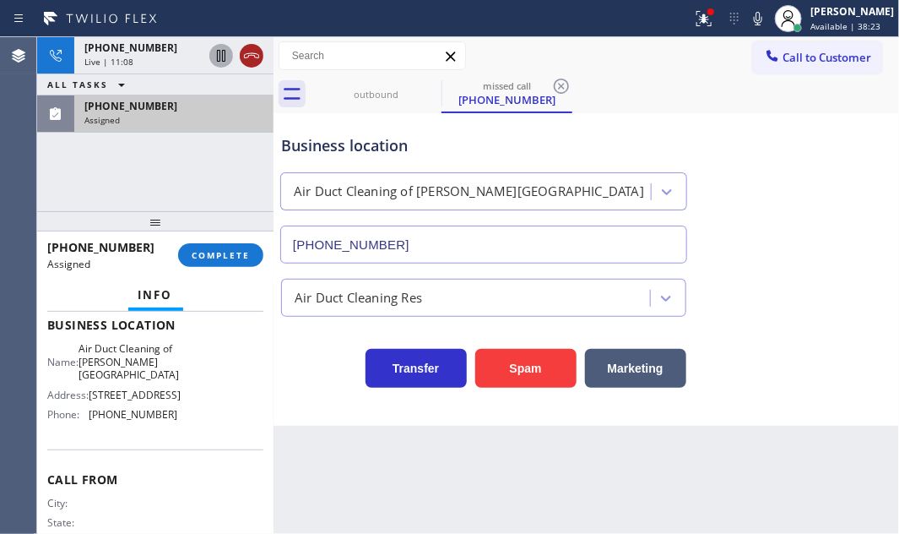
click at [250, 59] on icon at bounding box center [251, 56] width 20 height 20
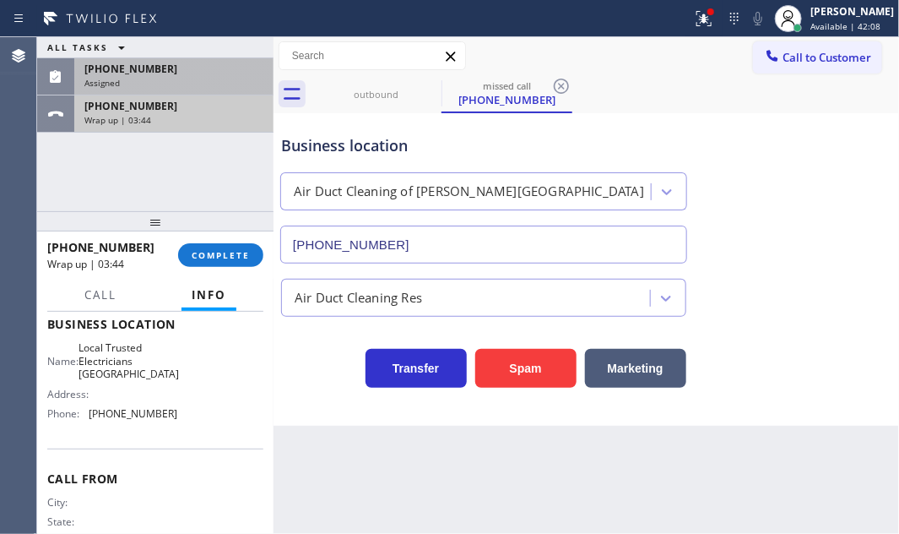
click at [205, 110] on div "[PHONE_NUMBER]" at bounding box center [173, 106] width 179 height 14
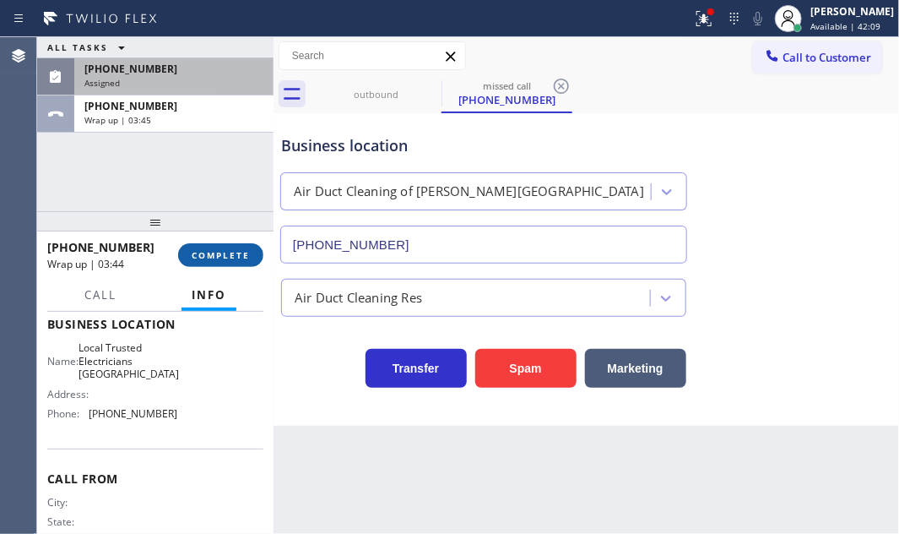
click at [232, 252] on span "COMPLETE" at bounding box center [221, 255] width 58 height 12
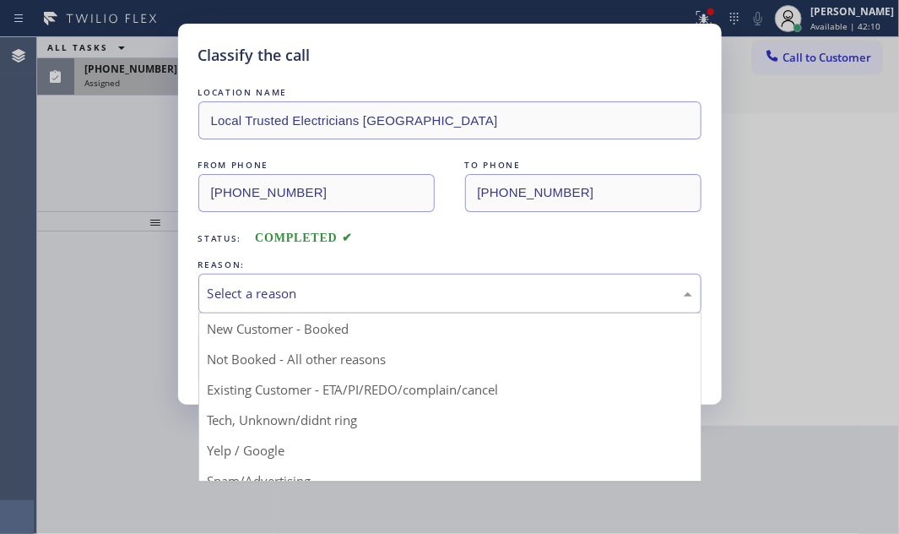
click at [447, 287] on div "Select a reason" at bounding box center [450, 293] width 485 height 19
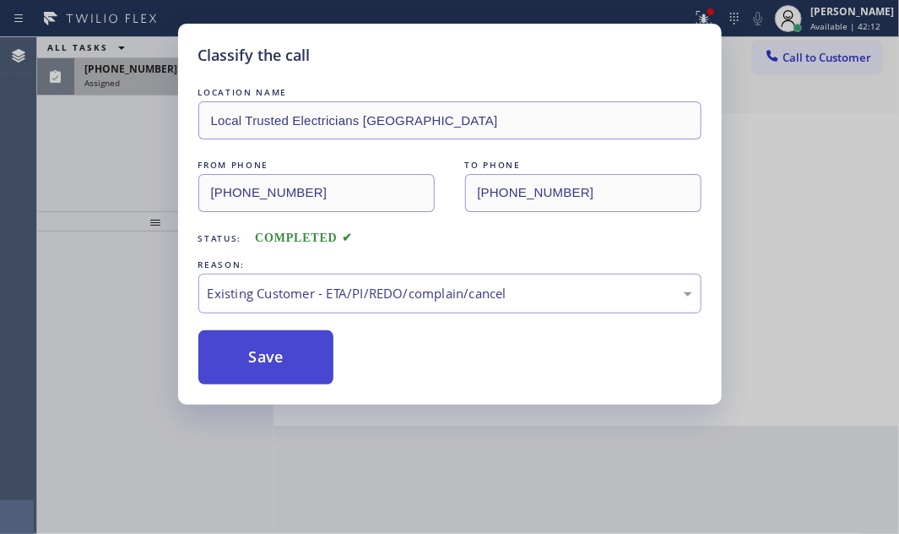
click at [246, 379] on button "Save" at bounding box center [266, 357] width 136 height 54
click at [242, 354] on button "Save" at bounding box center [266, 357] width 136 height 54
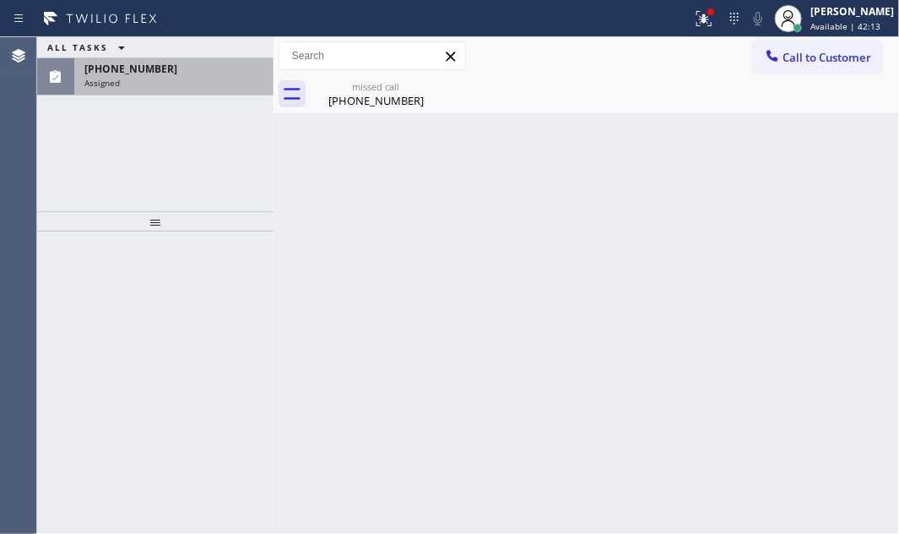
click at [163, 55] on div "ALL TASKS ALL TASKS ACTIVE TASKS TASKS IN WRAP UP" at bounding box center [155, 47] width 236 height 21
click at [172, 84] on div "Assigned" at bounding box center [173, 83] width 179 height 12
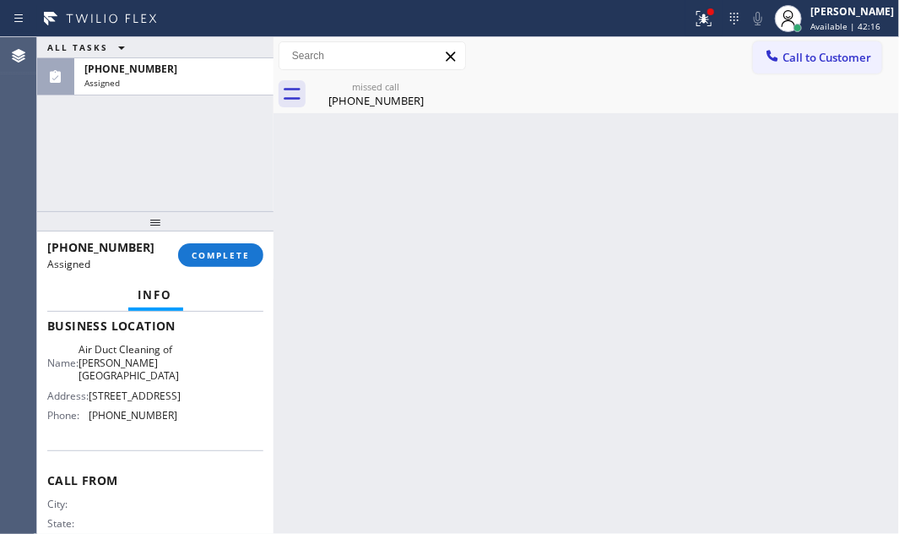
scroll to position [230, 0]
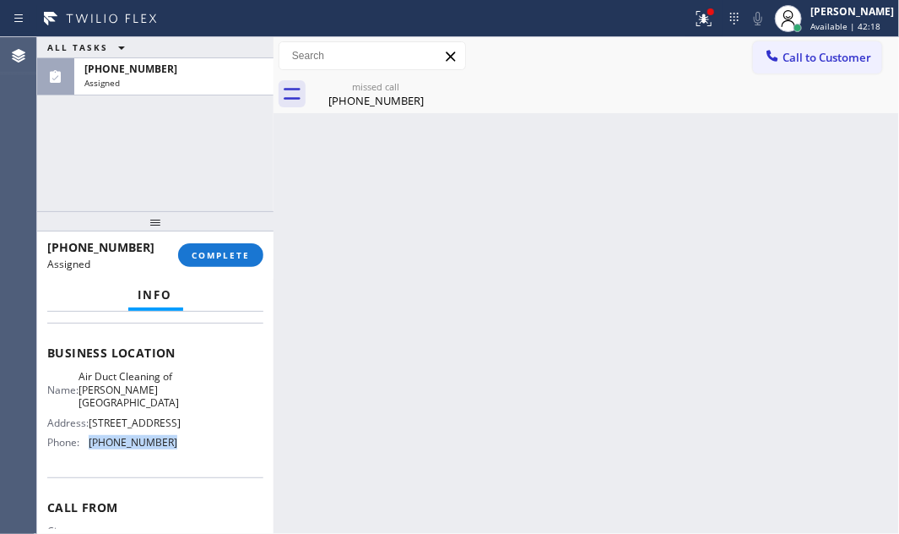
drag, startPoint x: 171, startPoint y: 463, endPoint x: 209, endPoint y: 479, distance: 40.1
click at [89, 454] on div "Name: Air Duct Cleaning of [PERSON_NAME][GEOGRAPHIC_DATA] Address: [STREET_ADDR…" at bounding box center [155, 412] width 216 height 85
drag, startPoint x: 794, startPoint y: 54, endPoint x: 784, endPoint y: 67, distance: 16.2
click at [793, 55] on span "Call to Customer" at bounding box center [827, 57] width 89 height 15
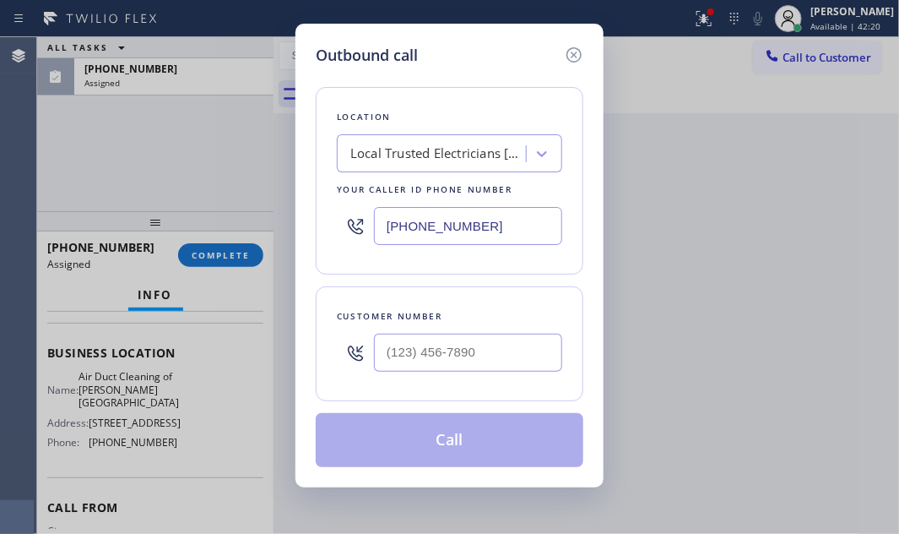
click at [520, 220] on input "[PHONE_NUMBER]" at bounding box center [468, 226] width 188 height 38
paste input "18) 574-5588"
type input "[PHONE_NUMBER]"
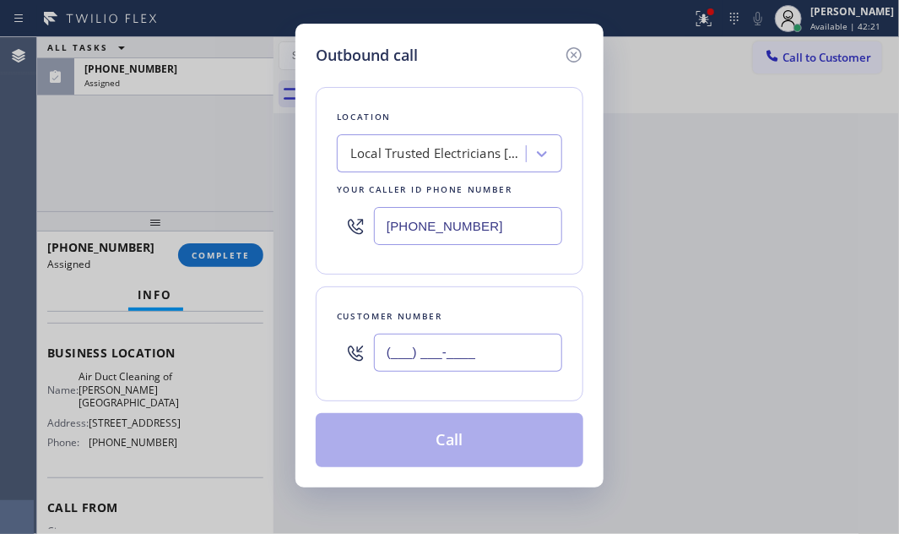
click at [506, 355] on input "(___) ___-____" at bounding box center [468, 352] width 188 height 38
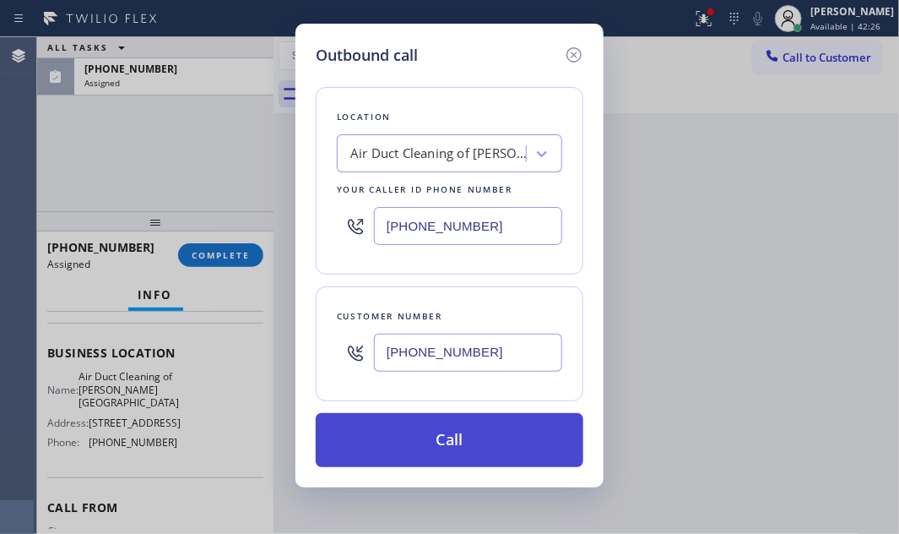
type input "[PHONE_NUMBER]"
click at [468, 420] on button "Call" at bounding box center [450, 440] width 268 height 54
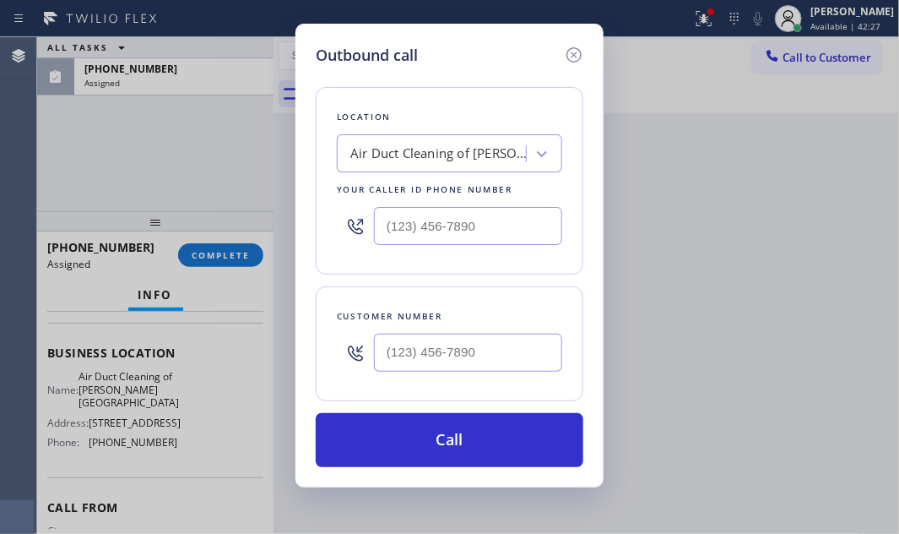
scroll to position [203, 0]
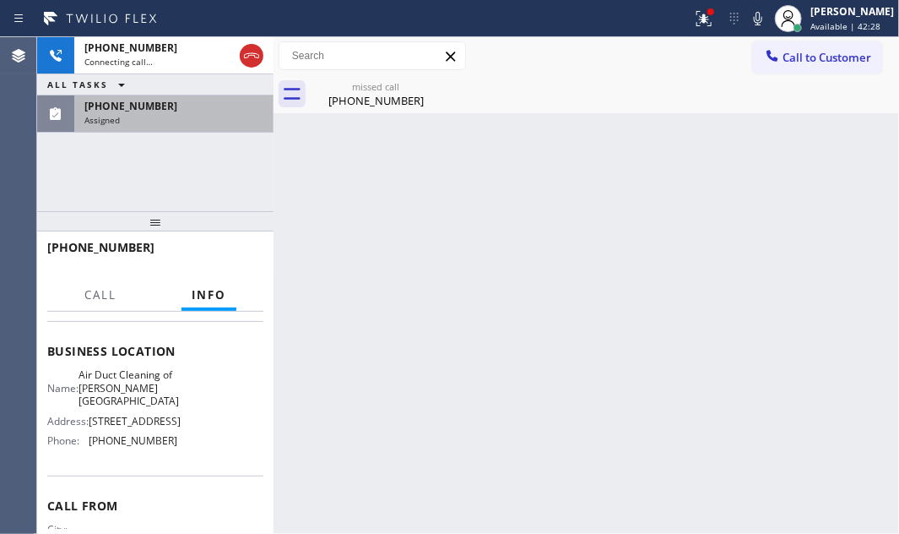
drag, startPoint x: 204, startPoint y: 119, endPoint x: 214, endPoint y: 231, distance: 112.7
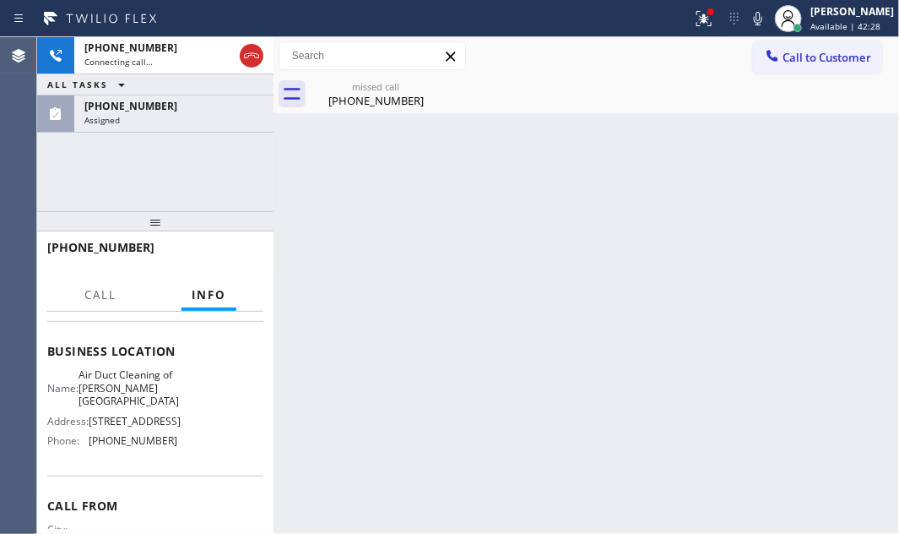
click at [204, 119] on div "Assigned" at bounding box center [173, 120] width 179 height 12
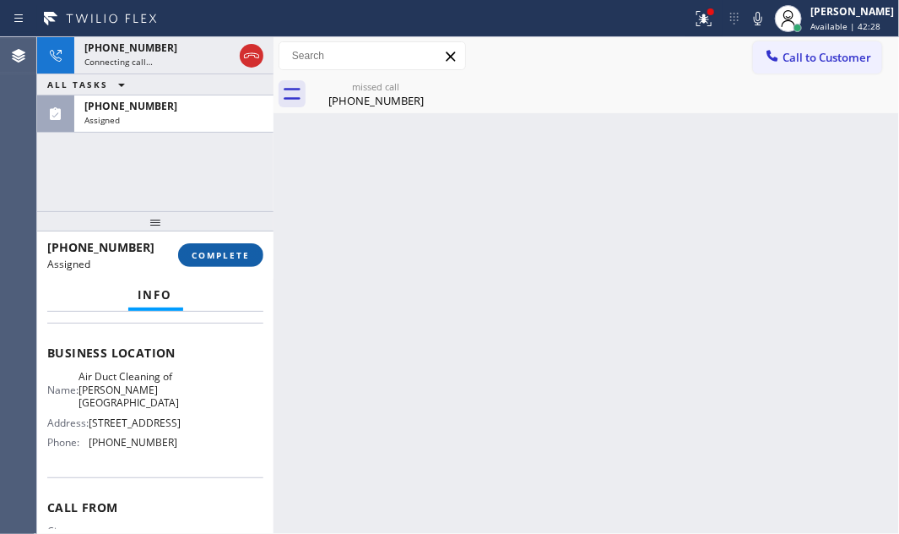
click at [226, 252] on span "COMPLETE" at bounding box center [221, 255] width 58 height 12
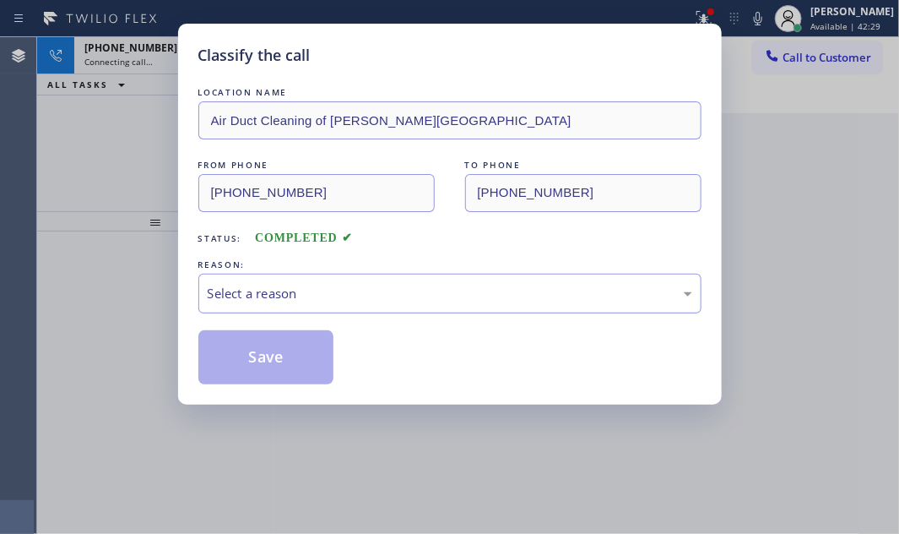
click at [404, 277] on div "Select a reason" at bounding box center [449, 294] width 503 height 40
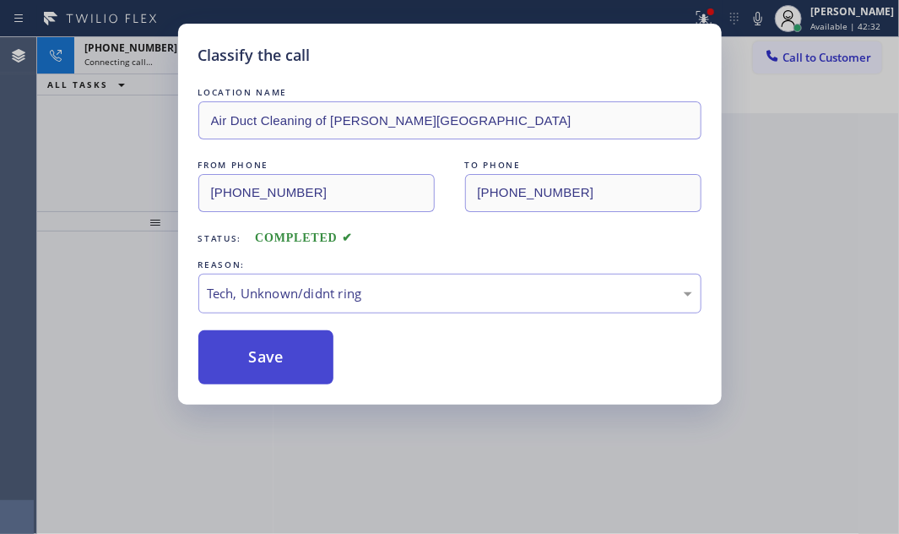
click at [288, 355] on button "Save" at bounding box center [266, 357] width 136 height 54
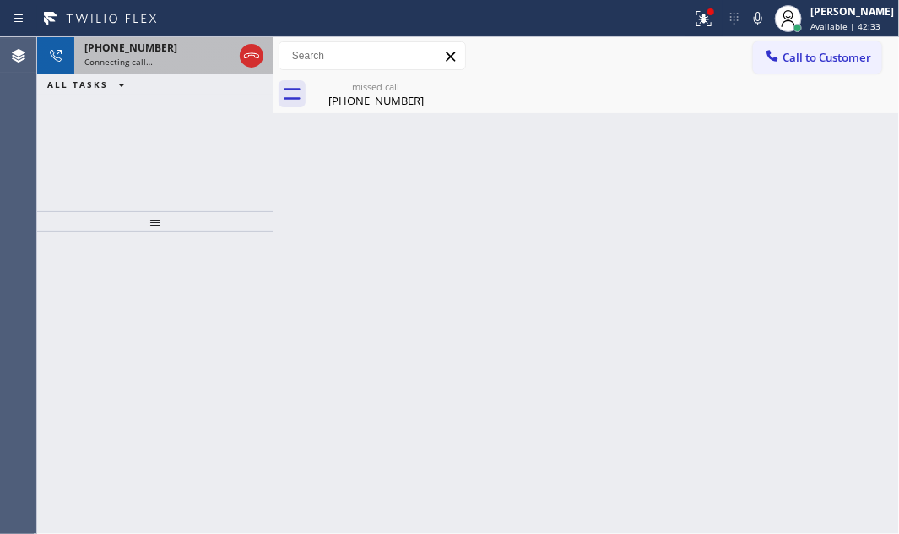
drag, startPoint x: 171, startPoint y: 57, endPoint x: 181, endPoint y: 68, distance: 13.7
click at [171, 59] on div "Connecting call…" at bounding box center [158, 62] width 149 height 12
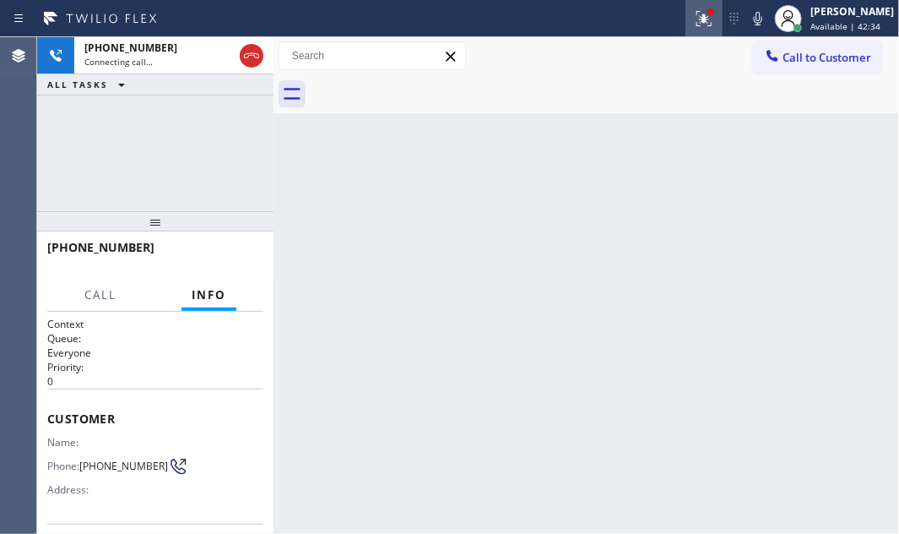
click at [694, 17] on icon at bounding box center [704, 18] width 20 height 20
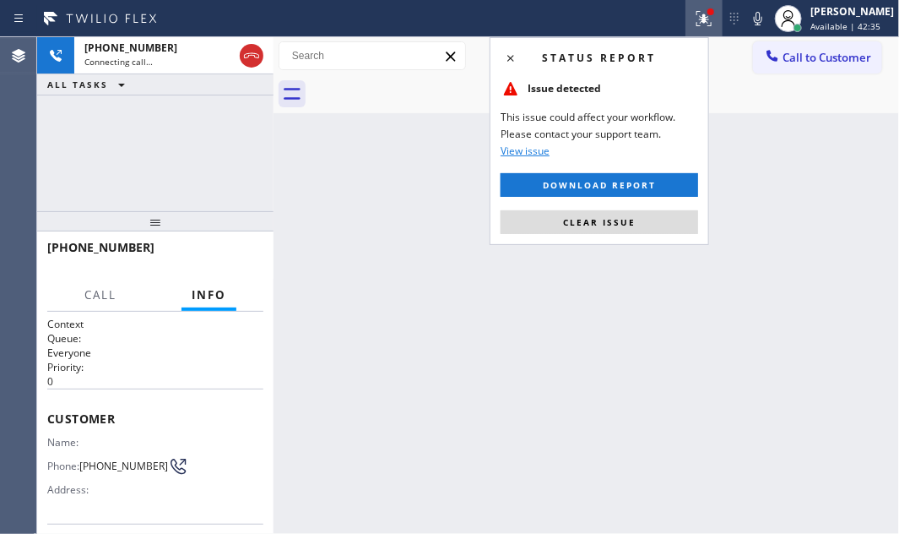
click at [629, 228] on button "Clear issue" at bounding box center [600, 222] width 198 height 24
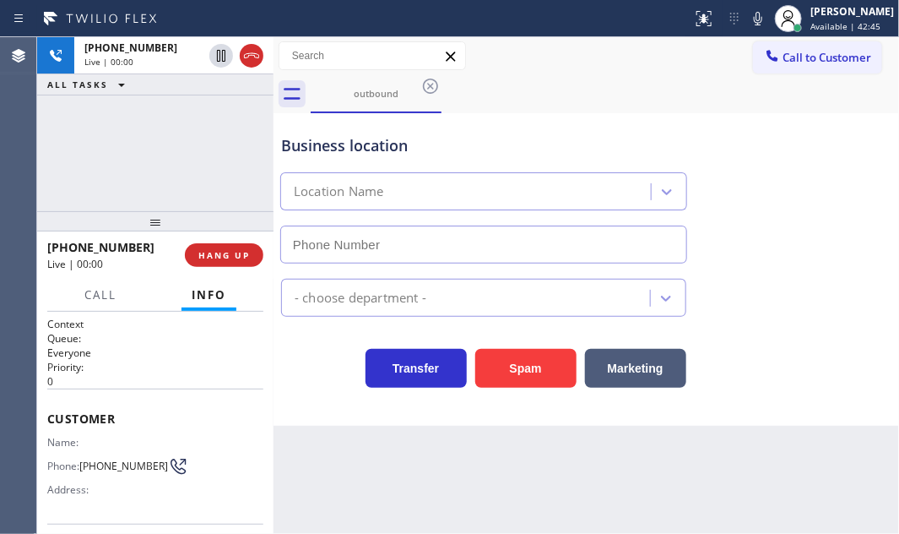
type input "[PHONE_NUMBER]"
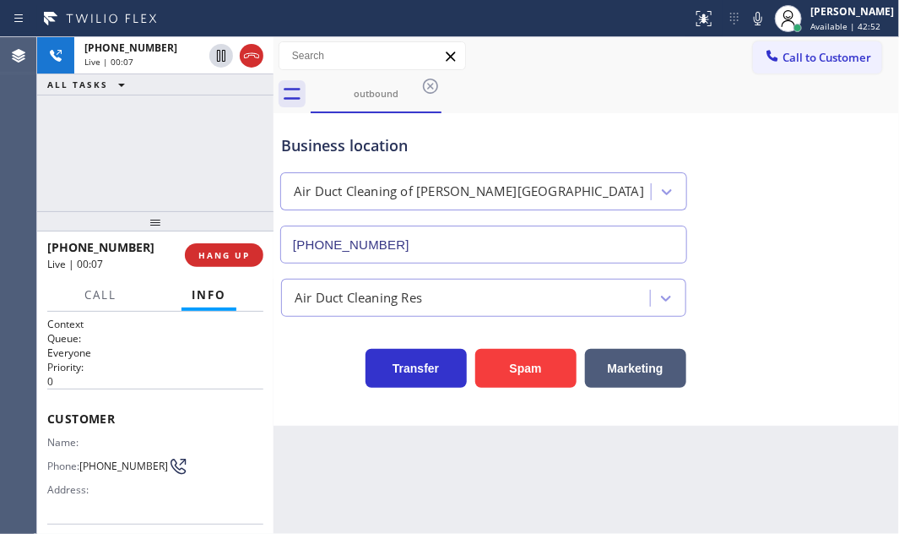
click at [152, 160] on div "[PHONE_NUMBER] Live | 00:07 ALL TASKS ALL TASKS ACTIVE TASKS TASKS IN WRAP UP" at bounding box center [155, 124] width 236 height 174
click at [161, 139] on div "[PHONE_NUMBER] Live | 00:10 ALL TASKS ALL TASKS ACTIVE TASKS TASKS IN WRAP UP" at bounding box center [155, 124] width 236 height 174
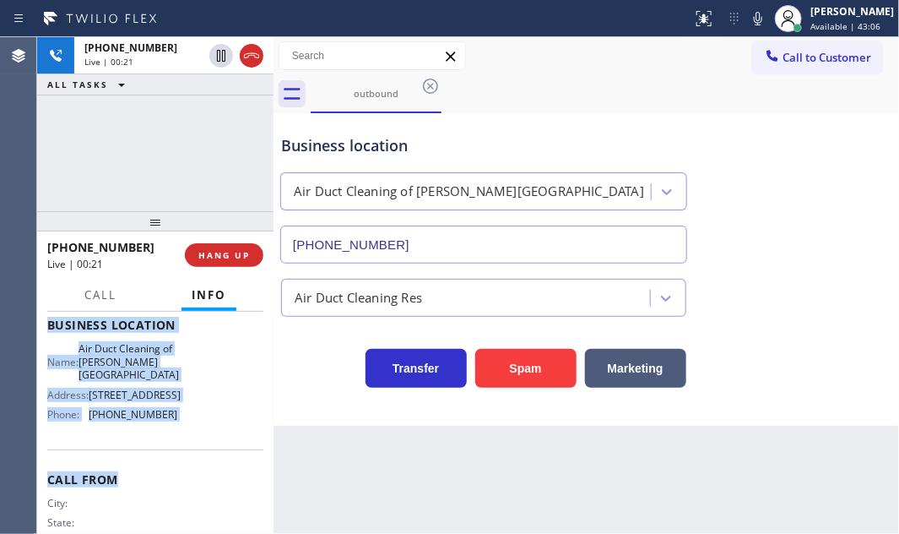
scroll to position [230, 0]
drag, startPoint x: 48, startPoint y: 413, endPoint x: 198, endPoint y: 454, distance: 155.8
click at [198, 454] on div "Context Queue: Everyone Priority: 0 Customer Name: Phone: [PHONE_NUMBER] Addres…" at bounding box center [155, 331] width 216 height 489
click at [210, 253] on span "HANG UP" at bounding box center [223, 255] width 51 height 12
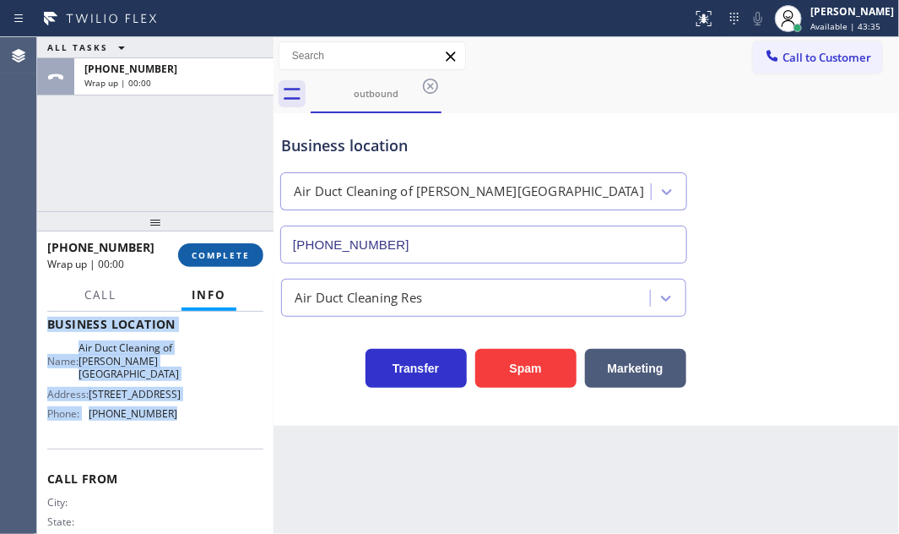
click at [213, 254] on span "COMPLETE" at bounding box center [221, 255] width 58 height 12
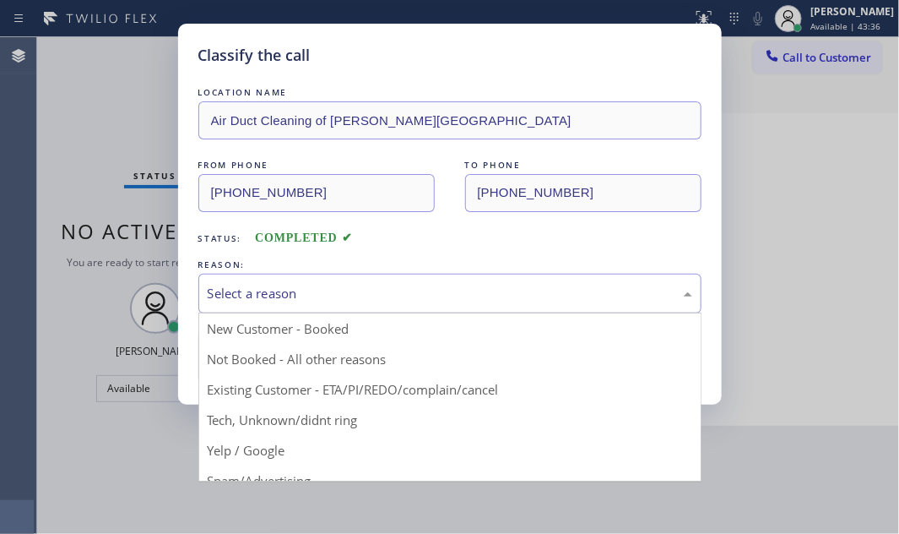
click at [516, 287] on div "Select a reason" at bounding box center [450, 293] width 485 height 19
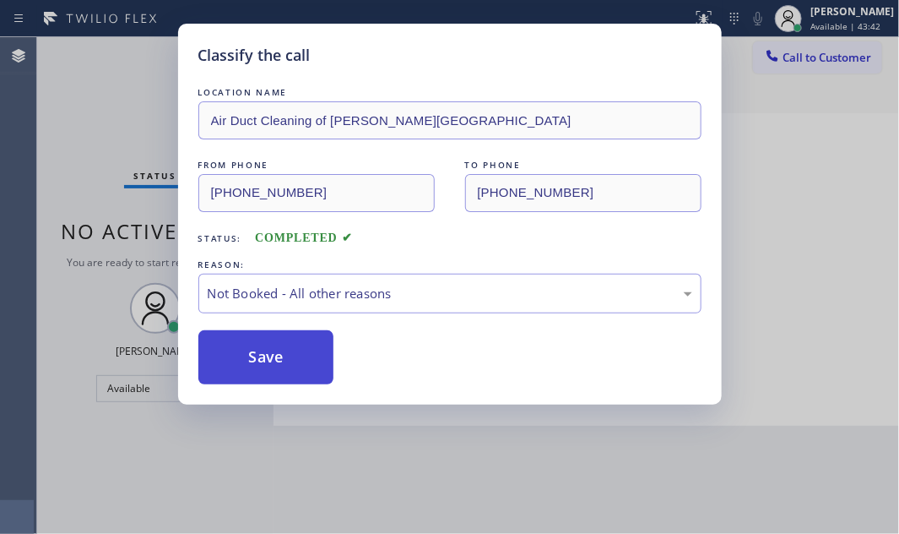
click at [264, 356] on button "Save" at bounding box center [266, 357] width 136 height 54
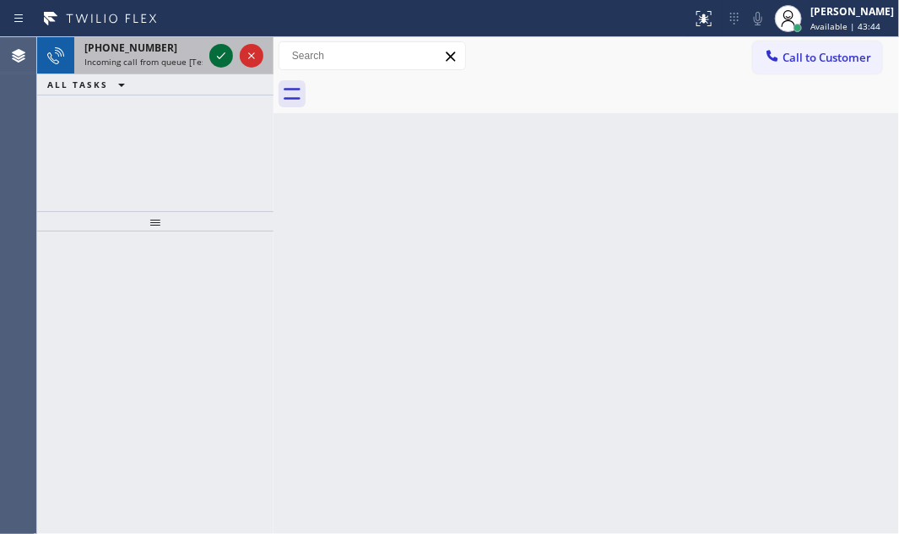
click at [219, 59] on icon at bounding box center [221, 56] width 20 height 20
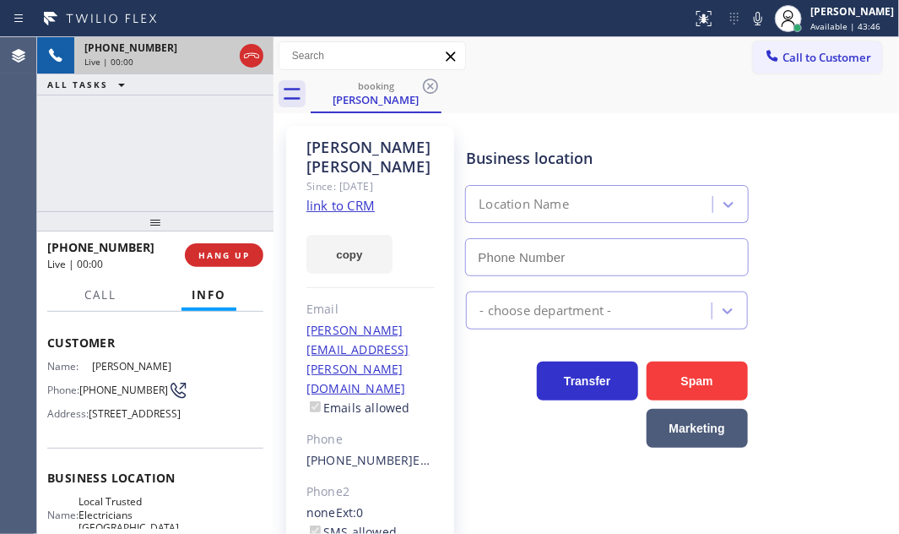
scroll to position [230, 0]
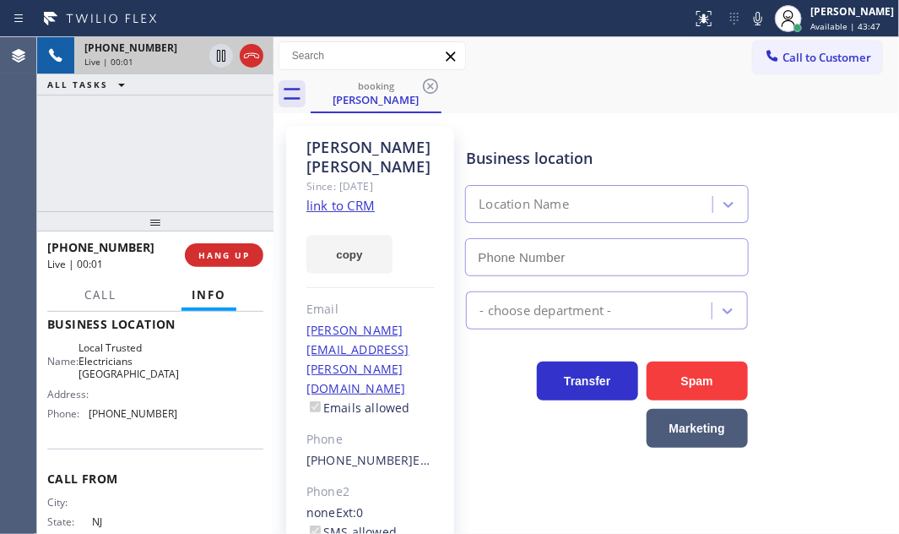
type input "[PHONE_NUMBER]"
click at [257, 60] on icon at bounding box center [251, 56] width 20 height 20
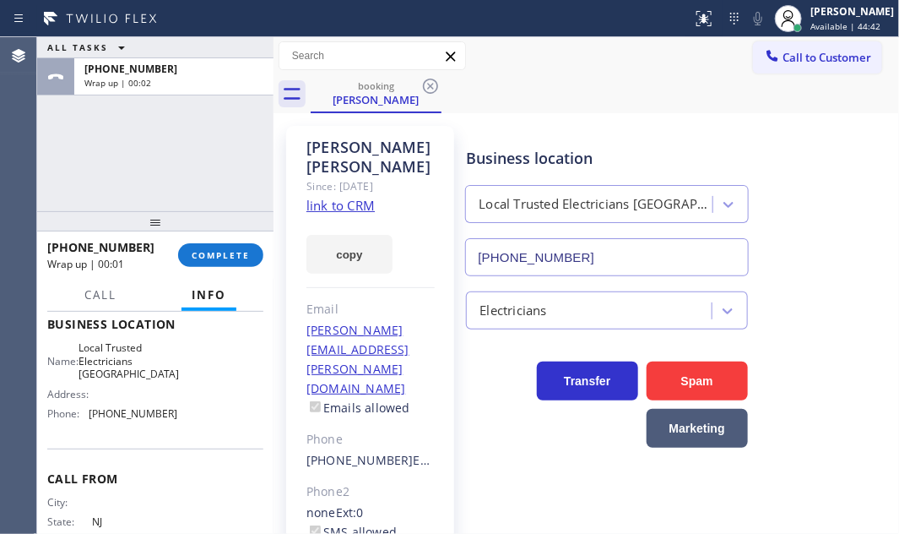
drag, startPoint x: 825, startPoint y: 60, endPoint x: 815, endPoint y: 67, distance: 12.2
click at [819, 62] on span "Call to Customer" at bounding box center [827, 57] width 89 height 15
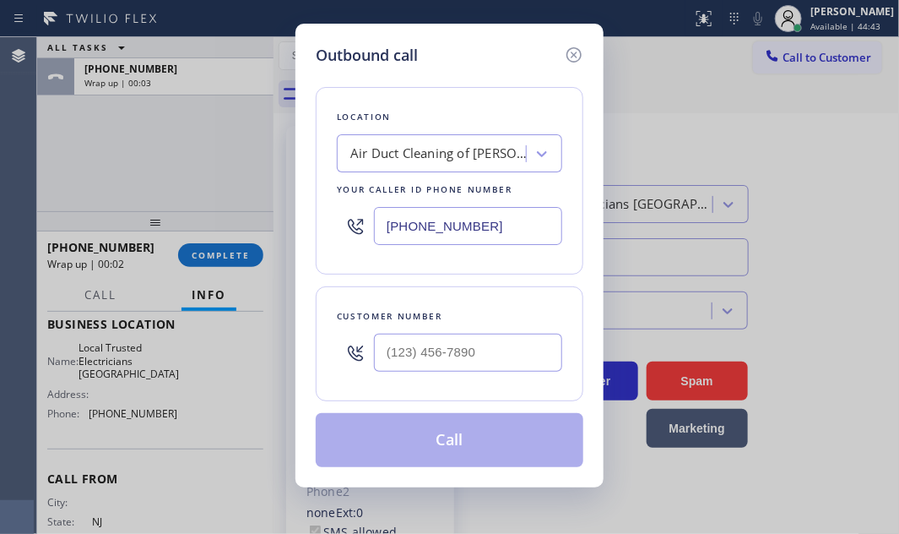
click at [495, 230] on input "[PHONE_NUMBER]" at bounding box center [468, 226] width 188 height 38
paste input "05) 222-7117"
type input "[PHONE_NUMBER]"
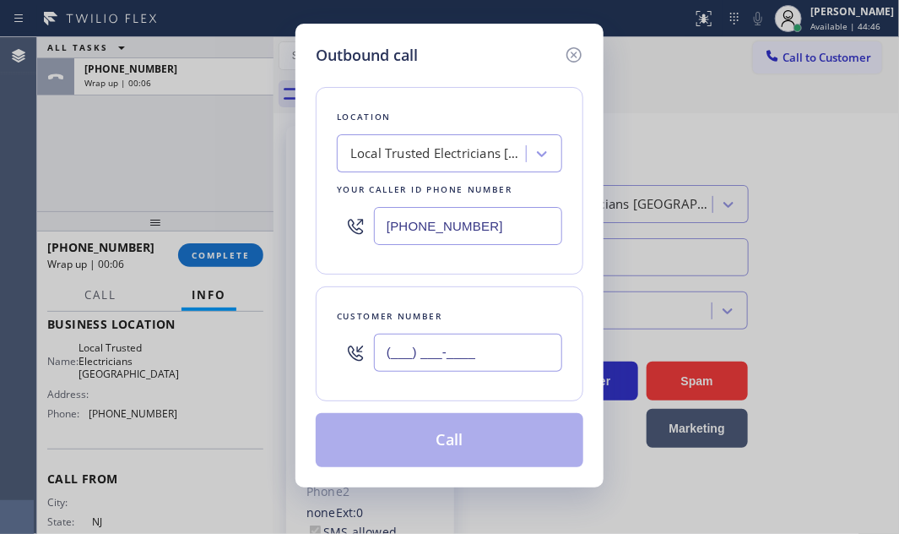
click at [449, 340] on input "(___) ___-____" at bounding box center [468, 352] width 188 height 38
paste input "551) 201-5223"
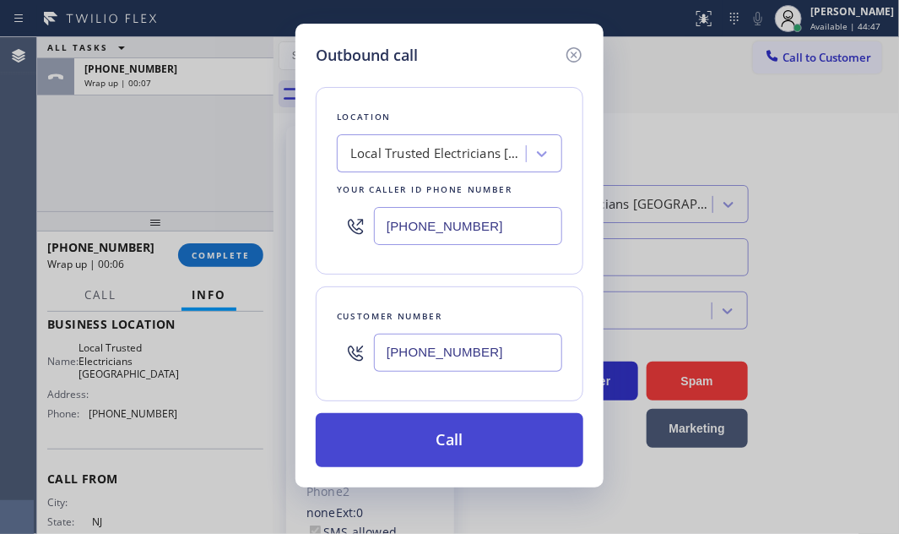
type input "[PHONE_NUMBER]"
click at [444, 434] on button "Call" at bounding box center [450, 440] width 268 height 54
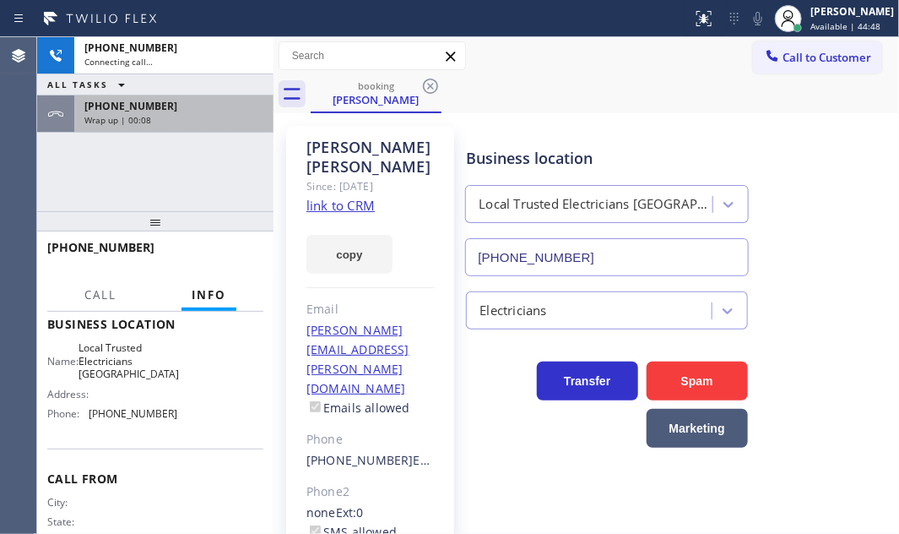
click at [197, 95] on div "[PHONE_NUMBER] Wrap up | 00:08" at bounding box center [170, 113] width 192 height 37
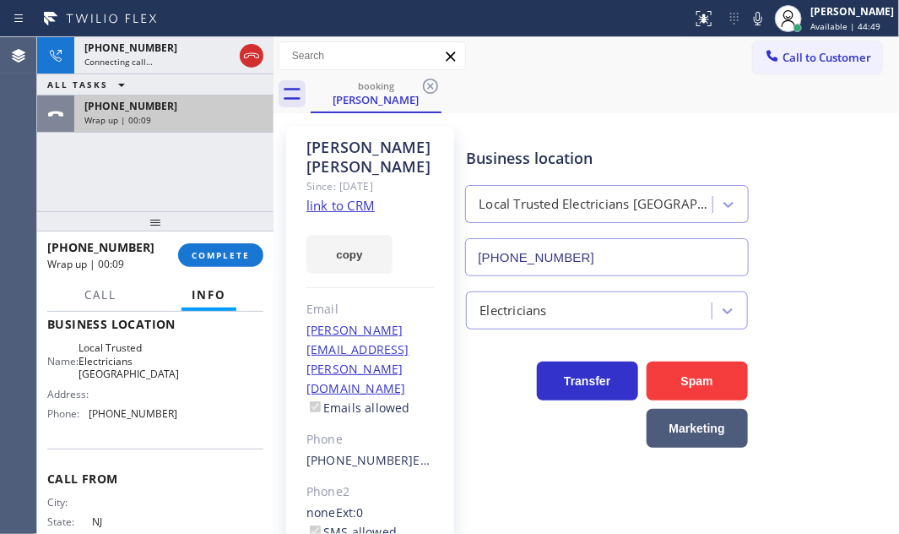
click at [209, 116] on div "Wrap up | 00:09" at bounding box center [173, 120] width 179 height 12
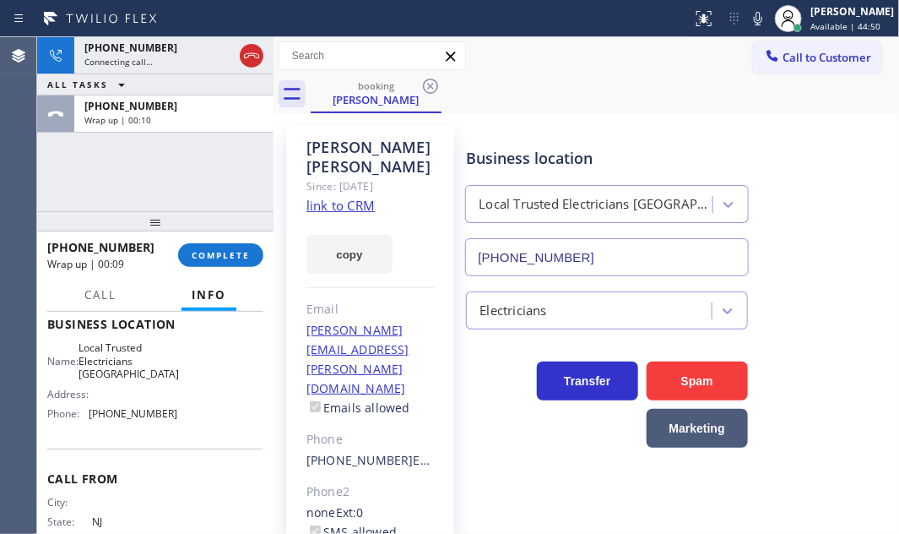
drag, startPoint x: 222, startPoint y: 247, endPoint x: 300, endPoint y: 266, distance: 79.9
click at [224, 247] on button "COMPLETE" at bounding box center [220, 255] width 85 height 24
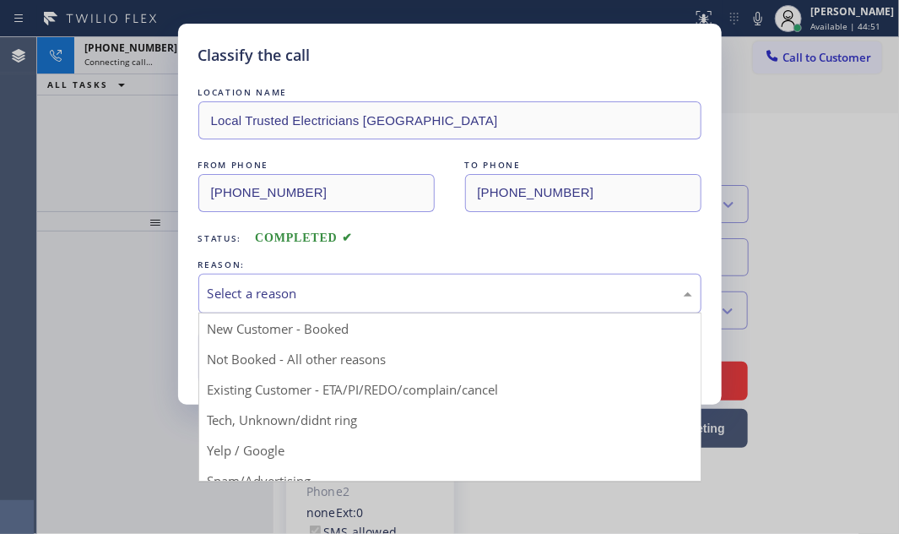
drag, startPoint x: 356, startPoint y: 295, endPoint x: 369, endPoint y: 290, distance: 14.0
click at [355, 295] on div "Select a reason" at bounding box center [450, 293] width 485 height 19
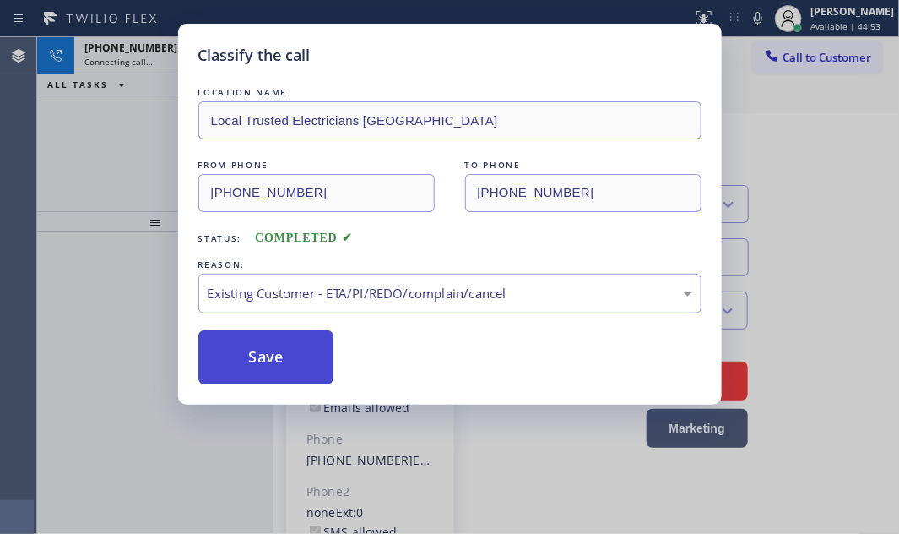
click at [257, 350] on button "Save" at bounding box center [266, 357] width 136 height 54
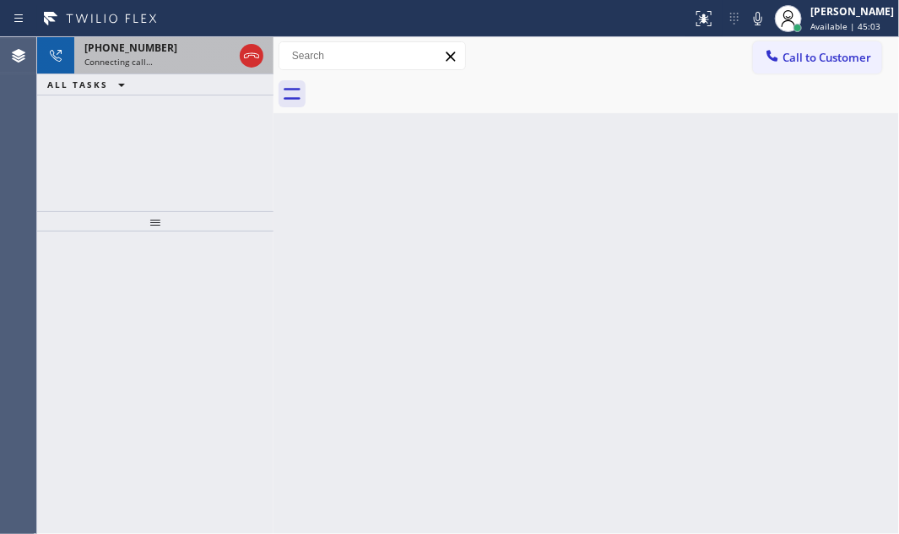
click at [177, 59] on div "Connecting call…" at bounding box center [158, 62] width 149 height 12
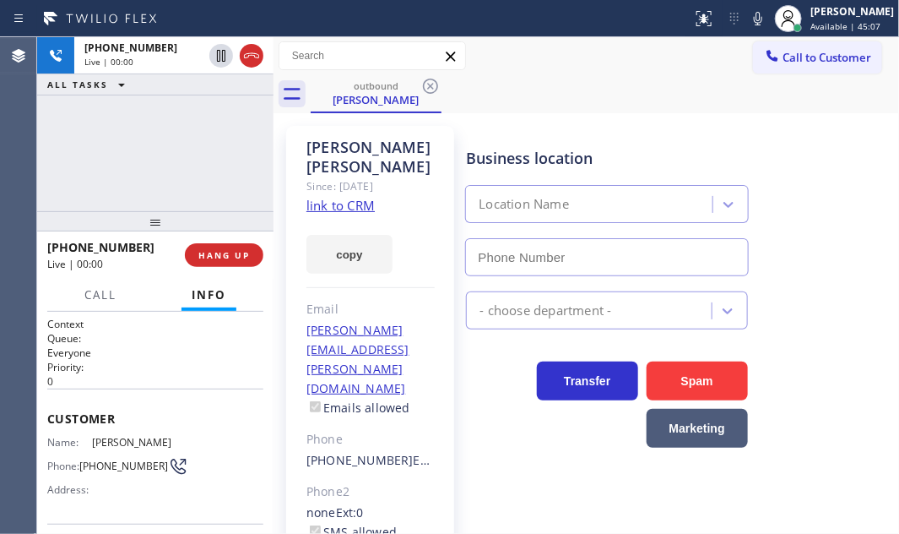
type input "[PHONE_NUMBER]"
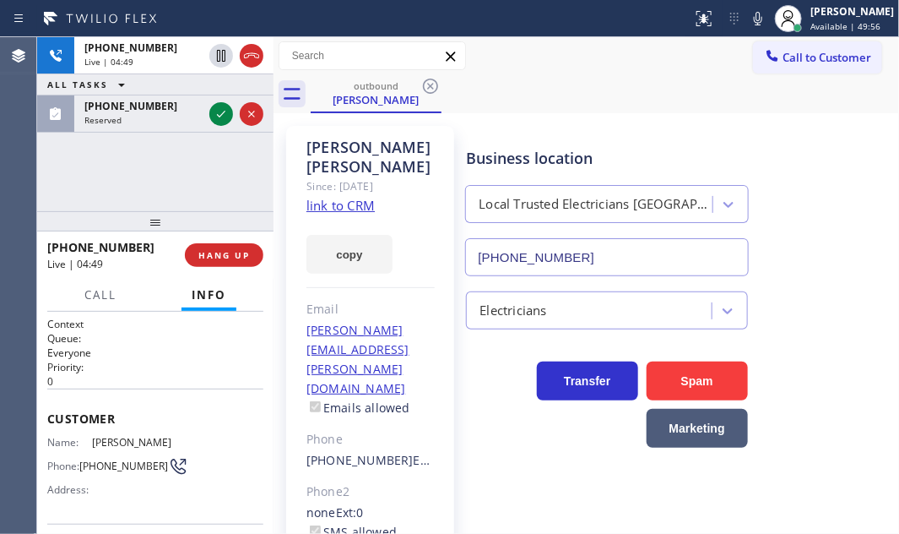
click at [61, 160] on div "[PHONE_NUMBER] Live | 04:49 ALL TASKS ALL TASKS ACTIVE TASKS TASKS IN WRAP UP […" at bounding box center [155, 124] width 236 height 174
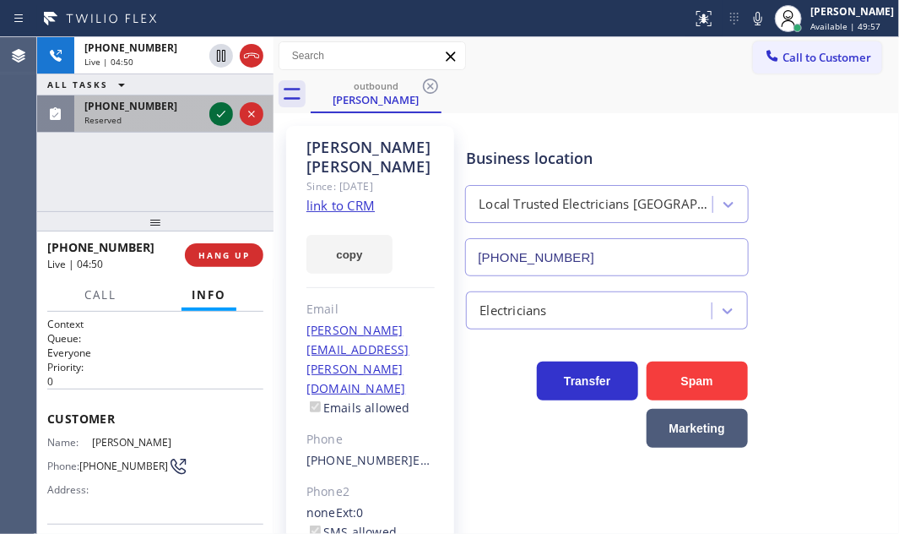
click at [218, 110] on icon at bounding box center [221, 114] width 20 height 20
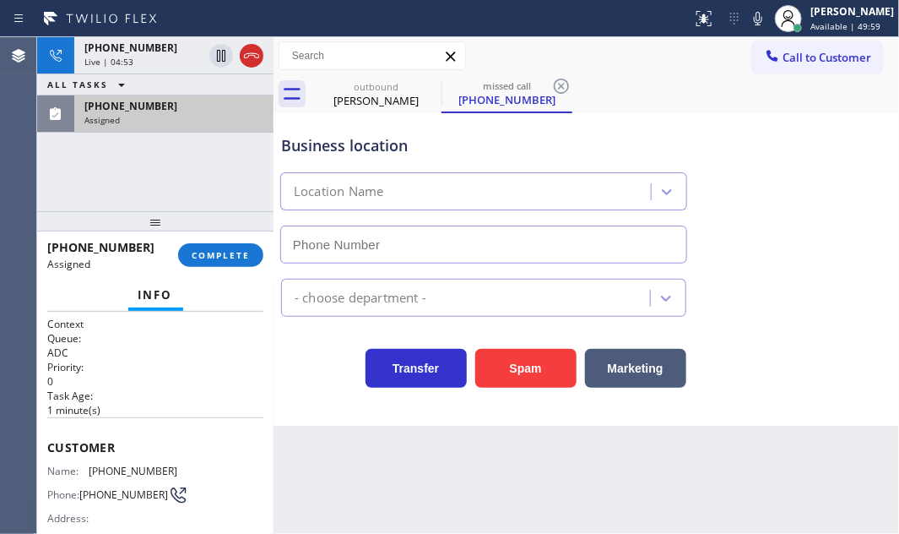
type input "[PHONE_NUMBER]"
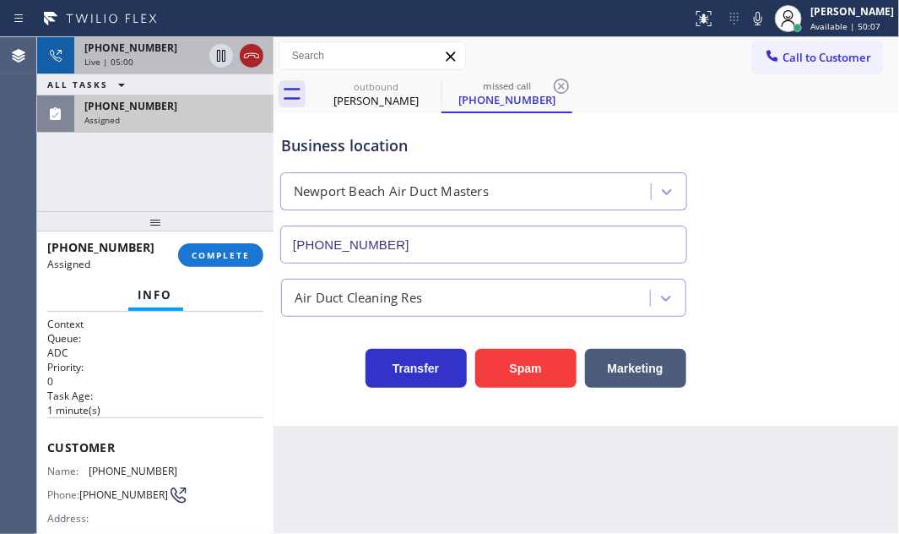
click at [259, 54] on icon at bounding box center [251, 56] width 20 height 20
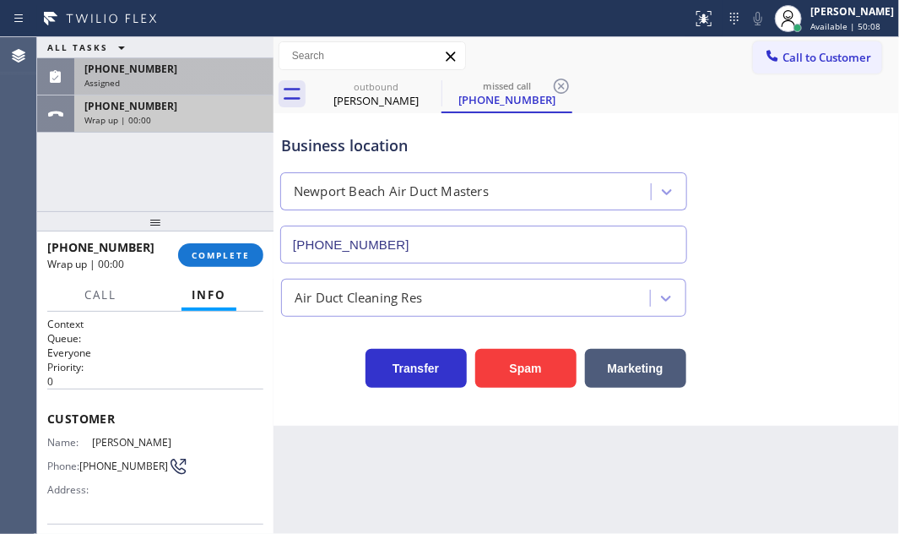
click at [210, 114] on div "Wrap up | 00:00" at bounding box center [173, 120] width 179 height 12
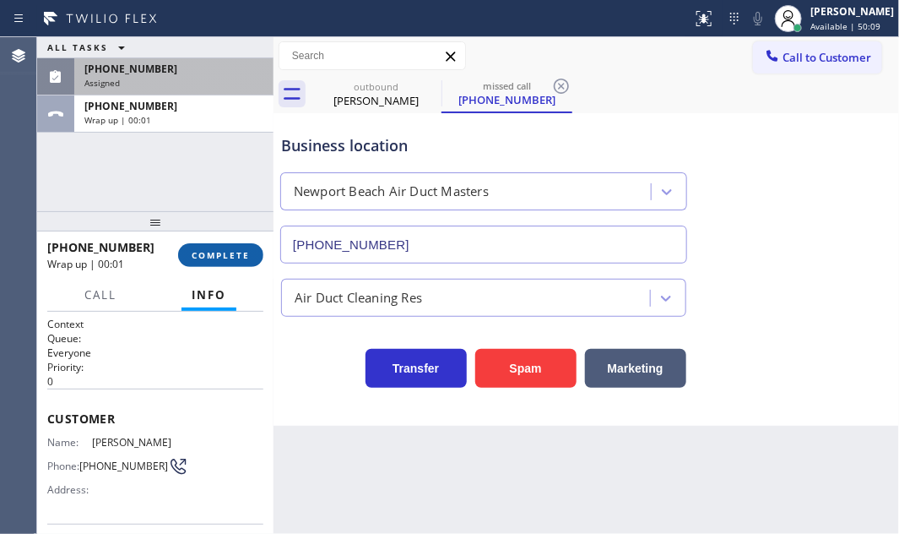
click at [234, 249] on span "COMPLETE" at bounding box center [221, 255] width 58 height 12
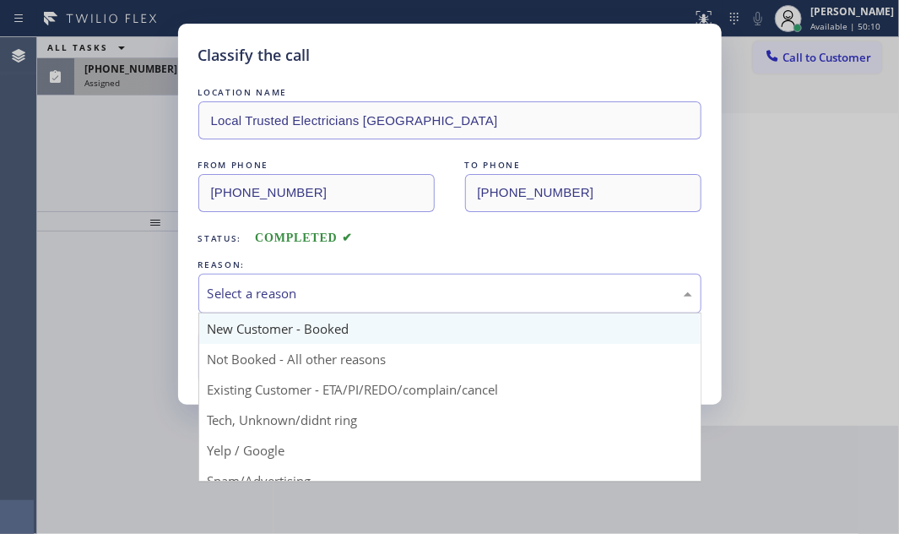
drag, startPoint x: 423, startPoint y: 294, endPoint x: 370, endPoint y: 328, distance: 63.0
click at [422, 294] on div "Select a reason" at bounding box center [450, 293] width 485 height 19
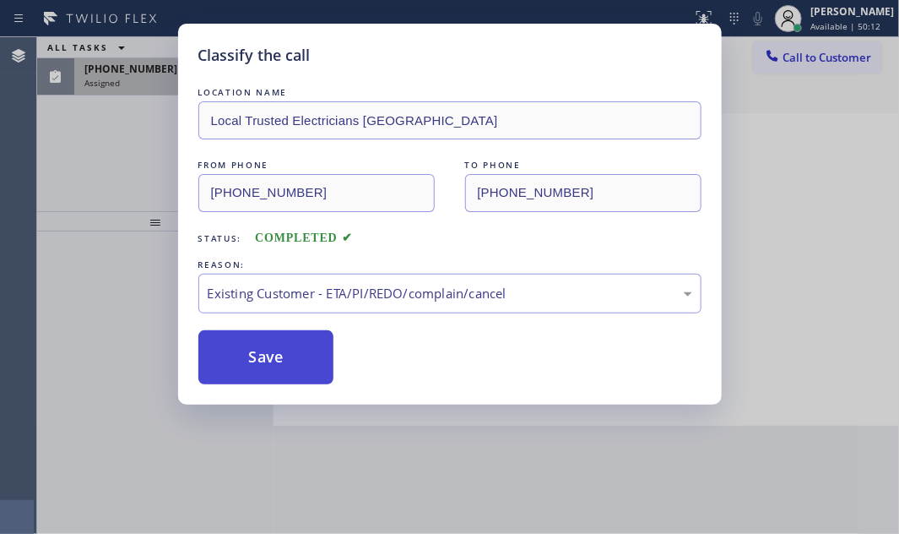
click at [267, 355] on button "Save" at bounding box center [266, 357] width 136 height 54
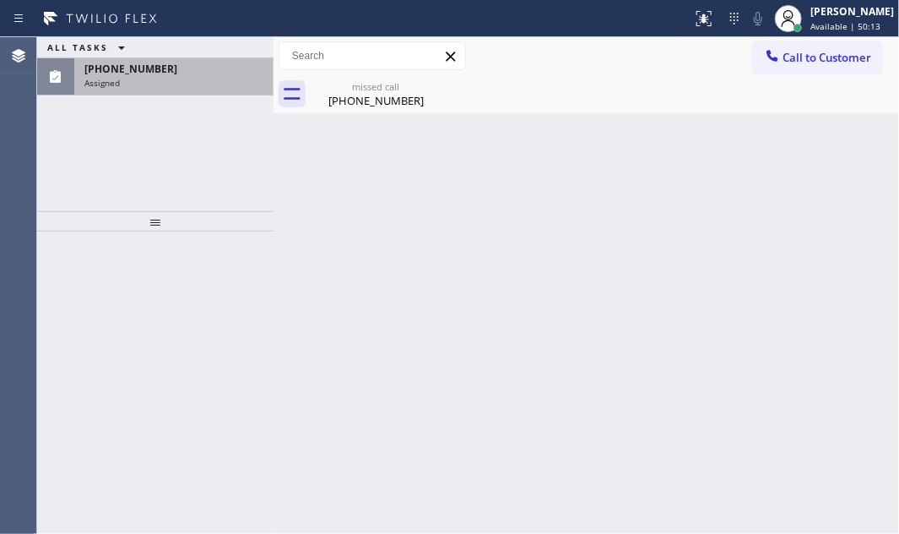
click at [153, 84] on div "Assigned" at bounding box center [173, 83] width 179 height 12
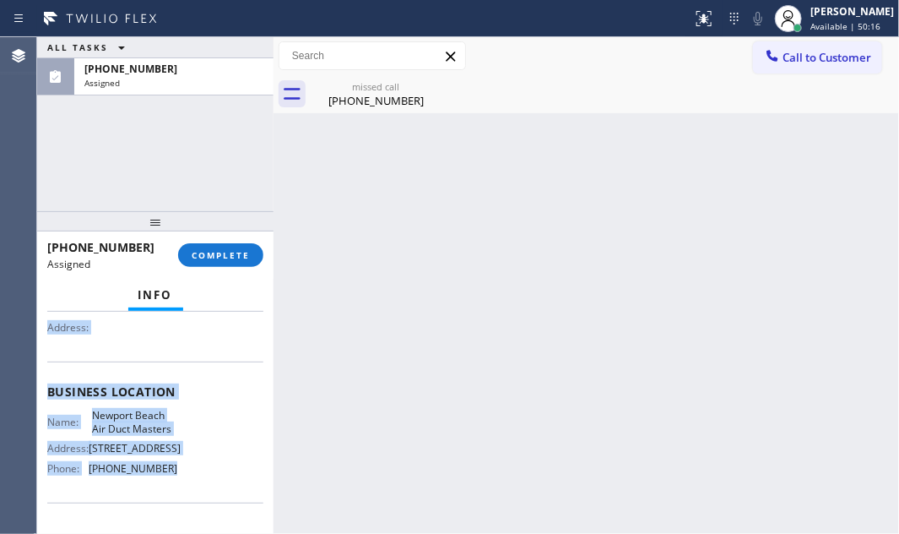
scroll to position [230, 0]
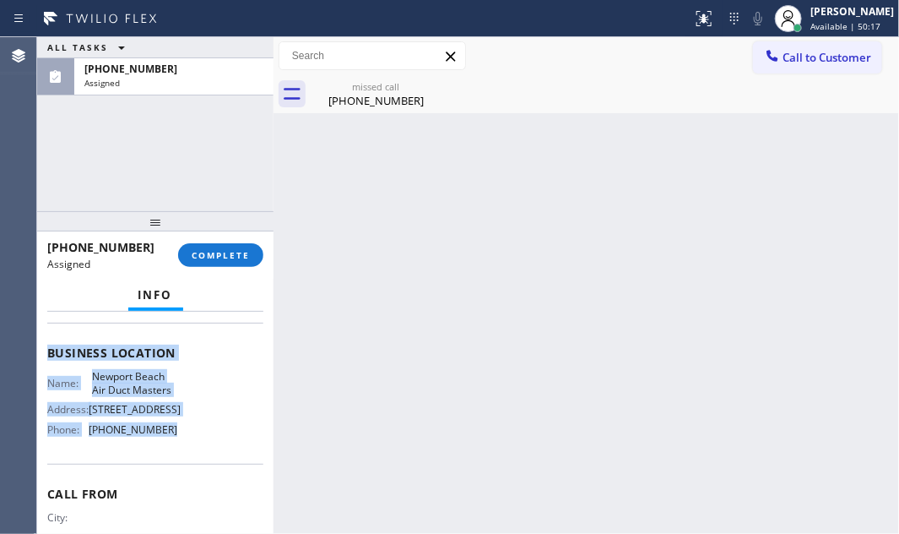
drag, startPoint x: 50, startPoint y: 362, endPoint x: 178, endPoint y: 458, distance: 160.4
click at [178, 458] on div "Context Queue: ADC Priority: 0 Task Age: [DEMOGRAPHIC_DATA] minute(s) Customer …" at bounding box center [155, 339] width 216 height 504
click at [220, 257] on span "COMPLETE" at bounding box center [221, 255] width 58 height 12
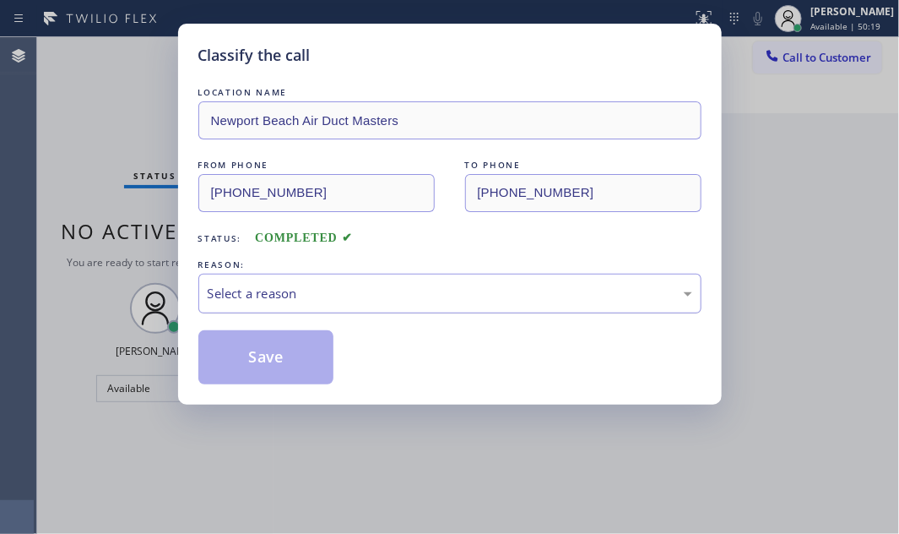
click at [574, 300] on div "Select a reason" at bounding box center [450, 293] width 485 height 19
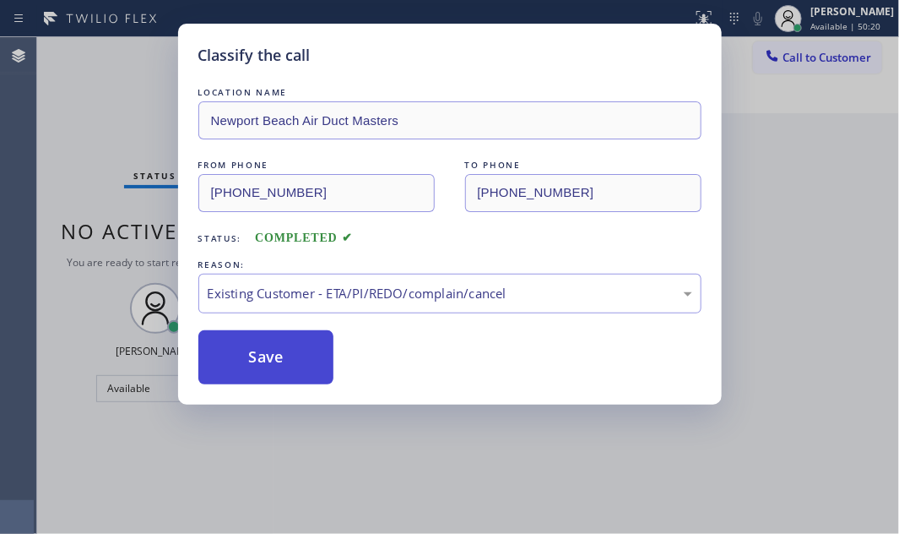
click at [295, 378] on button "Save" at bounding box center [266, 357] width 136 height 54
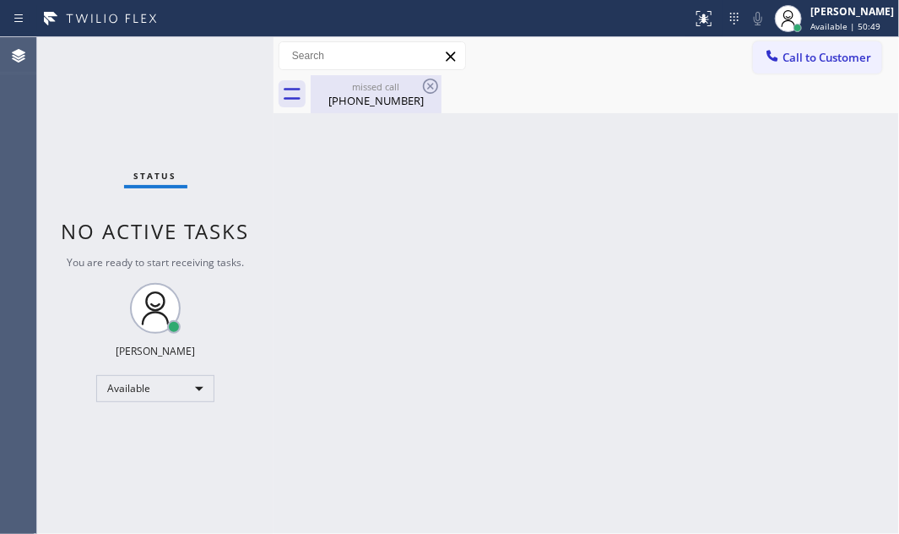
click at [371, 98] on div "[PHONE_NUMBER]" at bounding box center [375, 100] width 127 height 15
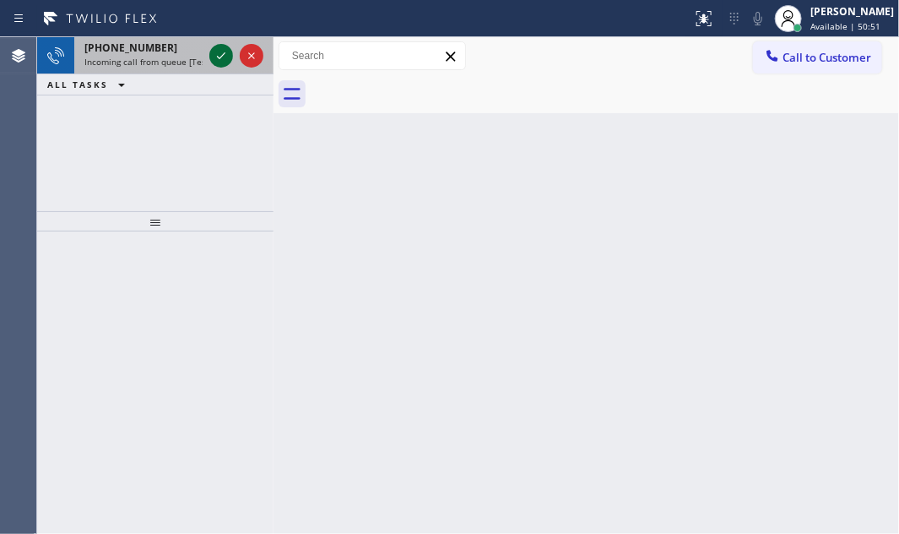
click at [219, 54] on icon at bounding box center [221, 56] width 20 height 20
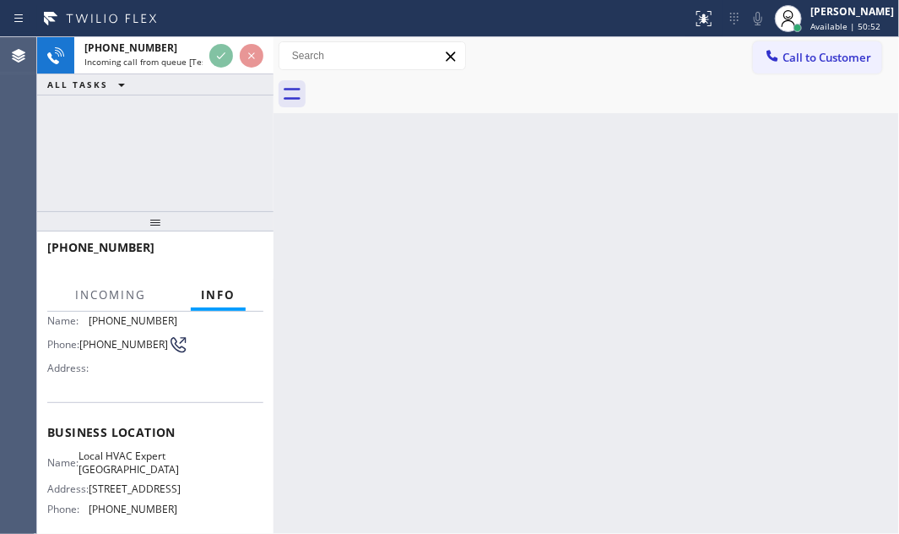
scroll to position [230, 0]
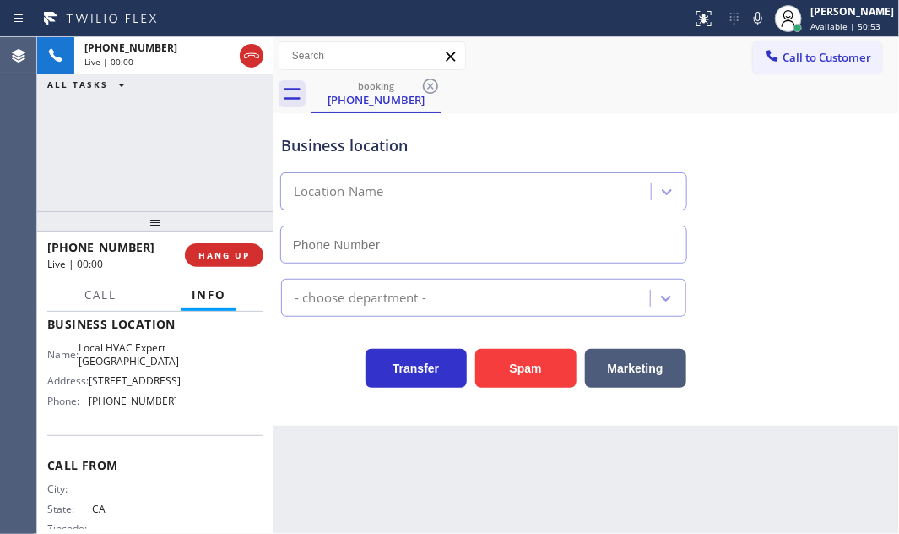
type input "[PHONE_NUMBER]"
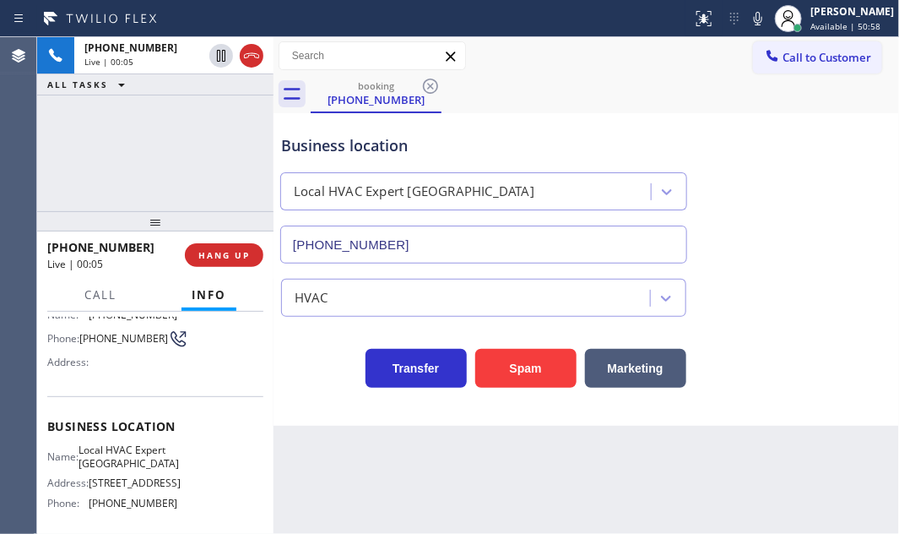
scroll to position [0, 0]
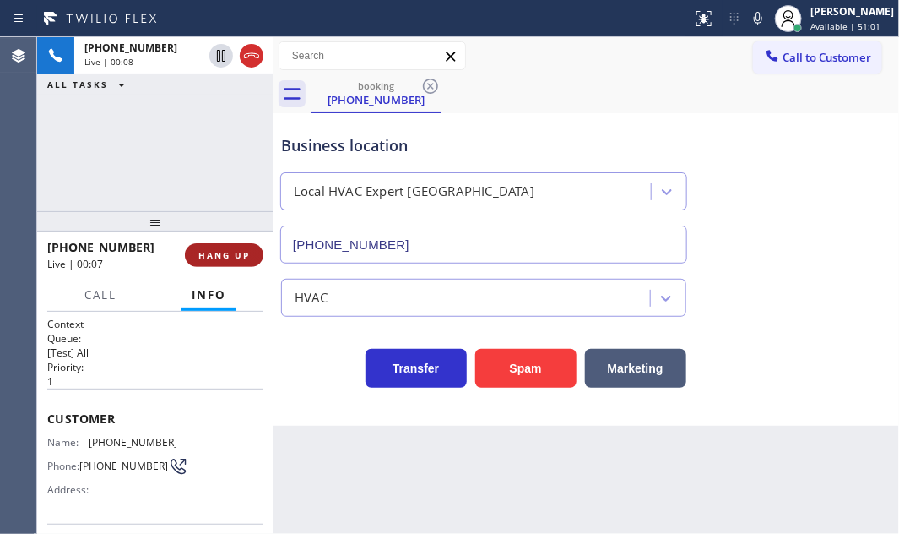
click at [218, 259] on span "HANG UP" at bounding box center [223, 255] width 51 height 12
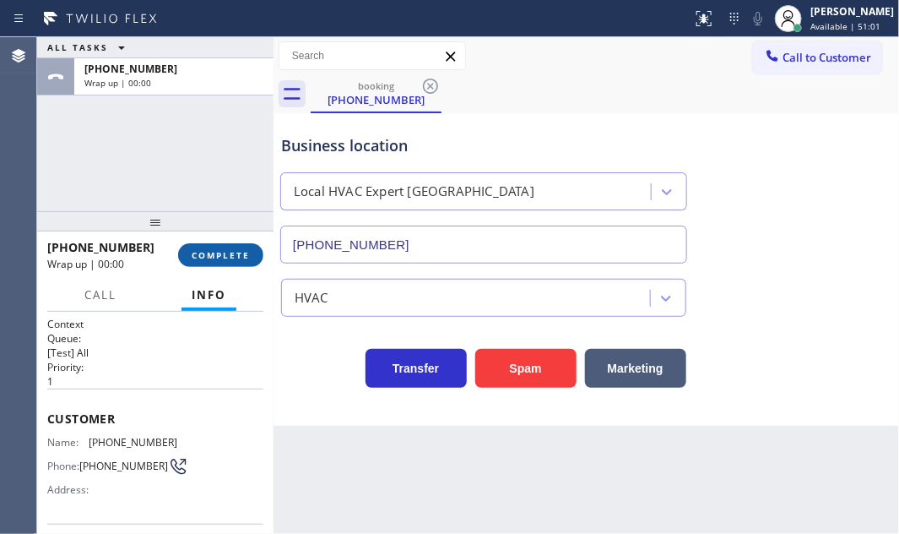
click at [219, 257] on span "COMPLETE" at bounding box center [221, 255] width 58 height 12
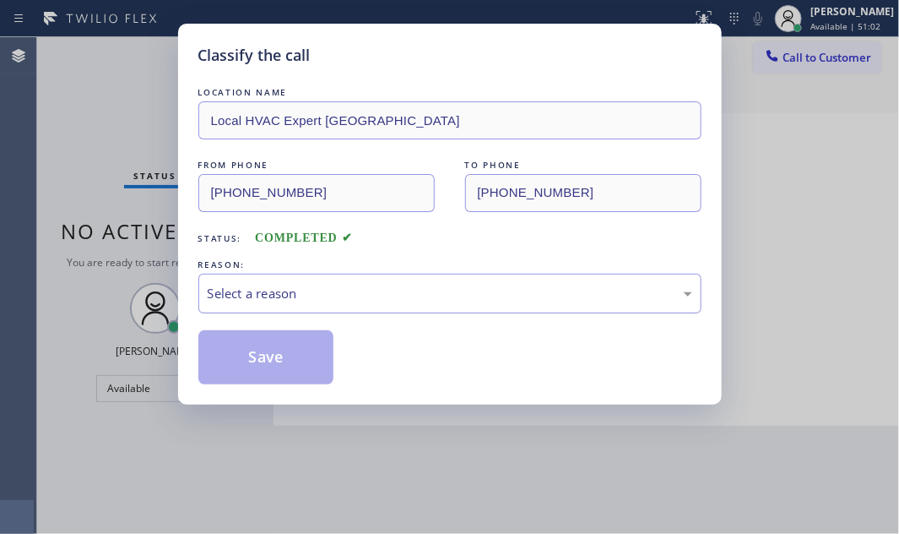
click at [401, 298] on div "Select a reason" at bounding box center [450, 293] width 485 height 19
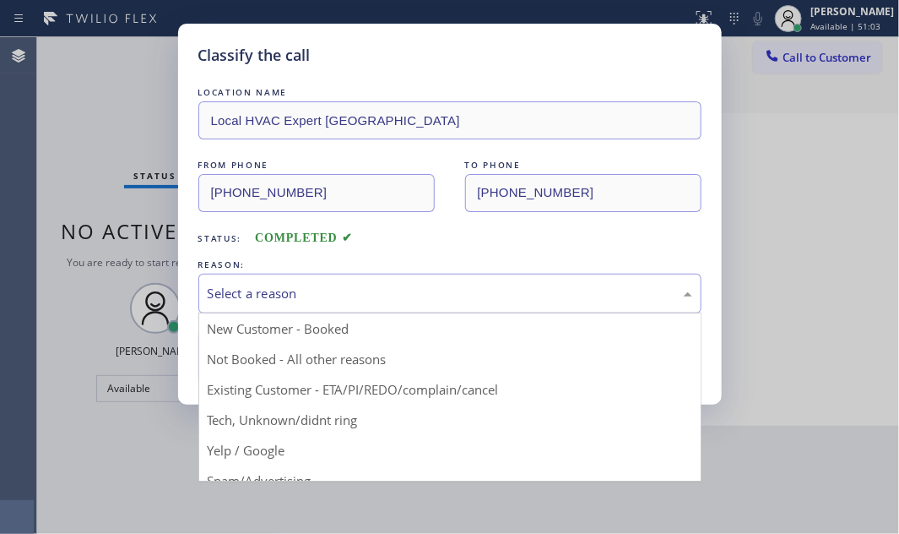
drag, startPoint x: 342, startPoint y: 353, endPoint x: 304, endPoint y: 360, distance: 38.6
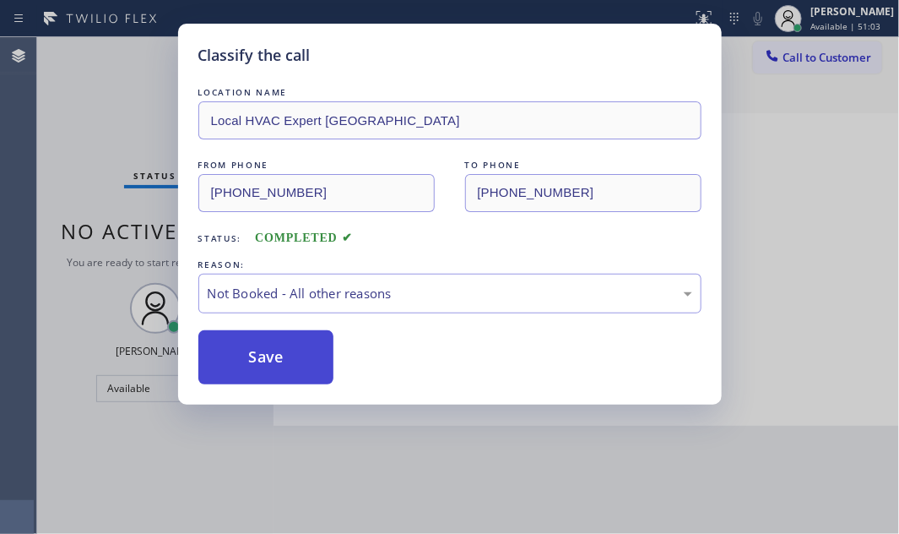
click at [291, 360] on button "Save" at bounding box center [266, 357] width 136 height 54
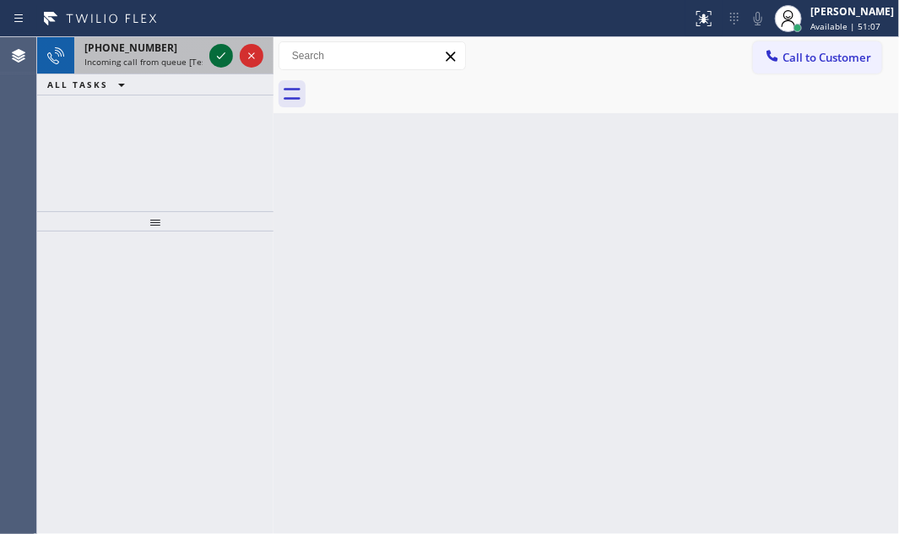
click at [224, 48] on icon at bounding box center [221, 56] width 20 height 20
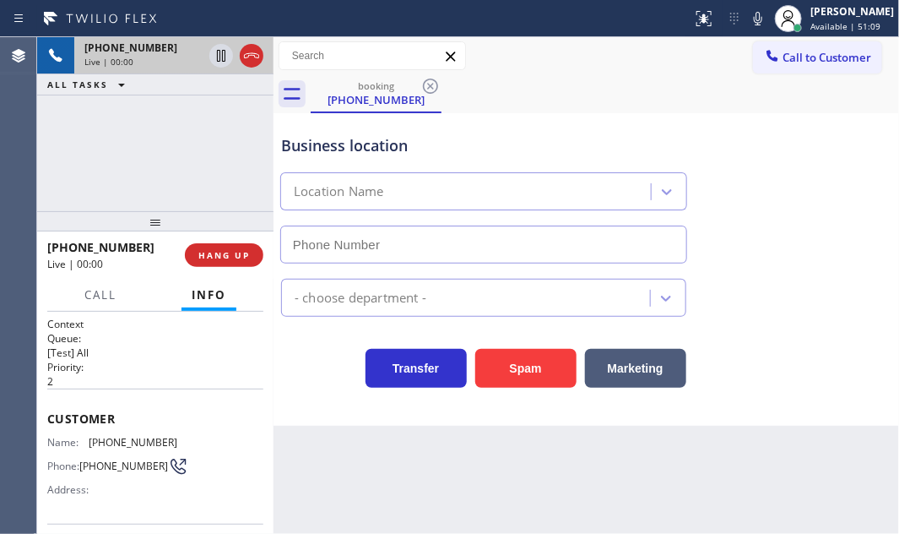
type input "[PHONE_NUMBER]"
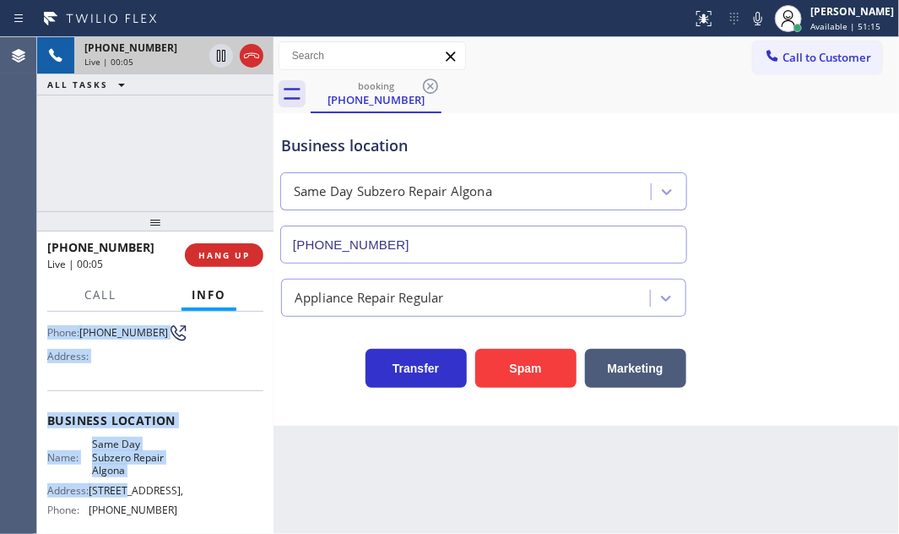
scroll to position [153, 0]
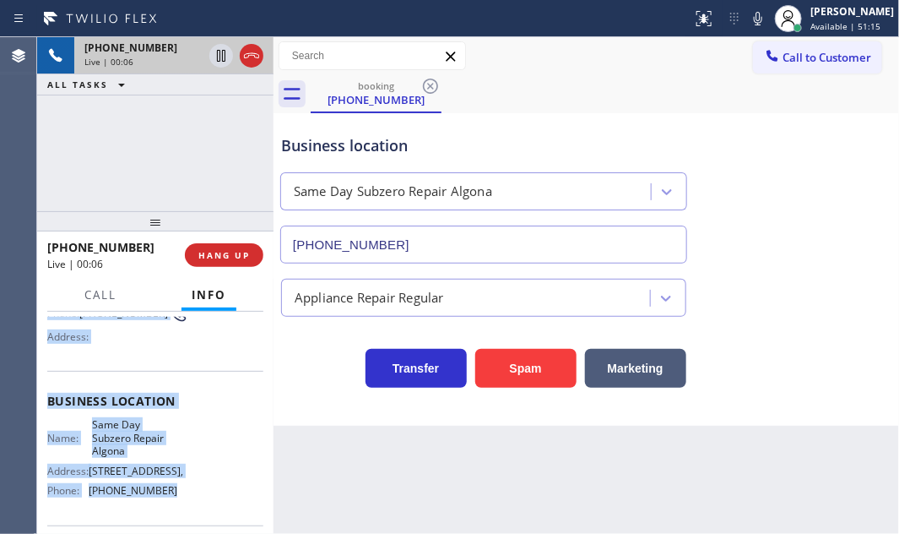
drag, startPoint x: 45, startPoint y: 410, endPoint x: 166, endPoint y: 498, distance: 149.9
click at [166, 498] on div "Context Queue: [Test] All Priority: 2 Customer Name: [PHONE_NUMBER] Phone: [PHO…" at bounding box center [155, 421] width 236 height 221
click at [254, 256] on button "HANG UP" at bounding box center [224, 255] width 79 height 24
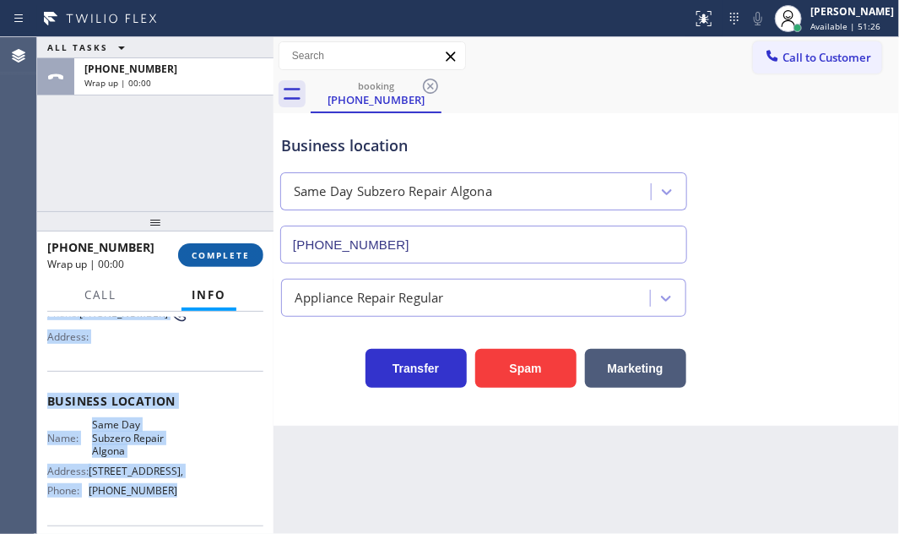
click at [214, 251] on span "COMPLETE" at bounding box center [221, 255] width 58 height 12
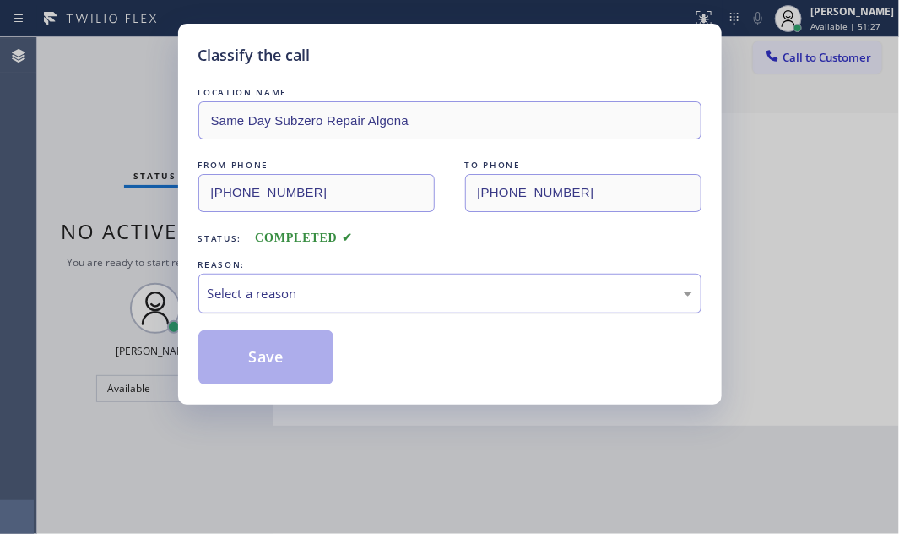
click at [388, 303] on div "Select a reason" at bounding box center [449, 294] width 503 height 40
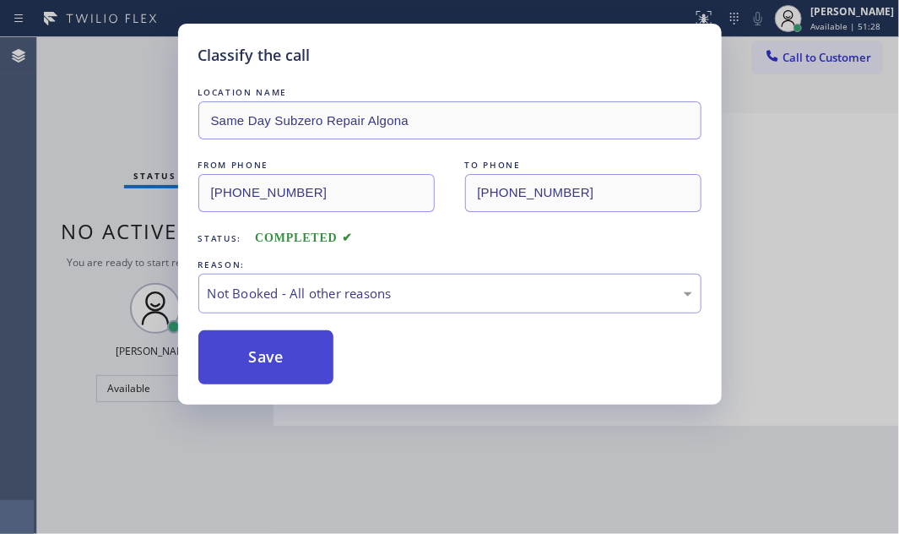
drag, startPoint x: 252, startPoint y: 356, endPoint x: 243, endPoint y: 343, distance: 16.4
click at [242, 338] on button "Save" at bounding box center [266, 357] width 136 height 54
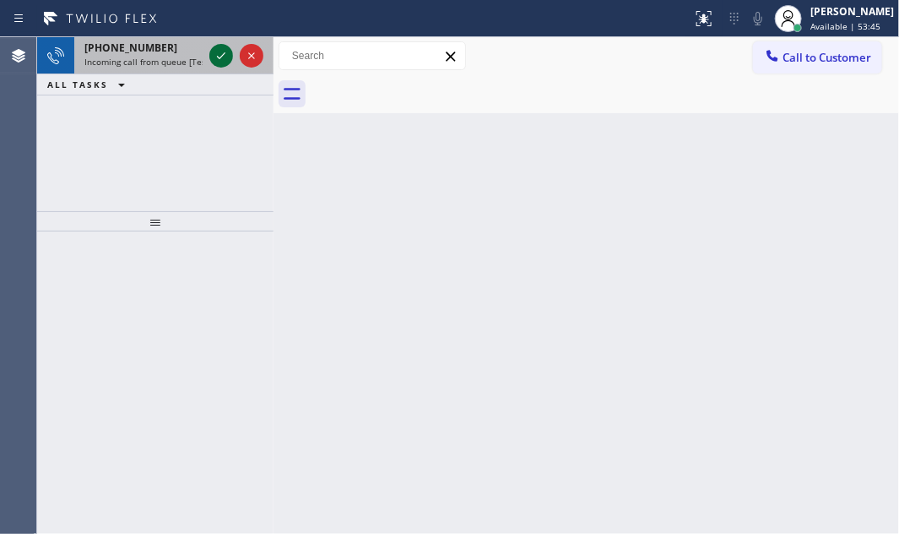
click at [216, 57] on icon at bounding box center [221, 56] width 20 height 20
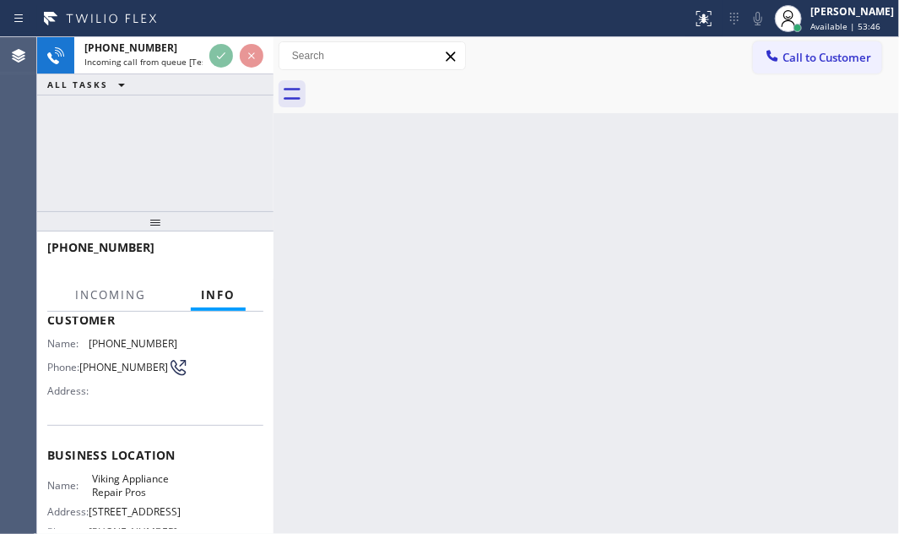
scroll to position [230, 0]
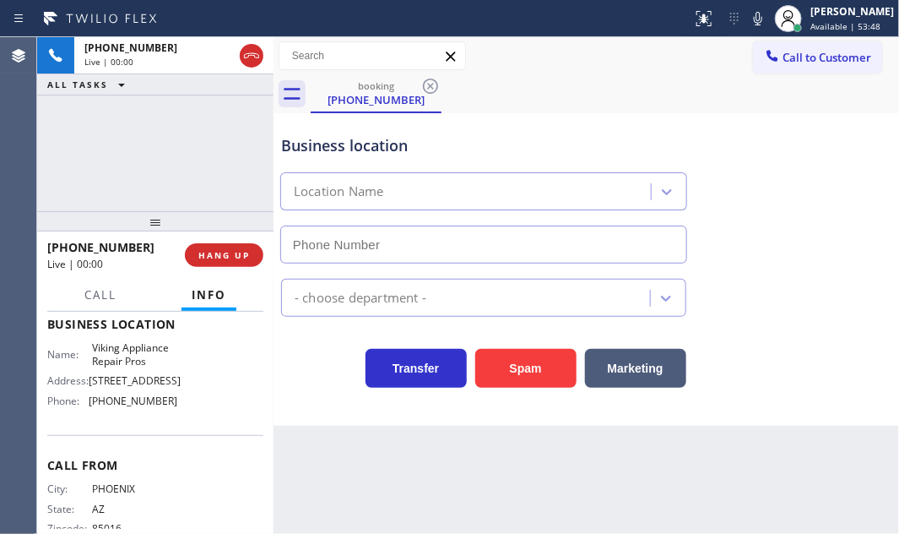
type input "[PHONE_NUMBER]"
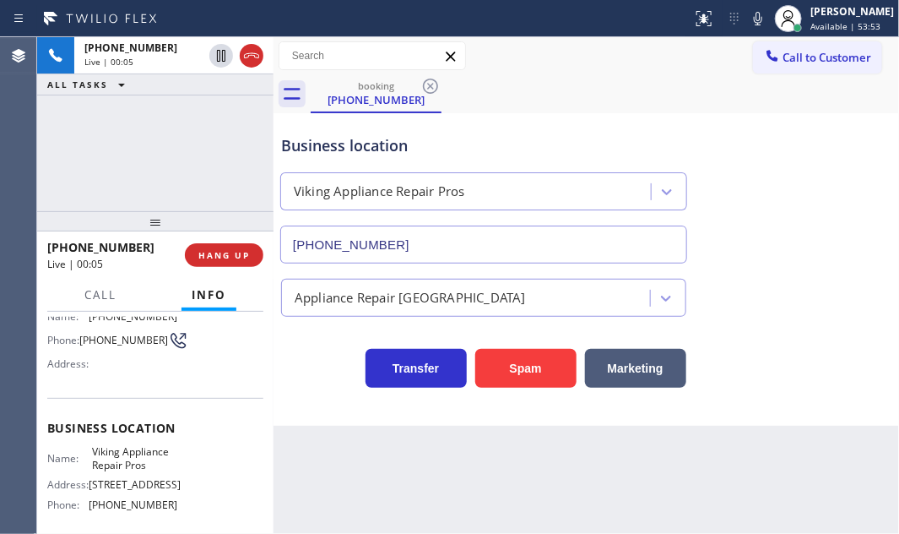
scroll to position [153, 0]
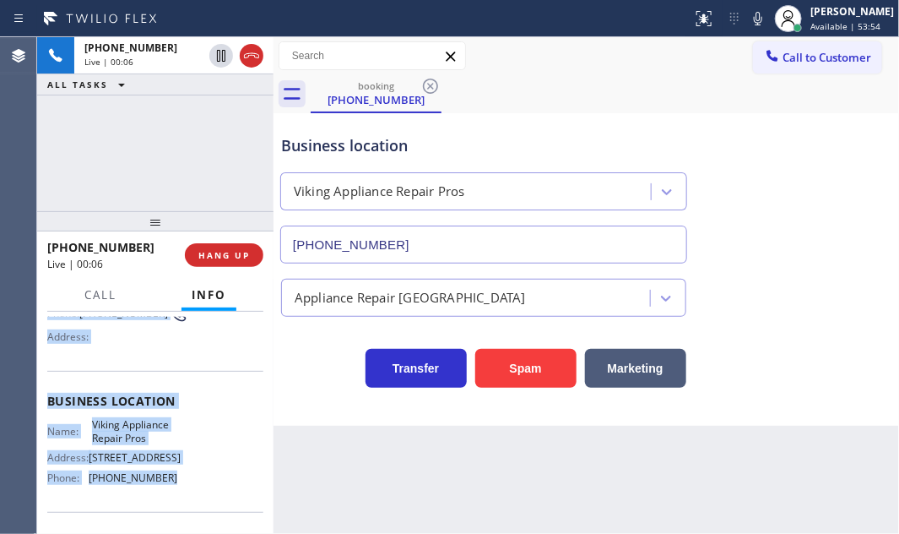
drag, startPoint x: 48, startPoint y: 412, endPoint x: 188, endPoint y: 495, distance: 162.7
click at [188, 495] on div "Context Queue: [Test] All Priority: 1 Customer Name: [PHONE_NUMBER] Phone: [PHO…" at bounding box center [155, 401] width 216 height 475
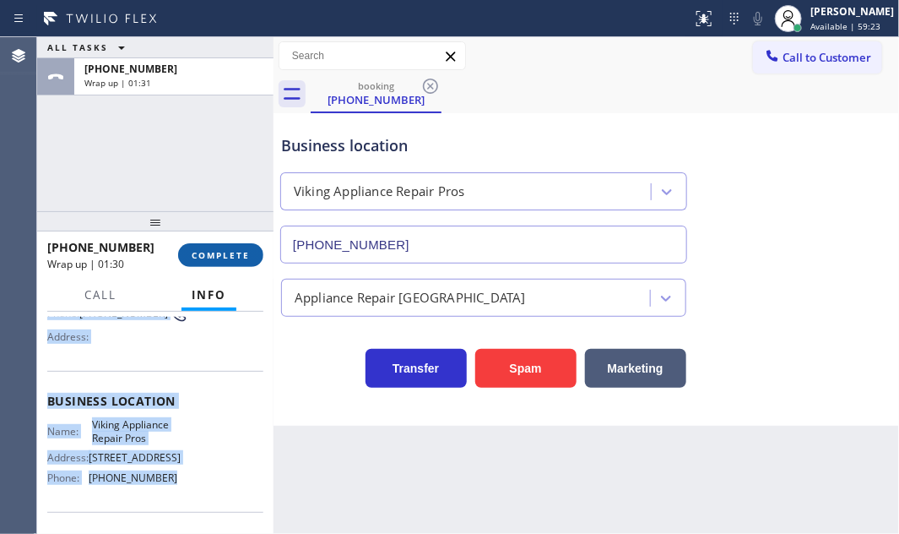
click at [219, 249] on span "COMPLETE" at bounding box center [221, 255] width 58 height 12
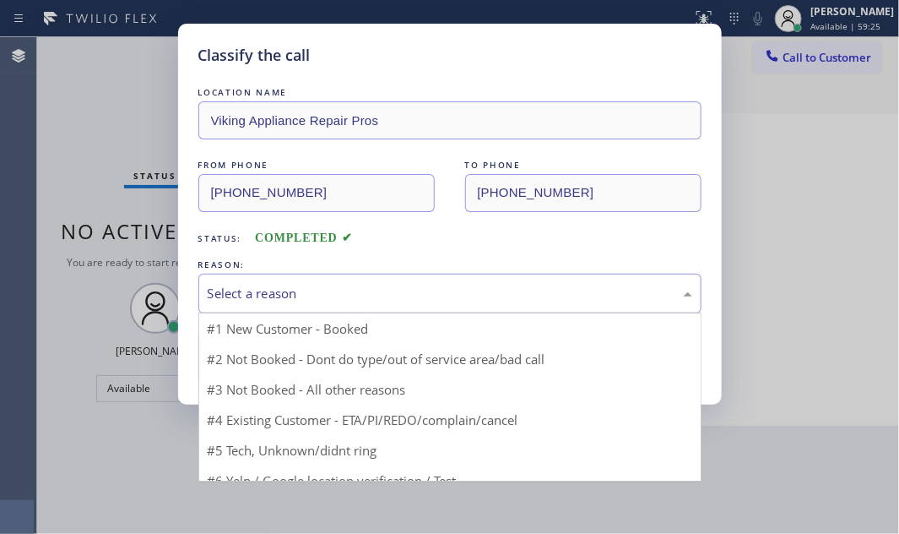
click at [417, 280] on div "Select a reason" at bounding box center [449, 294] width 503 height 40
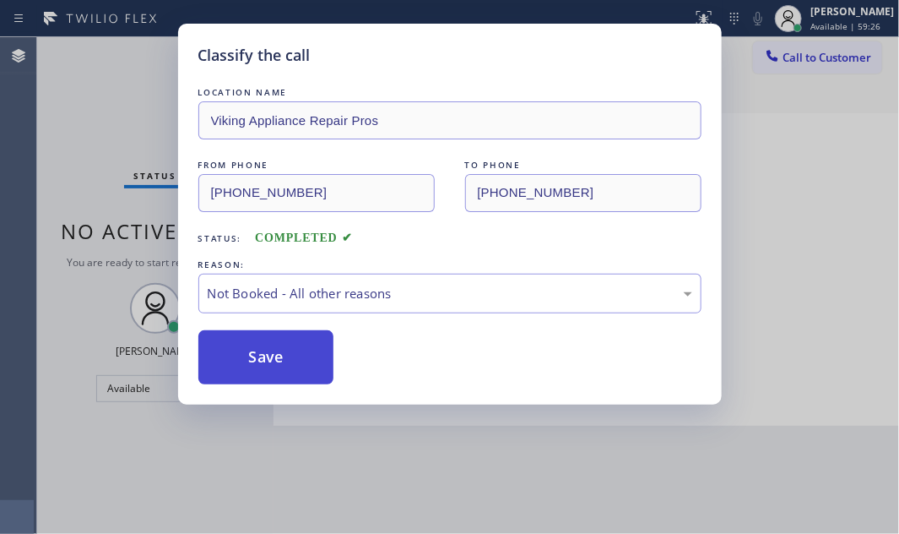
click at [253, 356] on button "Save" at bounding box center [266, 357] width 136 height 54
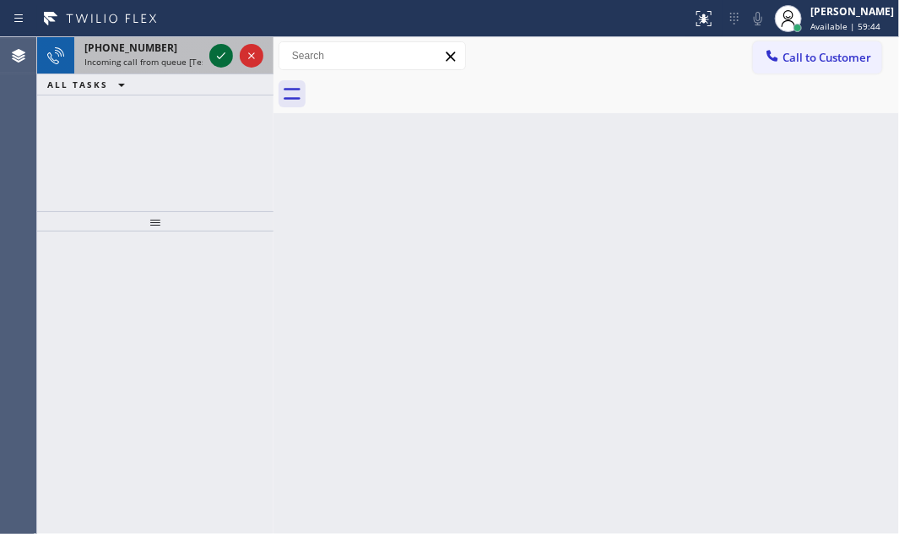
drag, startPoint x: 208, startPoint y: 46, endPoint x: 226, endPoint y: 62, distance: 24.5
click at [209, 46] on div at bounding box center [236, 55] width 61 height 37
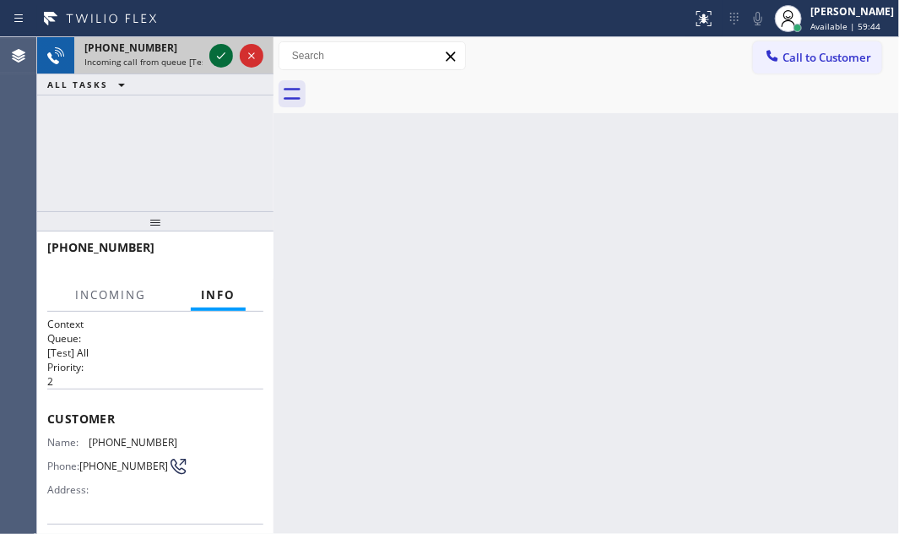
click at [226, 62] on icon at bounding box center [221, 56] width 20 height 20
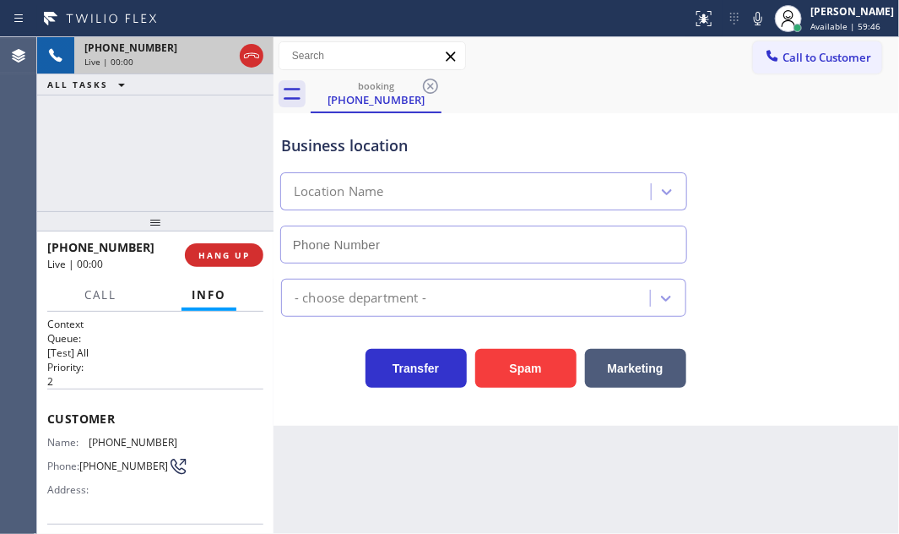
type input "[PHONE_NUMBER]"
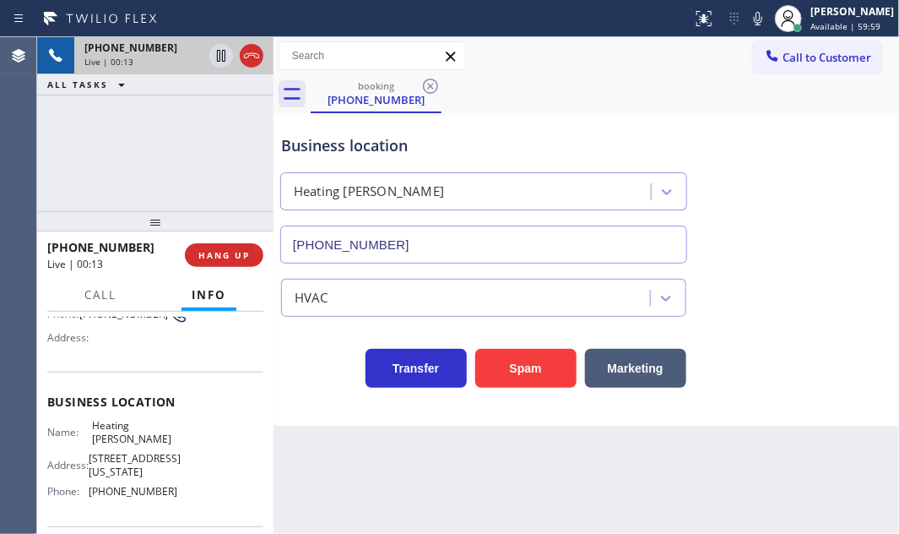
scroll to position [153, 0]
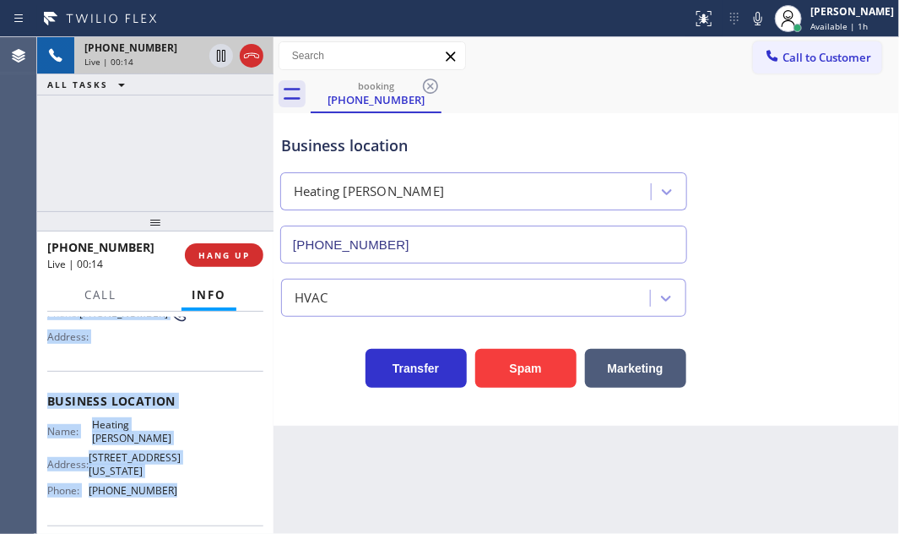
drag, startPoint x: 46, startPoint y: 413, endPoint x: 195, endPoint y: 504, distance: 175.0
click at [174, 486] on div "Context Queue: [Test] All Priority: 2 Customer Name: [PHONE_NUMBER] Phone: [PHO…" at bounding box center [155, 421] width 236 height 221
click at [219, 57] on icon at bounding box center [221, 56] width 8 height 12
click at [220, 58] on icon at bounding box center [221, 56] width 20 height 20
click at [219, 252] on span "HANG UP" at bounding box center [223, 255] width 51 height 12
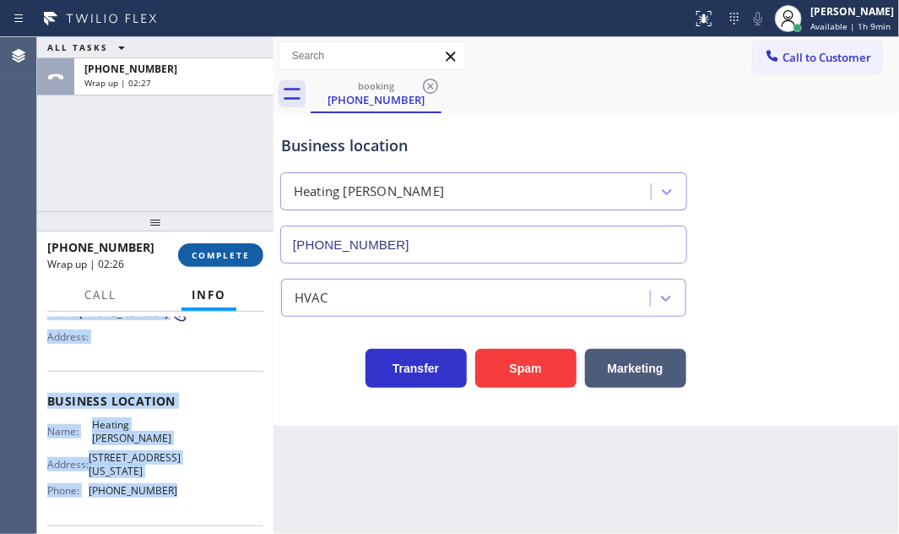
click at [236, 252] on span "COMPLETE" at bounding box center [221, 255] width 58 height 12
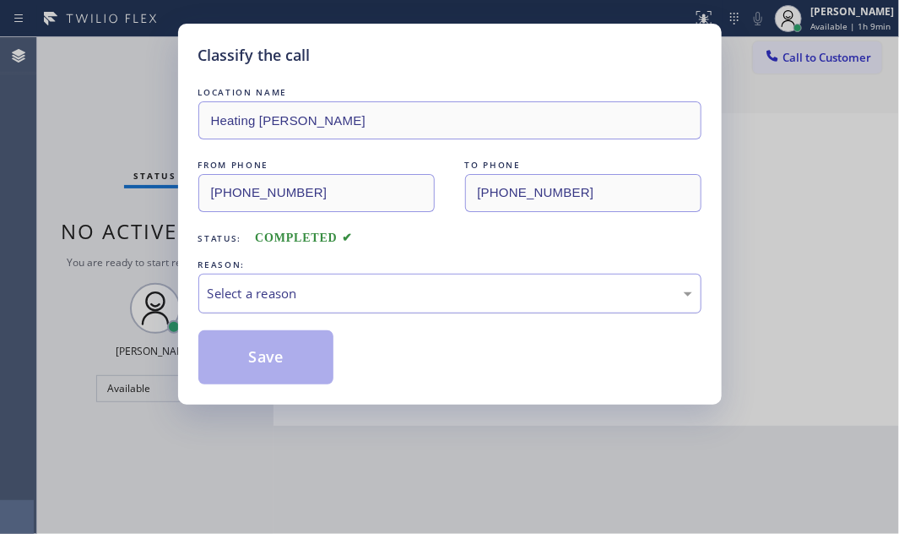
click at [355, 290] on div "Select a reason" at bounding box center [450, 293] width 485 height 19
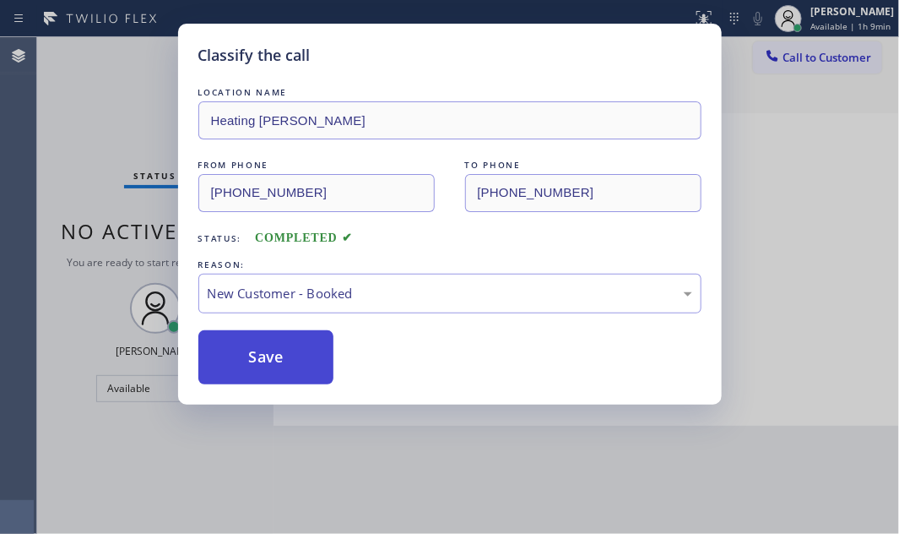
click at [265, 346] on button "Save" at bounding box center [266, 357] width 136 height 54
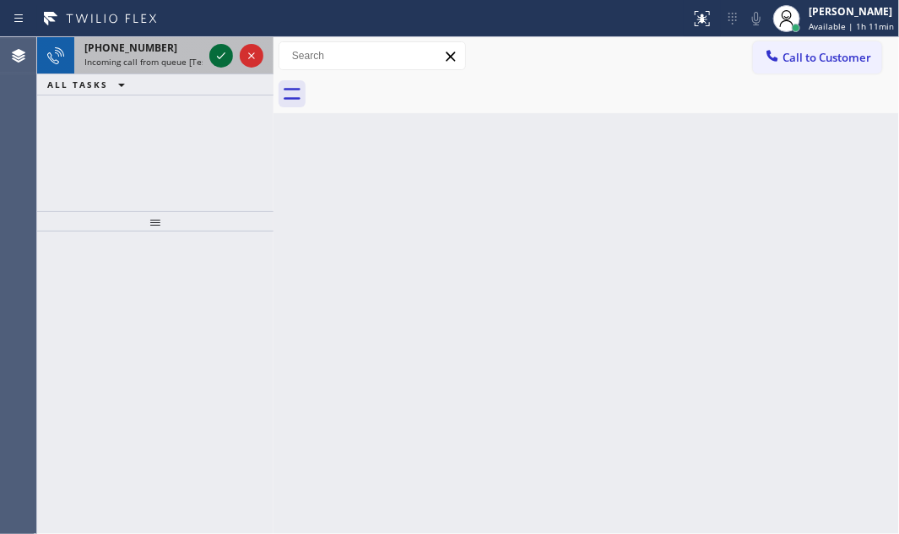
click at [216, 53] on icon at bounding box center [221, 56] width 20 height 20
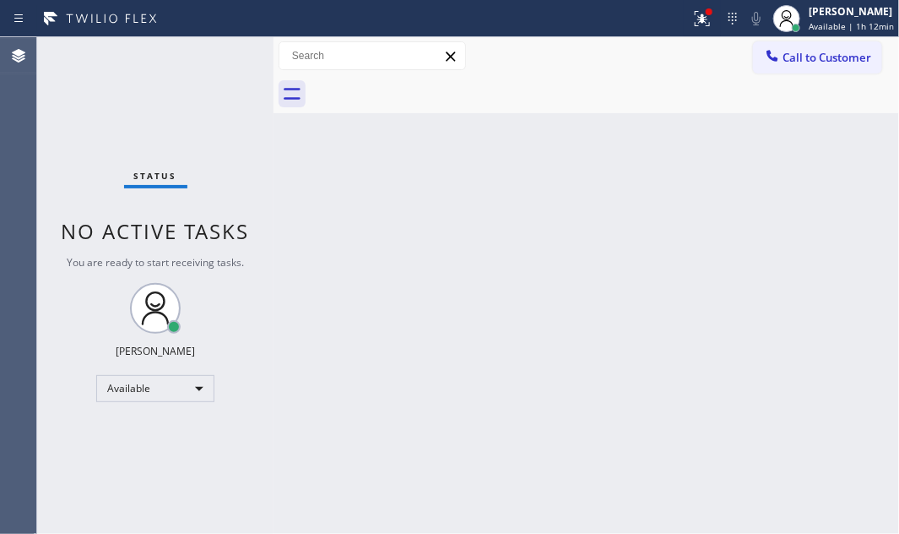
click at [365, 236] on div "Back to Dashboard Change Sender ID Customers Technicians Select a contact Outbo…" at bounding box center [587, 285] width 626 height 496
click at [692, 19] on icon at bounding box center [702, 18] width 20 height 20
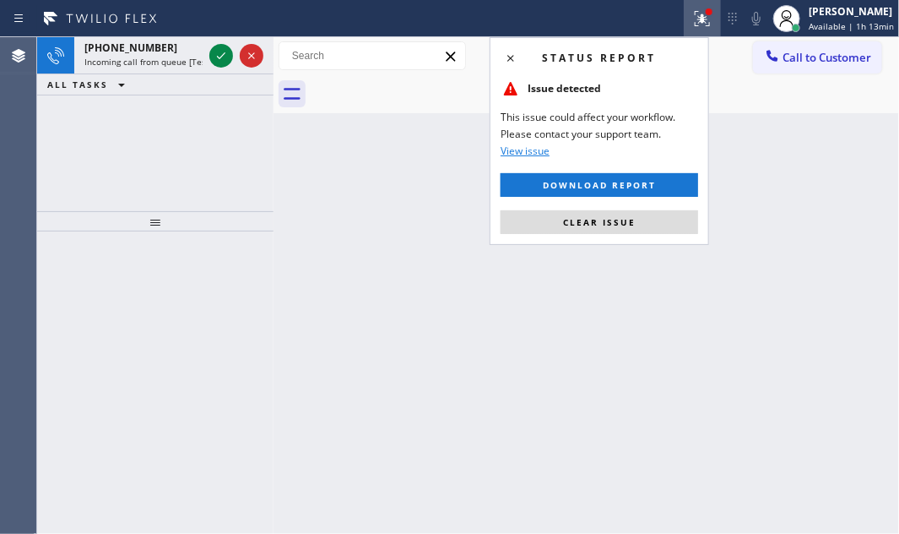
click at [625, 226] on span "Clear issue" at bounding box center [599, 222] width 73 height 12
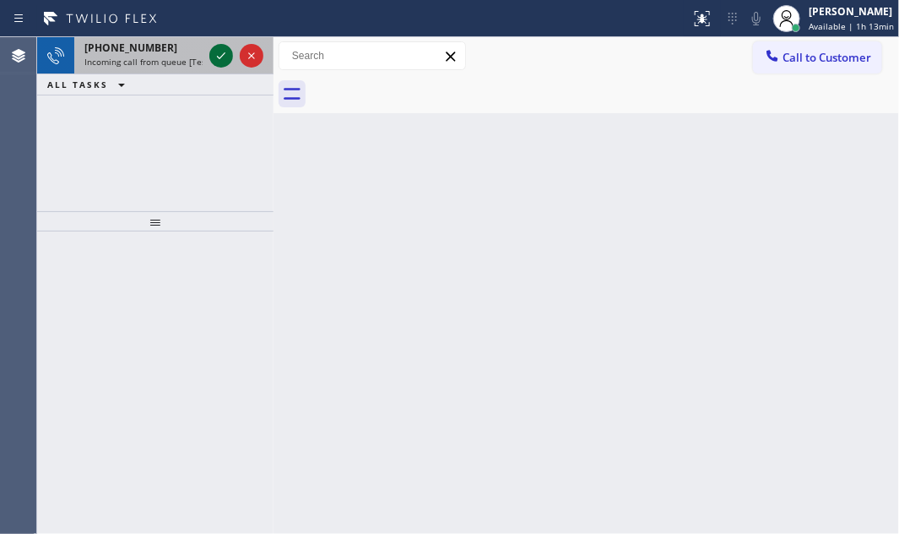
click at [220, 51] on icon at bounding box center [221, 56] width 20 height 20
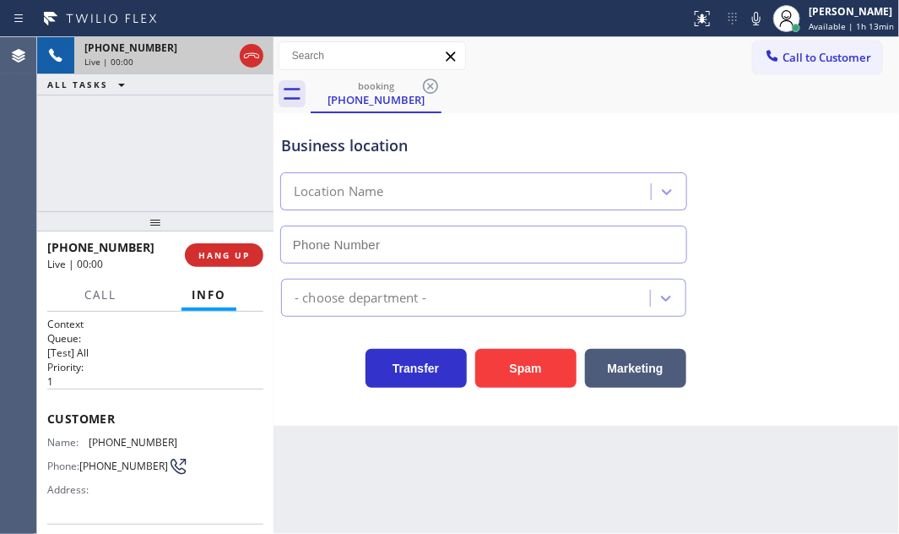
type input "[PHONE_NUMBER]"
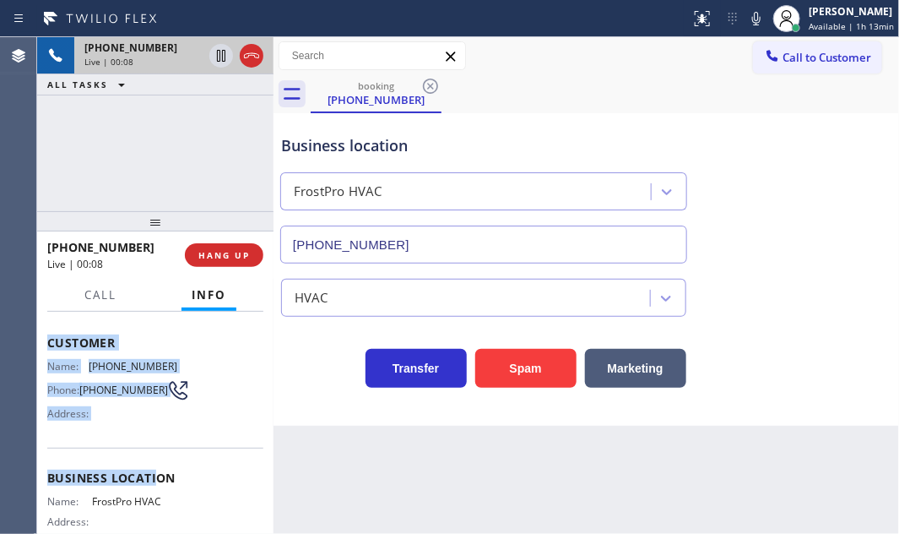
scroll to position [153, 0]
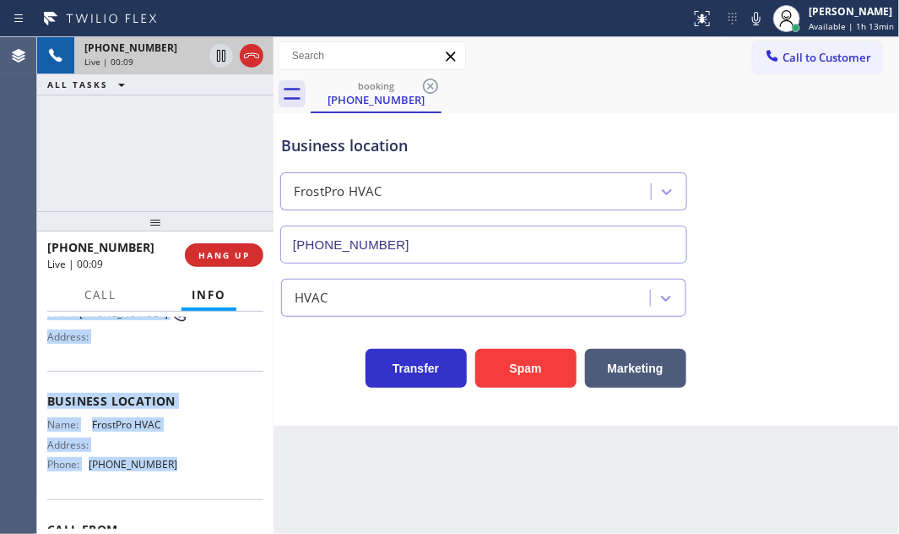
drag, startPoint x: 45, startPoint y: 411, endPoint x: 177, endPoint y: 469, distance: 144.4
click at [177, 469] on div "Context Queue: [Test] All Priority: 1 Customer Name: [PHONE_NUMBER] Phone: [PHO…" at bounding box center [155, 421] width 236 height 221
click at [219, 55] on icon at bounding box center [221, 56] width 8 height 12
click at [213, 59] on icon at bounding box center [221, 56] width 20 height 20
click at [225, 252] on span "HANG UP" at bounding box center [223, 255] width 51 height 12
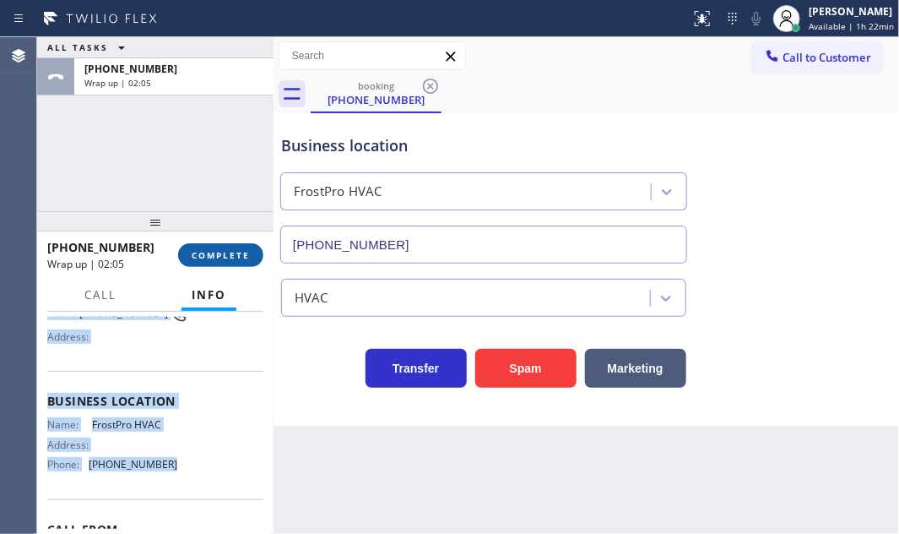
click at [251, 254] on button "COMPLETE" at bounding box center [220, 255] width 85 height 24
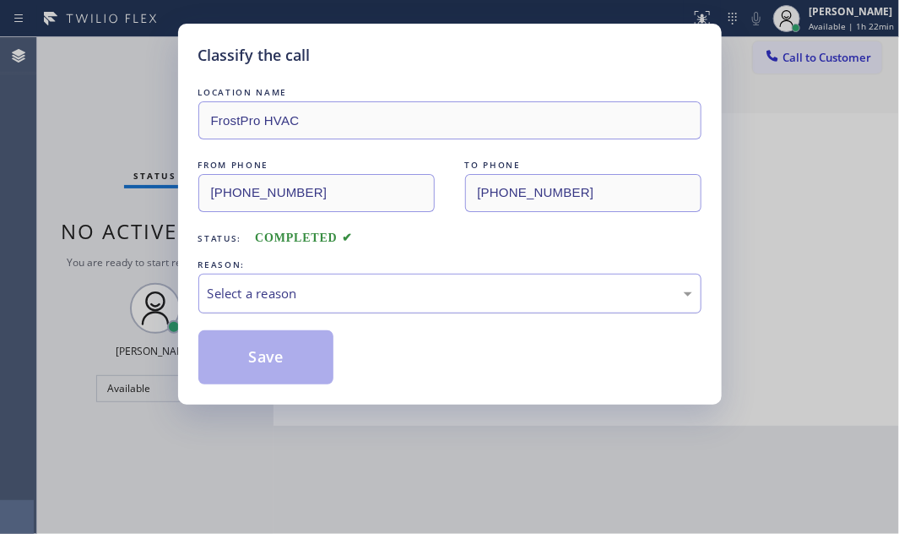
click at [395, 295] on div "Select a reason" at bounding box center [450, 293] width 485 height 19
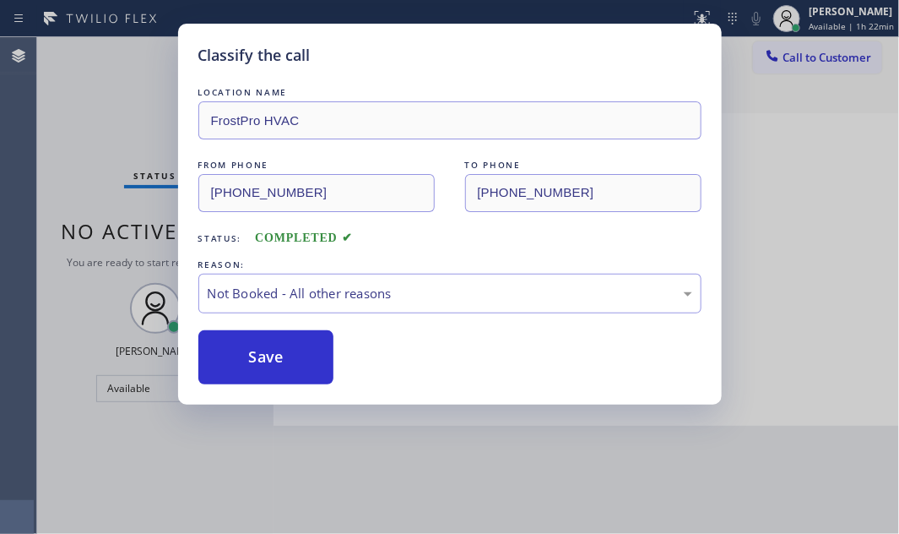
drag, startPoint x: 288, startPoint y: 356, endPoint x: 264, endPoint y: 361, distance: 24.2
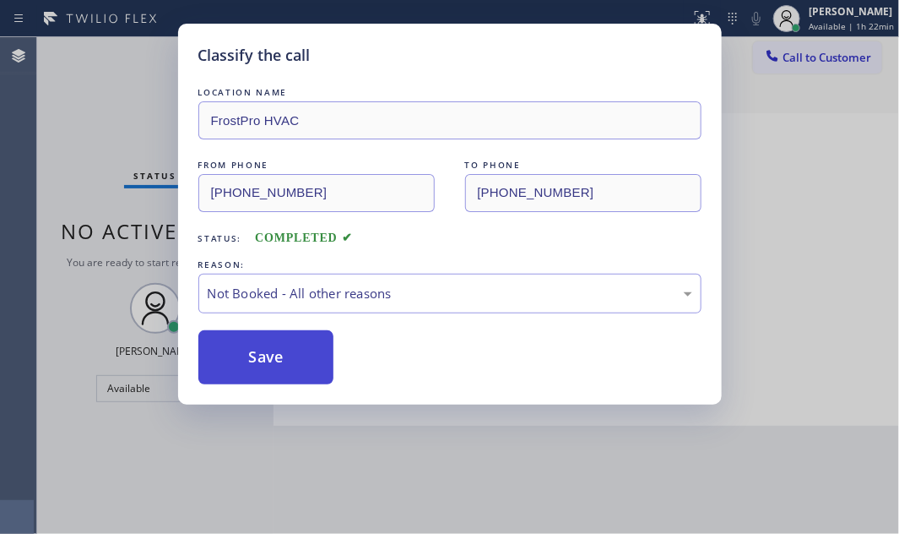
click at [264, 361] on button "Save" at bounding box center [266, 357] width 136 height 54
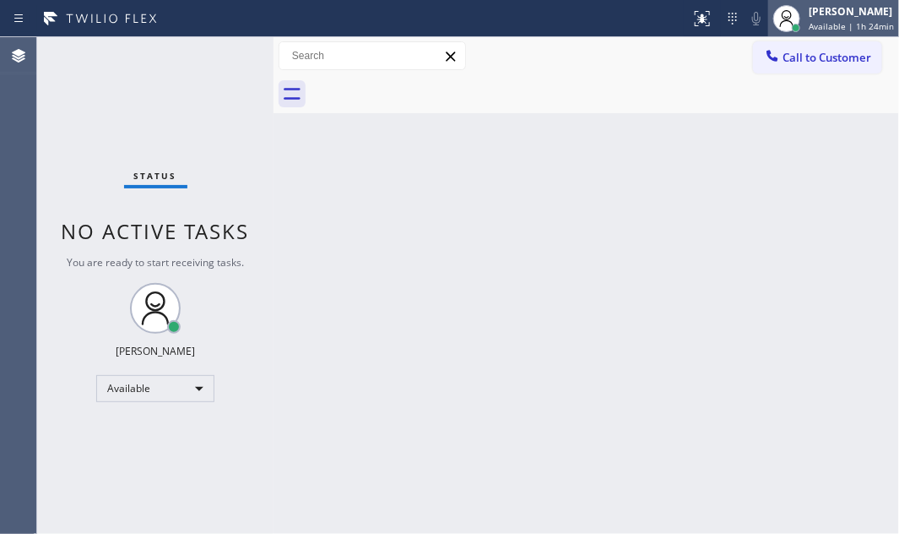
click at [809, 20] on span "Available | 1h 24min" at bounding box center [851, 26] width 85 height 12
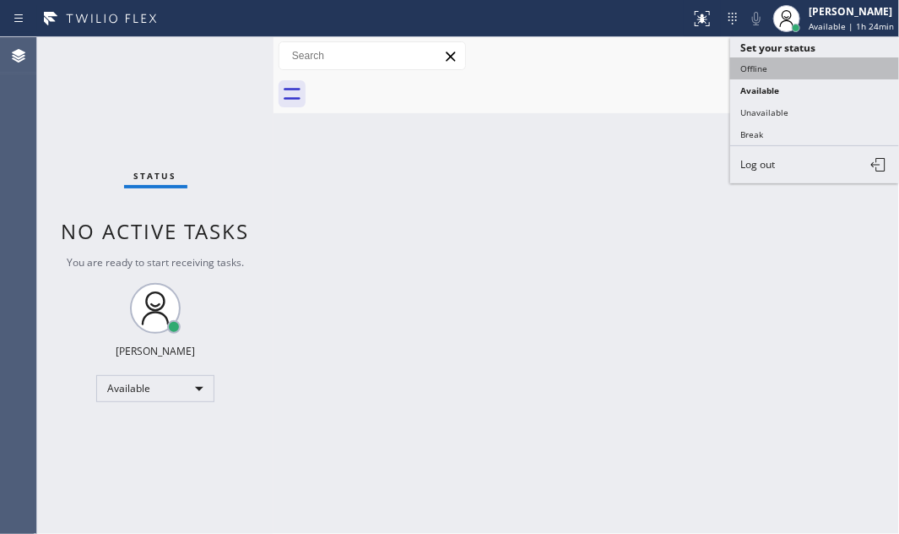
click at [765, 66] on button "Offline" at bounding box center [814, 68] width 169 height 22
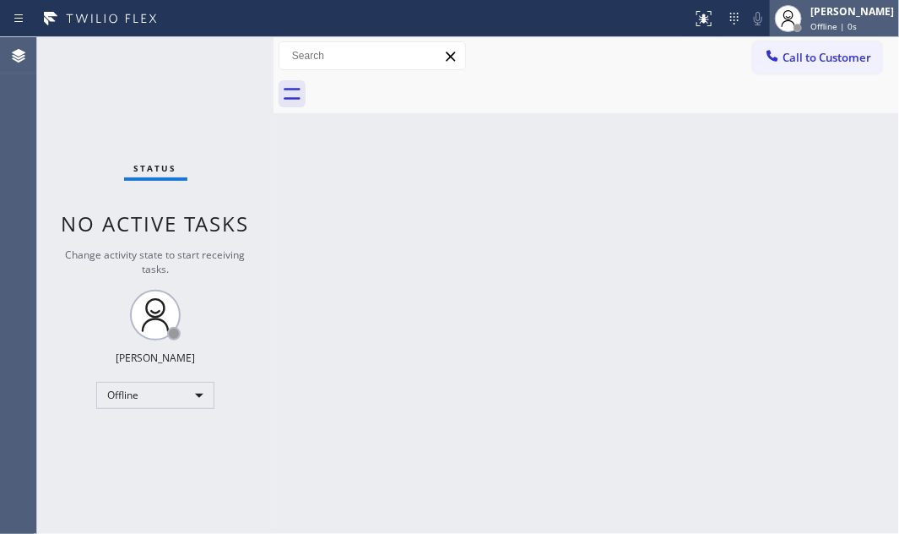
click at [826, 17] on div "[PERSON_NAME]" at bounding box center [852, 11] width 84 height 14
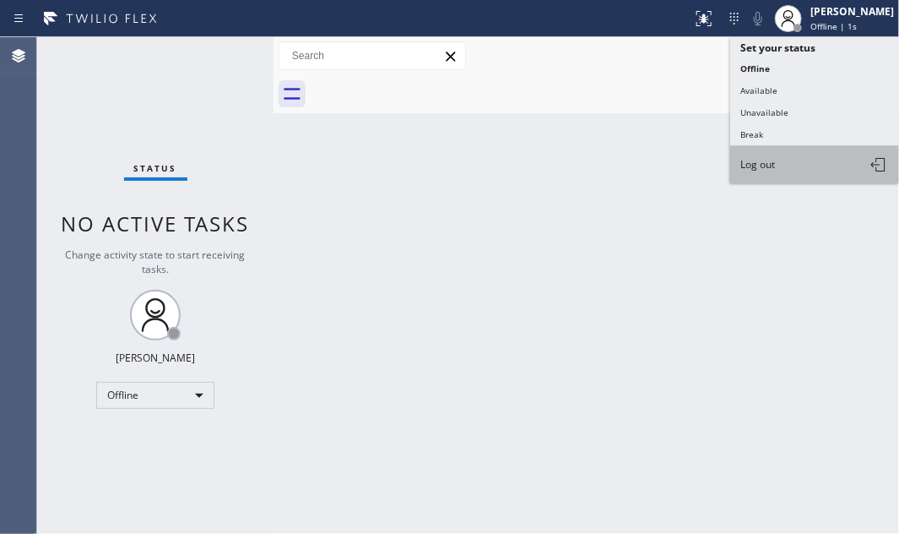
click at [790, 156] on button "Log out" at bounding box center [814, 164] width 169 height 37
